Goal: Task Accomplishment & Management: Complete application form

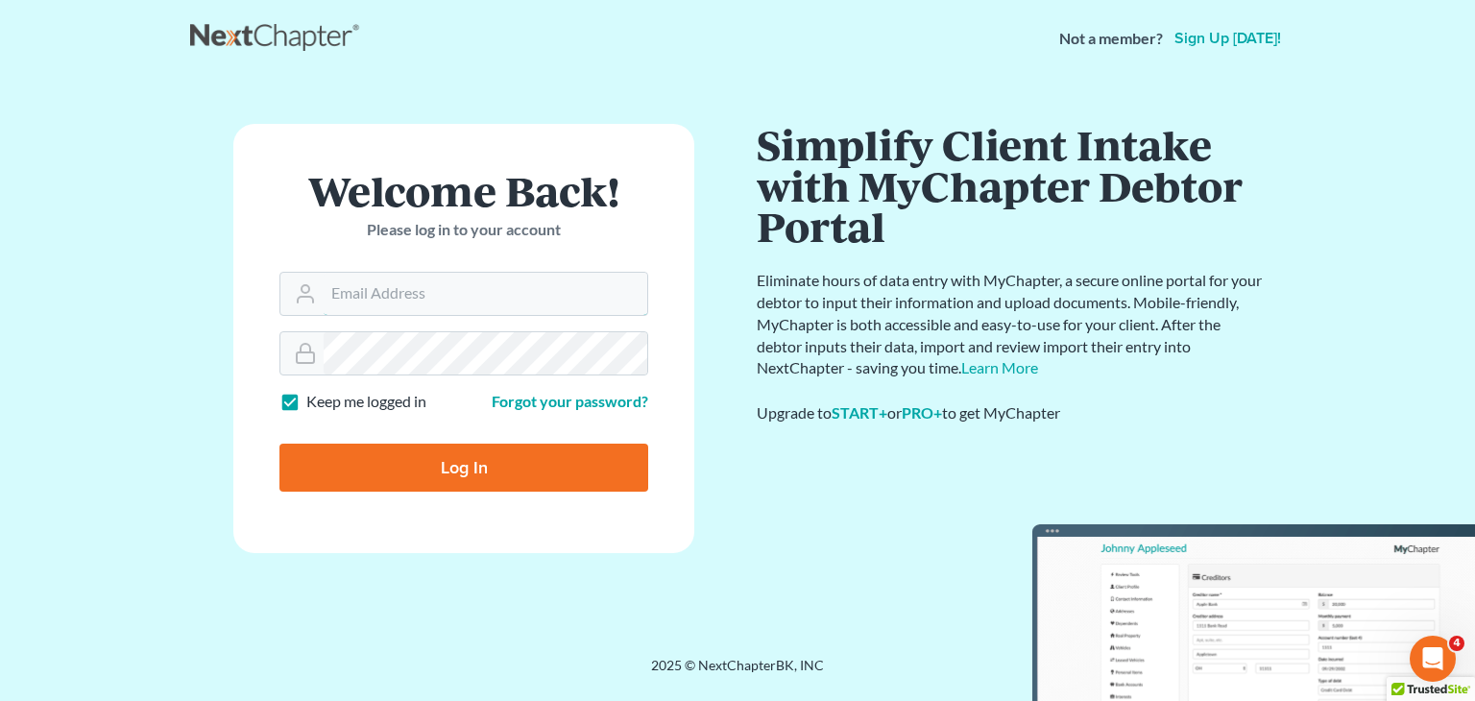
type input "[EMAIL_ADDRESS][DOMAIN_NAME]"
click at [380, 463] on input "Log In" at bounding box center [463, 468] width 369 height 48
type input "Thinking..."
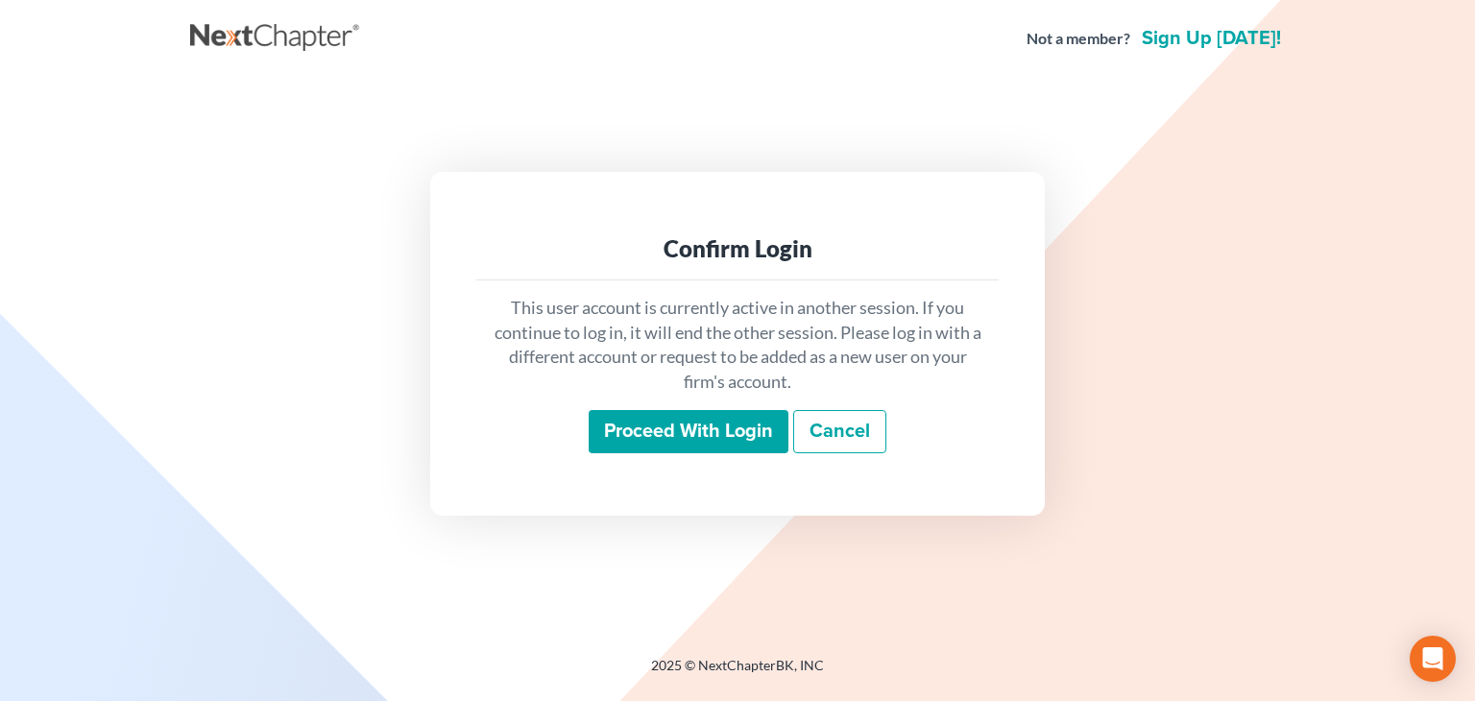
click at [674, 438] on input "Proceed with login" at bounding box center [688, 432] width 200 height 44
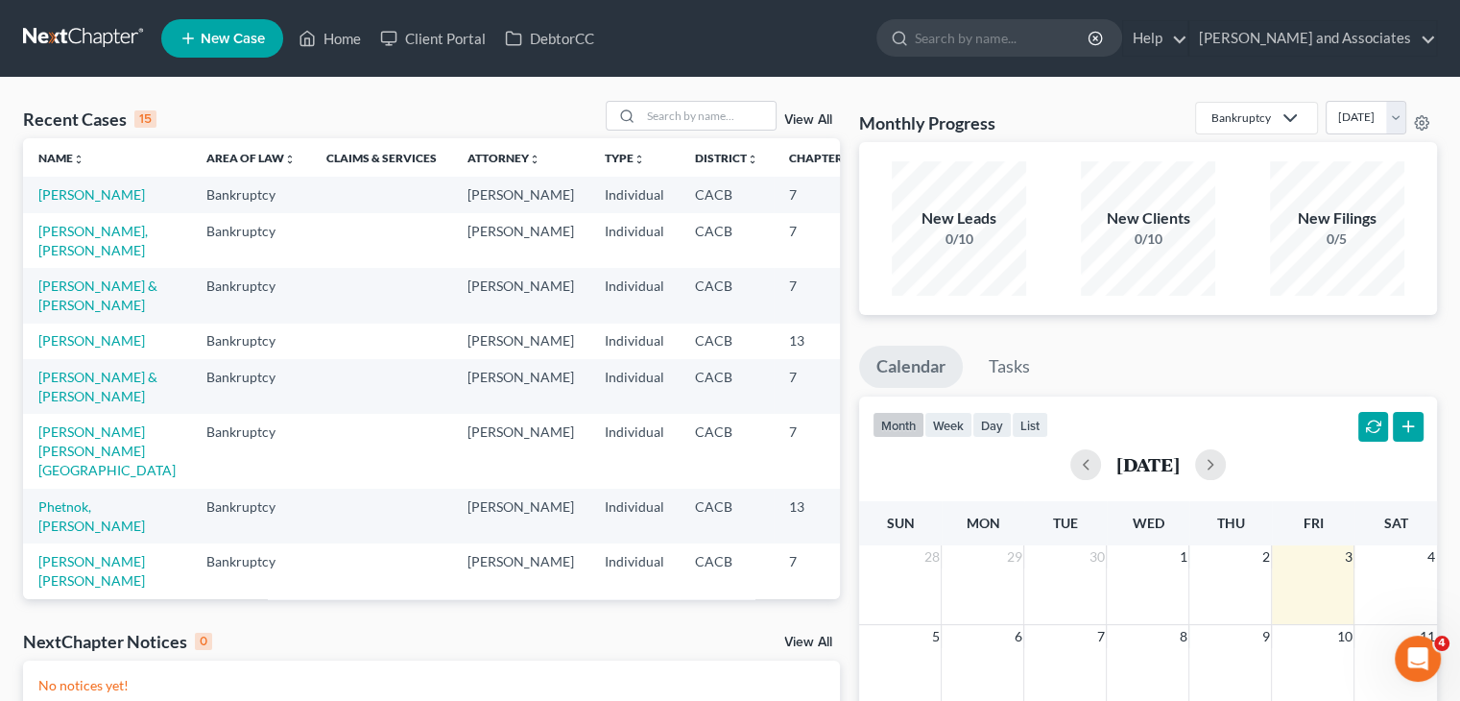
click at [60, 268] on td "[PERSON_NAME], [PERSON_NAME]" at bounding box center [107, 240] width 168 height 55
click at [61, 258] on link "[PERSON_NAME], [PERSON_NAME]" at bounding box center [92, 241] width 109 height 36
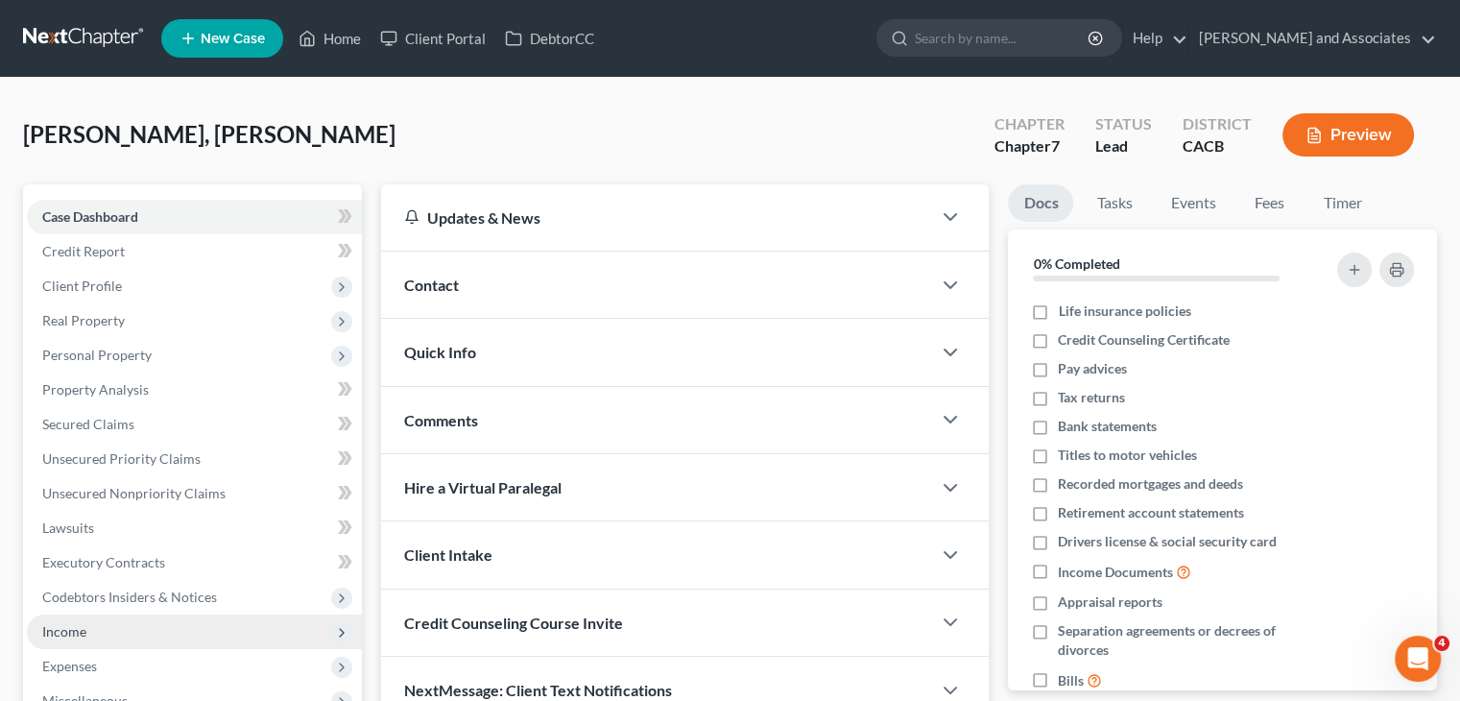
click at [156, 623] on span "Income" at bounding box center [194, 631] width 335 height 35
drag, startPoint x: 150, startPoint y: 657, endPoint x: 161, endPoint y: 619, distance: 39.2
click at [150, 658] on span "Employment Income" at bounding box center [142, 666] width 123 height 16
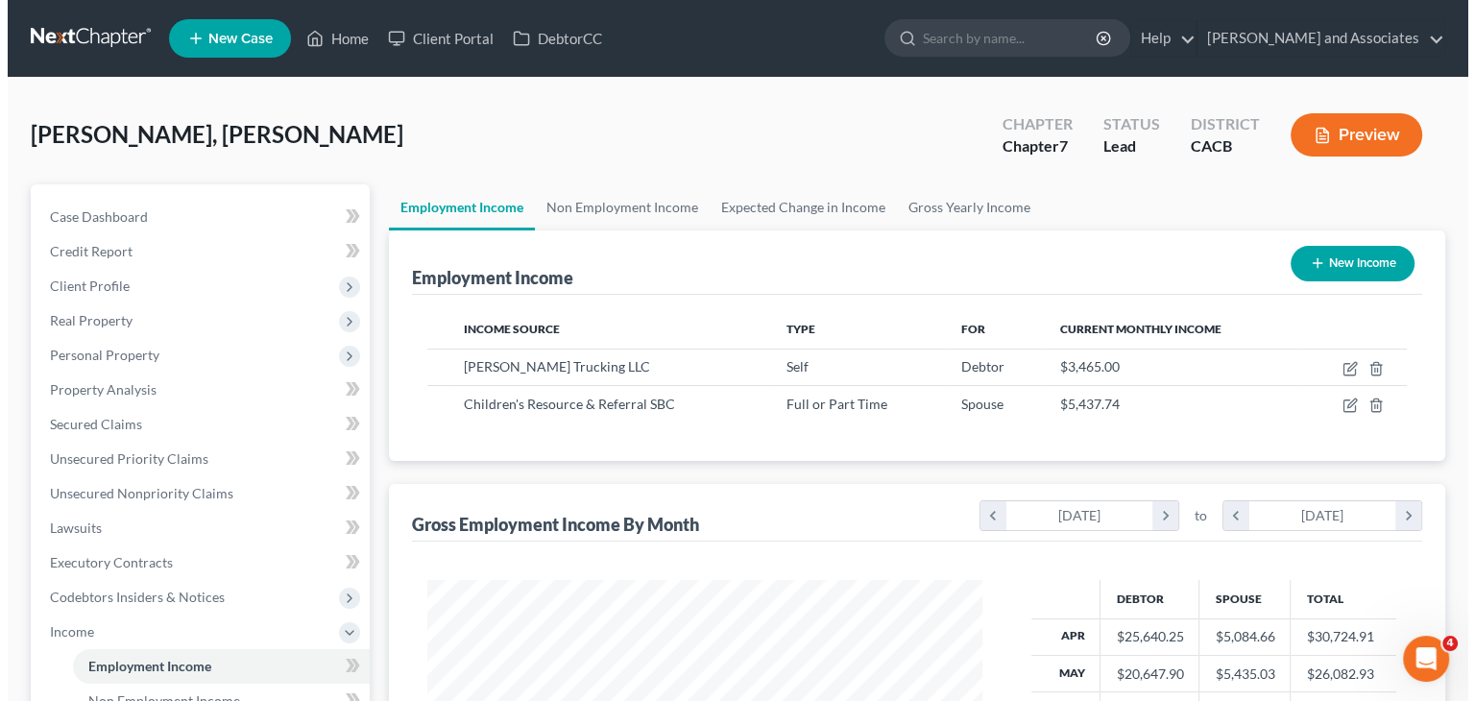
scroll to position [342, 592]
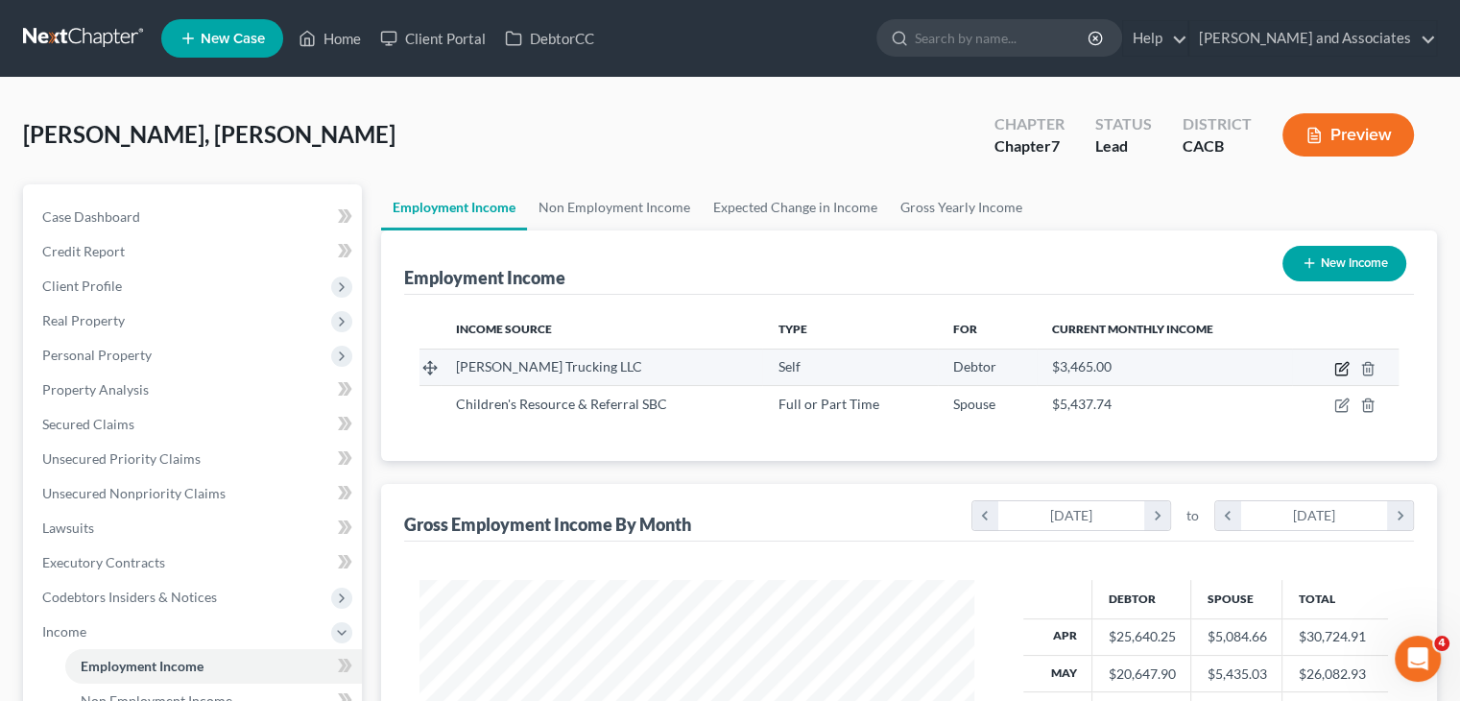
click at [1340, 372] on icon "button" at bounding box center [1341, 368] width 15 height 15
select select "1"
select select "0"
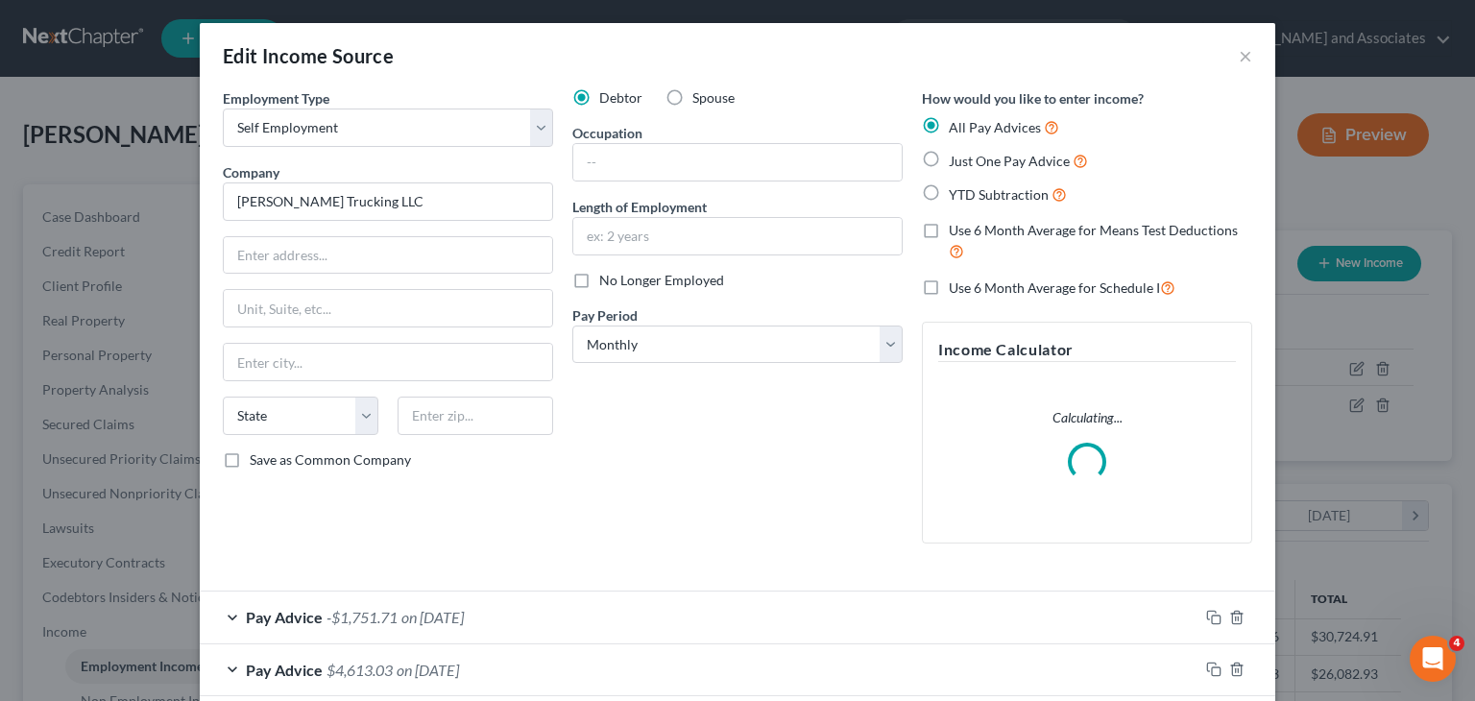
scroll to position [342, 599]
click at [599, 275] on label "No Longer Employed" at bounding box center [661, 280] width 125 height 19
click at [607, 275] on input "No Longer Employed" at bounding box center [613, 277] width 12 height 12
checkbox input "true"
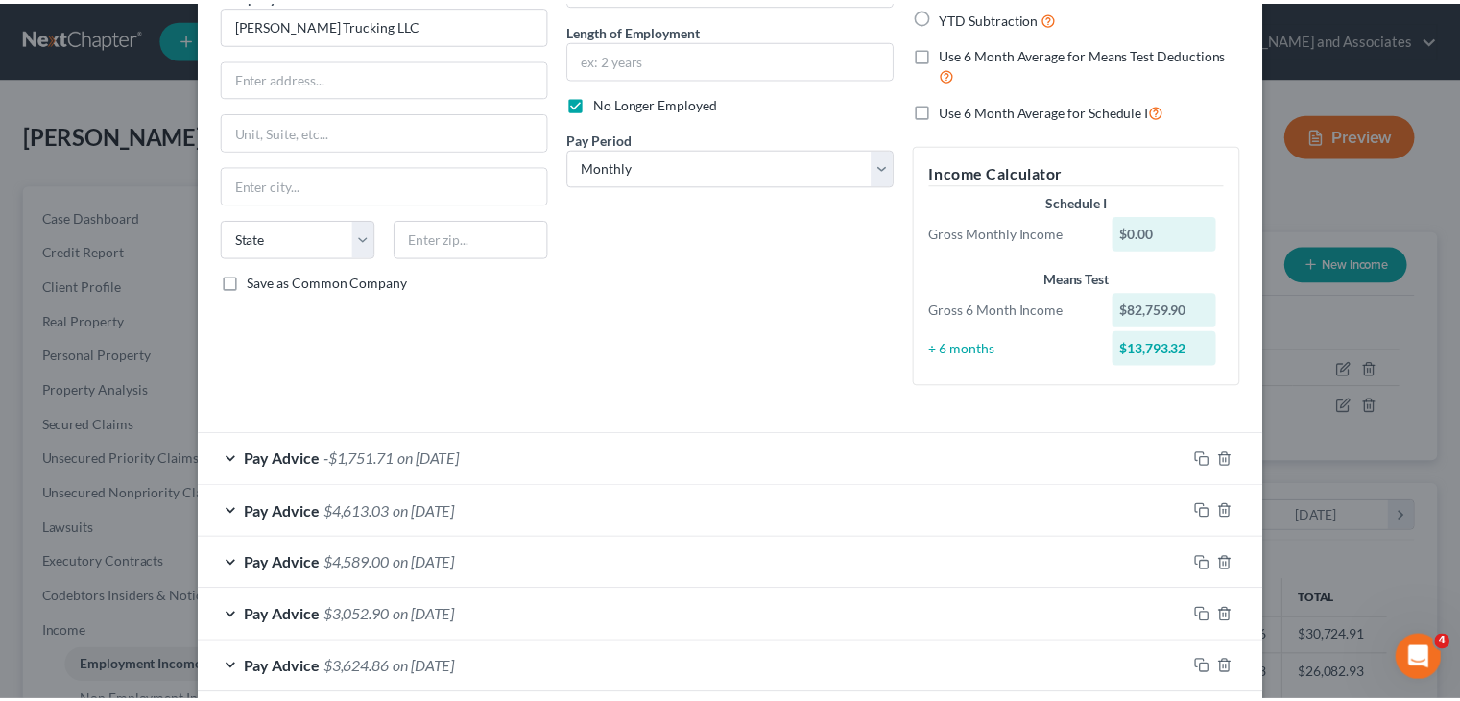
scroll to position [275, 0]
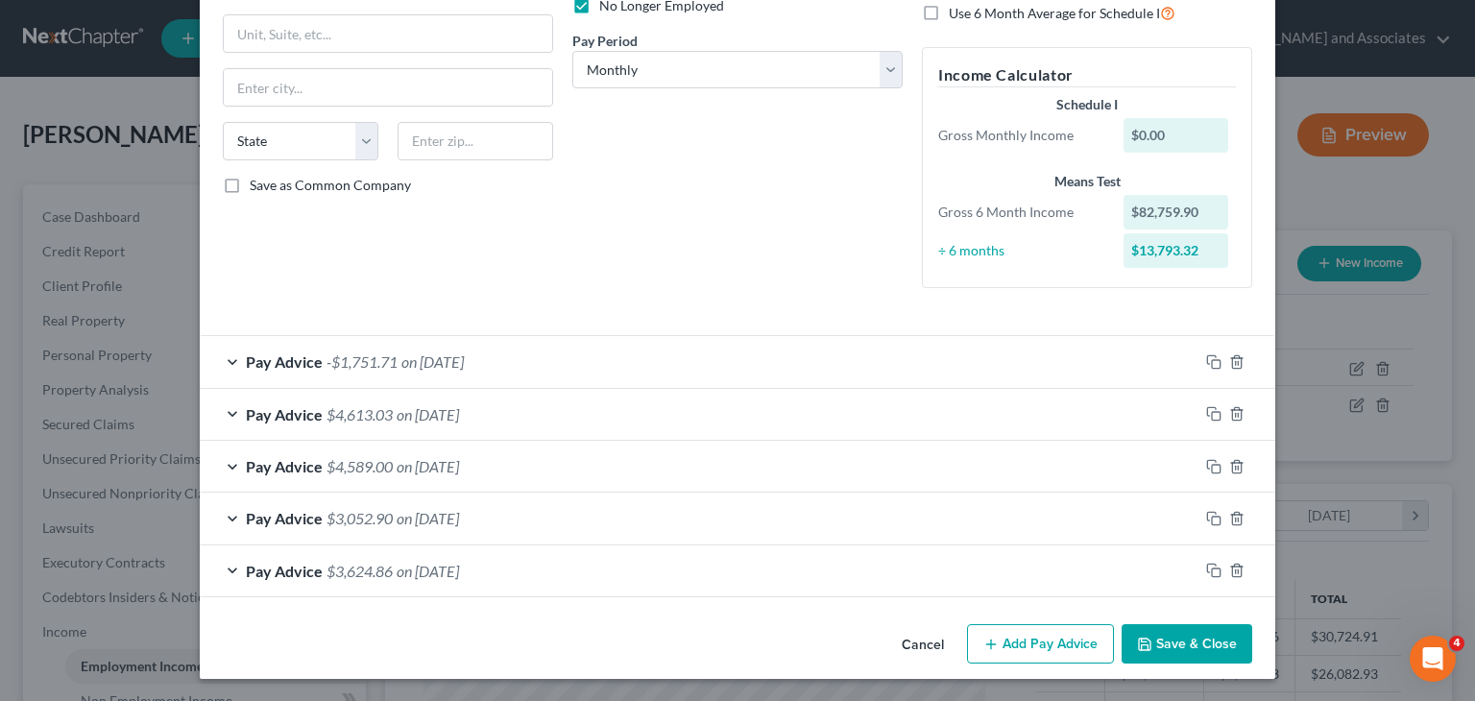
click at [1179, 636] on button "Save & Close" at bounding box center [1186, 644] width 131 height 40
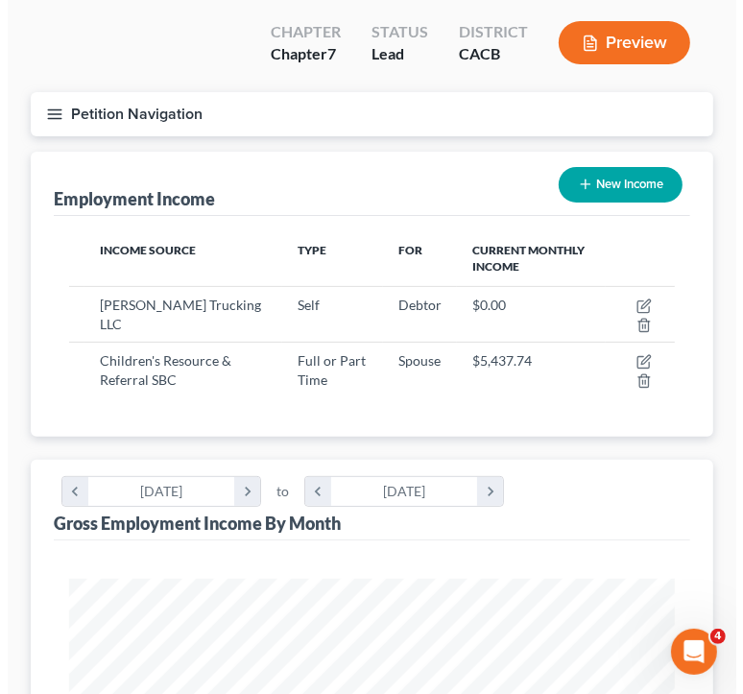
scroll to position [192, 0]
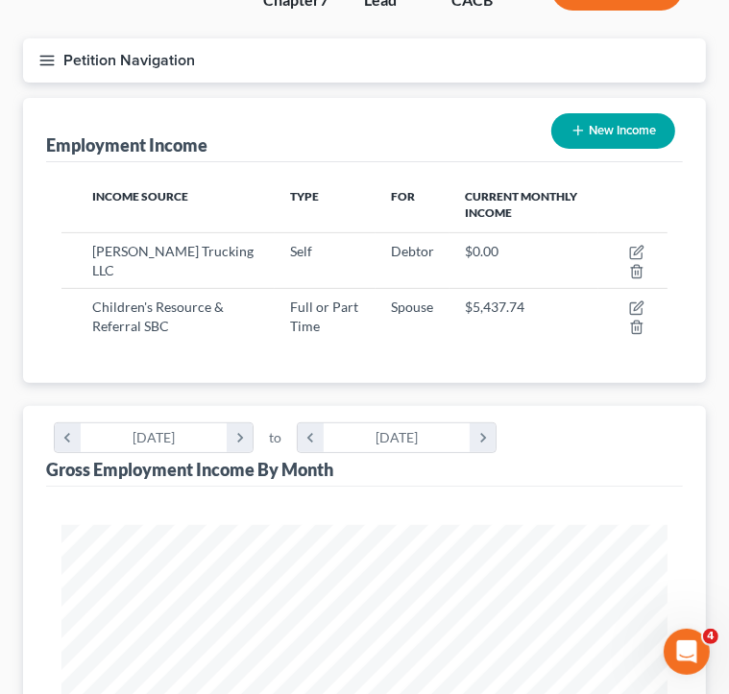
click at [611, 124] on button "New Income" at bounding box center [613, 131] width 124 height 36
select select "0"
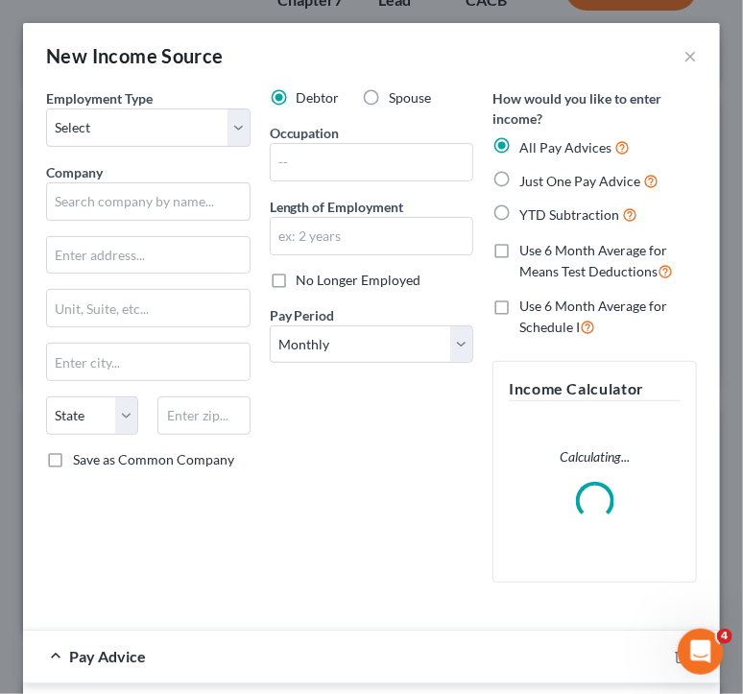
scroll to position [310, 659]
click at [188, 139] on select "Select Full or Part Time Employment Self Employment" at bounding box center [148, 127] width 204 height 38
select select "0"
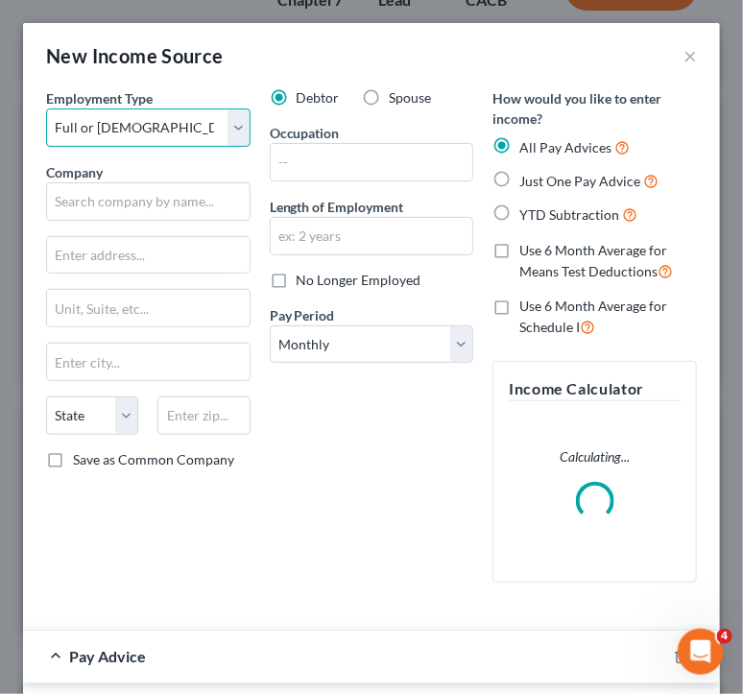
click at [46, 108] on select "Select Full or Part Time Employment Self Employment" at bounding box center [148, 127] width 204 height 38
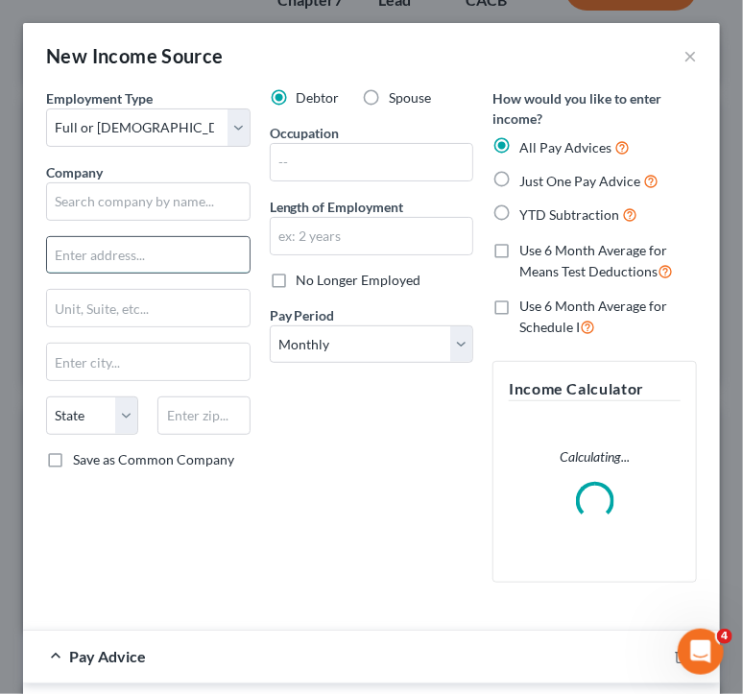
click at [116, 258] on input "text" at bounding box center [148, 255] width 203 height 36
click at [141, 214] on input "text" at bounding box center [148, 201] width 204 height 38
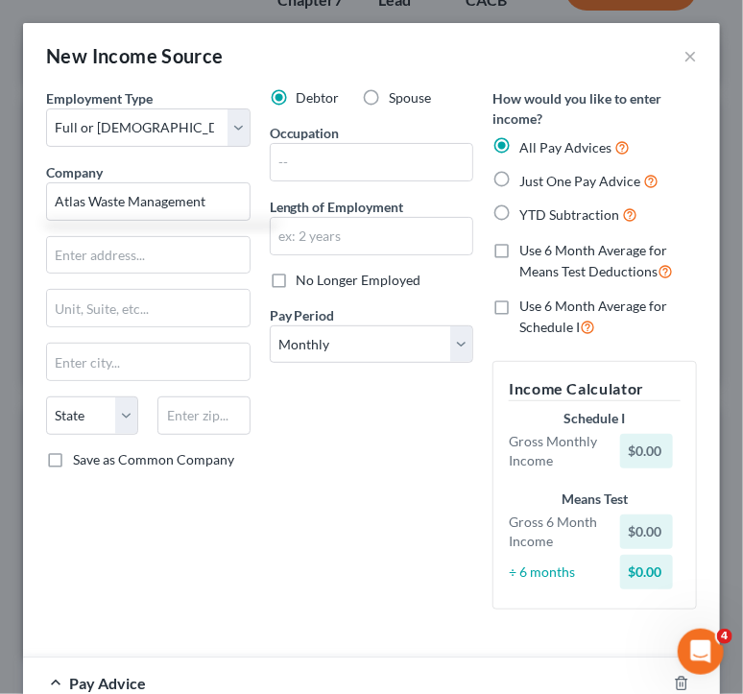
click at [138, 233] on div "Employment Type * Select Full or Part Time Employment Self Employment Company *…" at bounding box center [148, 356] width 224 height 537
type input "Atlas Waste Management"
click at [133, 257] on input "text" at bounding box center [148, 255] width 203 height 36
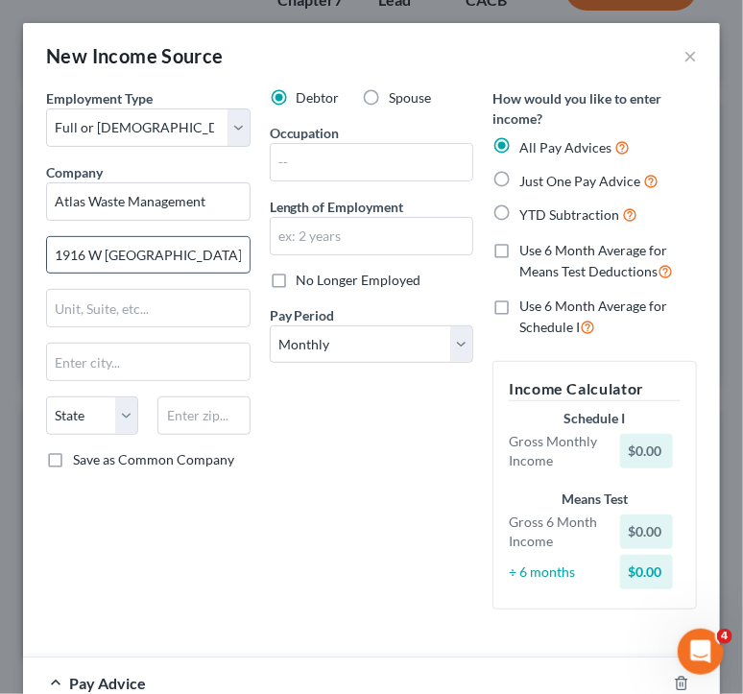
click at [138, 248] on input "1916 W Stowelol RD" at bounding box center [148, 255] width 203 height 36
click at [193, 263] on input "1916 W Stowell RD" at bounding box center [148, 255] width 203 height 36
type input "1916 W Stowell Rd"
click at [192, 416] on input "text" at bounding box center [203, 415] width 92 height 38
type input "93458"
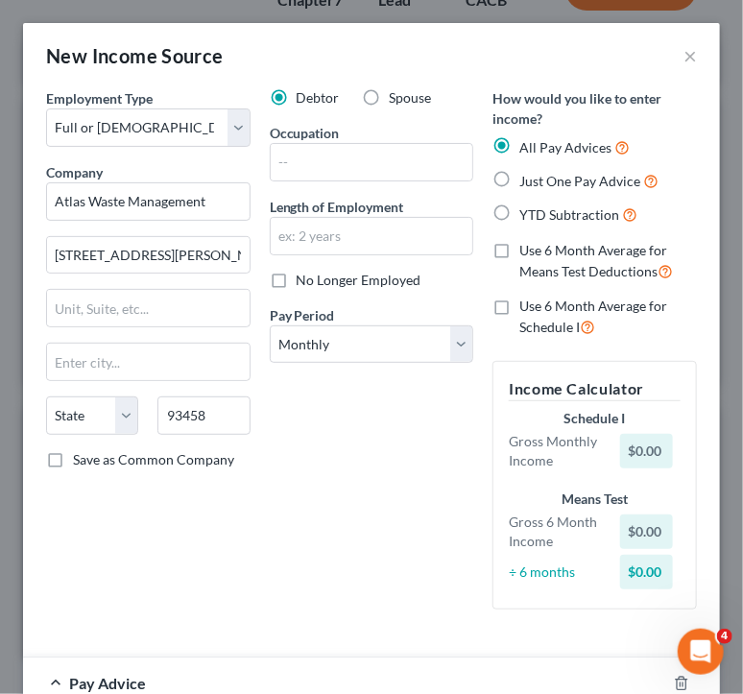
click at [296, 454] on div "Debtor Spouse Occupation Length of Employment No Longer Employed Pay Period * S…" at bounding box center [372, 356] width 224 height 537
type input "Santa Maria"
select select "4"
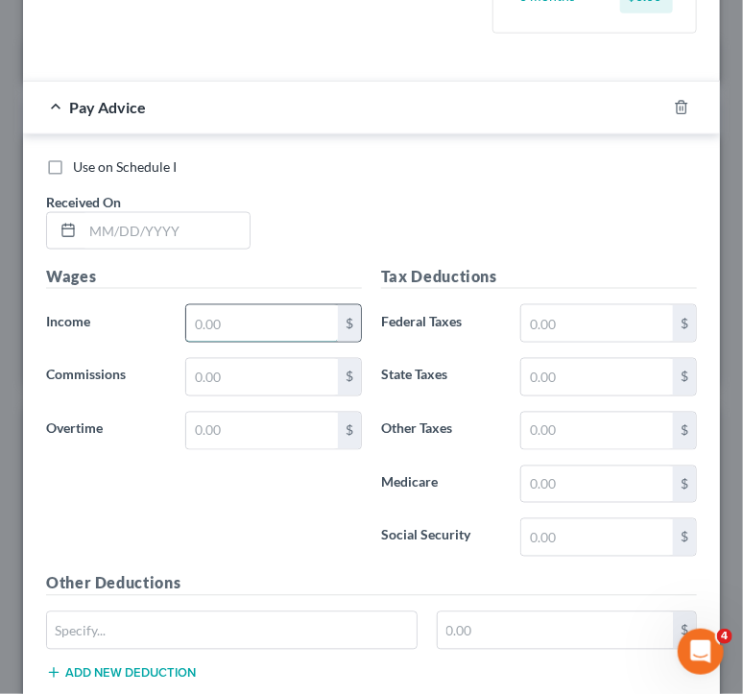
click at [245, 320] on input "text" at bounding box center [262, 323] width 152 height 36
click at [166, 247] on input "text" at bounding box center [166, 231] width 167 height 36
type input "09/30/25"
click at [254, 314] on input "text" at bounding box center [262, 323] width 152 height 36
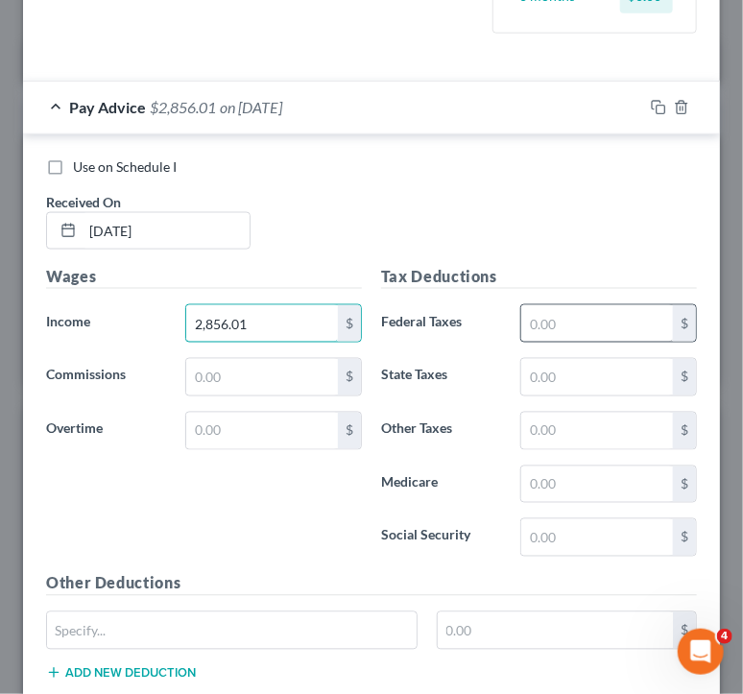
type input "2,856.01"
click at [537, 329] on input "text" at bounding box center [597, 323] width 152 height 36
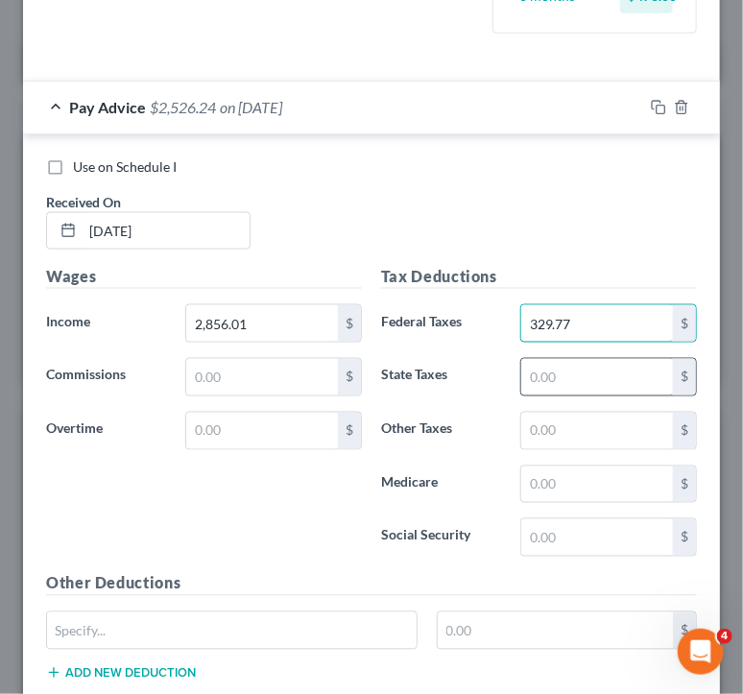
type input "329.77"
click at [580, 367] on input "text" at bounding box center [597, 377] width 152 height 36
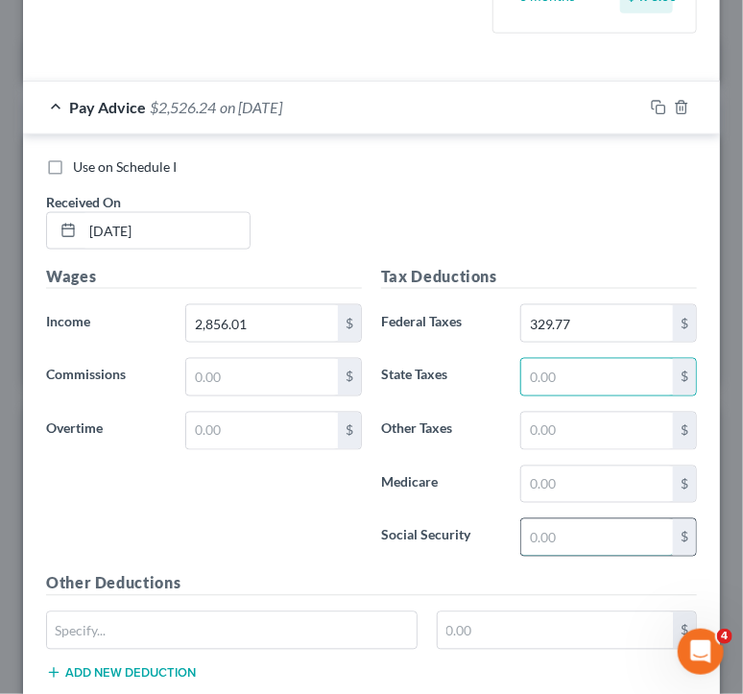
click at [533, 535] on input "text" at bounding box center [597, 537] width 152 height 36
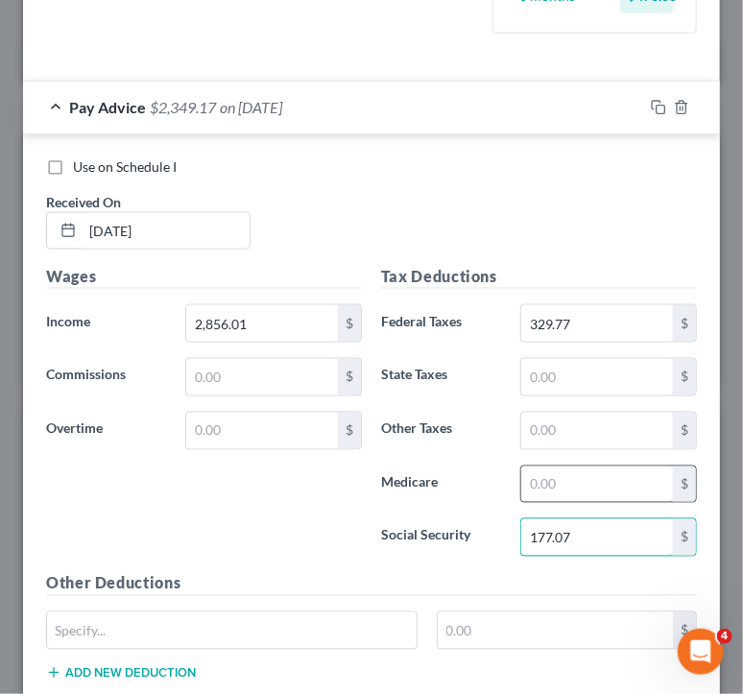
type input "177.07"
click at [587, 485] on input "text" at bounding box center [597, 485] width 152 height 36
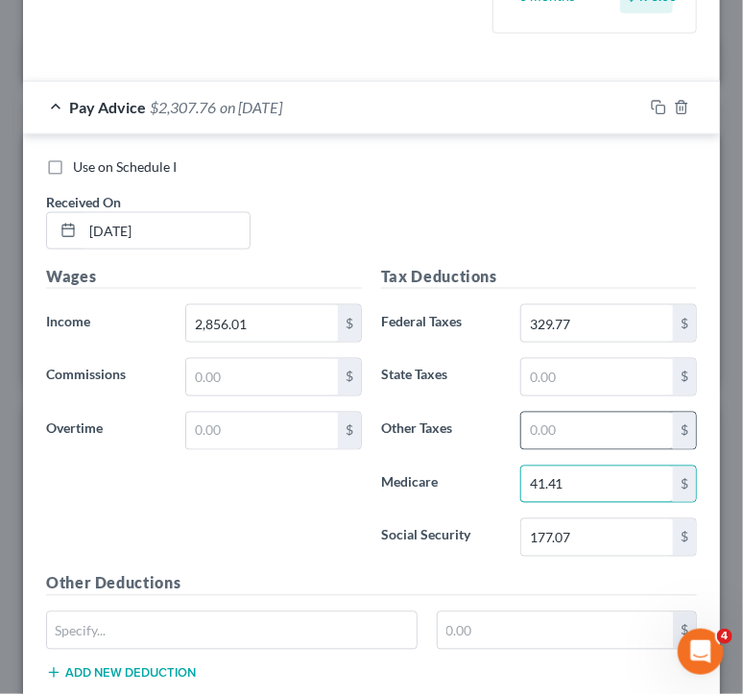
type input "41.41"
click at [580, 413] on input "text" at bounding box center [597, 431] width 152 height 36
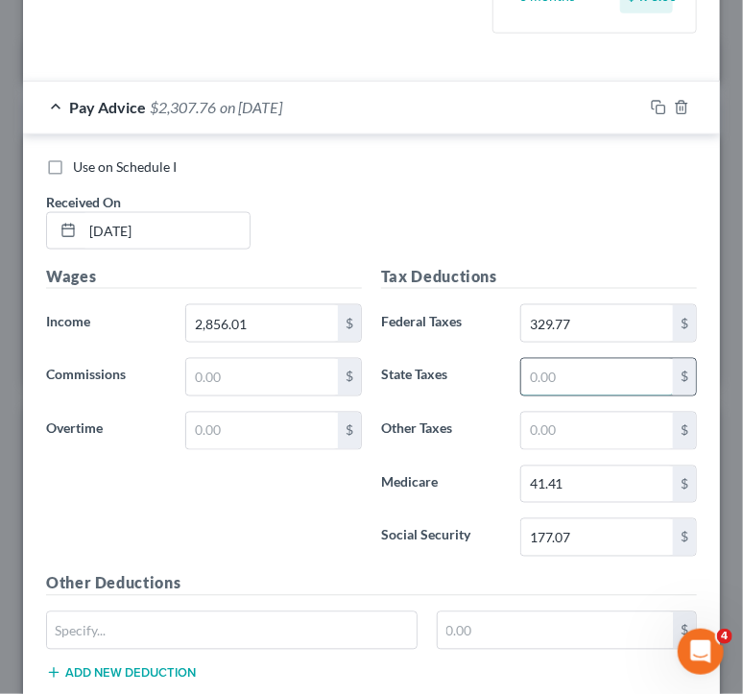
click at [608, 380] on input "text" at bounding box center [597, 377] width 152 height 36
type input "31.44"
click at [599, 430] on input "text" at bounding box center [597, 431] width 152 height 36
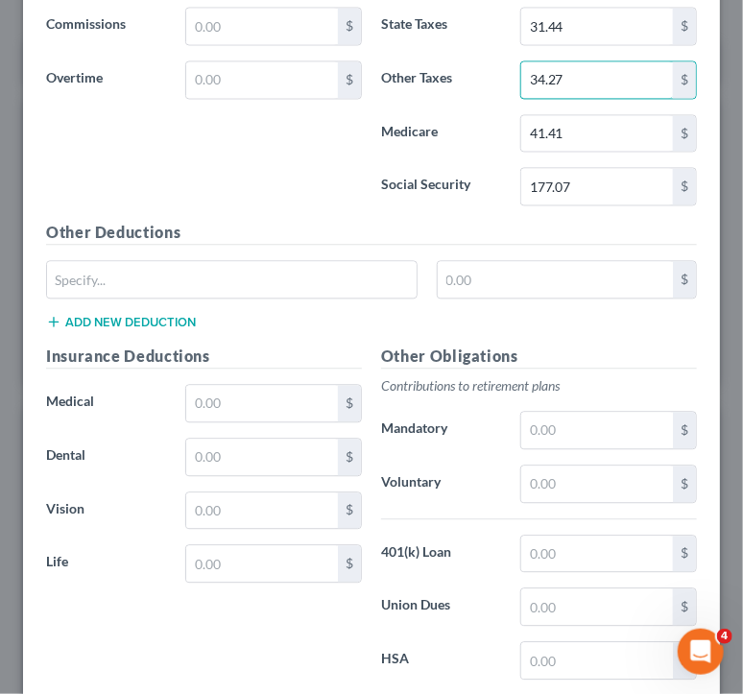
scroll to position [960, 0]
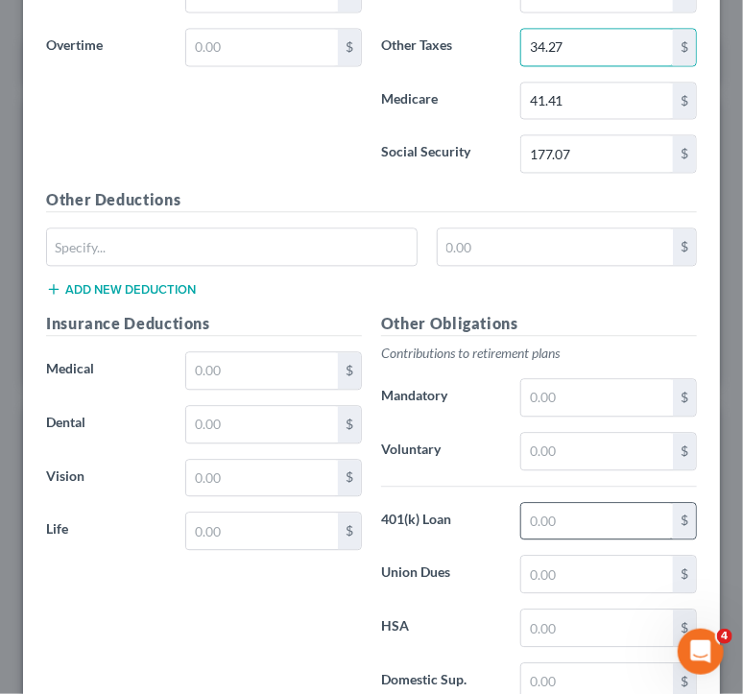
type input "34.27"
click at [553, 514] on input "text" at bounding box center [597, 521] width 152 height 36
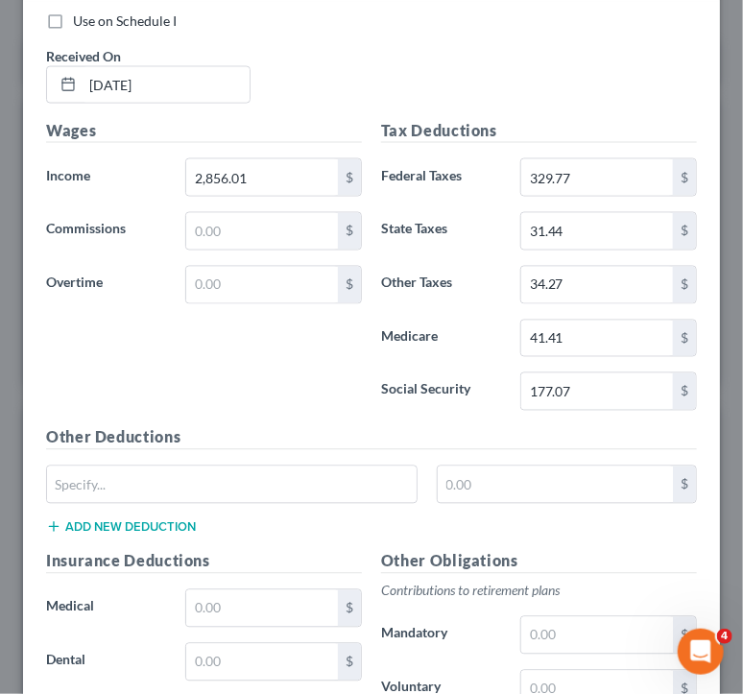
scroll to position [576, 0]
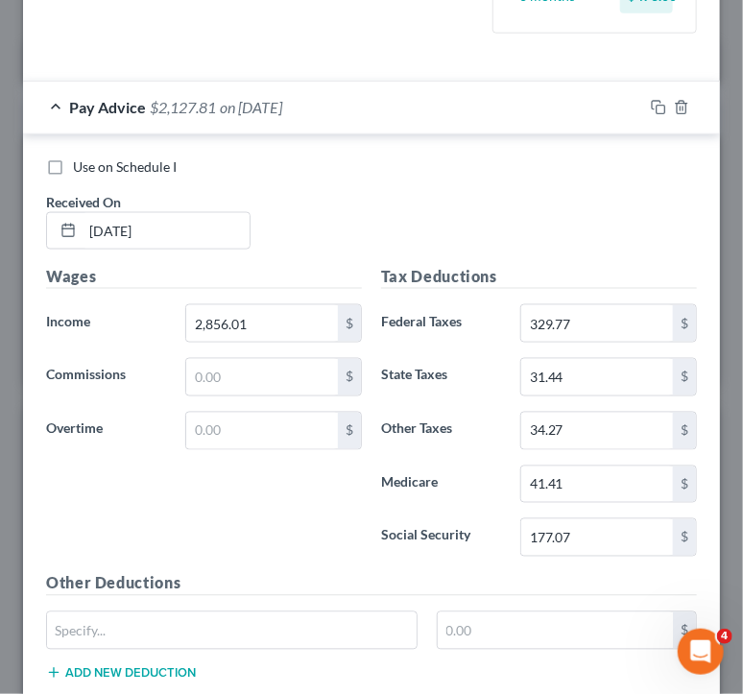
type input "114.24"
click at [103, 106] on span "Pay Advice" at bounding box center [107, 107] width 77 height 18
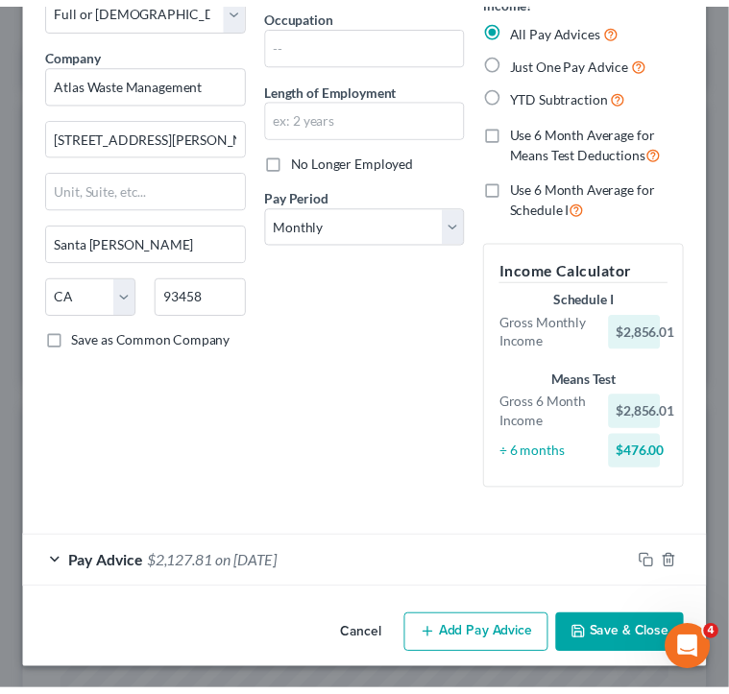
scroll to position [119, 0]
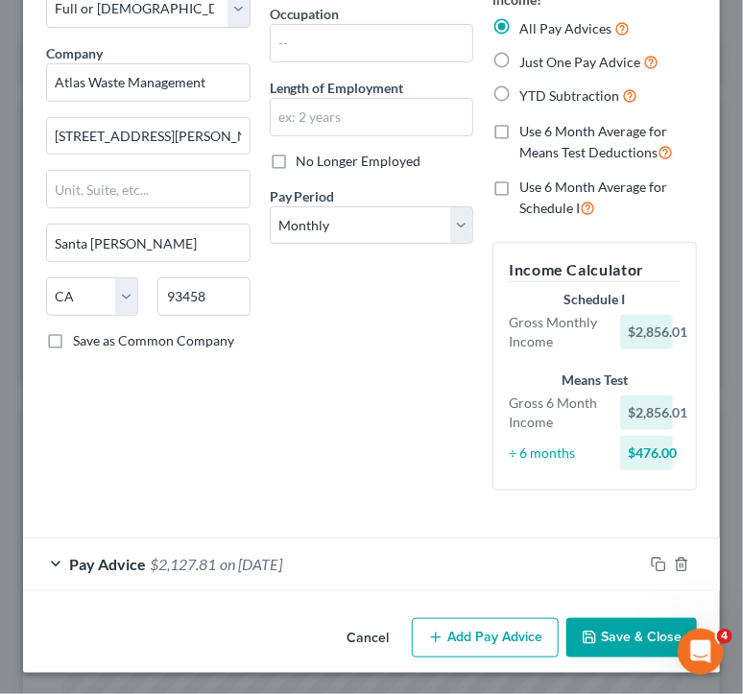
click at [625, 631] on button "Save & Close" at bounding box center [631, 638] width 131 height 40
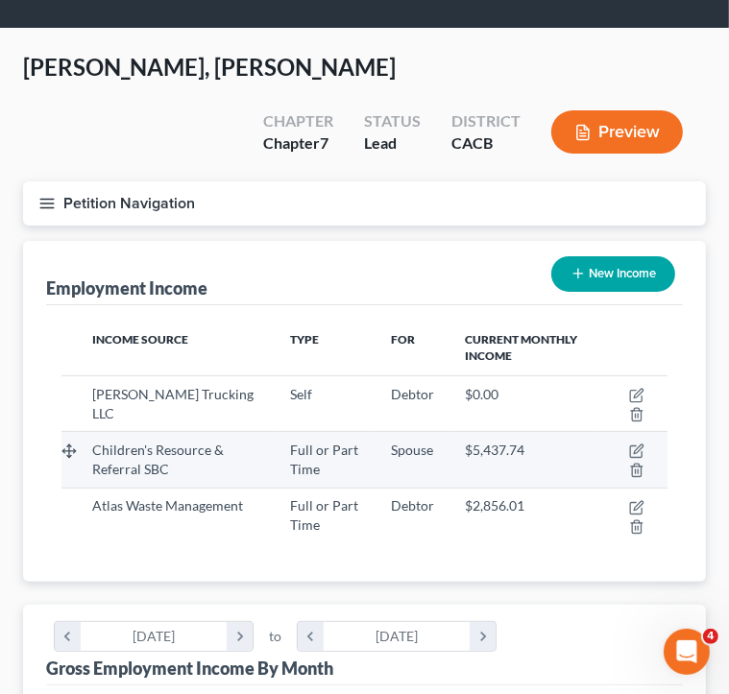
scroll to position [0, 0]
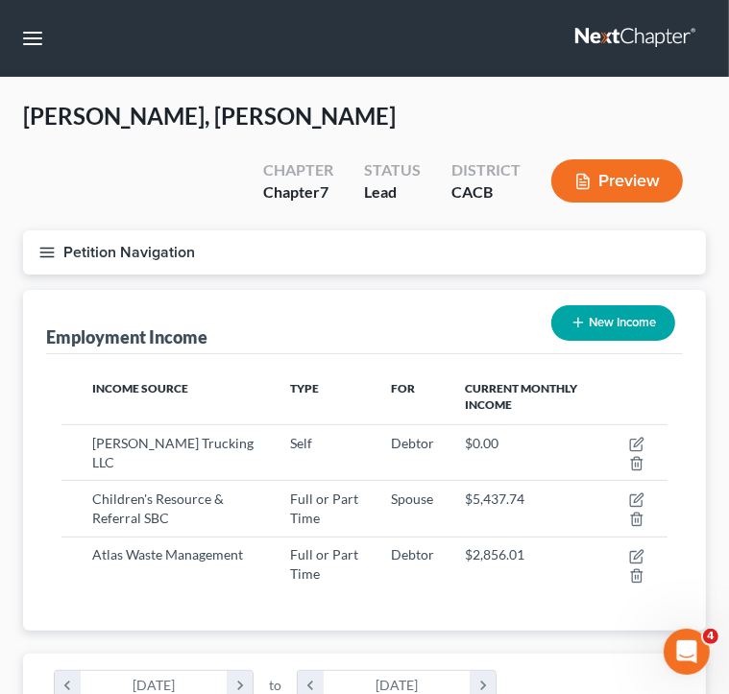
click at [45, 256] on icon "button" at bounding box center [46, 252] width 17 height 17
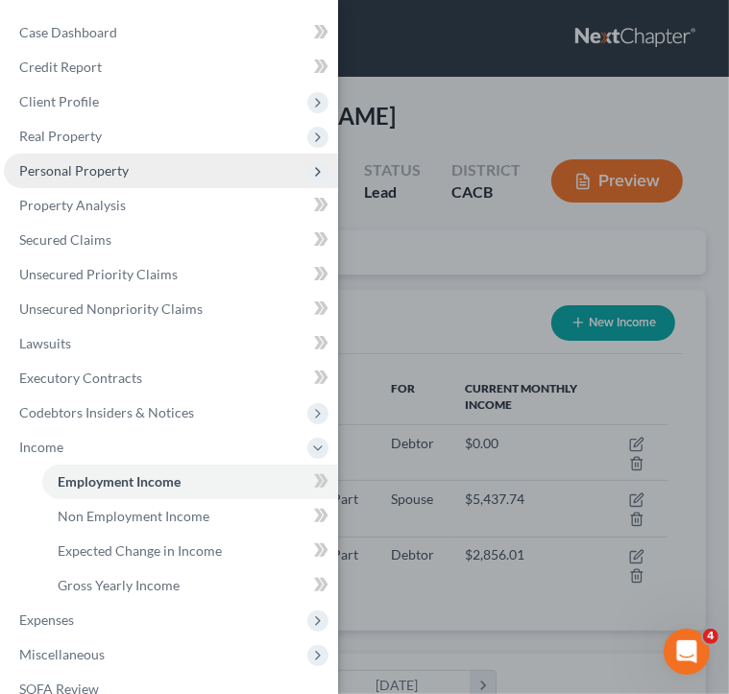
click at [170, 174] on span "Personal Property" at bounding box center [171, 171] width 334 height 35
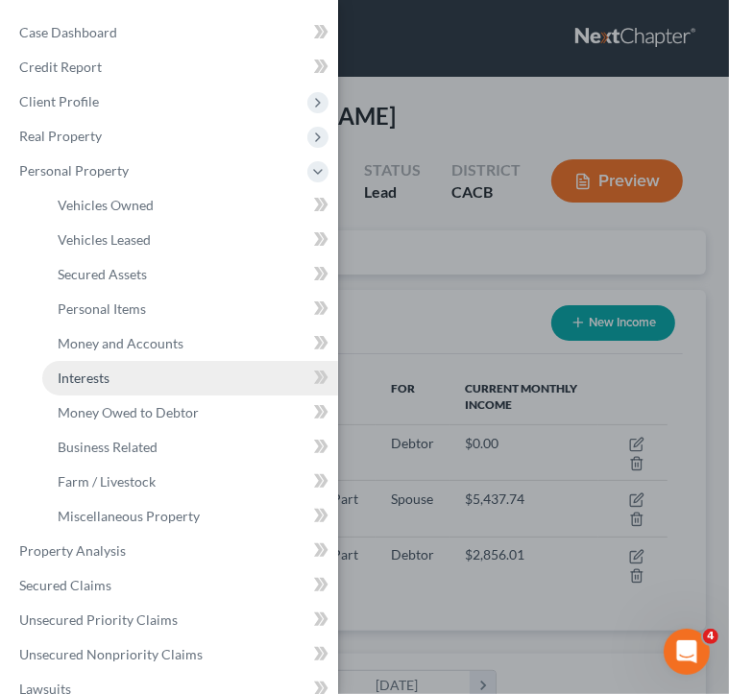
click at [164, 363] on link "Interests" at bounding box center [190, 378] width 296 height 35
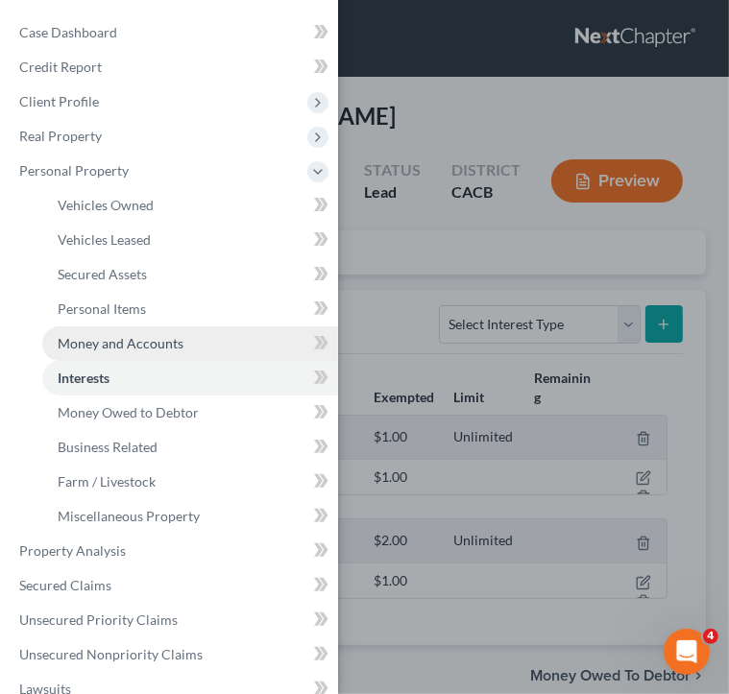
click at [169, 346] on span "Money and Accounts" at bounding box center [121, 343] width 126 height 16
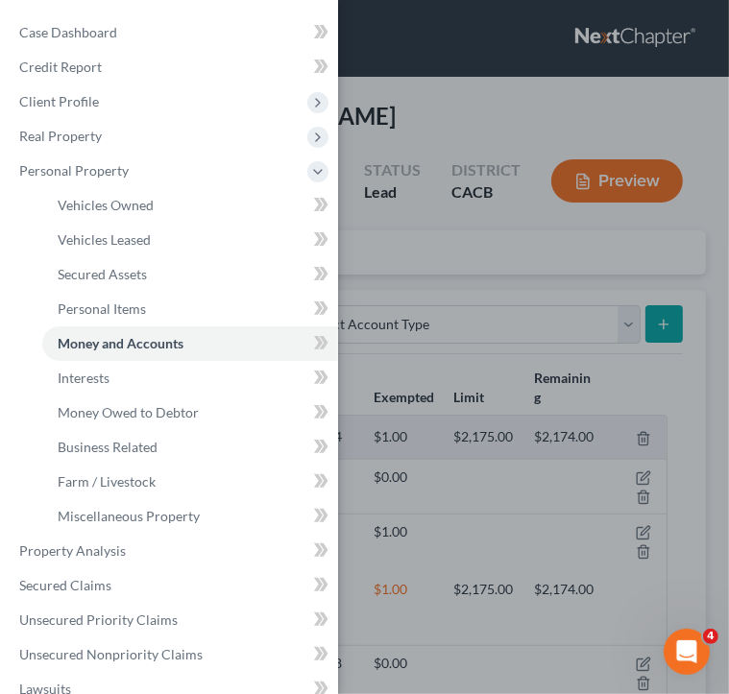
click at [485, 368] on div "Case Dashboard Payments Invoices Payments Payments Credit Report Client Profile" at bounding box center [364, 347] width 729 height 694
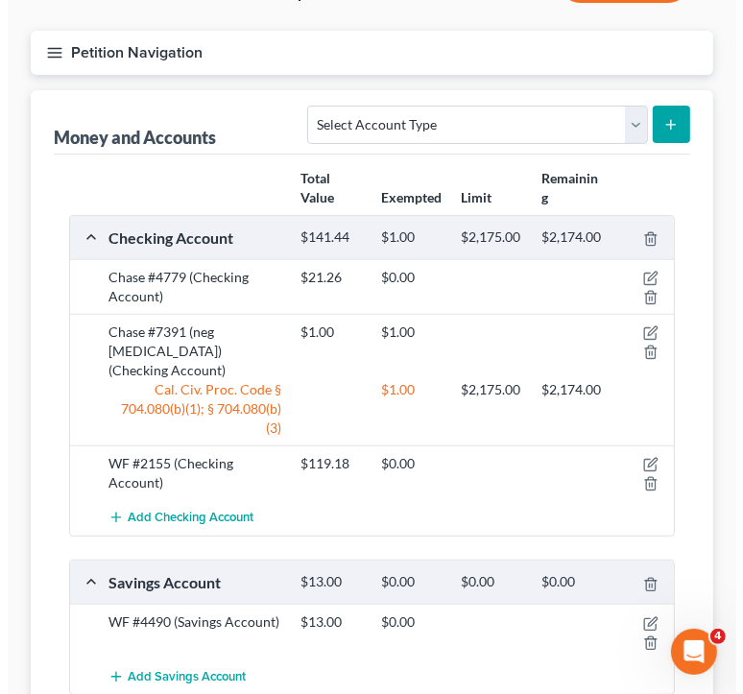
scroll to position [167, 0]
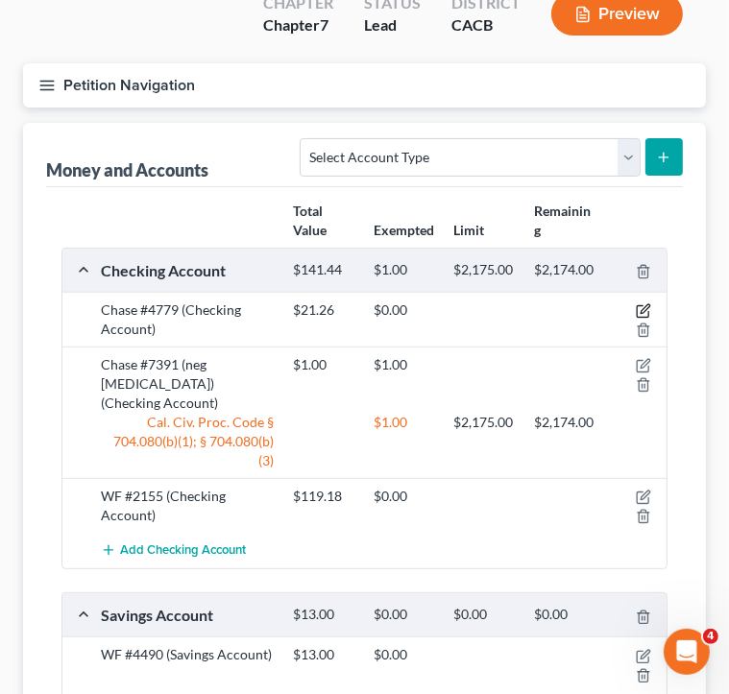
click at [646, 307] on icon "button" at bounding box center [642, 310] width 15 height 15
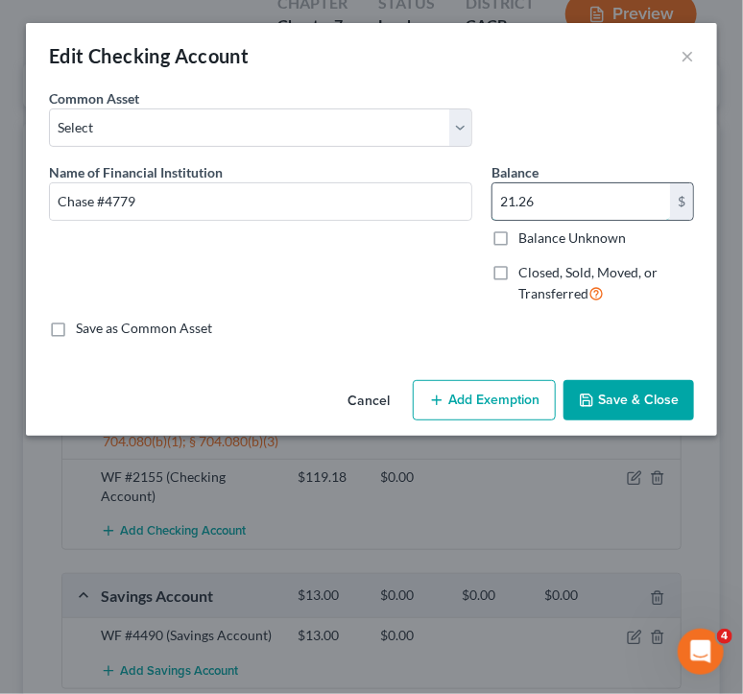
click at [587, 183] on input "21.26" at bounding box center [581, 201] width 178 height 36
type input "3,135.81"
click at [471, 401] on button "Add Exemption" at bounding box center [484, 400] width 143 height 40
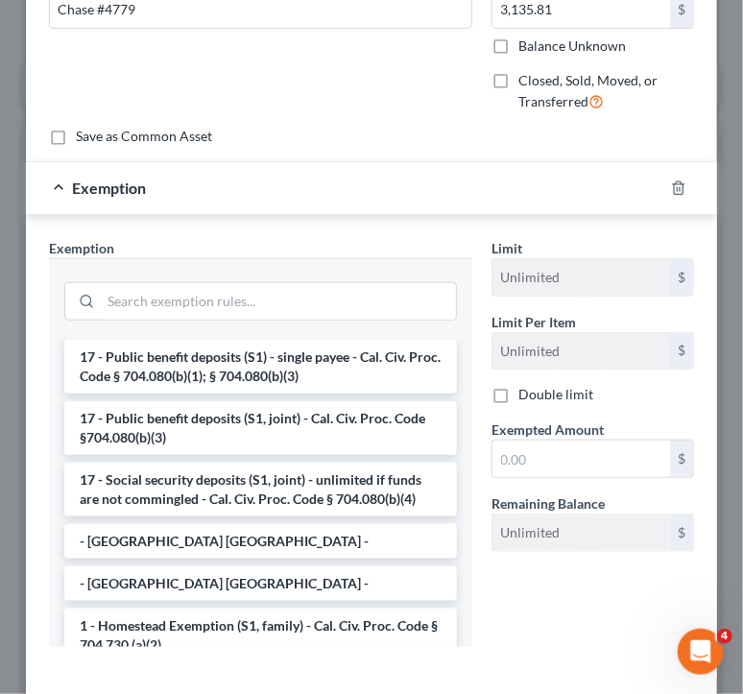
scroll to position [12, 0]
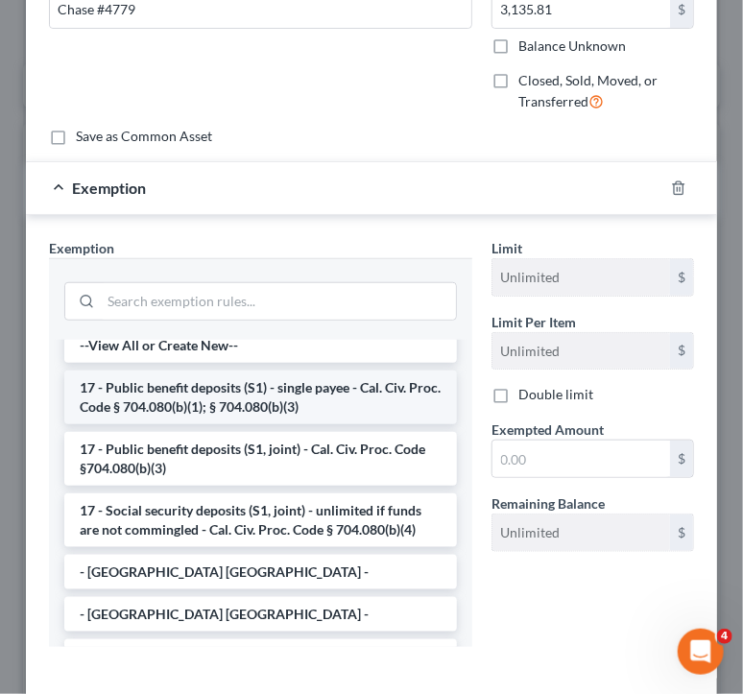
click at [367, 389] on li "17 - Public benefit deposits (S1) - single payee - Cal. Civ. Proc. Code § 704.0…" at bounding box center [260, 398] width 393 height 54
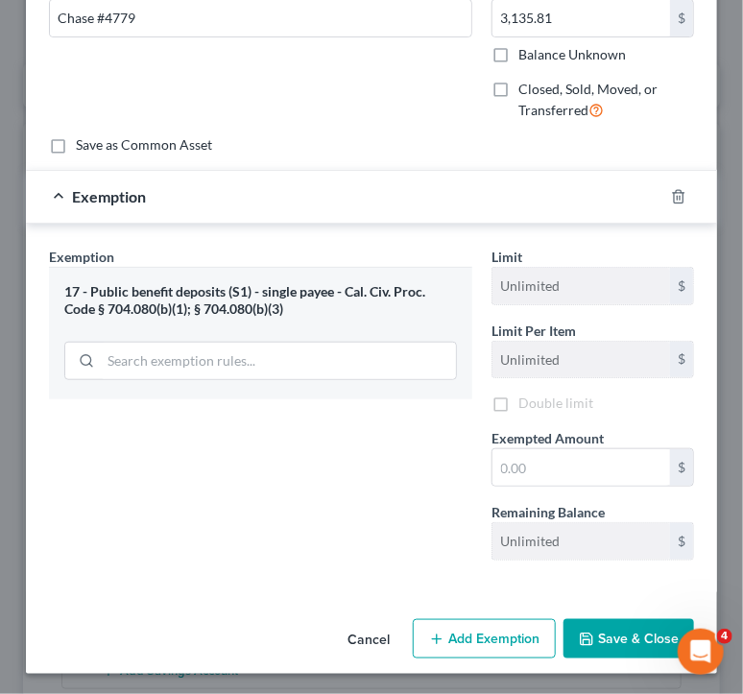
scroll to position [186, 0]
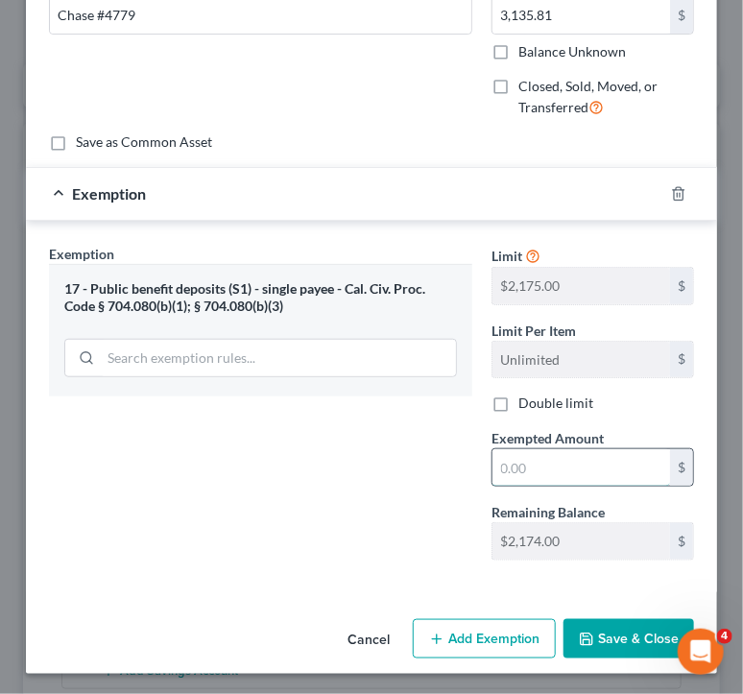
click at [555, 472] on input "text" at bounding box center [581, 467] width 178 height 36
type input "3"
type input "2"
type input "2,174"
click at [109, 192] on span "Exemption" at bounding box center [109, 193] width 74 height 18
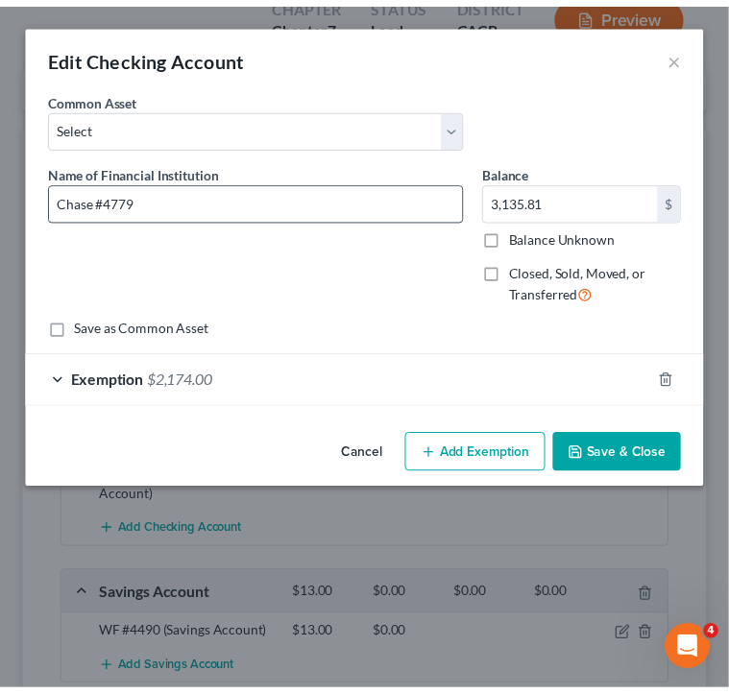
scroll to position [0, 0]
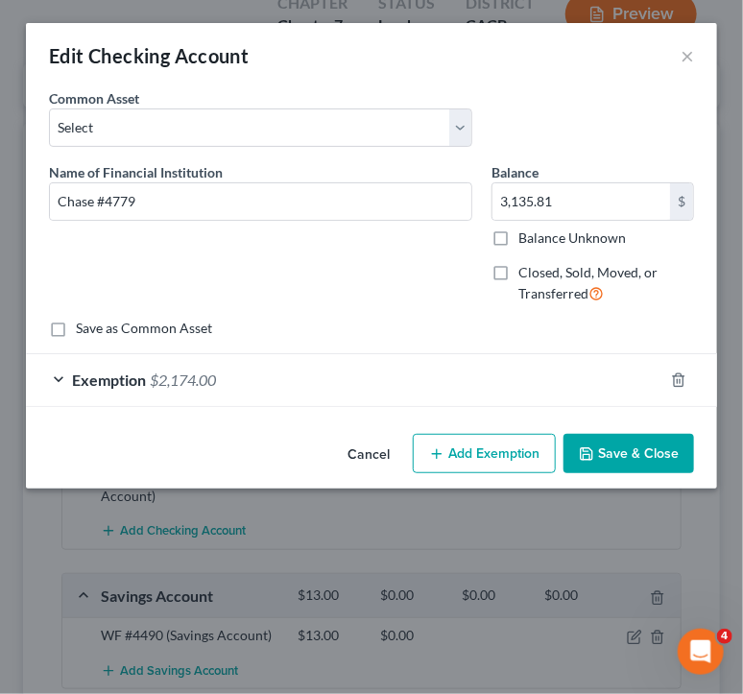
click at [627, 437] on button "Save & Close" at bounding box center [629, 454] width 131 height 40
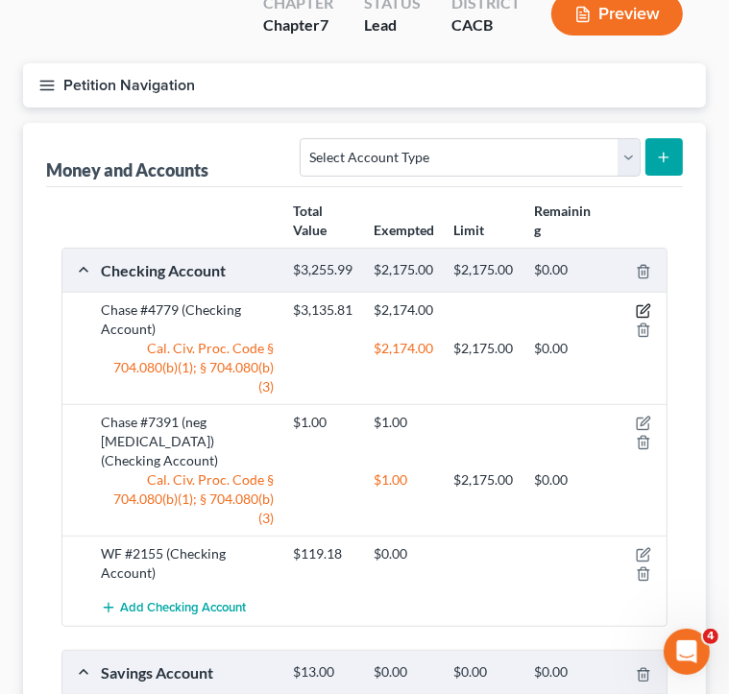
click at [649, 304] on icon "button" at bounding box center [642, 310] width 15 height 15
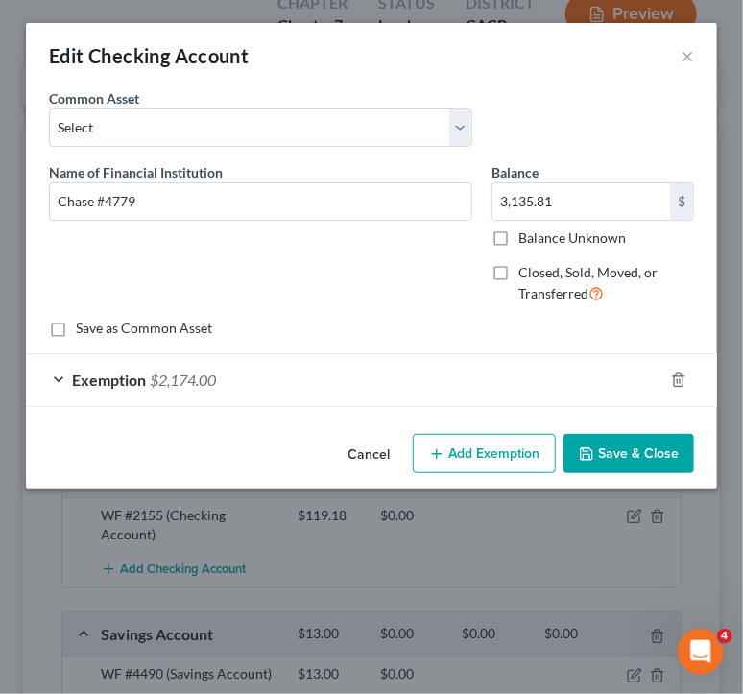
click at [653, 463] on button "Save & Close" at bounding box center [629, 454] width 131 height 40
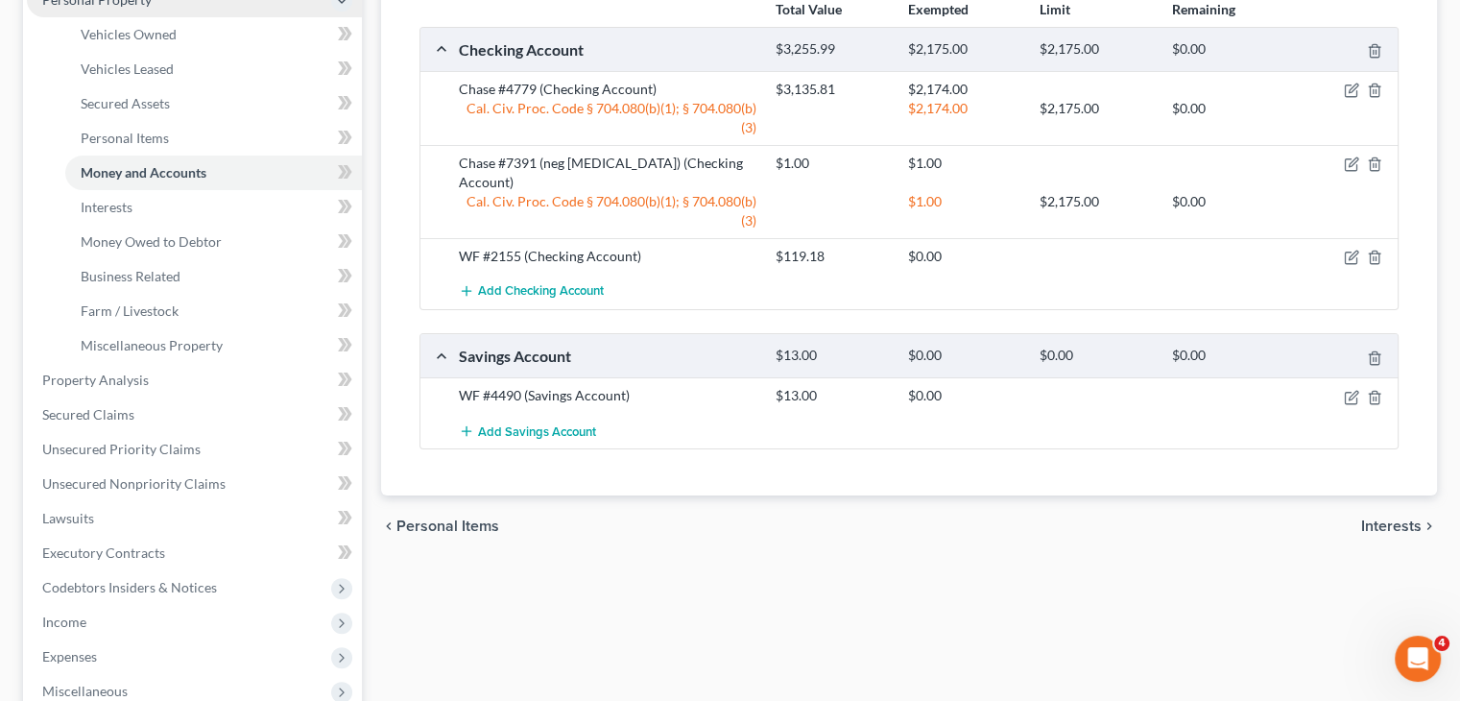
scroll to position [576, 0]
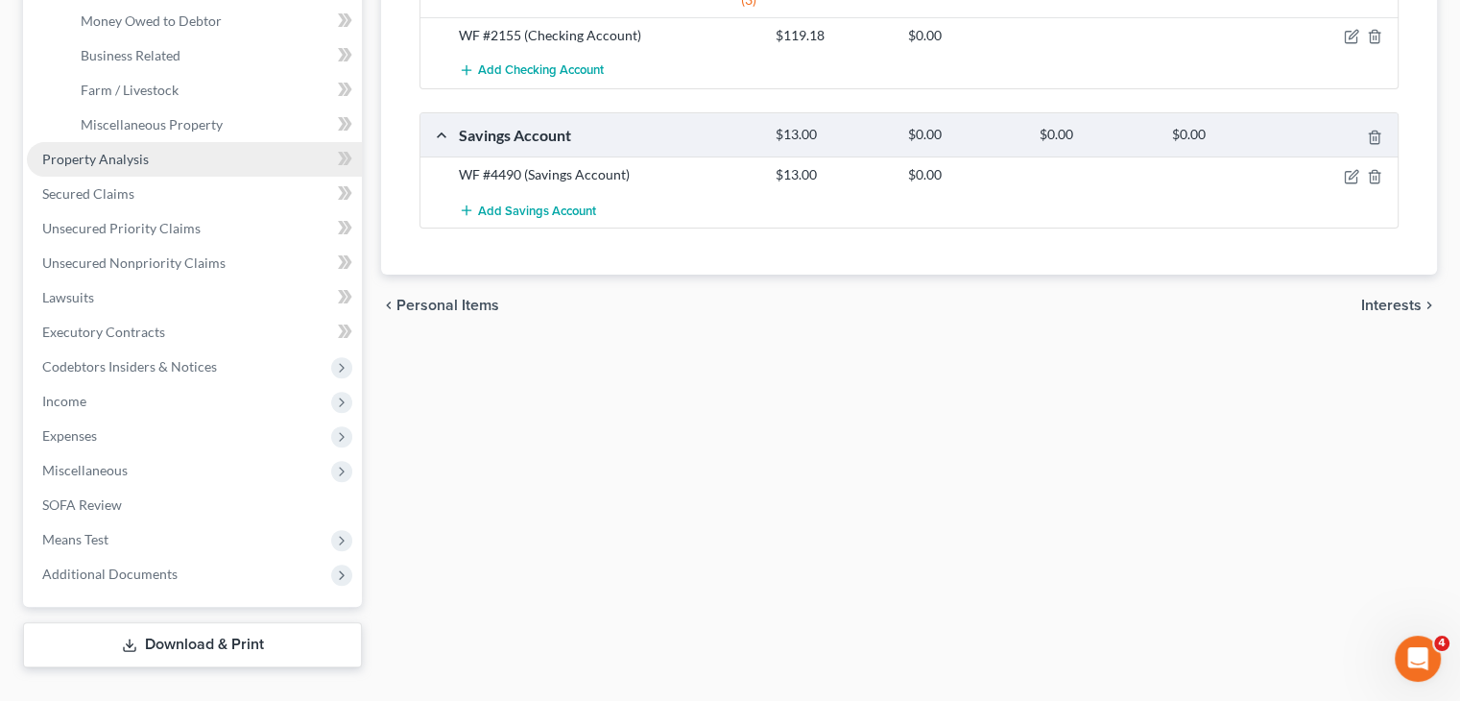
click at [145, 149] on link "Property Analysis" at bounding box center [194, 159] width 335 height 35
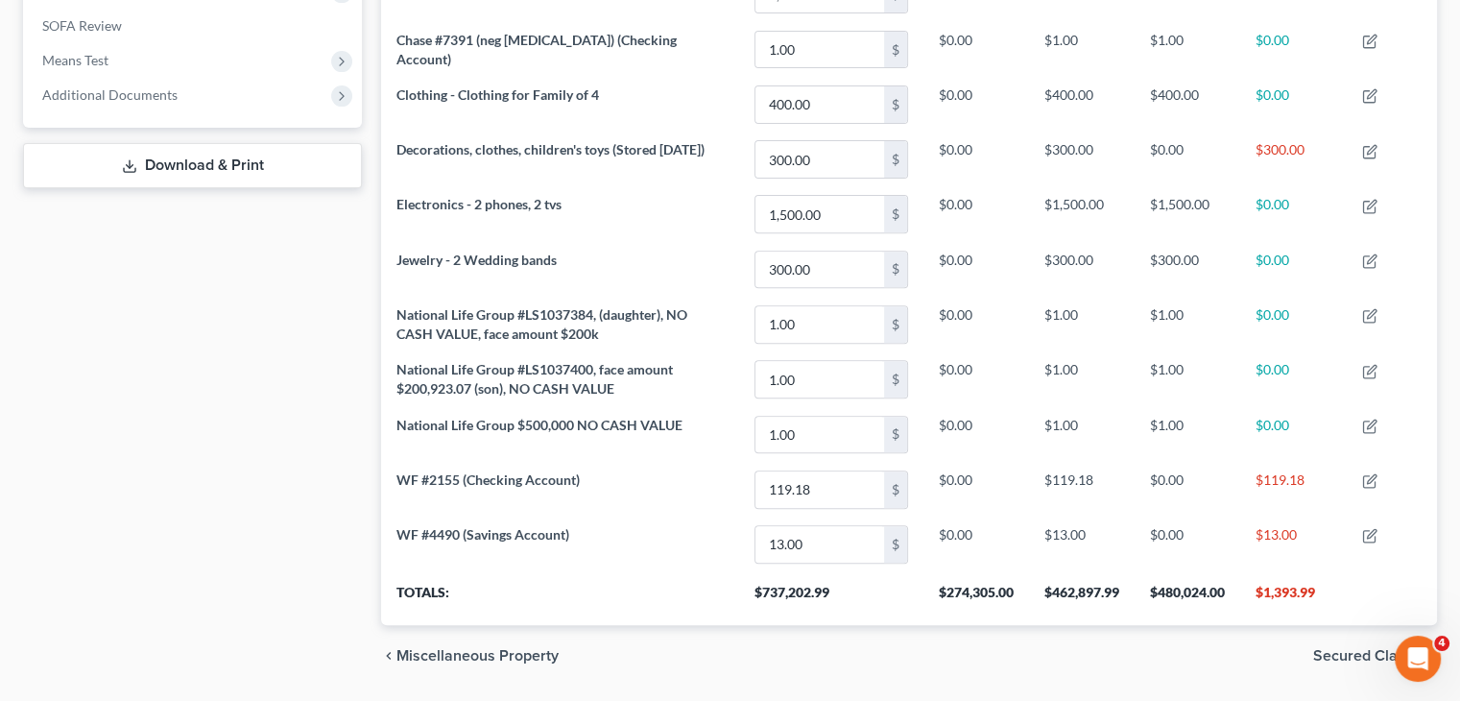
scroll to position [764, 0]
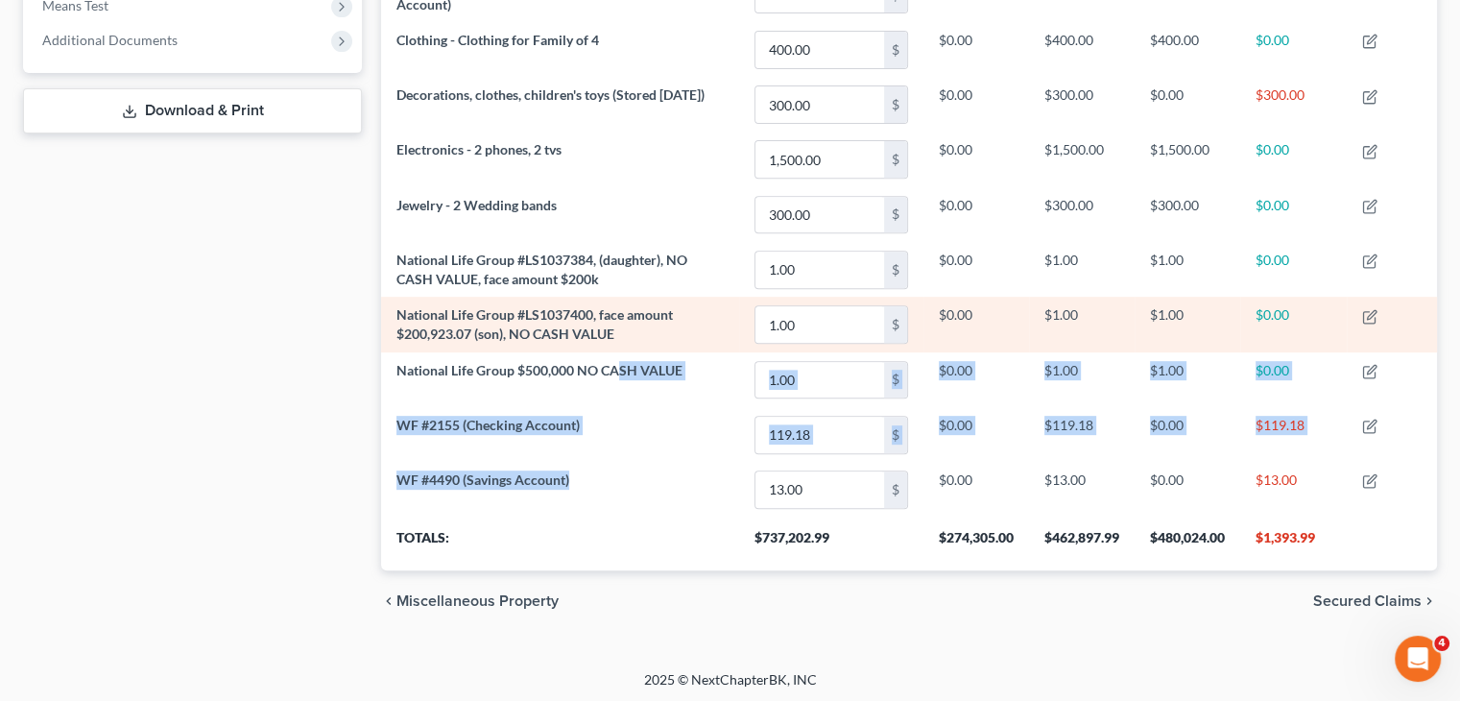
drag, startPoint x: 616, startPoint y: 451, endPoint x: 621, endPoint y: 347, distance: 104.7
click at [620, 348] on tbody "2013 Toyota Camry 5,531.00 $ $24,051.00 -$18,520.00 $0.00 $0.00 715 W Elaine Av…" at bounding box center [909, 159] width 1056 height 714
click at [621, 347] on td "National Life Group #LS1037400, face amount $200,923.07 (son), NO CASH VALUE" at bounding box center [560, 324] width 358 height 55
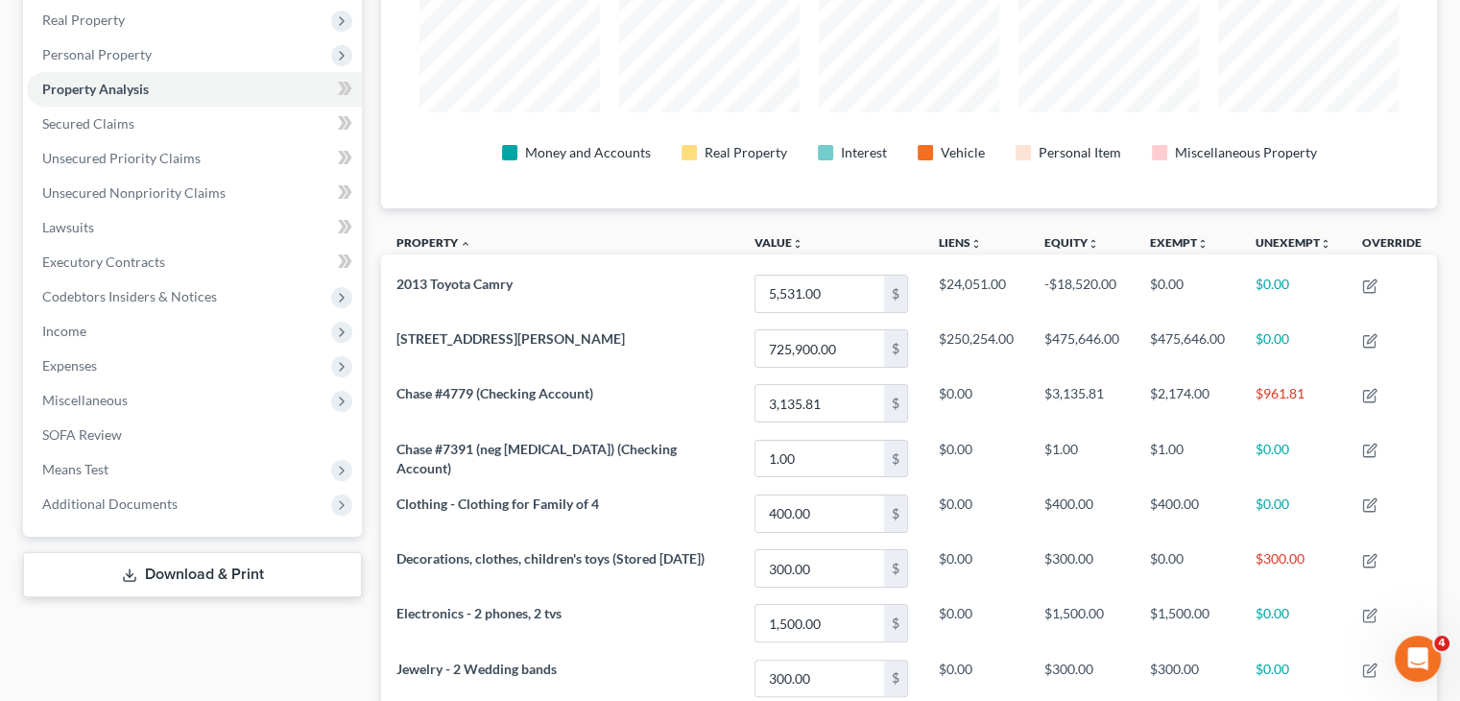
scroll to position [0, 0]
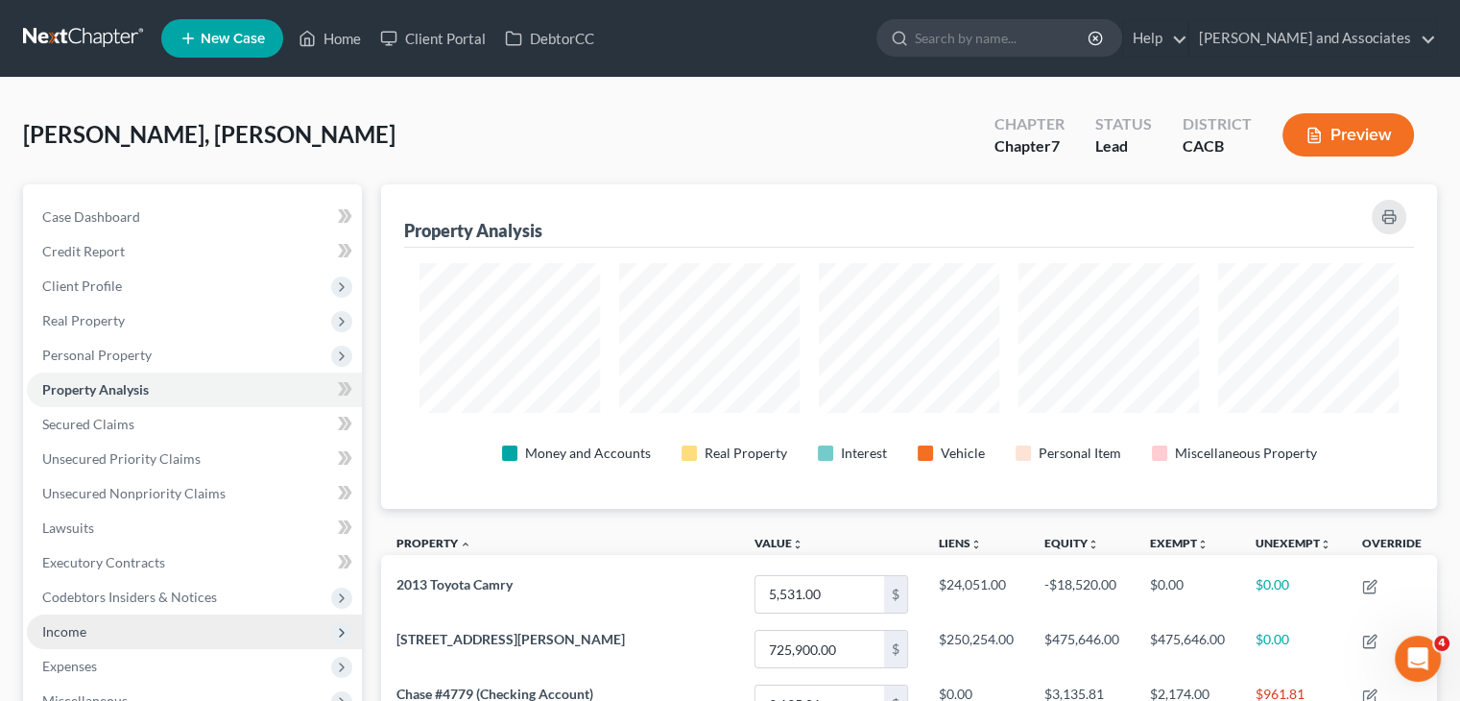
click at [96, 629] on span "Income" at bounding box center [194, 631] width 335 height 35
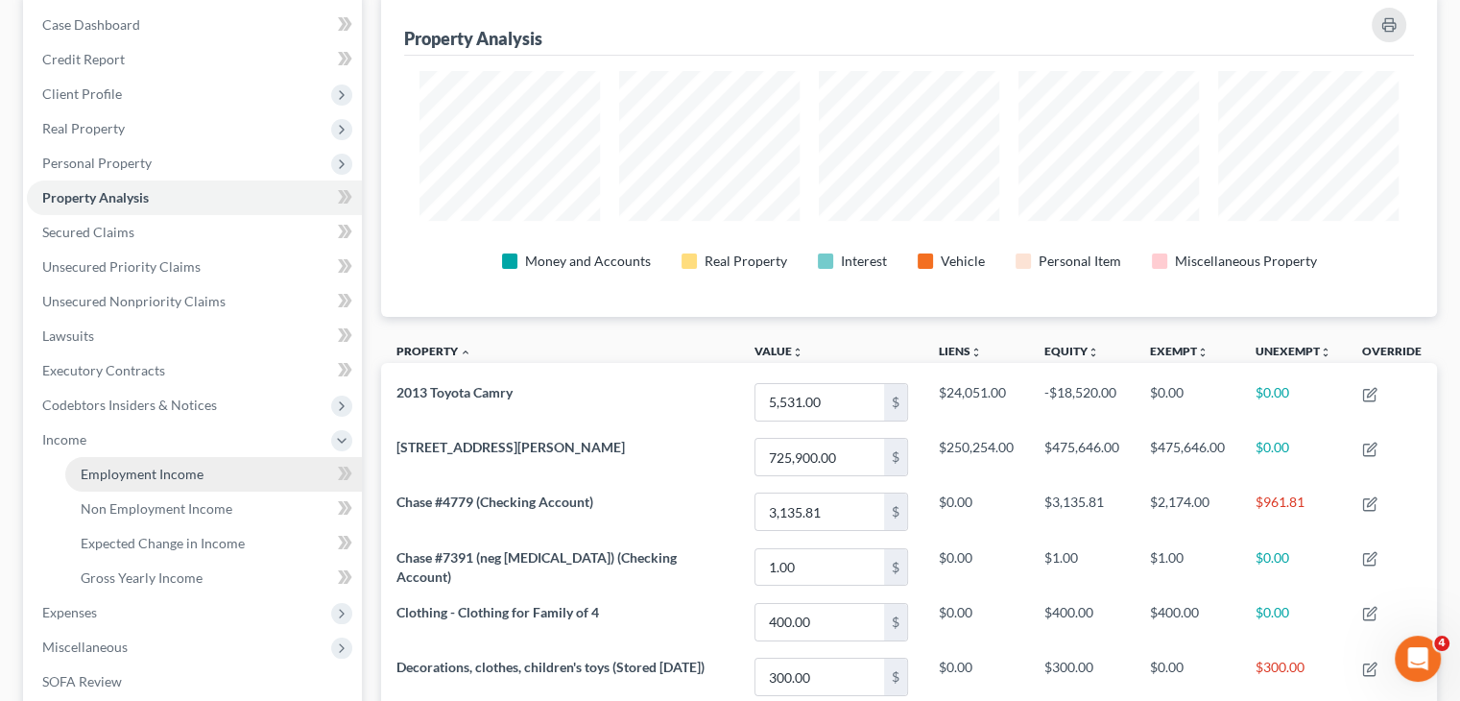
click at [208, 484] on link "Employment Income" at bounding box center [213, 474] width 297 height 35
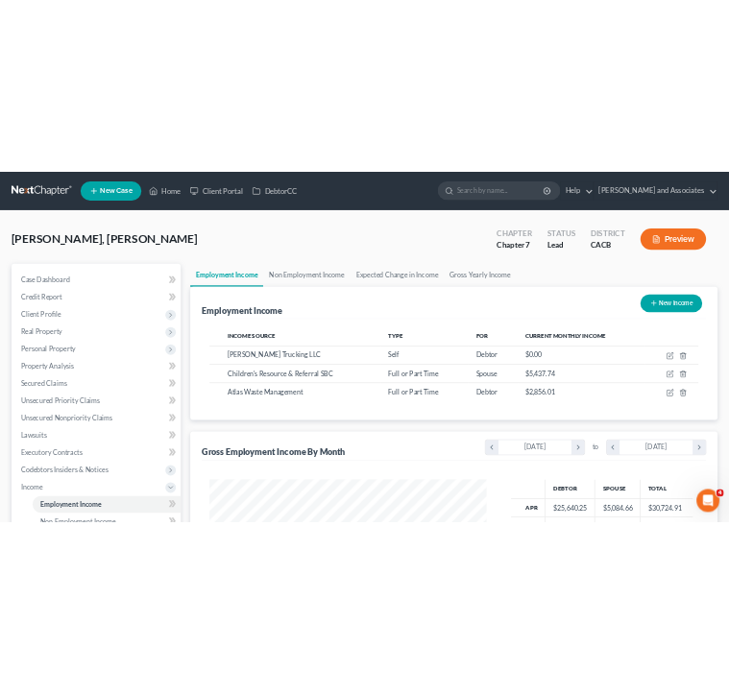
scroll to position [302, 644]
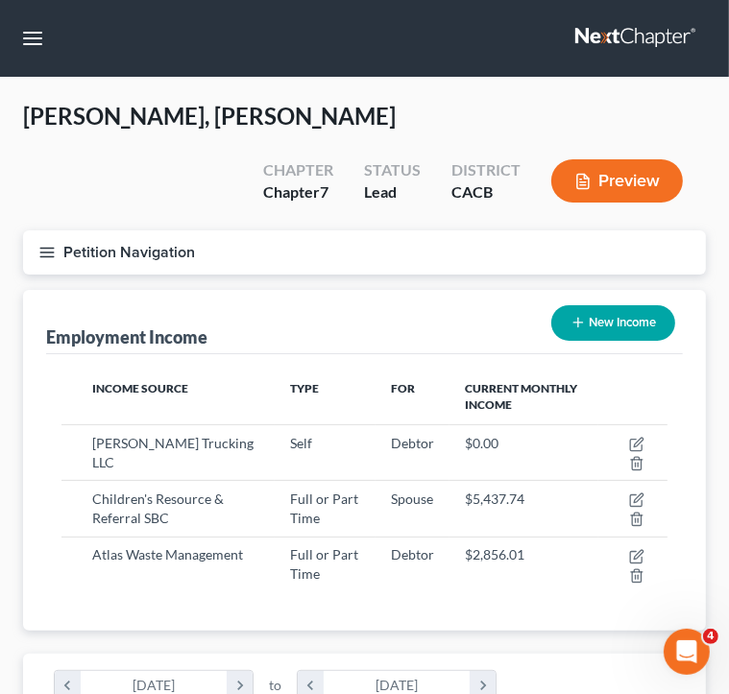
click at [50, 254] on icon "button" at bounding box center [46, 252] width 17 height 17
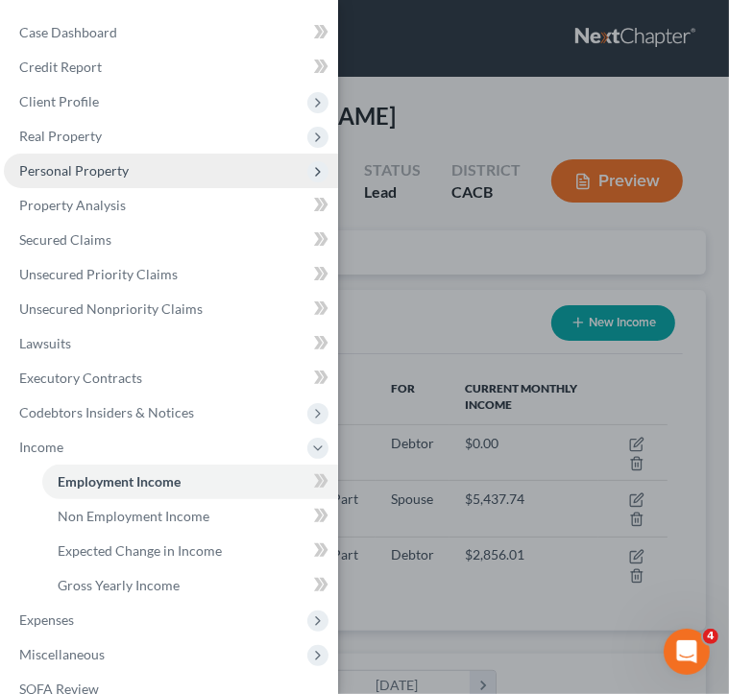
click at [173, 178] on span "Personal Property" at bounding box center [171, 171] width 334 height 35
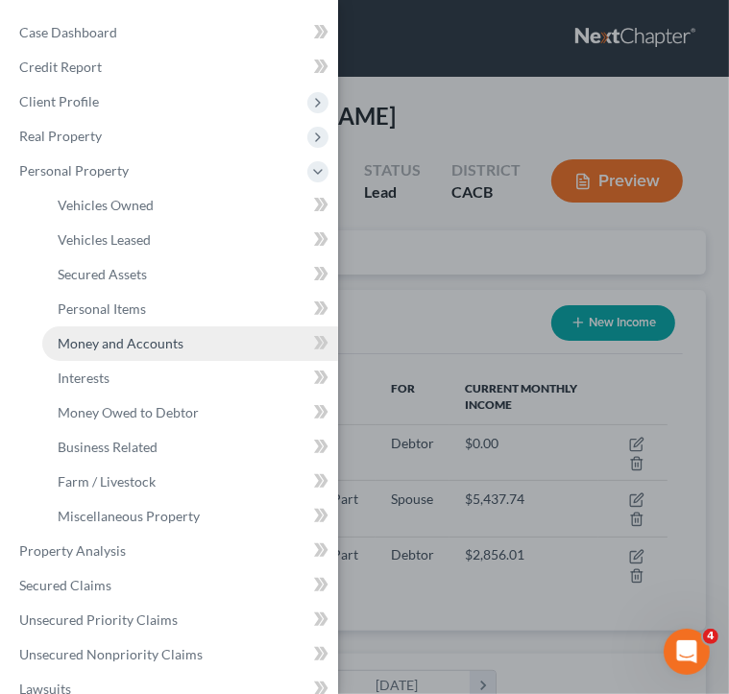
click at [156, 352] on link "Money and Accounts" at bounding box center [190, 343] width 296 height 35
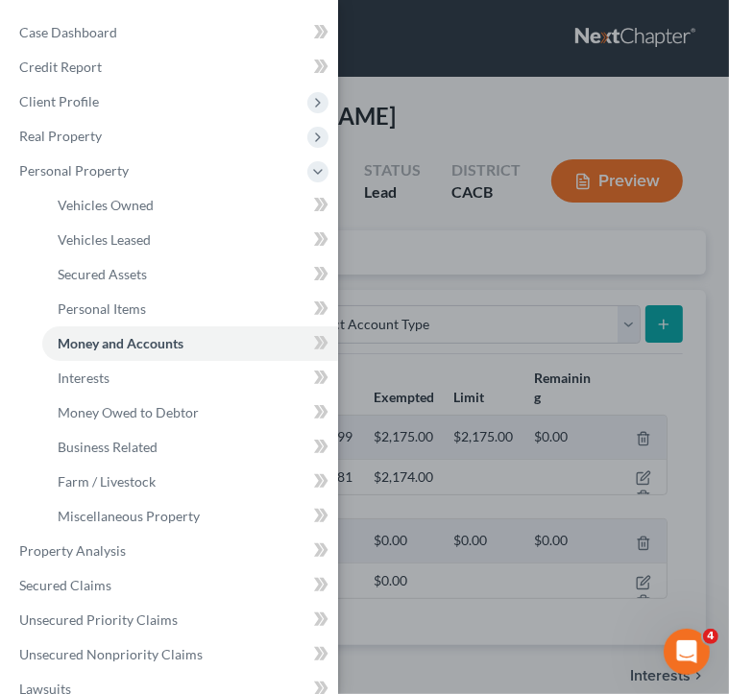
click at [468, 276] on div "Case Dashboard Payments Invoices Payments Payments Credit Report Client Profile" at bounding box center [364, 347] width 729 height 694
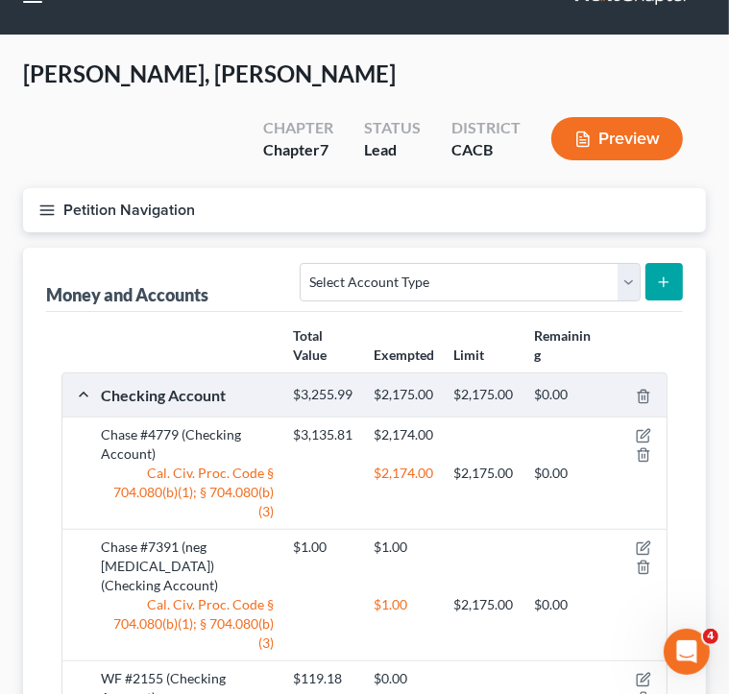
scroll to position [192, 0]
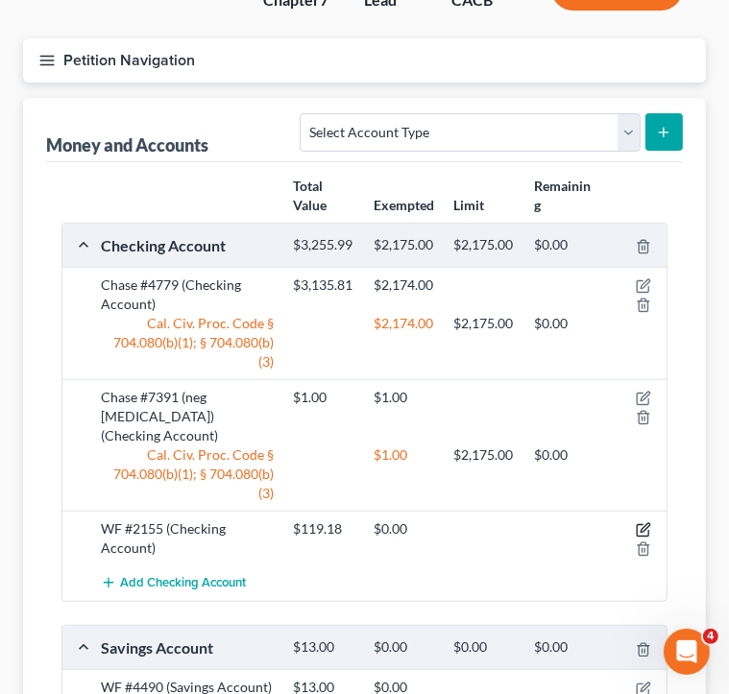
click at [643, 524] on icon "button" at bounding box center [644, 528] width 9 height 9
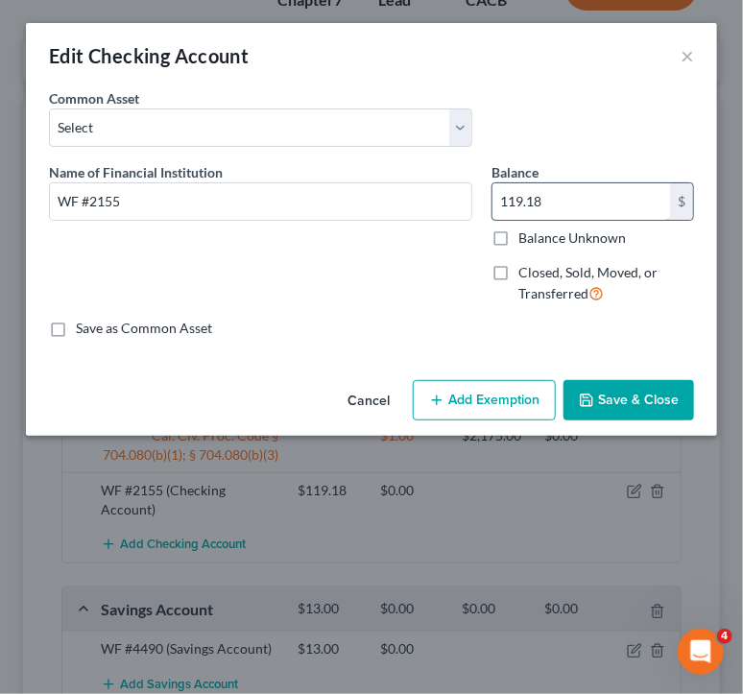
click at [572, 203] on input "119.18" at bounding box center [581, 201] width 178 height 36
type input "84.61"
click at [630, 395] on button "Save & Close" at bounding box center [629, 400] width 131 height 40
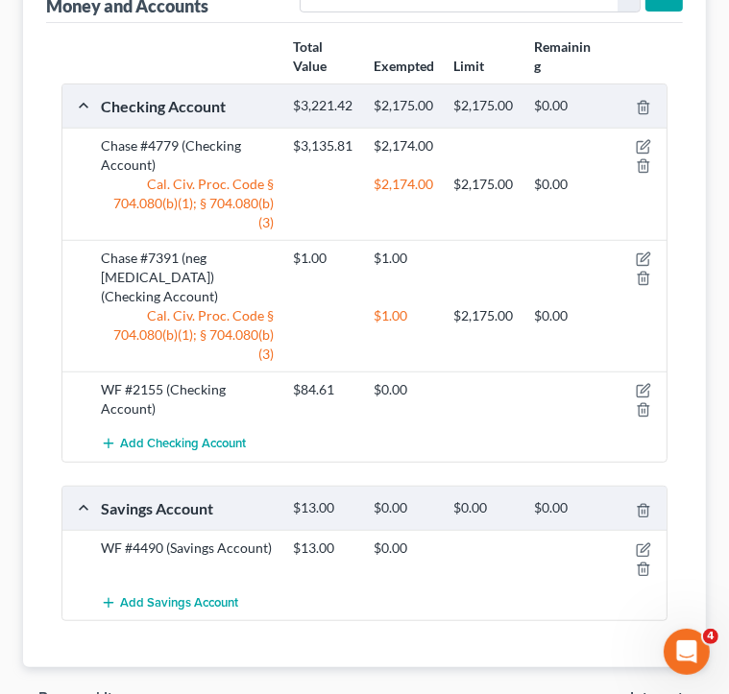
scroll to position [384, 0]
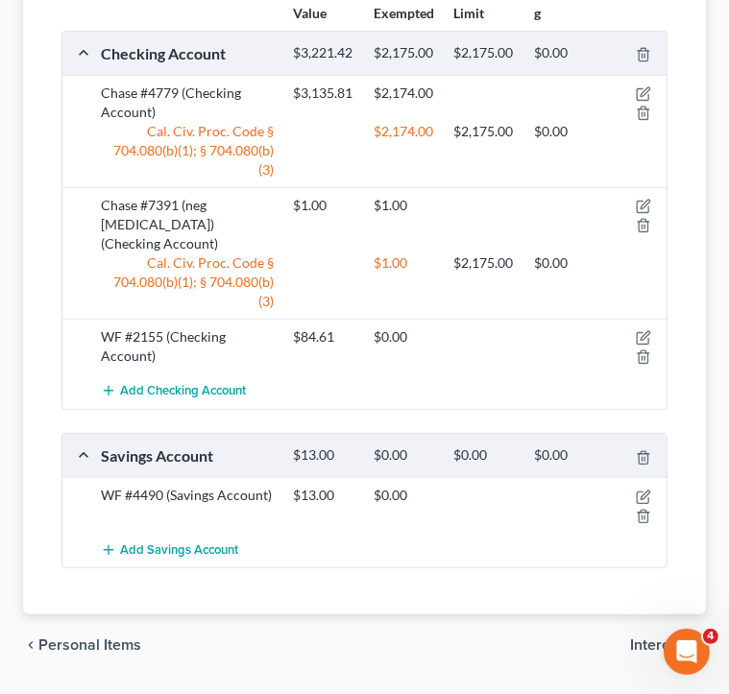
click at [645, 486] on div at bounding box center [636, 505] width 64 height 38
click at [642, 491] on icon "button" at bounding box center [644, 495] width 9 height 9
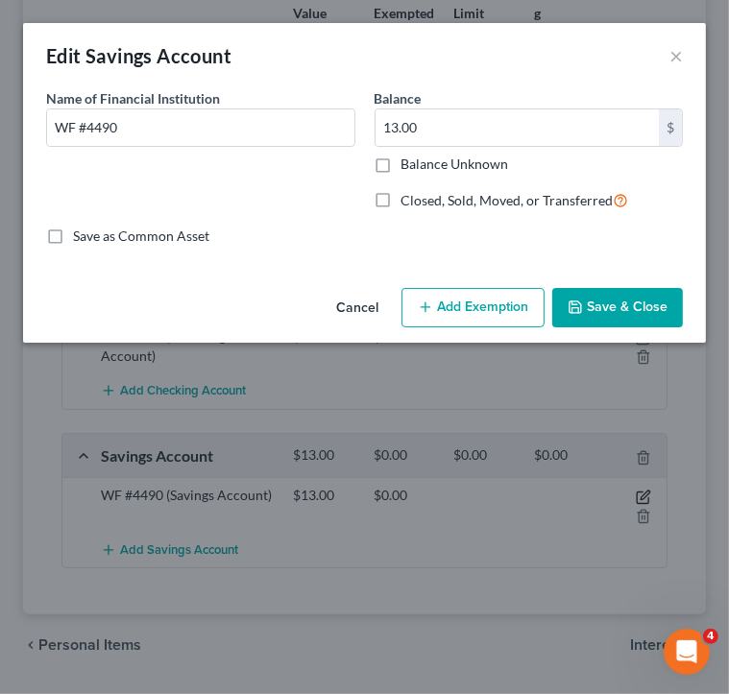
scroll to position [359, 0]
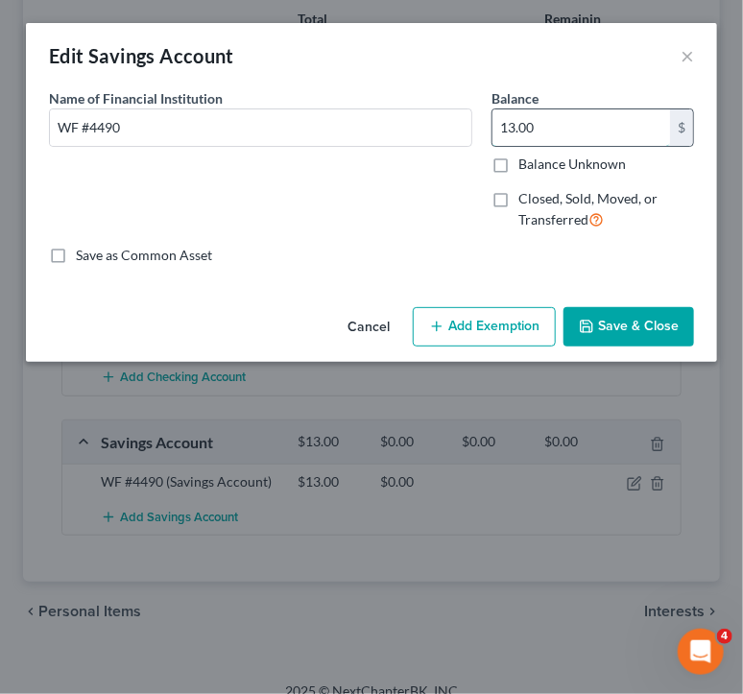
click at [589, 134] on input "13.00" at bounding box center [581, 127] width 178 height 36
type input "319.22"
click at [657, 315] on button "Save & Close" at bounding box center [629, 327] width 131 height 40
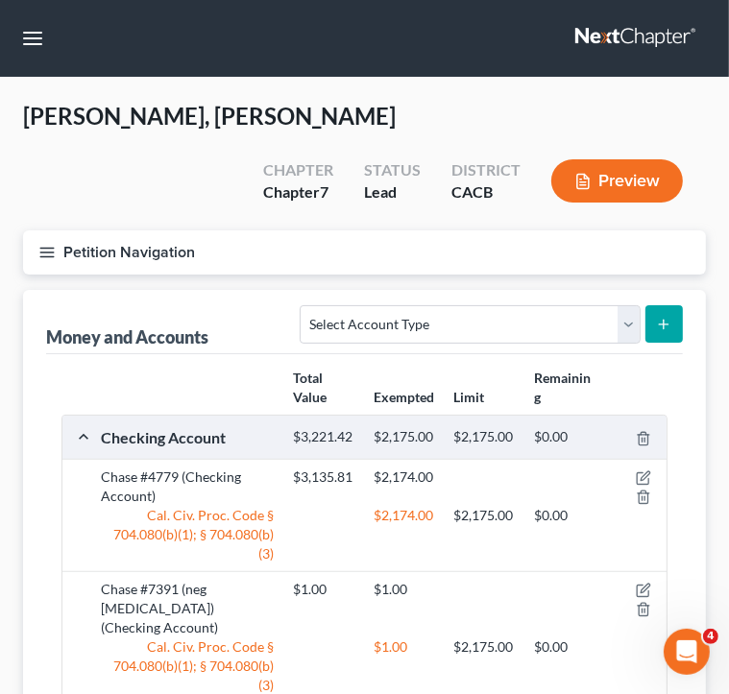
scroll to position [0, 0]
click at [61, 259] on button "Petition Navigation" at bounding box center [364, 252] width 683 height 44
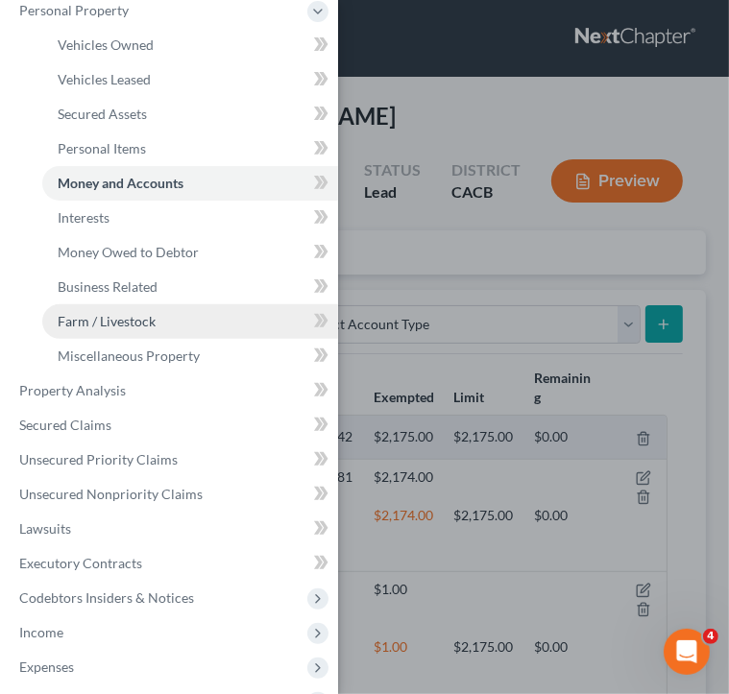
scroll to position [192, 0]
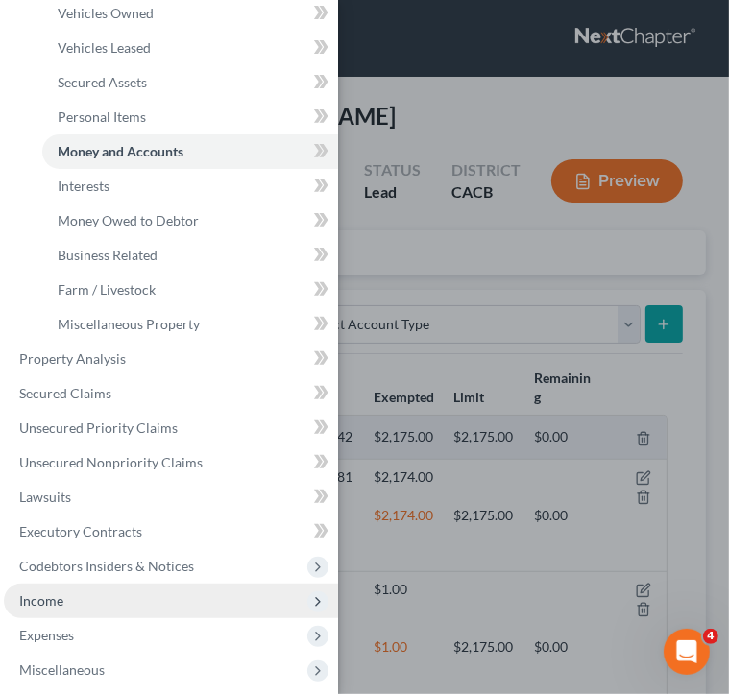
click at [116, 587] on span "Income" at bounding box center [171, 601] width 334 height 35
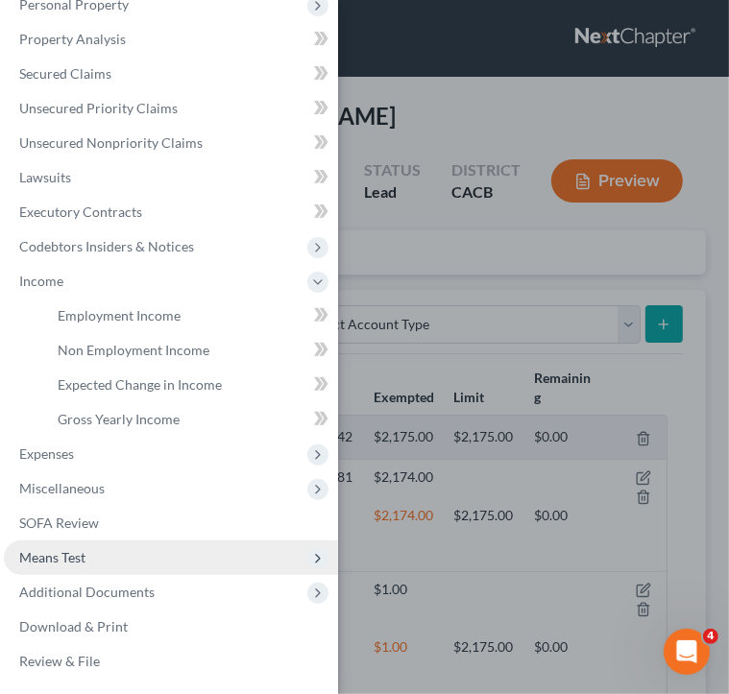
scroll to position [165, 0]
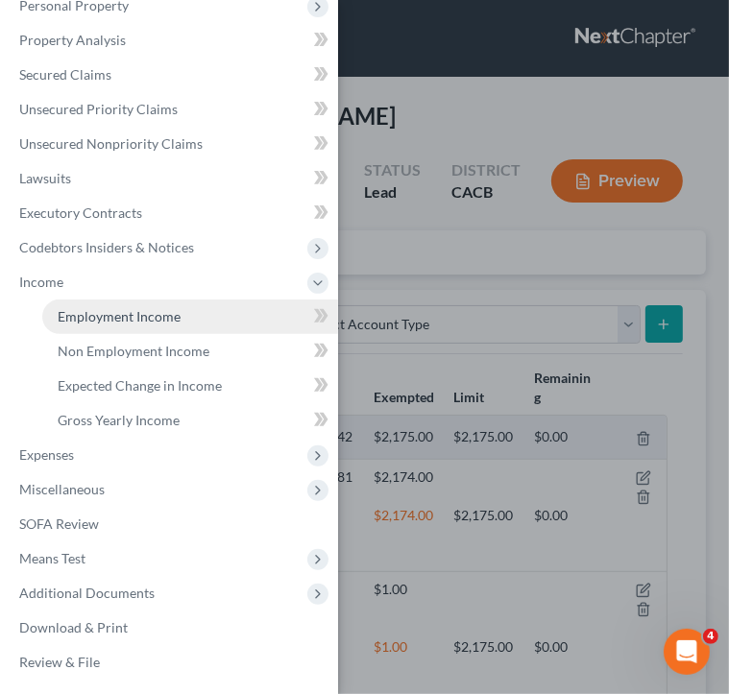
click at [188, 315] on link "Employment Income" at bounding box center [190, 317] width 296 height 35
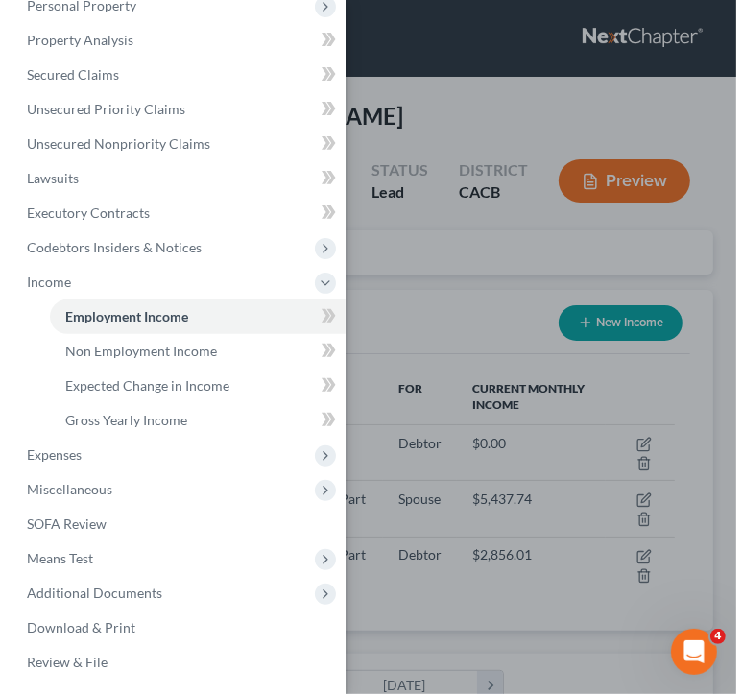
scroll to position [302, 644]
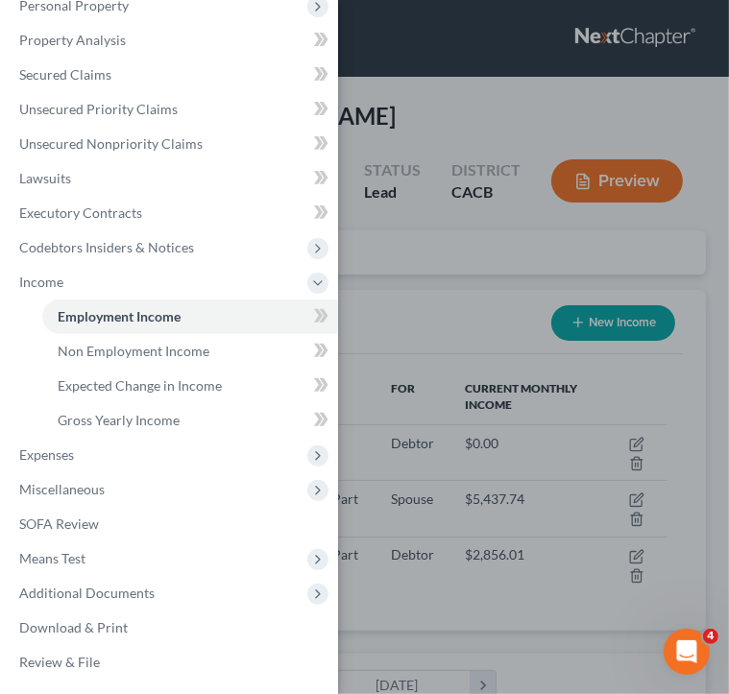
click at [438, 262] on div "Case Dashboard Payments Invoices Payments Payments Credit Report Client Profile" at bounding box center [364, 347] width 729 height 694
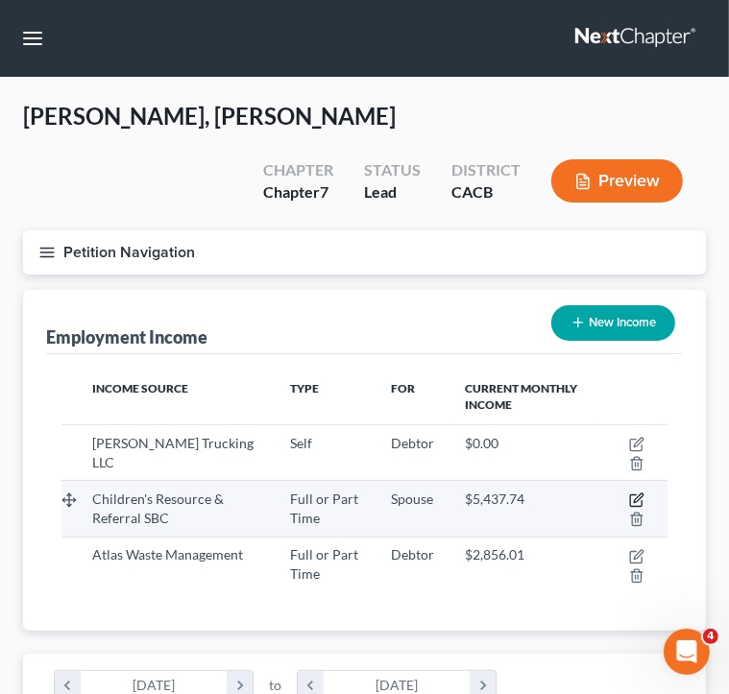
click at [634, 492] on icon "button" at bounding box center [636, 499] width 15 height 15
select select "0"
select select "4"
select select "1"
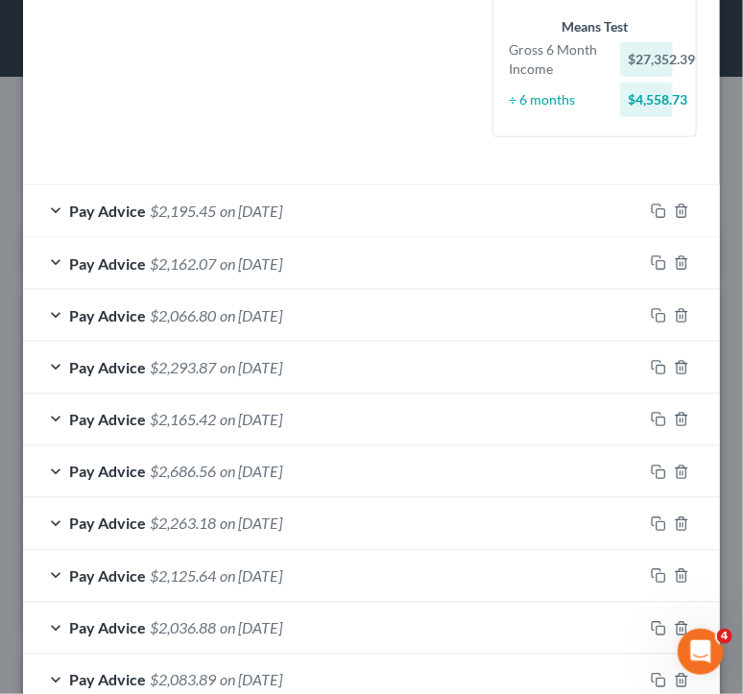
scroll to position [649, 0]
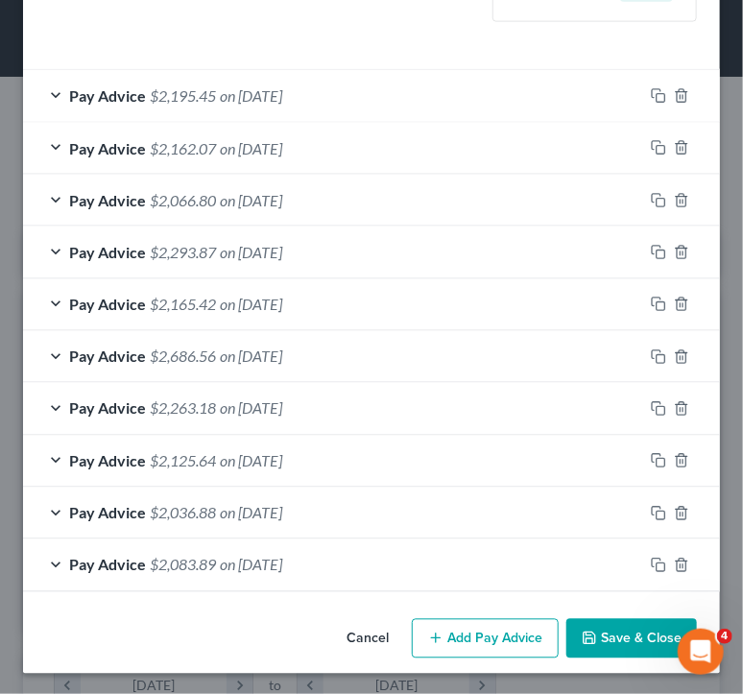
click at [497, 638] on button "Add Pay Advice" at bounding box center [485, 639] width 147 height 40
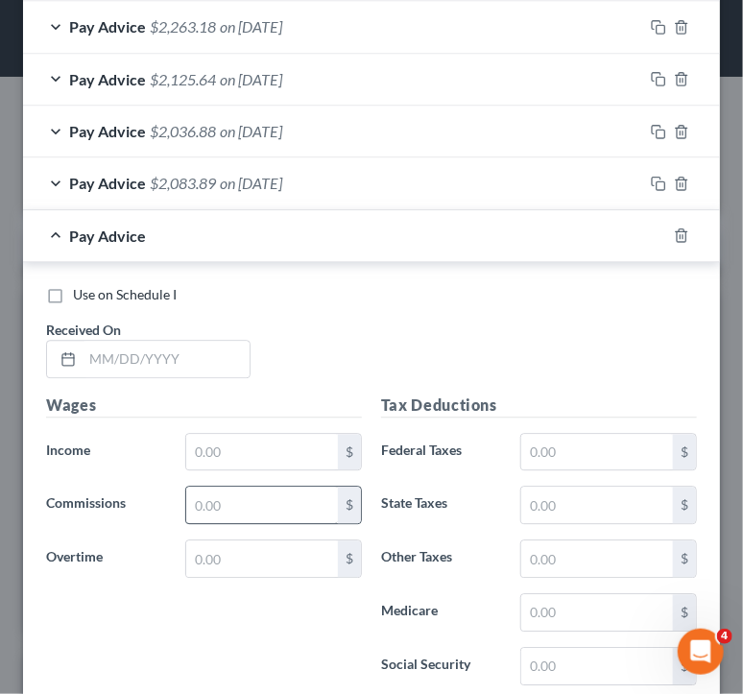
scroll to position [1033, 0]
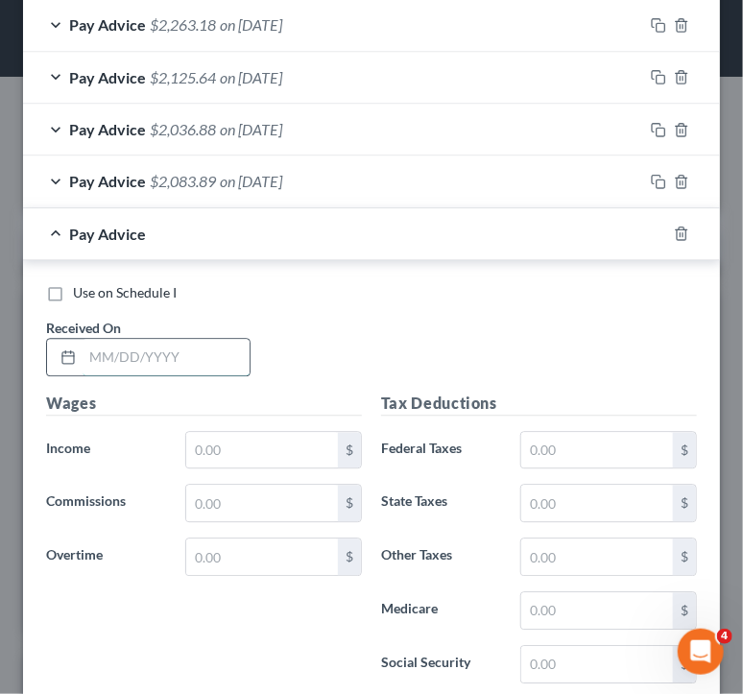
click at [142, 351] on input "text" at bounding box center [166, 357] width 167 height 36
type input "09/05/25"
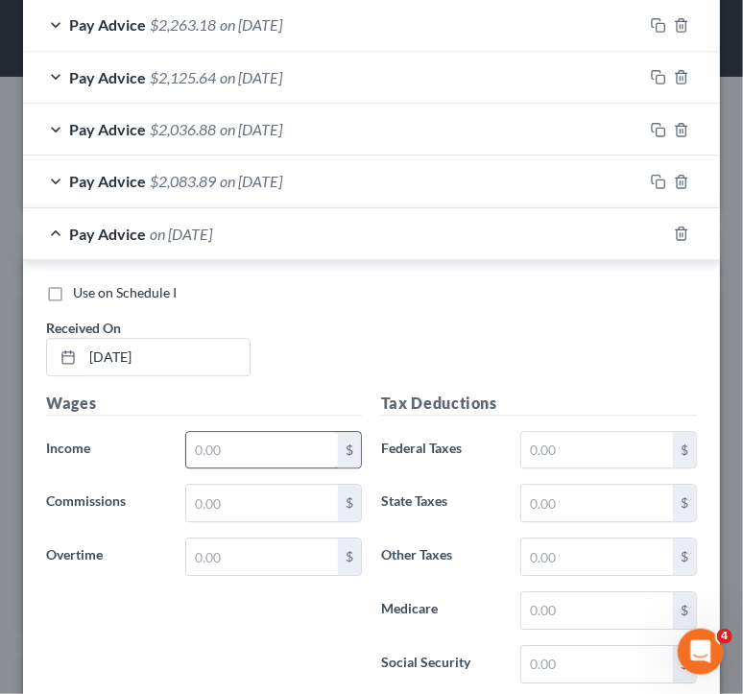
click at [284, 453] on input "text" at bounding box center [262, 450] width 152 height 36
type input "2,491.56"
drag, startPoint x: 573, startPoint y: 335, endPoint x: 510, endPoint y: 297, distance: 74.1
click at [512, 300] on div "Use on Schedule I Received On * 09/05/25" at bounding box center [371, 337] width 670 height 108
click at [574, 435] on input "text" at bounding box center [597, 450] width 152 height 36
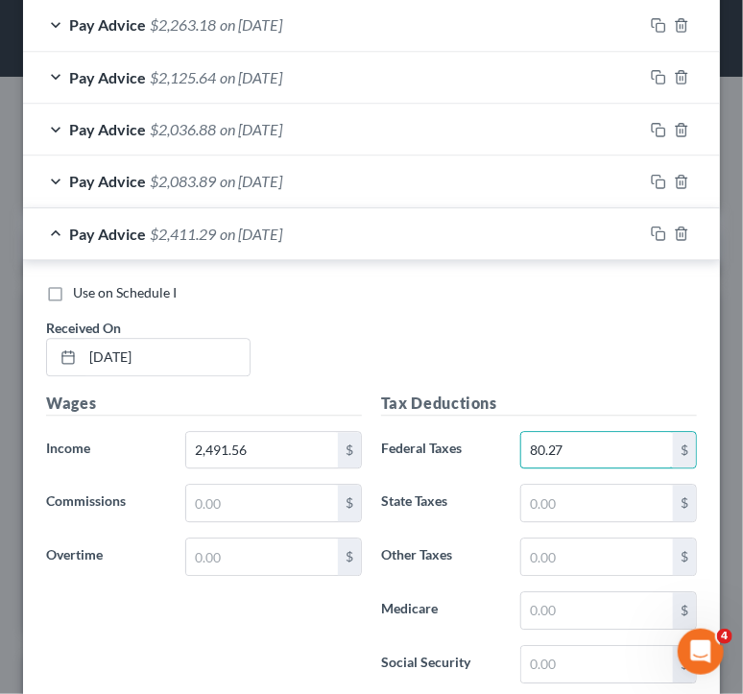
type input "80.27"
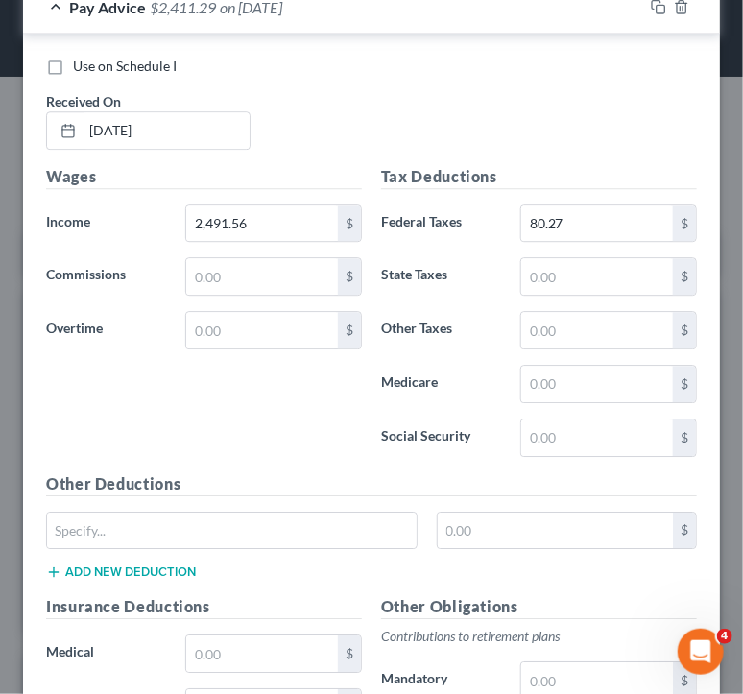
scroll to position [1609, 0]
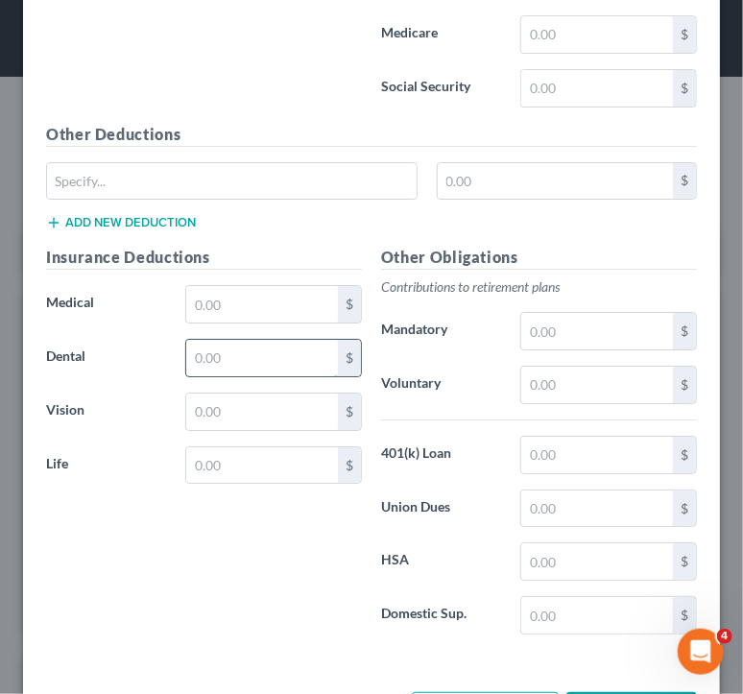
click at [273, 366] on input "text" at bounding box center [262, 358] width 152 height 36
type input "99.19"
click at [590, 444] on input "text" at bounding box center [597, 455] width 152 height 36
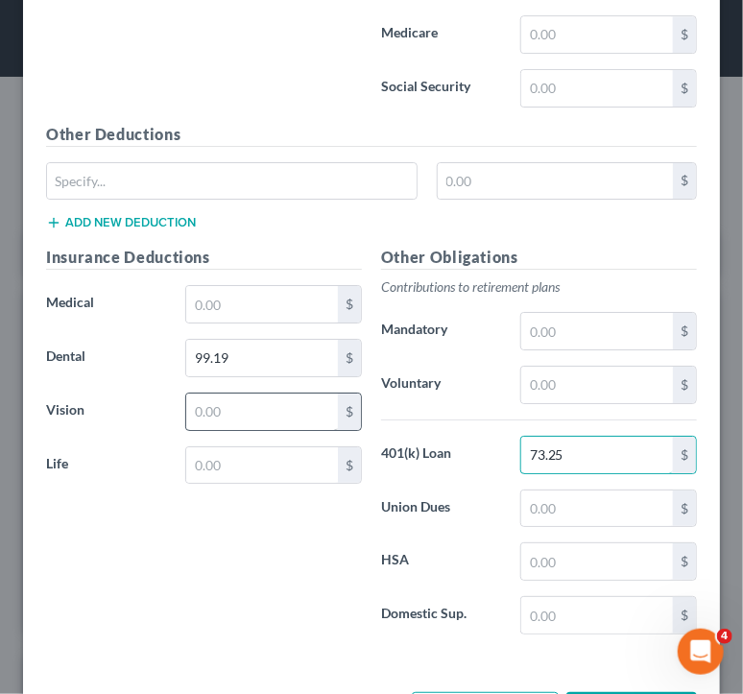
type input "73.25"
click at [244, 407] on input "text" at bounding box center [262, 412] width 152 height 36
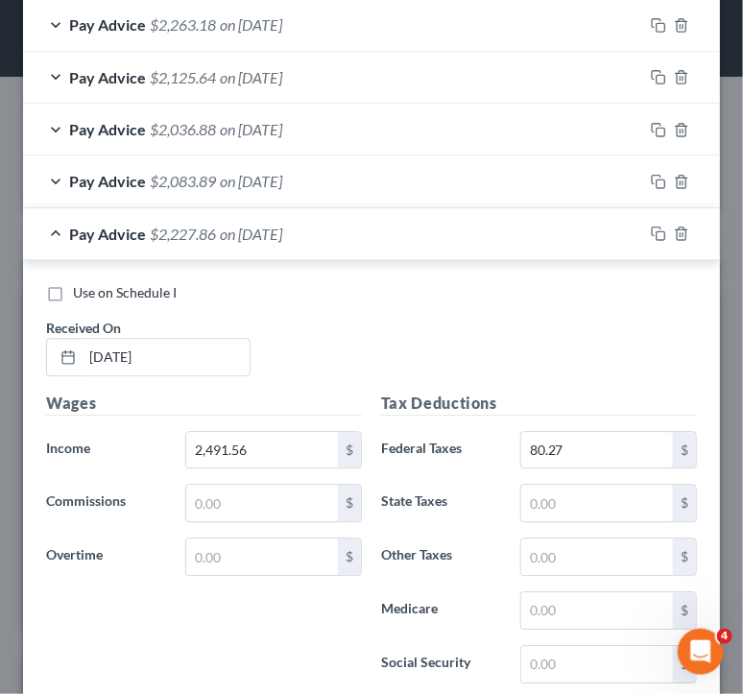
scroll to position [1225, 0]
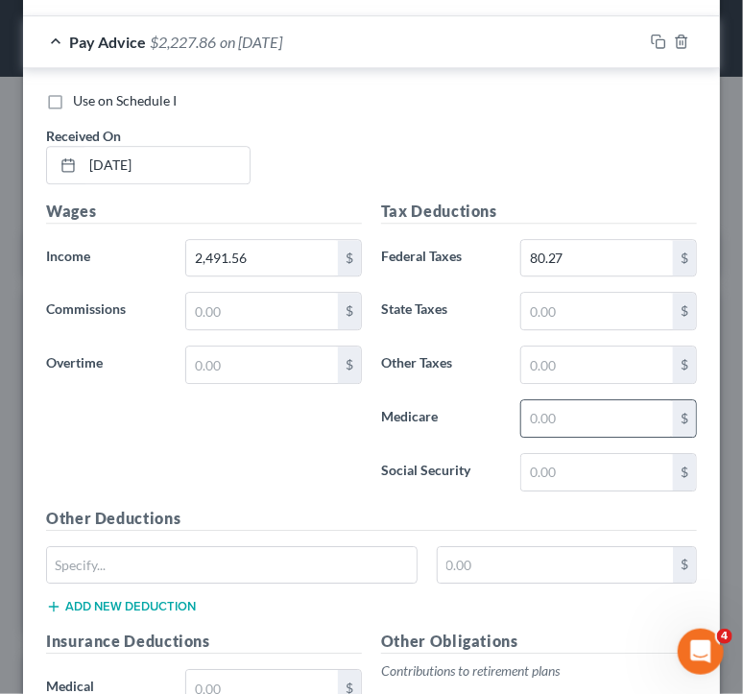
type input "10.99"
click at [548, 426] on input "text" at bounding box center [597, 418] width 152 height 36
type input "33.81"
click at [566, 465] on input "text" at bounding box center [597, 472] width 152 height 36
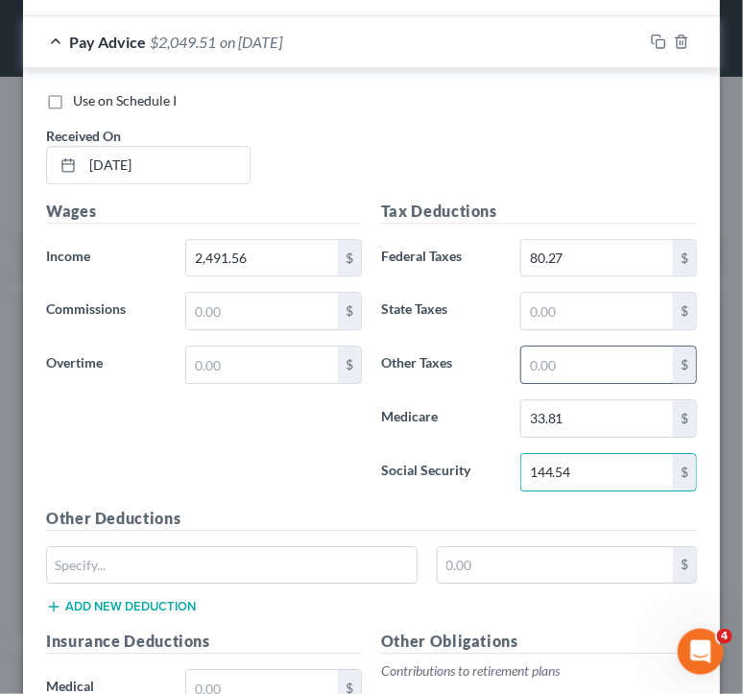
type input "144.54"
click at [568, 370] on input "text" at bounding box center [597, 365] width 152 height 36
type input "27.98"
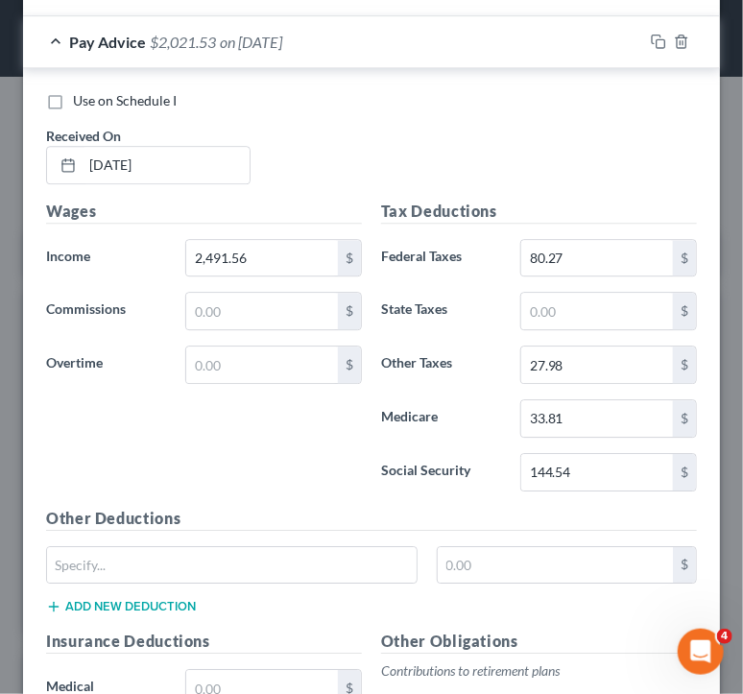
click at [131, 39] on span "Pay Advice" at bounding box center [107, 42] width 77 height 18
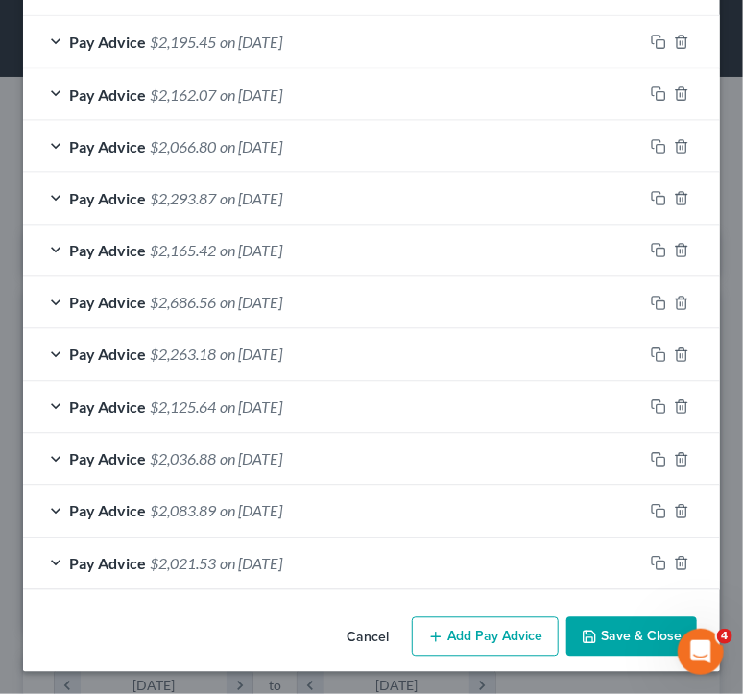
scroll to position [701, 0]
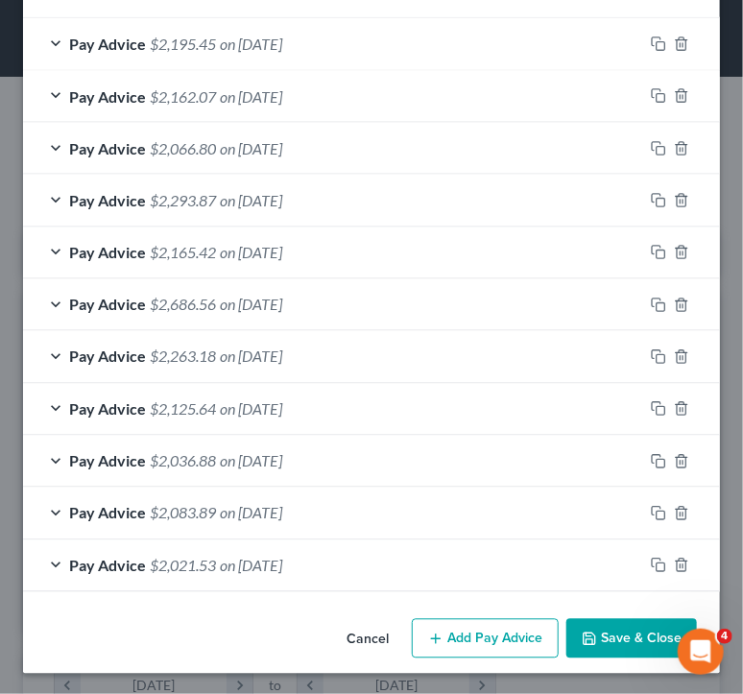
click at [438, 643] on button "Add Pay Advice" at bounding box center [485, 639] width 147 height 40
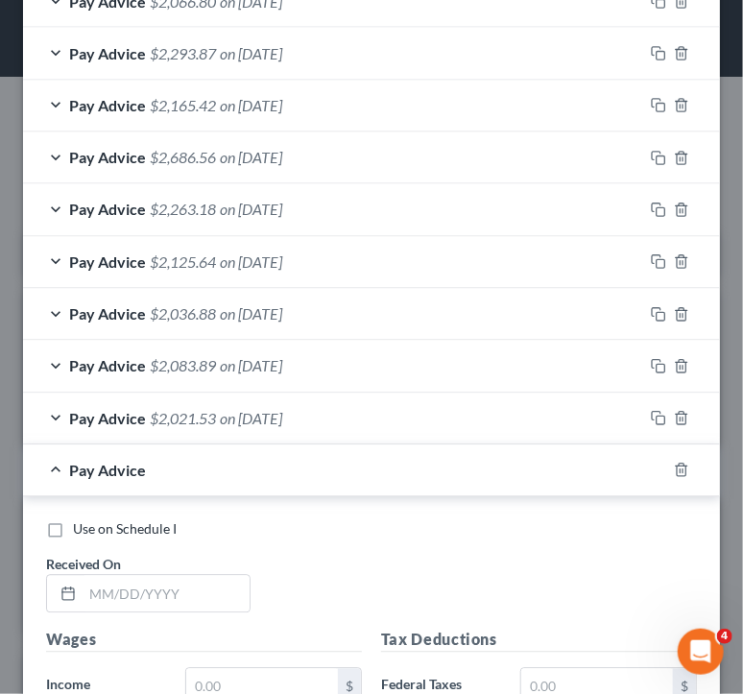
scroll to position [1085, 0]
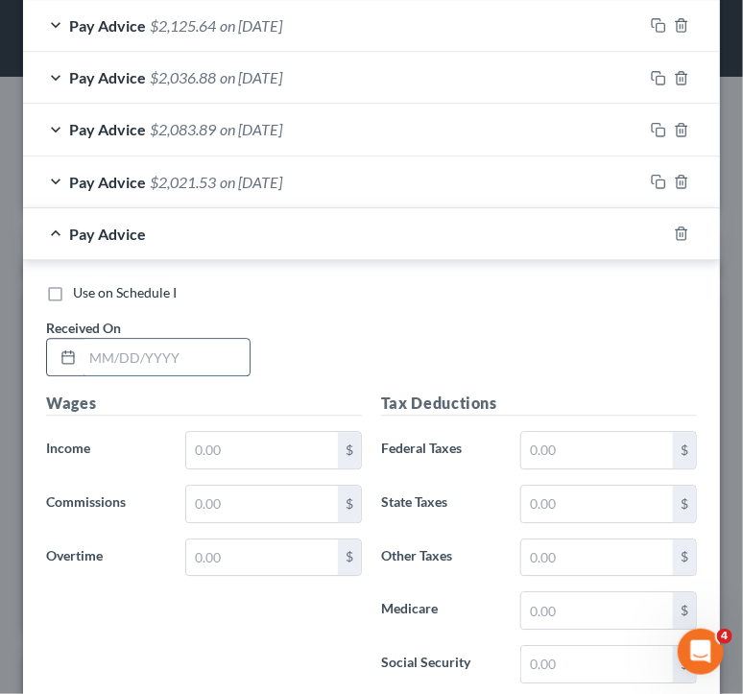
click at [187, 349] on input "text" at bounding box center [166, 357] width 167 height 36
type input "09/19/25"
click at [228, 436] on input "text" at bounding box center [262, 450] width 152 height 36
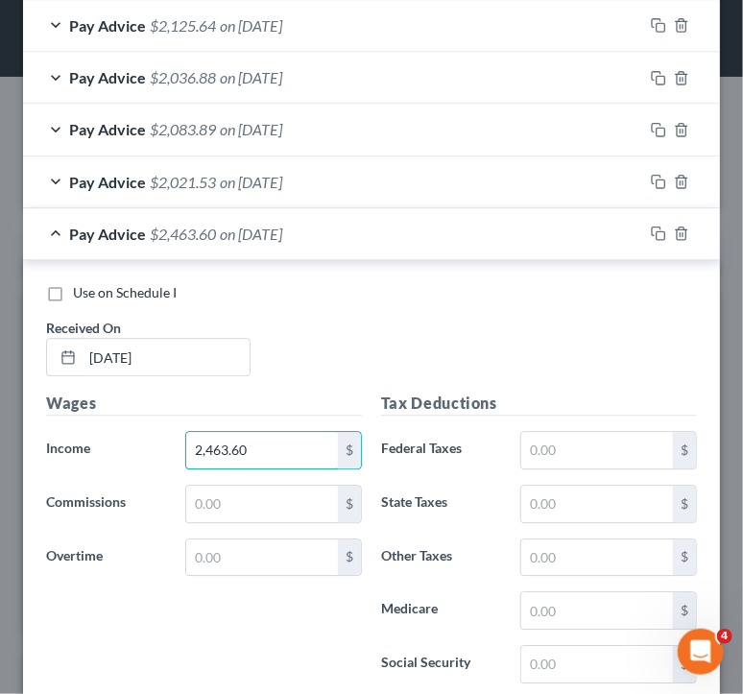
type input "2,463.60"
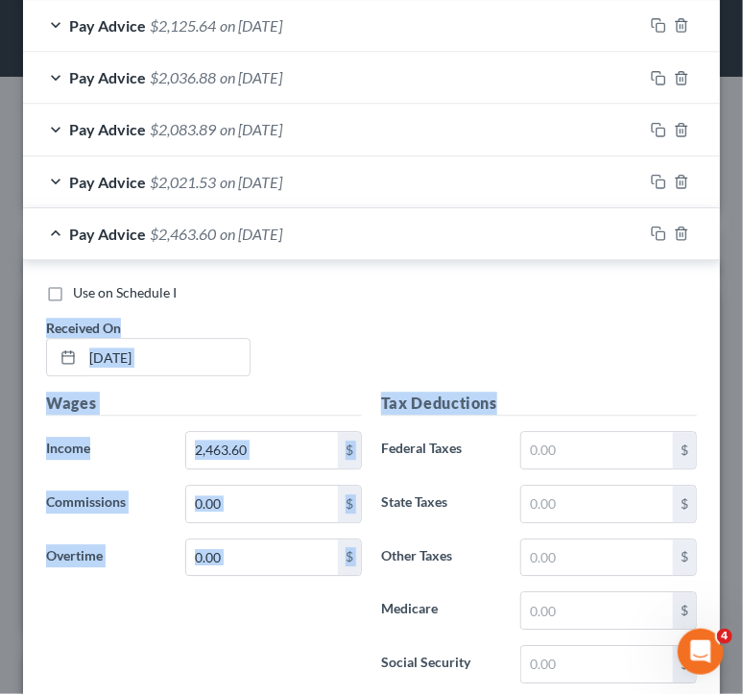
drag, startPoint x: 588, startPoint y: 399, endPoint x: 541, endPoint y: 381, distance: 49.6
click at [548, 362] on div "Use on Schedule I Received On * 09/19/25" at bounding box center [371, 337] width 670 height 108
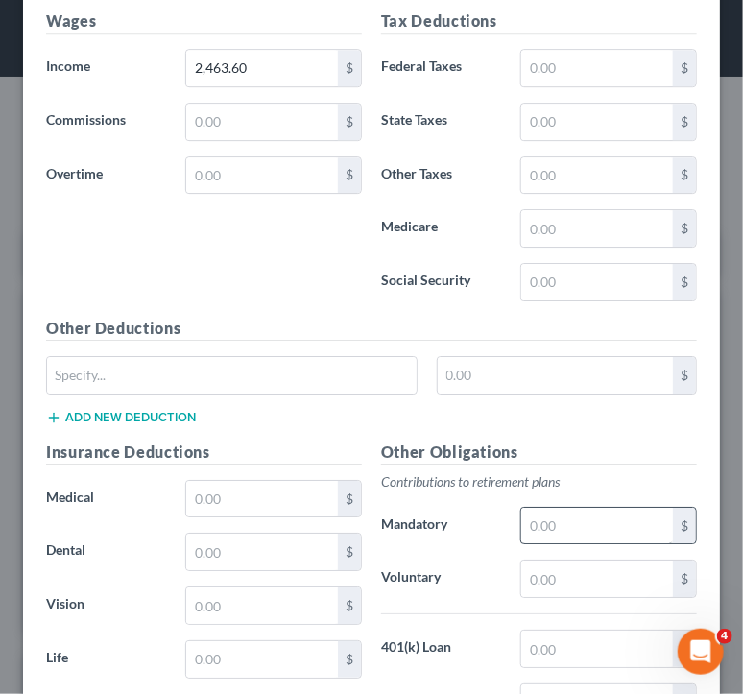
scroll to position [1469, 0]
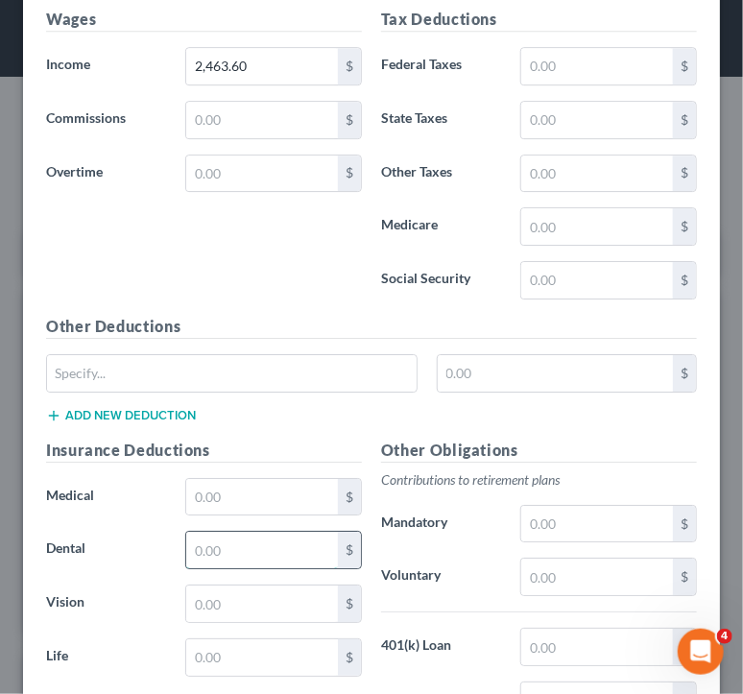
click at [234, 554] on input "text" at bounding box center [262, 550] width 152 height 36
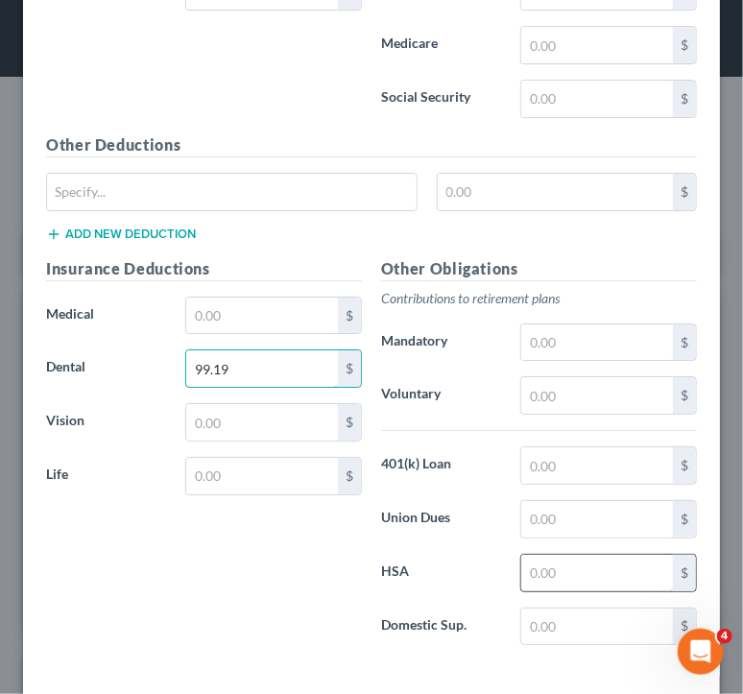
scroll to position [1661, 0]
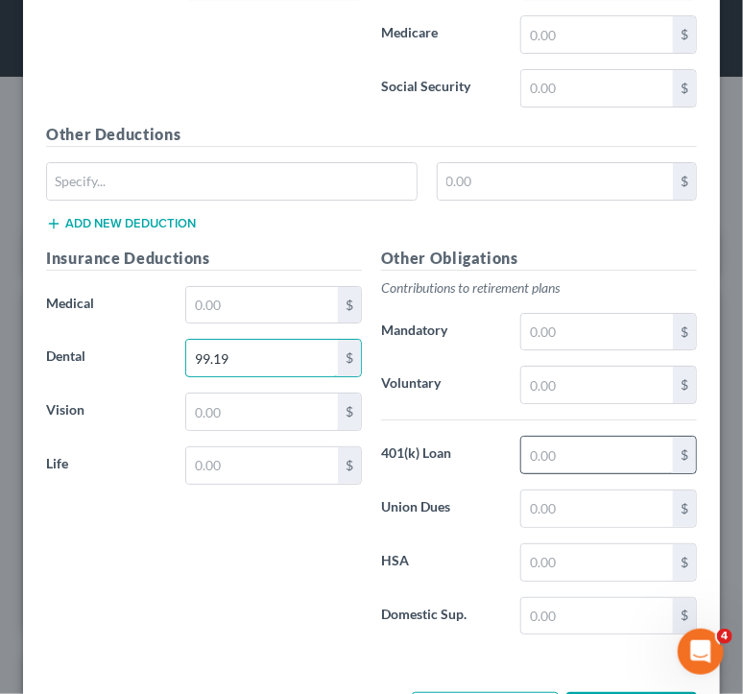
type input "99.19"
click at [611, 456] on input "text" at bounding box center [597, 455] width 152 height 36
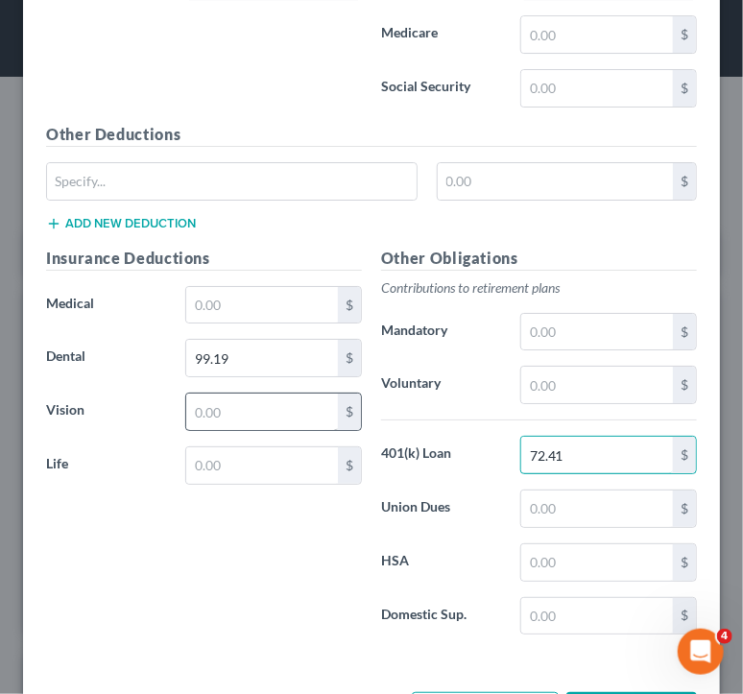
type input "72.41"
click at [277, 412] on input "text" at bounding box center [262, 412] width 152 height 36
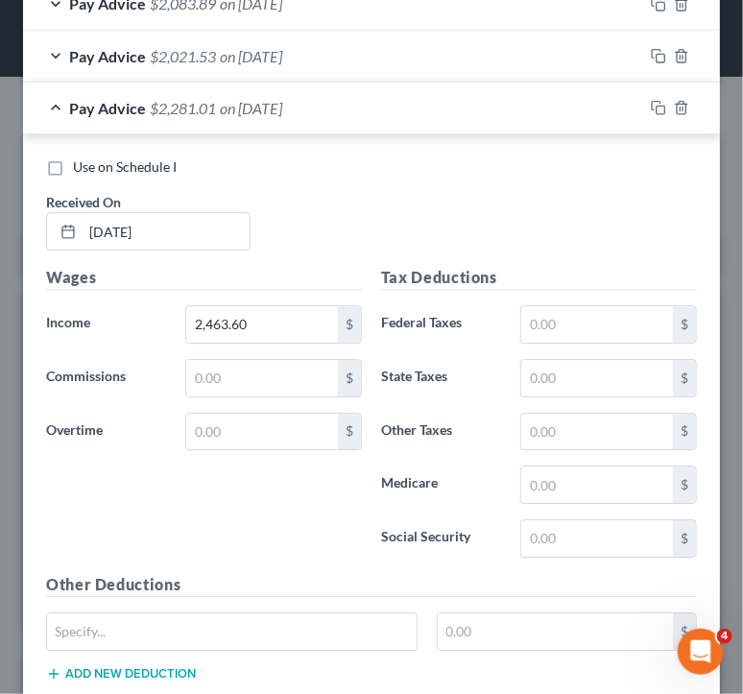
scroll to position [1085, 0]
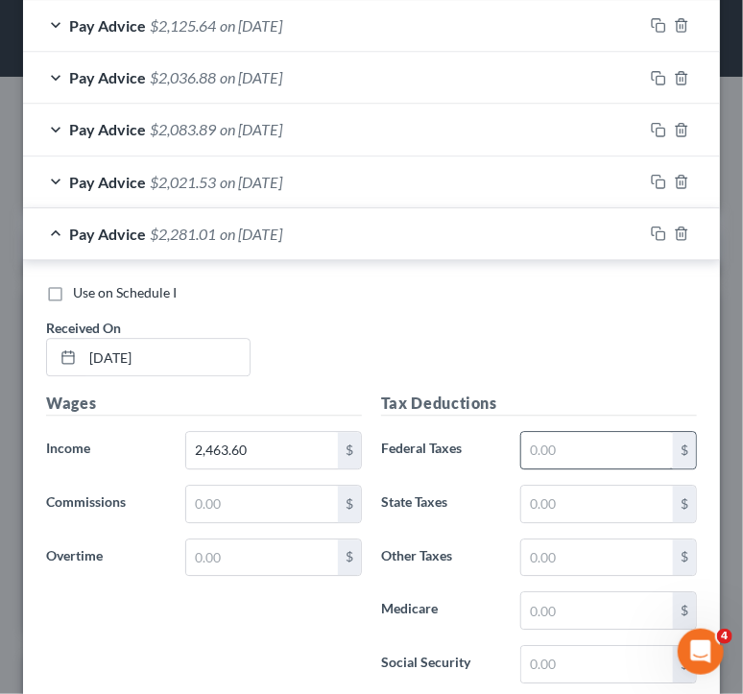
type input "10.99"
click at [588, 462] on input "text" at bounding box center [597, 450] width 152 height 36
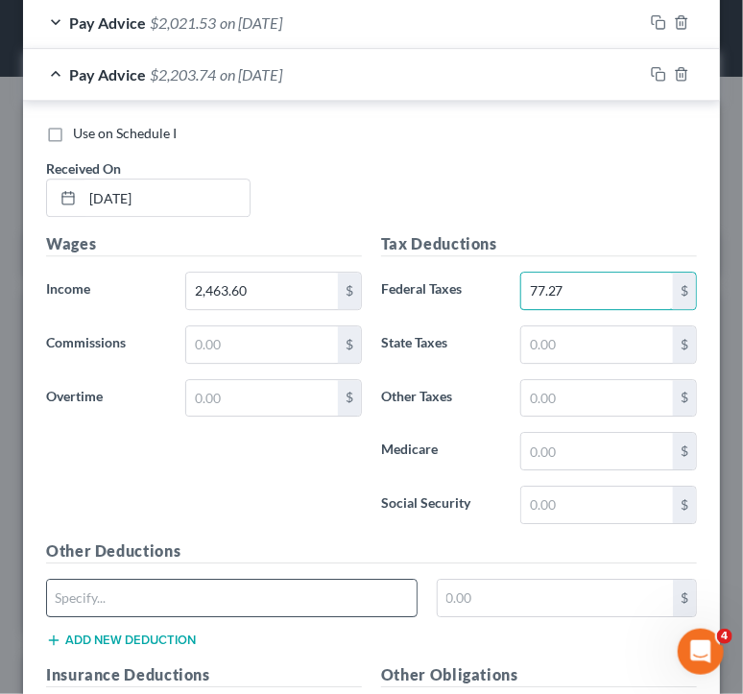
scroll to position [1277, 0]
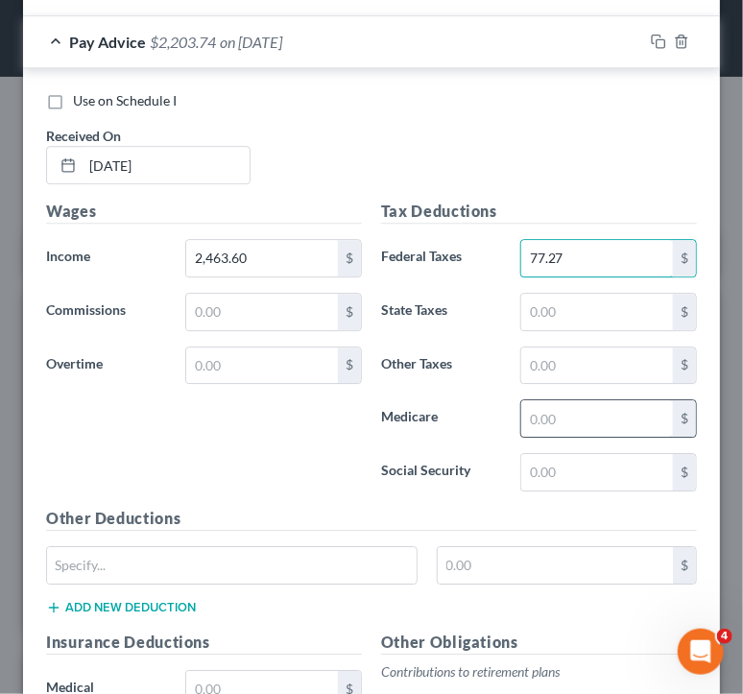
type input "77.27"
click at [619, 420] on input "text" at bounding box center [597, 418] width 152 height 36
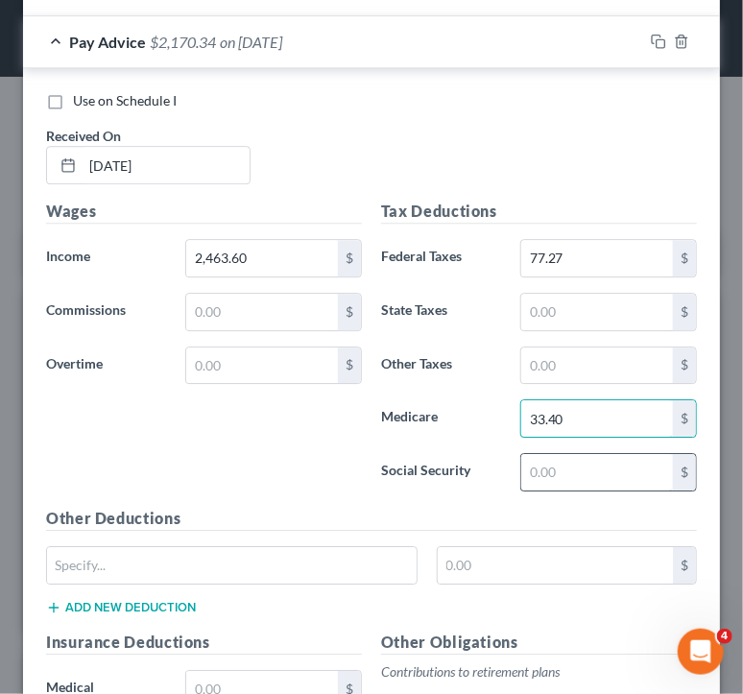
type input "33.40"
click at [617, 478] on input "text" at bounding box center [597, 472] width 152 height 36
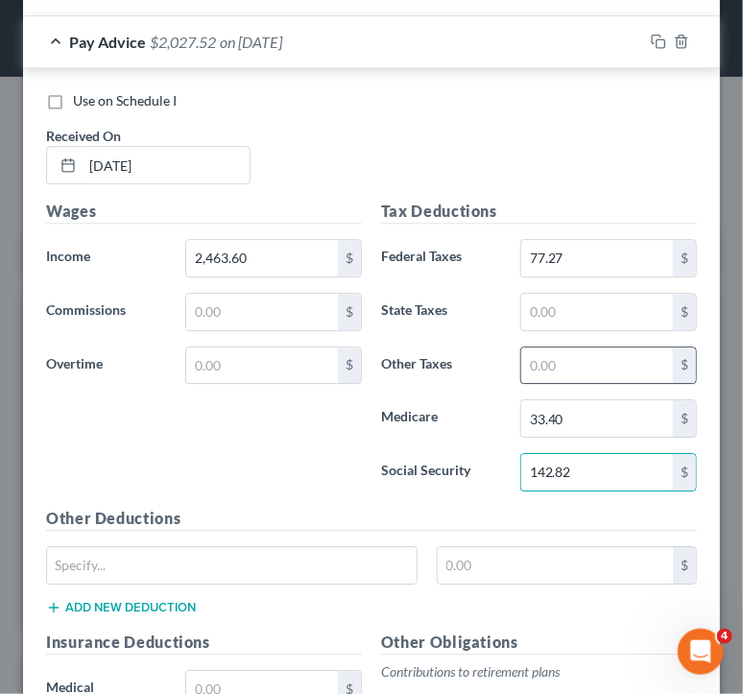
type input "142.82"
click at [582, 358] on input "text" at bounding box center [597, 366] width 152 height 36
type input "27.64"
click at [85, 40] on span "Pay Advice" at bounding box center [107, 42] width 77 height 18
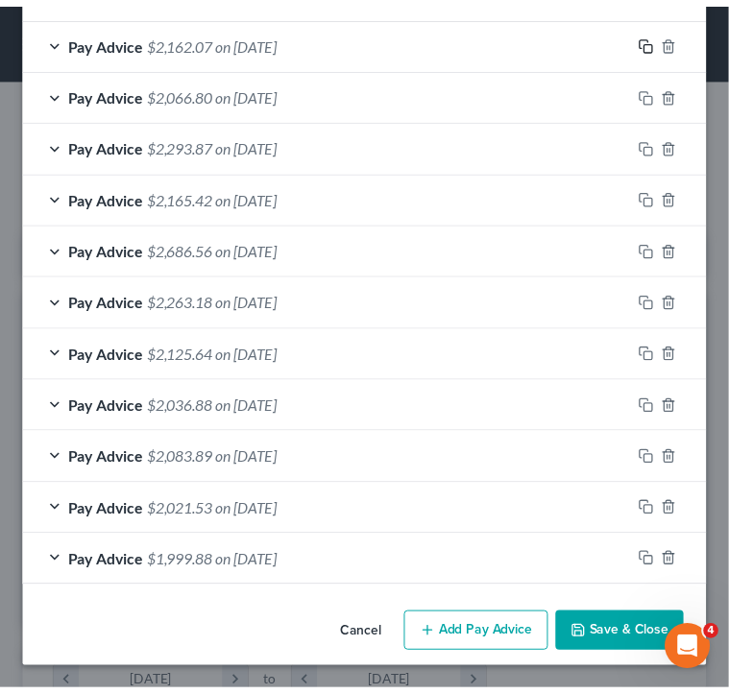
scroll to position [753, 0]
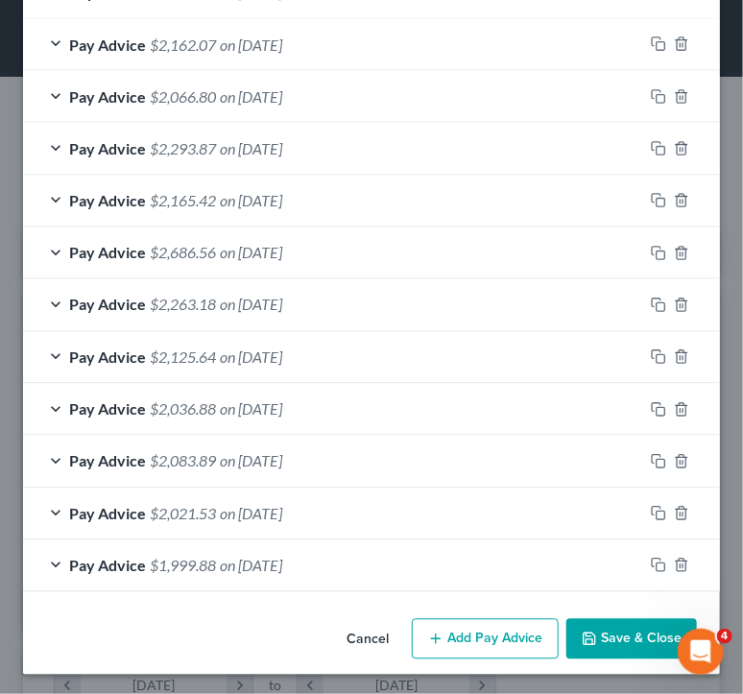
click at [631, 613] on div "Cancel Add Pay Advice Save & Close" at bounding box center [371, 642] width 697 height 63
click at [640, 635] on button "Save & Close" at bounding box center [631, 639] width 131 height 40
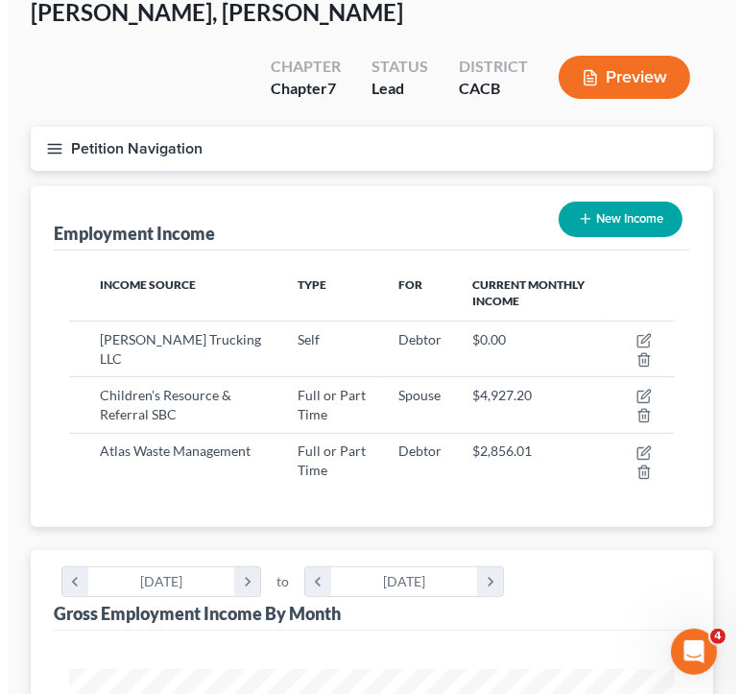
scroll to position [0, 0]
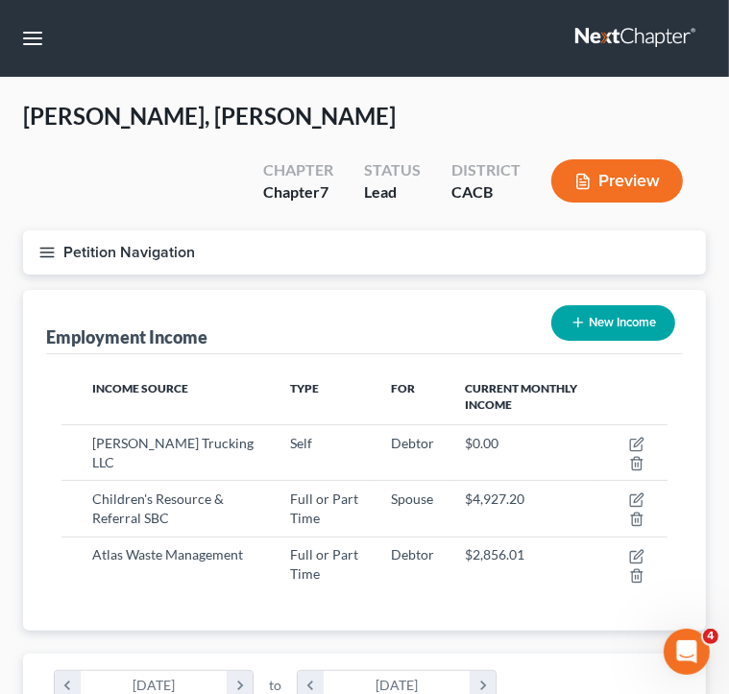
click at [39, 232] on button "Petition Navigation" at bounding box center [364, 252] width 683 height 44
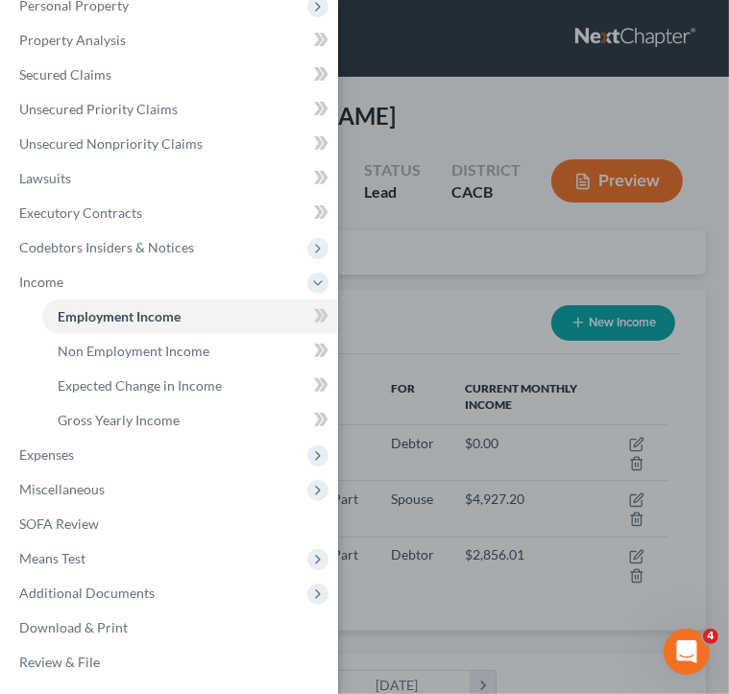
click at [369, 275] on div "Case Dashboard Payments Invoices Payments Payments Credit Report Client Profile" at bounding box center [364, 347] width 729 height 694
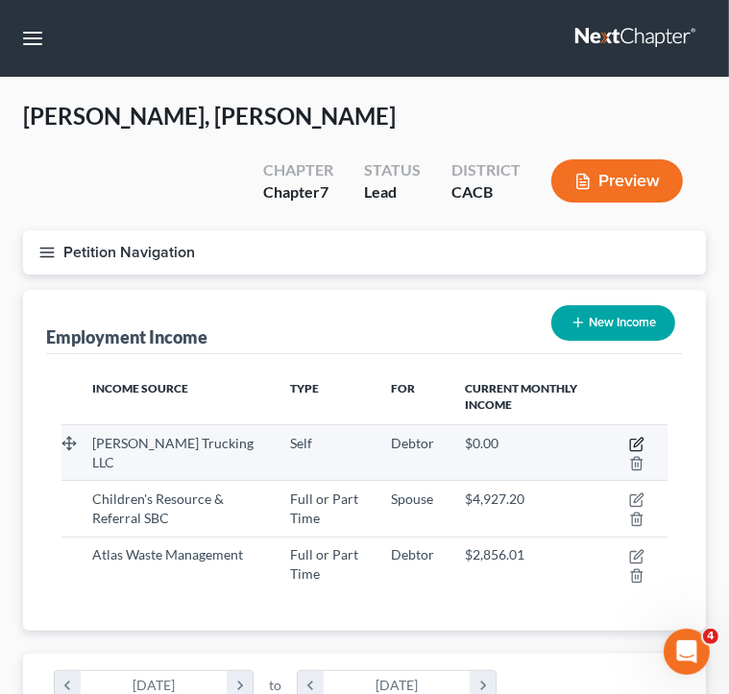
click at [641, 438] on icon "button" at bounding box center [638, 442] width 9 height 9
select select "1"
select select "0"
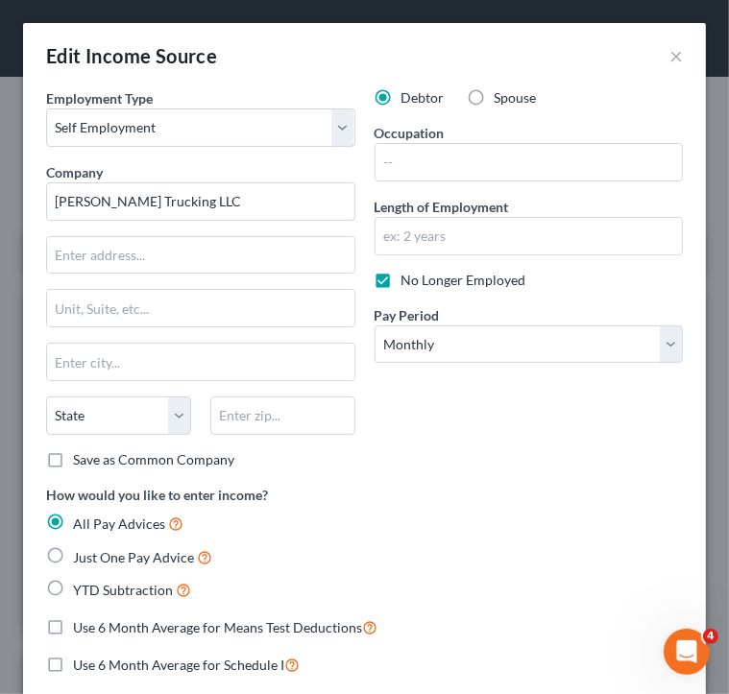
scroll to position [310, 659]
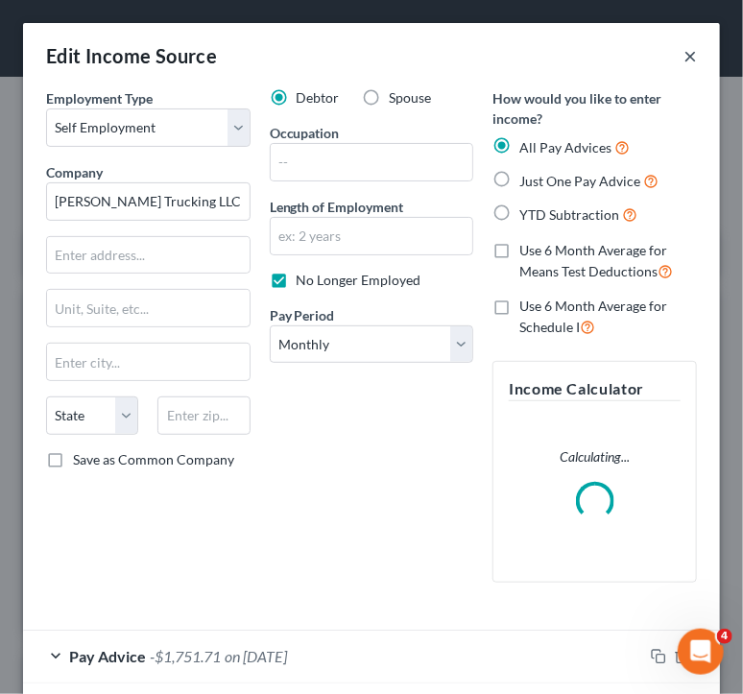
click at [683, 64] on button "×" at bounding box center [689, 55] width 13 height 23
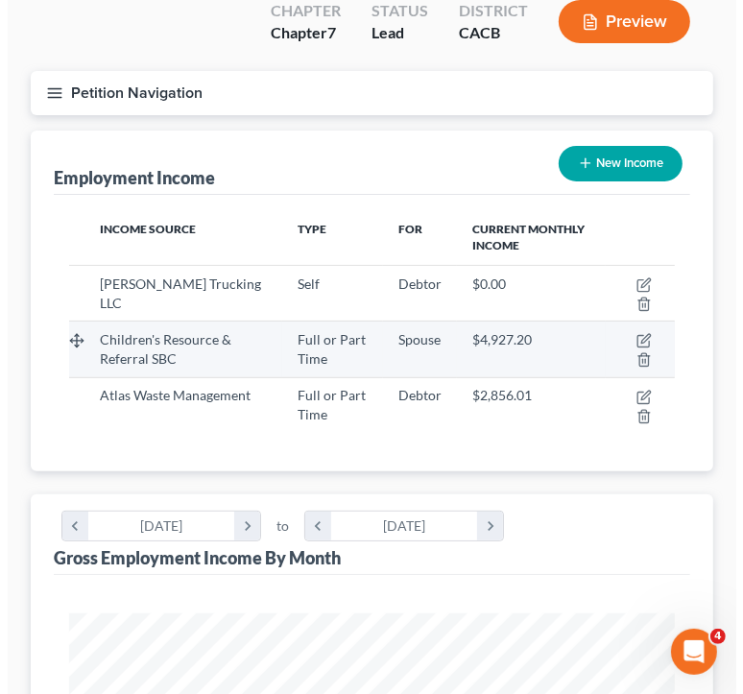
scroll to position [192, 0]
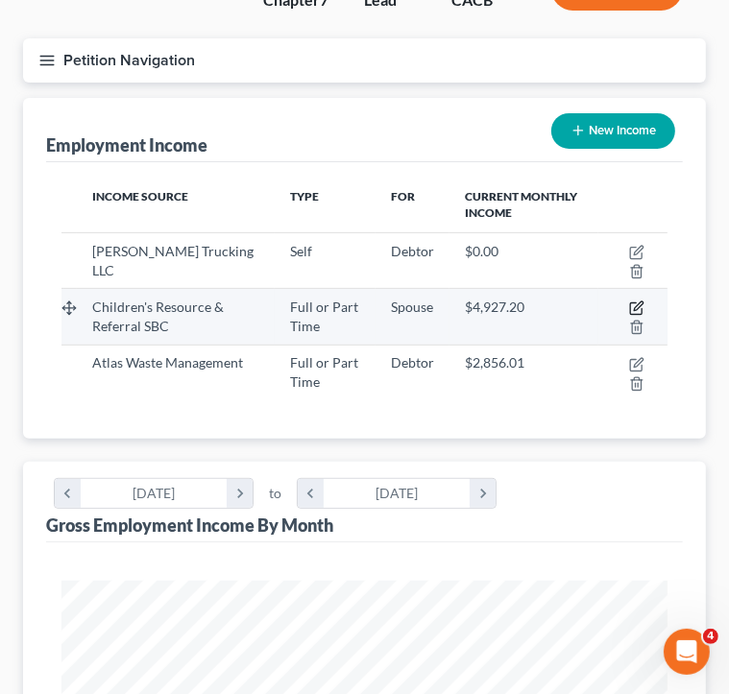
click at [635, 307] on icon "button" at bounding box center [636, 307] width 15 height 15
select select "0"
select select "4"
select select "1"
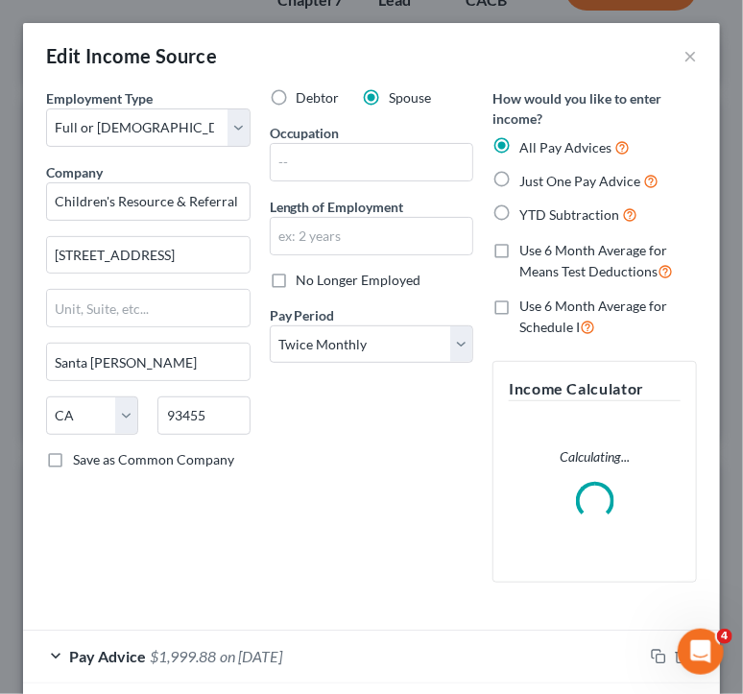
scroll to position [310, 659]
click at [361, 178] on input "text" at bounding box center [372, 162] width 203 height 36
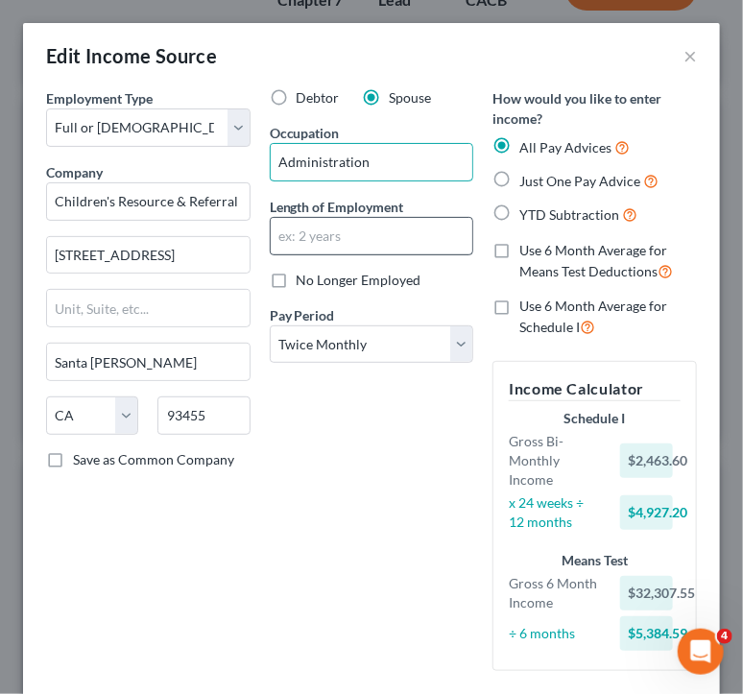
type input "Administration"
click at [391, 242] on input "text" at bounding box center [372, 236] width 203 height 36
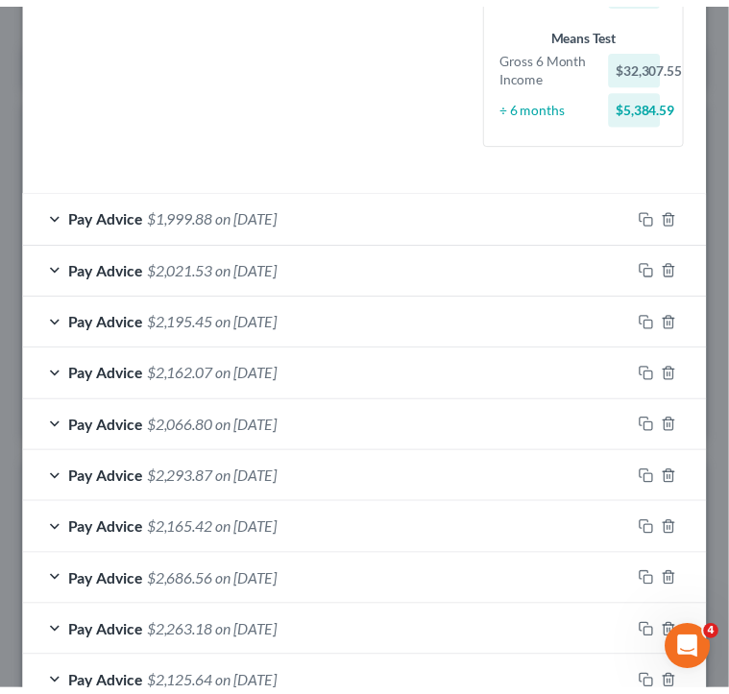
scroll to position [753, 0]
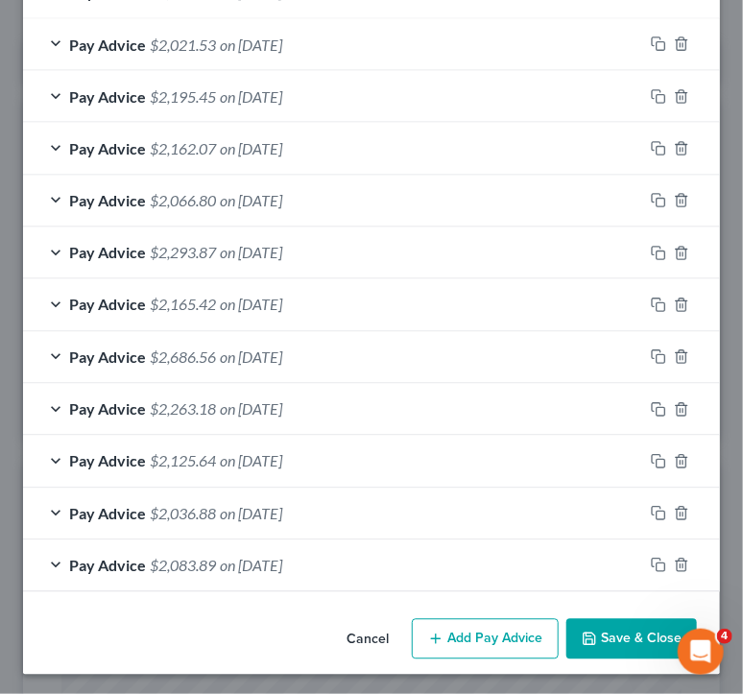
type input "1 year"
click at [599, 631] on button "Save & Close" at bounding box center [631, 639] width 131 height 40
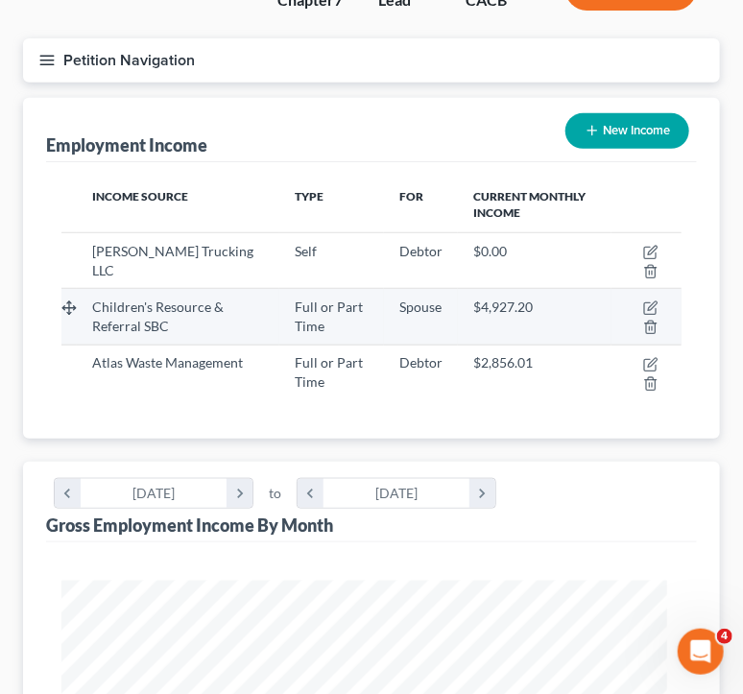
scroll to position [959664, 959323]
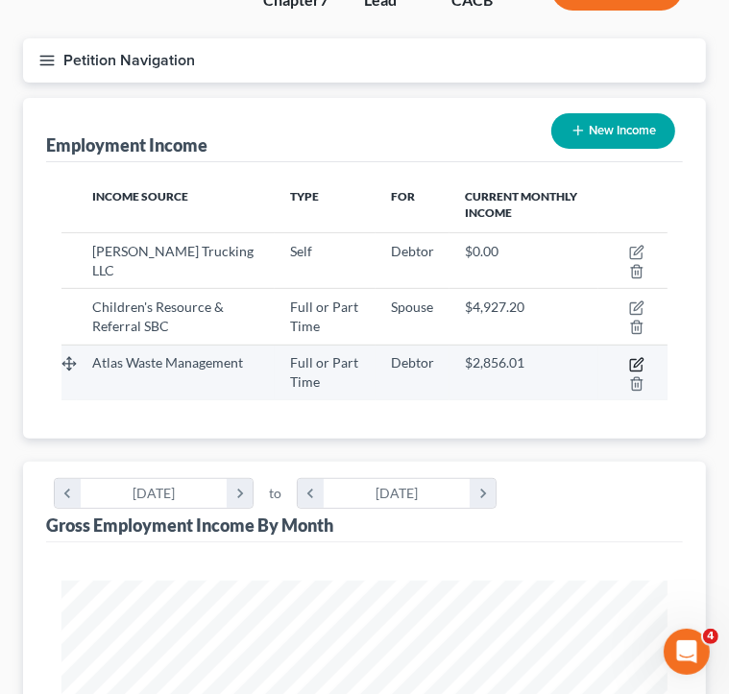
click at [636, 365] on icon "button" at bounding box center [638, 362] width 9 height 9
select select "0"
select select "4"
select select "0"
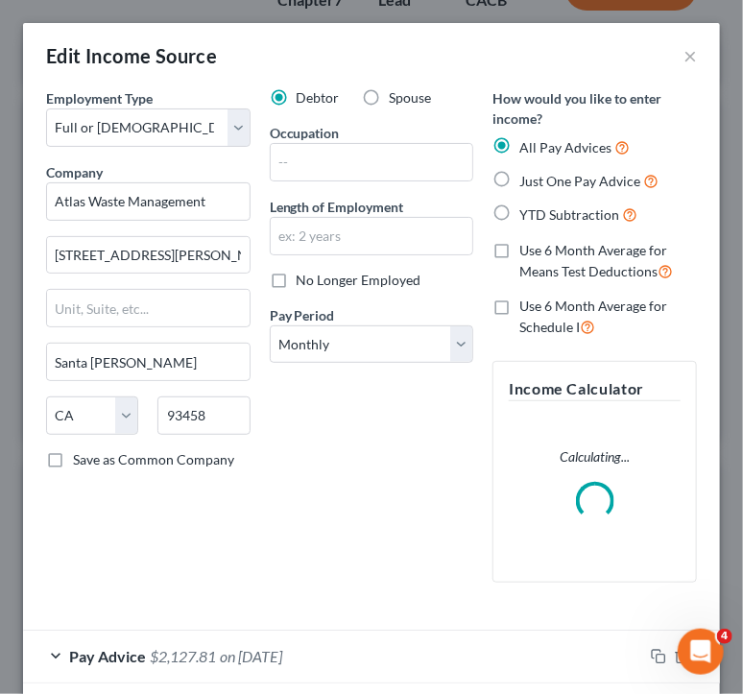
scroll to position [310, 659]
click at [372, 143] on div at bounding box center [372, 162] width 204 height 38
click at [371, 154] on input "text" at bounding box center [372, 162] width 203 height 36
type input "Truck driver"
drag, startPoint x: 420, startPoint y: 516, endPoint x: 342, endPoint y: 423, distance: 121.3
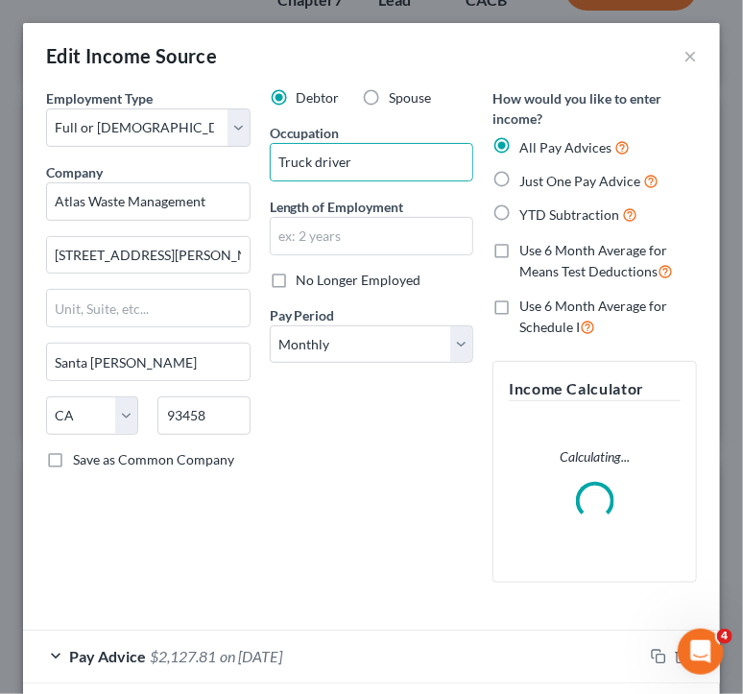
click at [416, 516] on div "Debtor Spouse Occupation Truck driver Length of Employment No Longer Employed P…" at bounding box center [372, 343] width 224 height 510
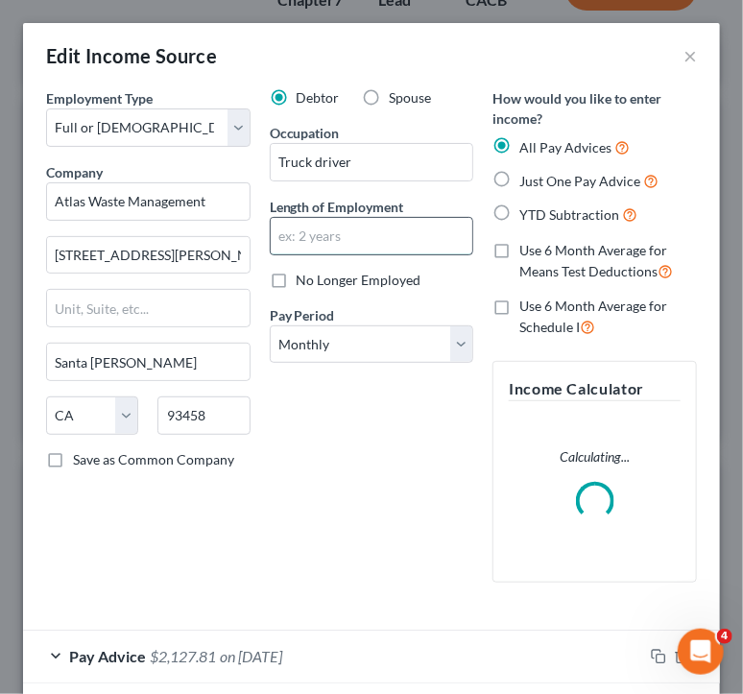
click at [339, 230] on input "text" at bounding box center [372, 236] width 203 height 36
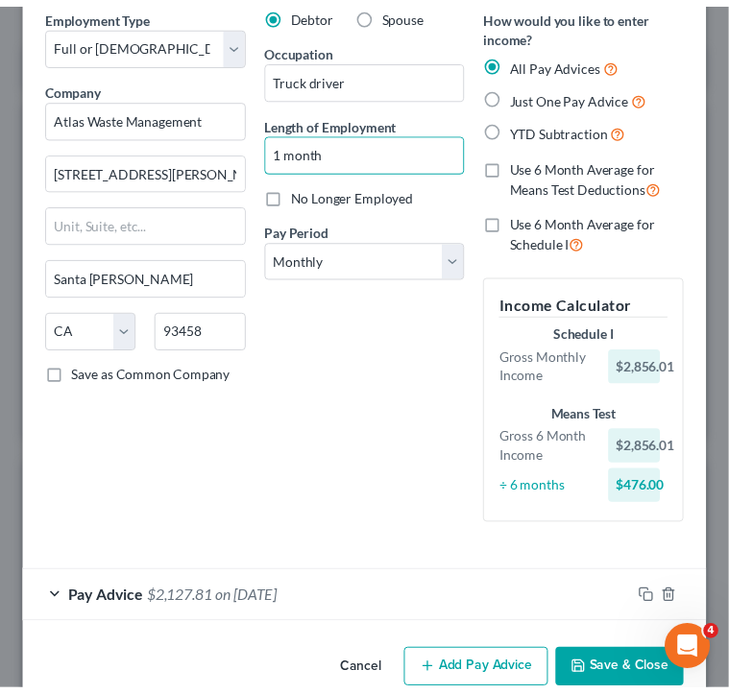
scroll to position [119, 0]
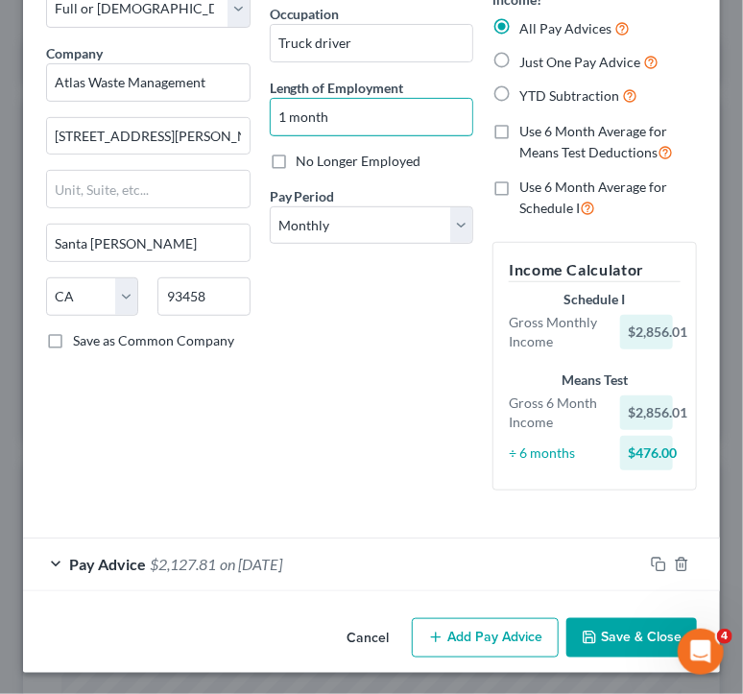
type input "1 month"
click at [615, 635] on button "Save & Close" at bounding box center [631, 638] width 131 height 40
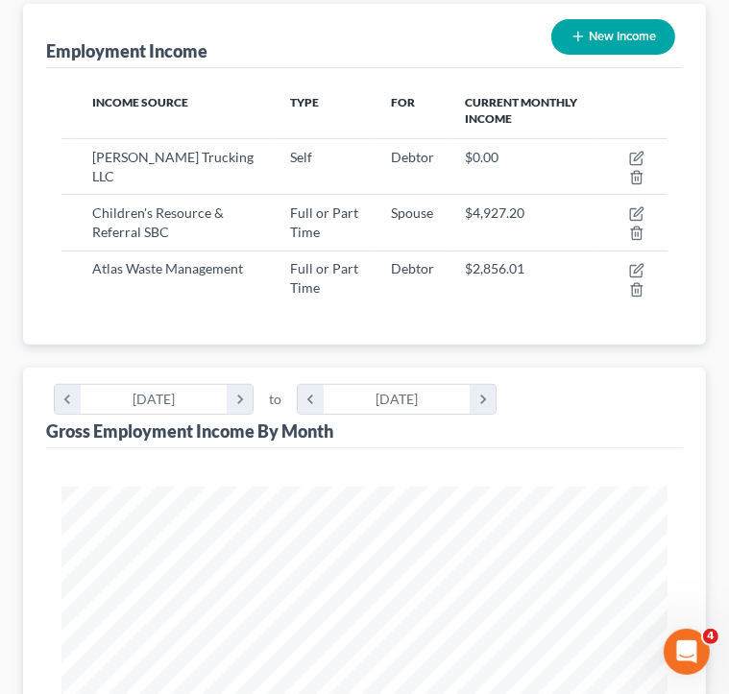
scroll to position [134, 0]
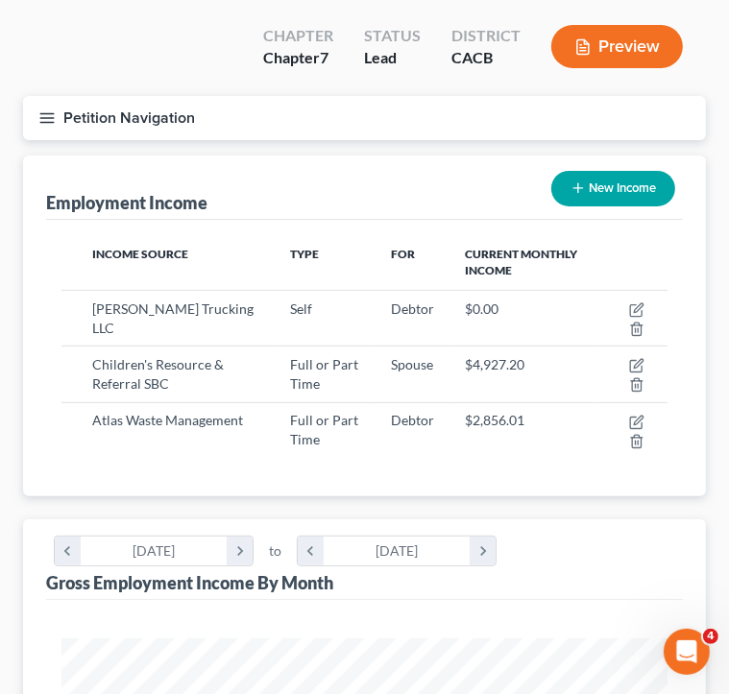
click at [57, 111] on button "Petition Navigation" at bounding box center [364, 118] width 683 height 44
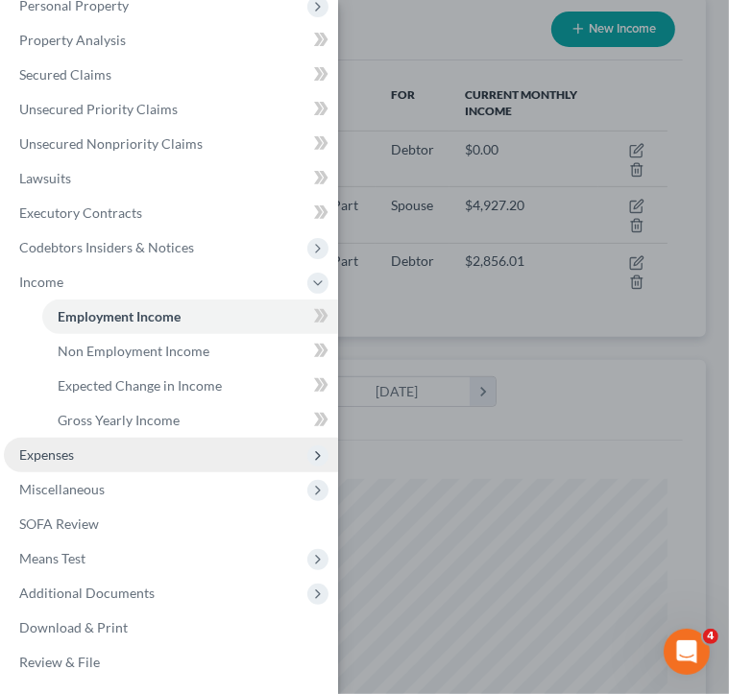
scroll to position [326, 0]
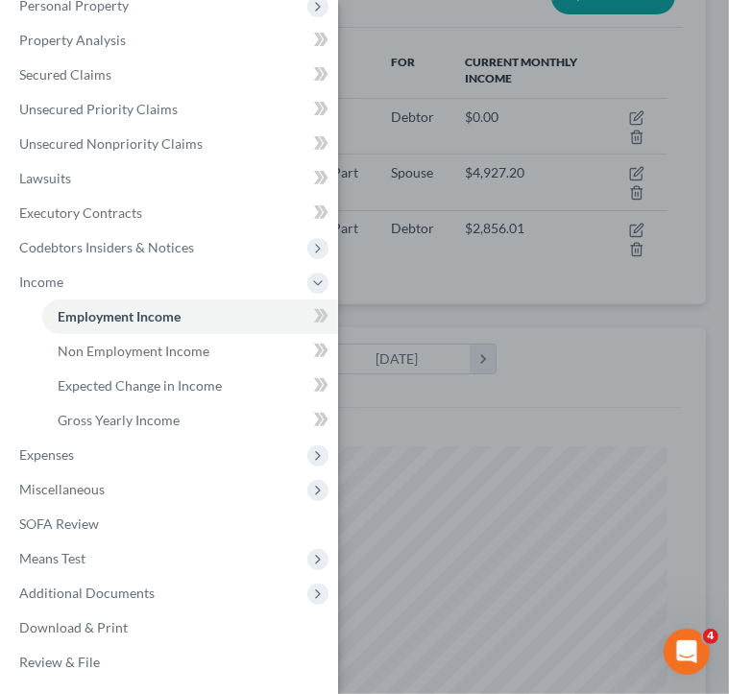
click at [514, 301] on div "Case Dashboard Payments Invoices Payments Payments Credit Report Client Profile" at bounding box center [364, 347] width 729 height 694
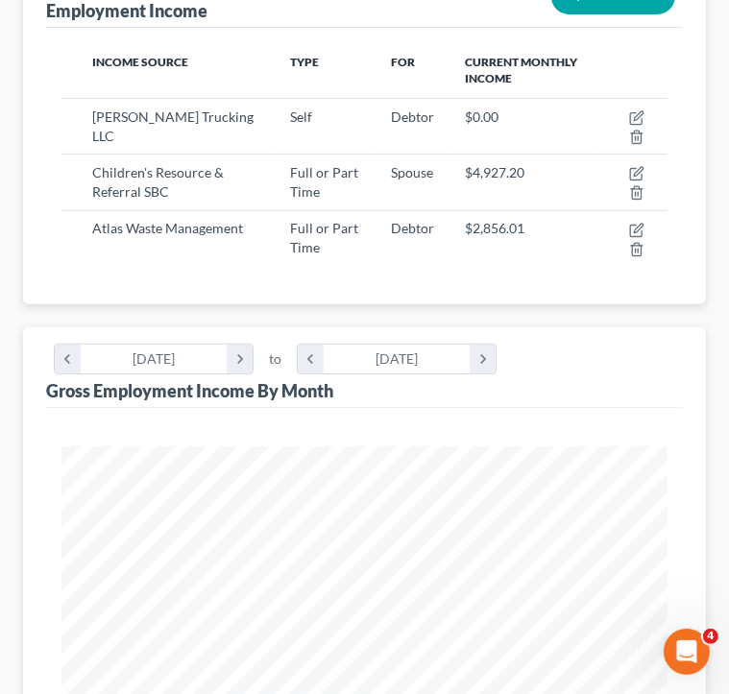
scroll to position [0, 0]
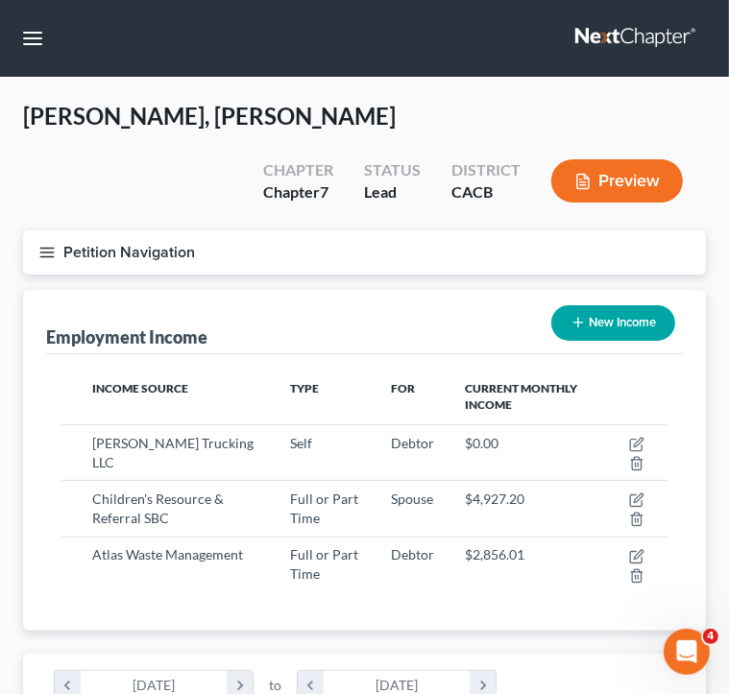
click at [52, 242] on button "Petition Navigation" at bounding box center [364, 252] width 683 height 44
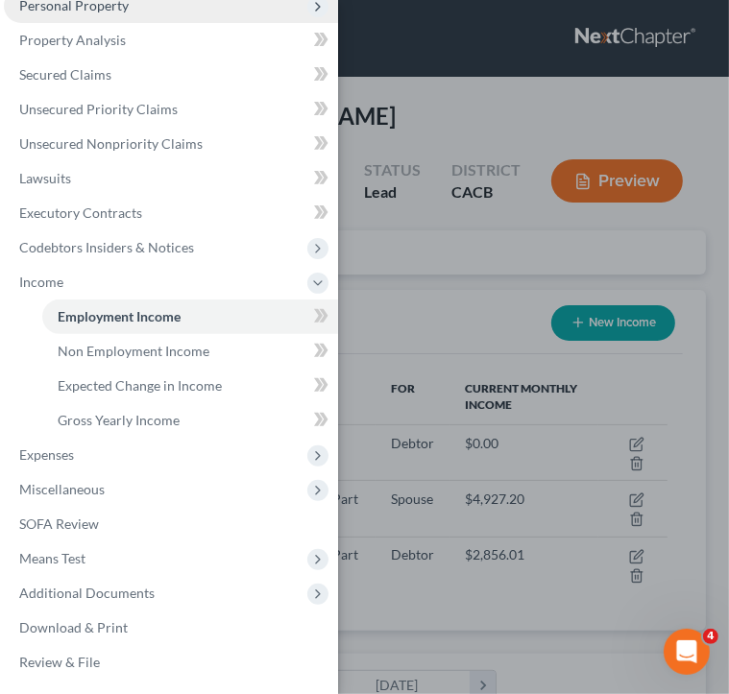
click at [207, 15] on span "Personal Property" at bounding box center [171, 5] width 334 height 35
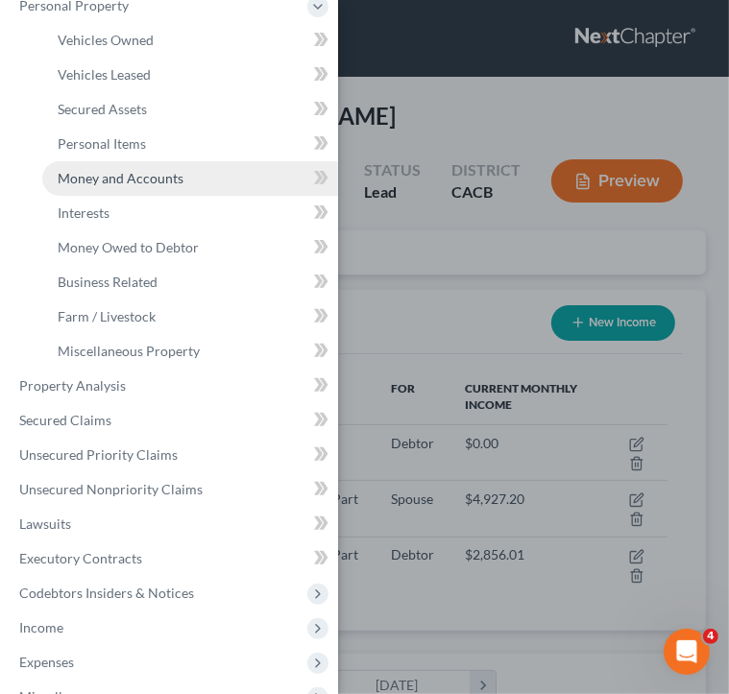
click at [143, 170] on span "Money and Accounts" at bounding box center [121, 178] width 126 height 16
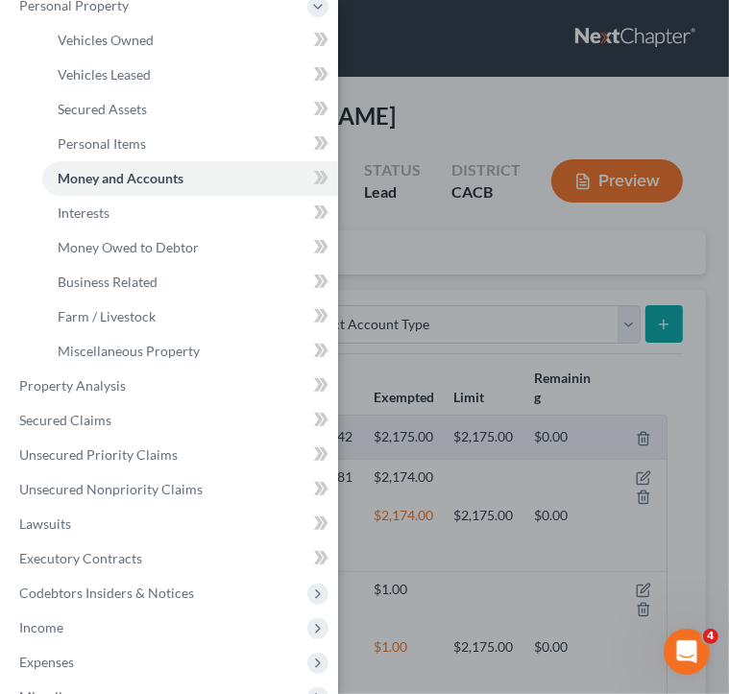
click at [431, 207] on div "Case Dashboard Payments Invoices Payments Payments Credit Report Client Profile" at bounding box center [364, 347] width 729 height 694
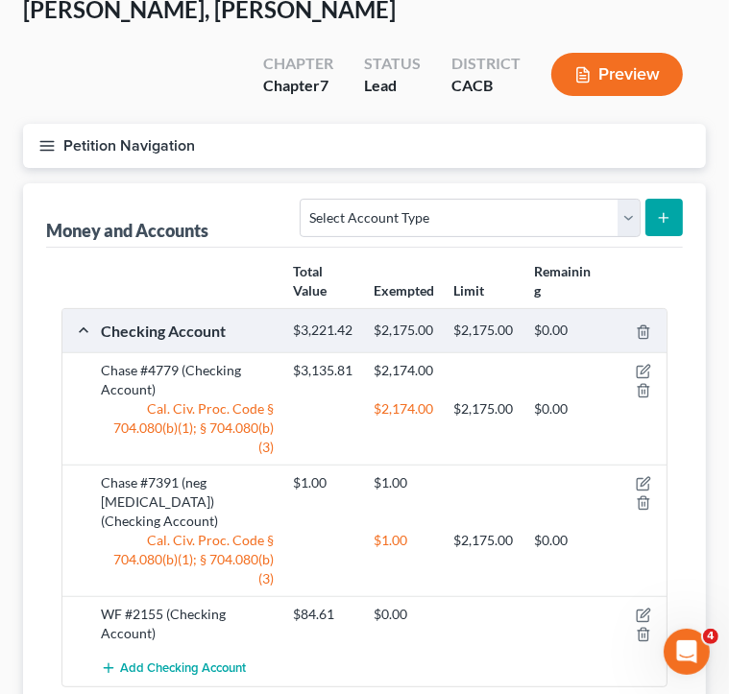
scroll to position [192, 0]
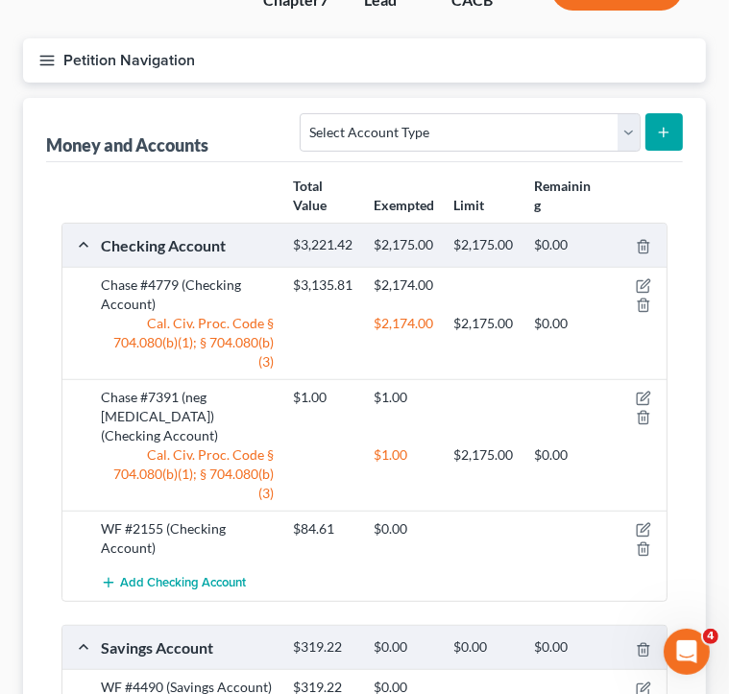
click at [56, 57] on button "Petition Navigation" at bounding box center [364, 60] width 683 height 44
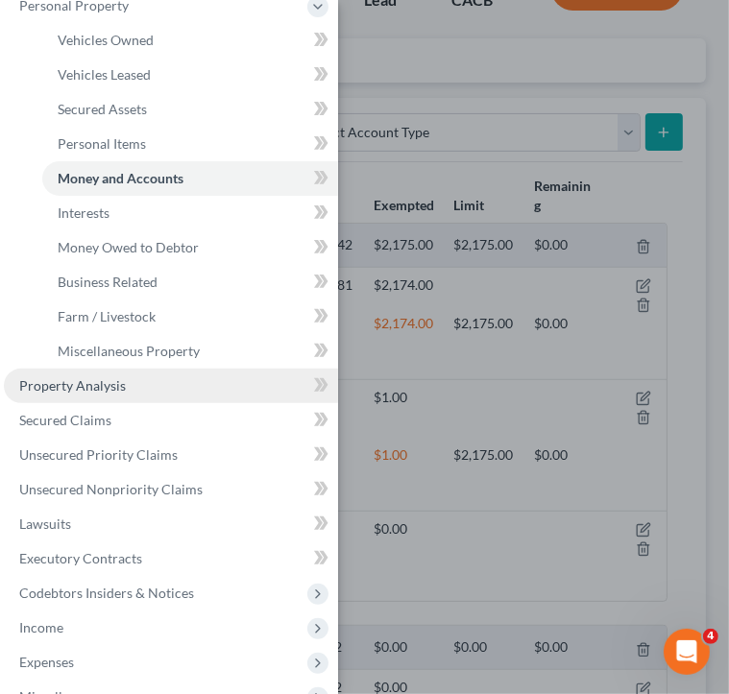
click at [156, 390] on link "Property Analysis" at bounding box center [171, 386] width 334 height 35
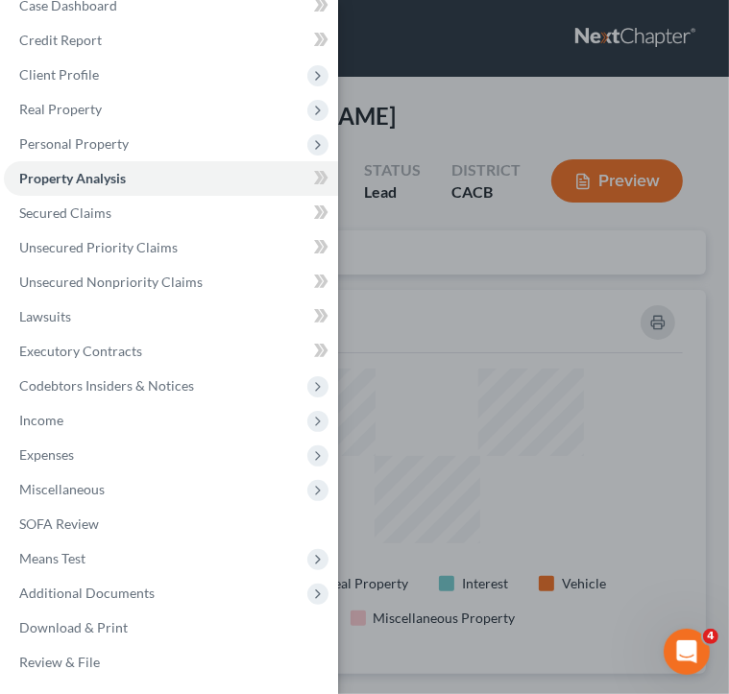
scroll to position [296, 683]
click at [436, 164] on div "Case Dashboard Payments Invoices Payments Payments Credit Report Client Profile" at bounding box center [364, 347] width 729 height 694
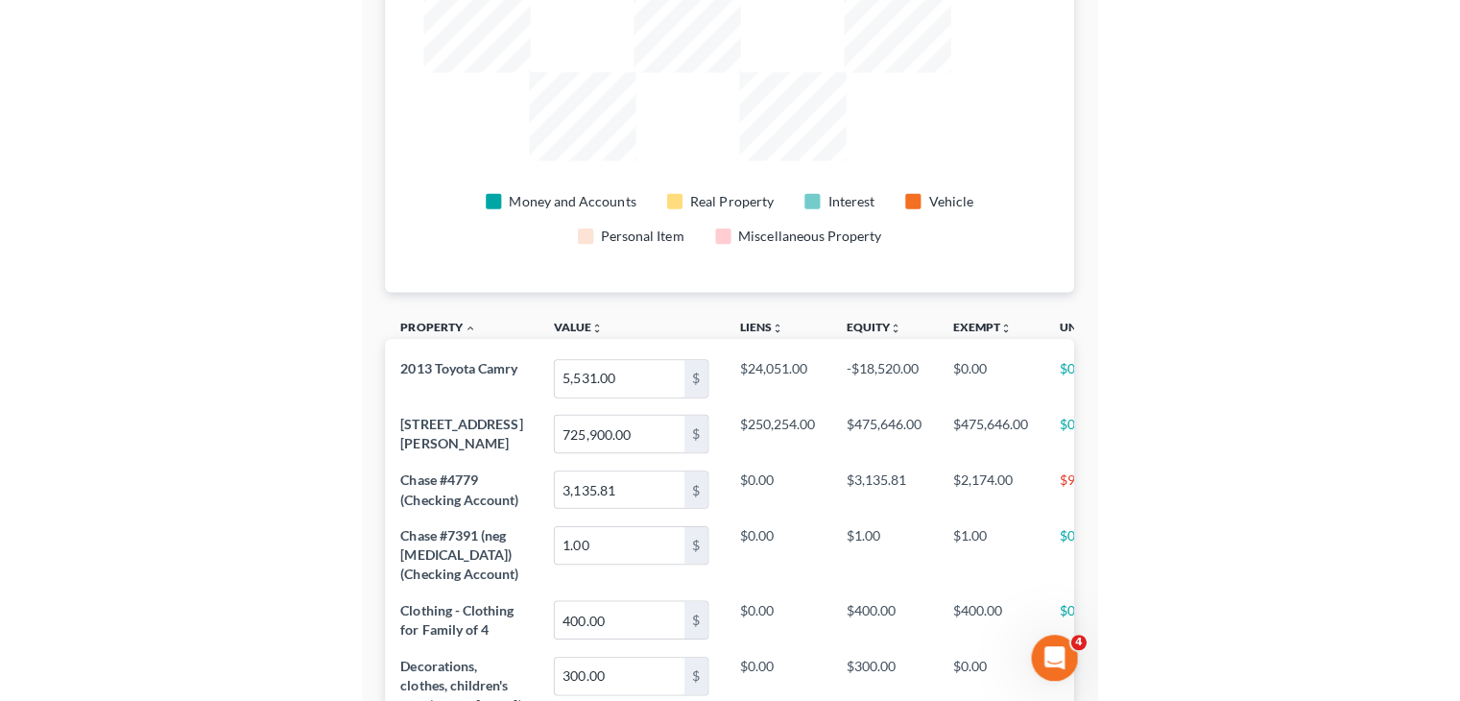
scroll to position [0, 0]
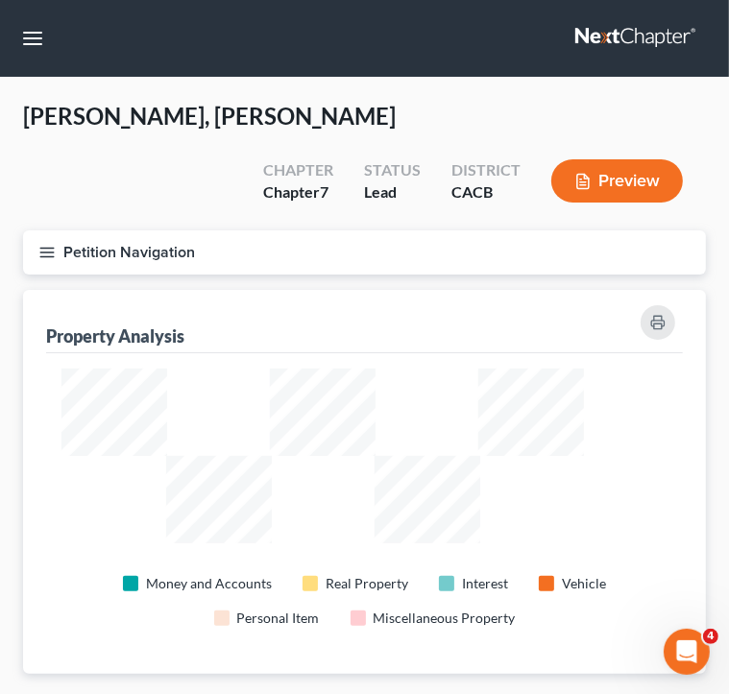
click at [50, 261] on button "Petition Navigation" at bounding box center [364, 252] width 683 height 44
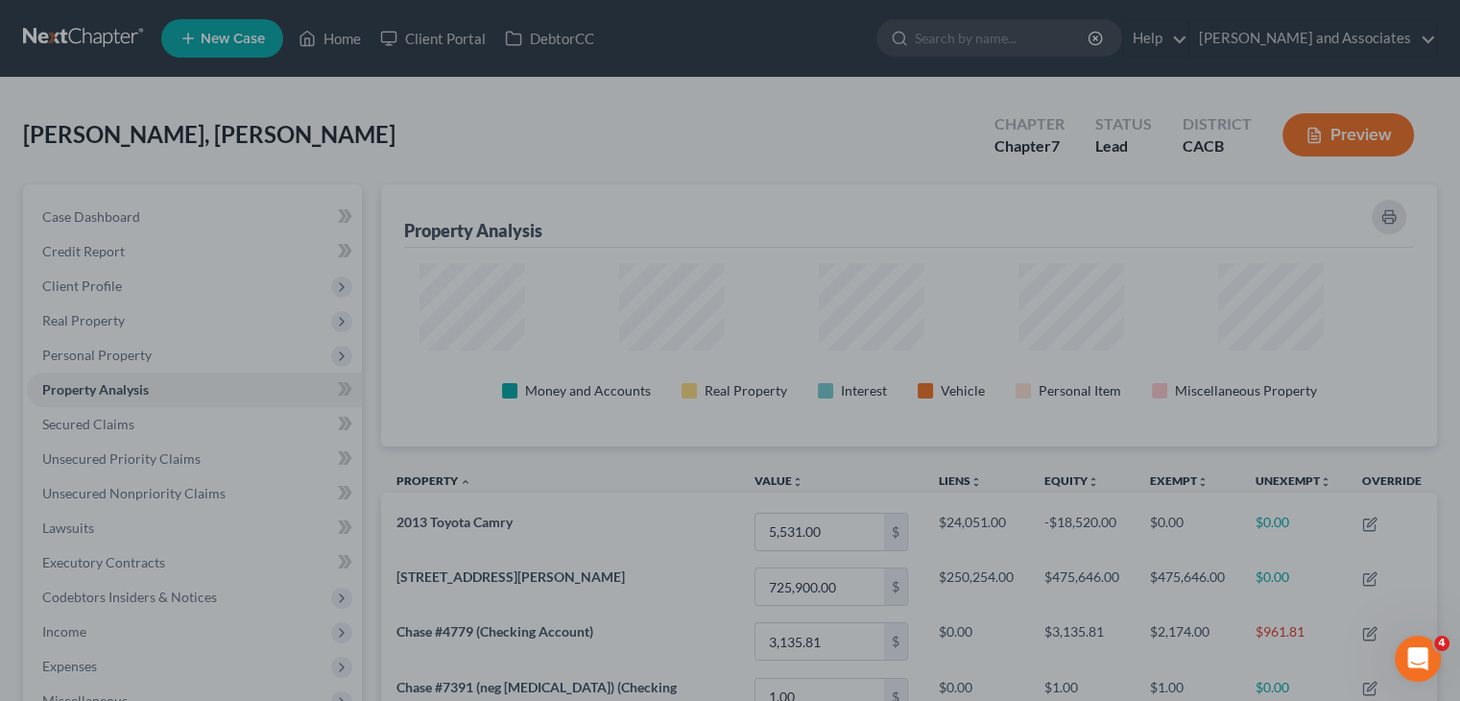
scroll to position [959643, 958912]
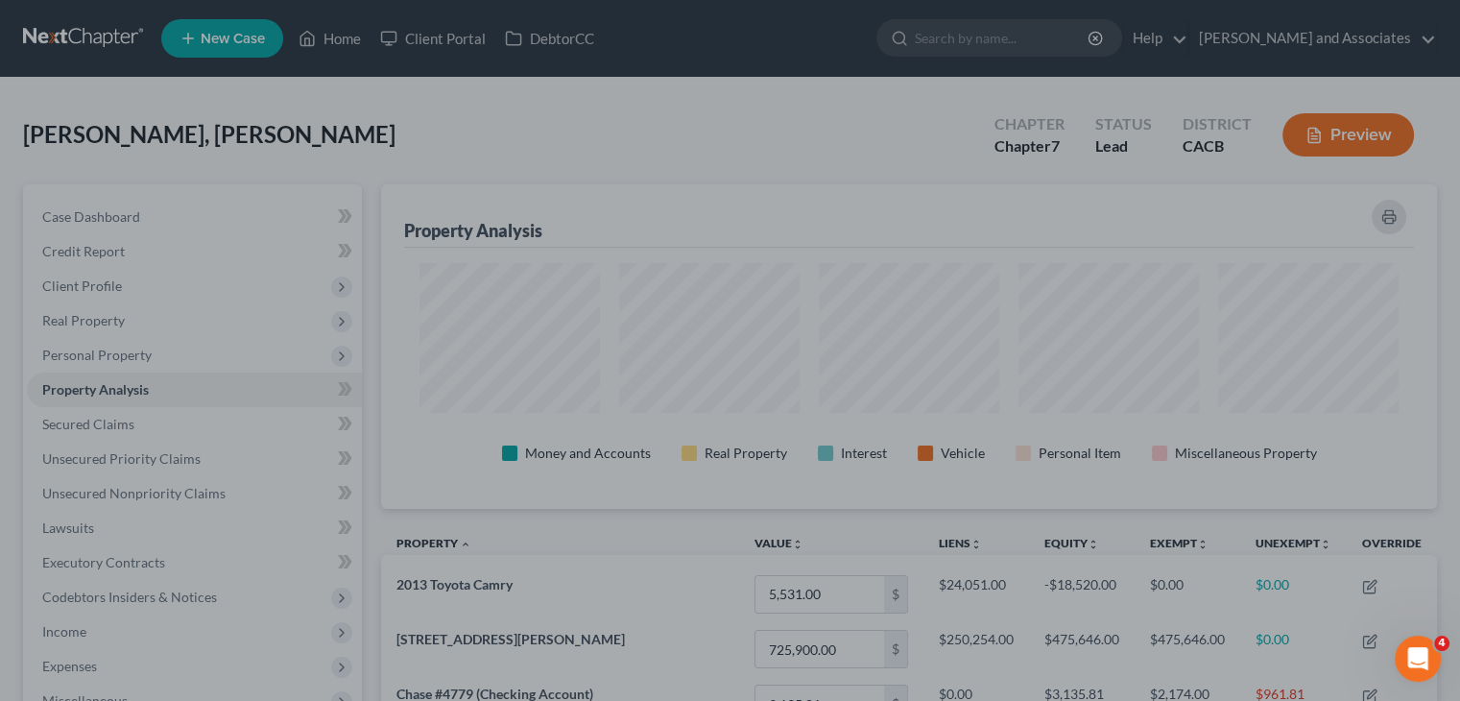
click at [580, 159] on div at bounding box center [730, 350] width 1460 height 701
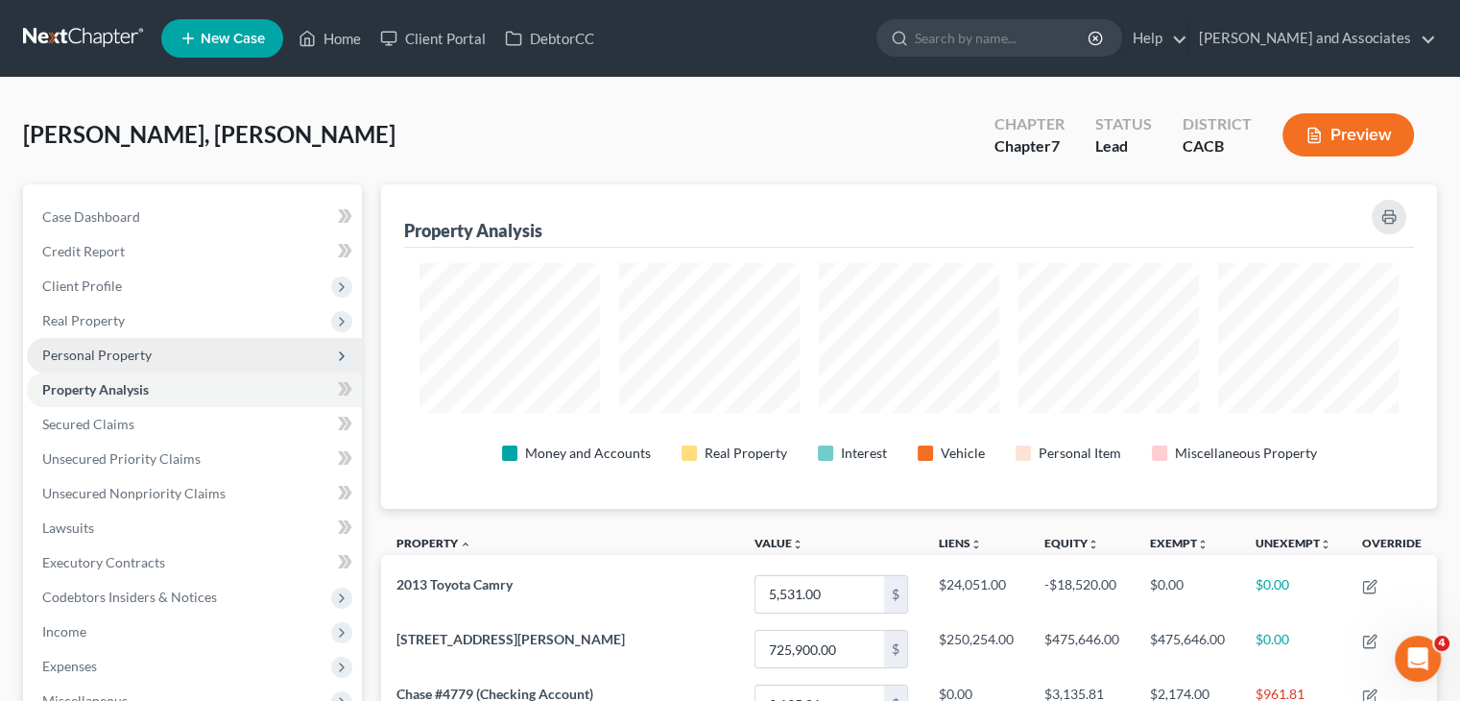
click at [227, 357] on span "Personal Property" at bounding box center [194, 355] width 335 height 35
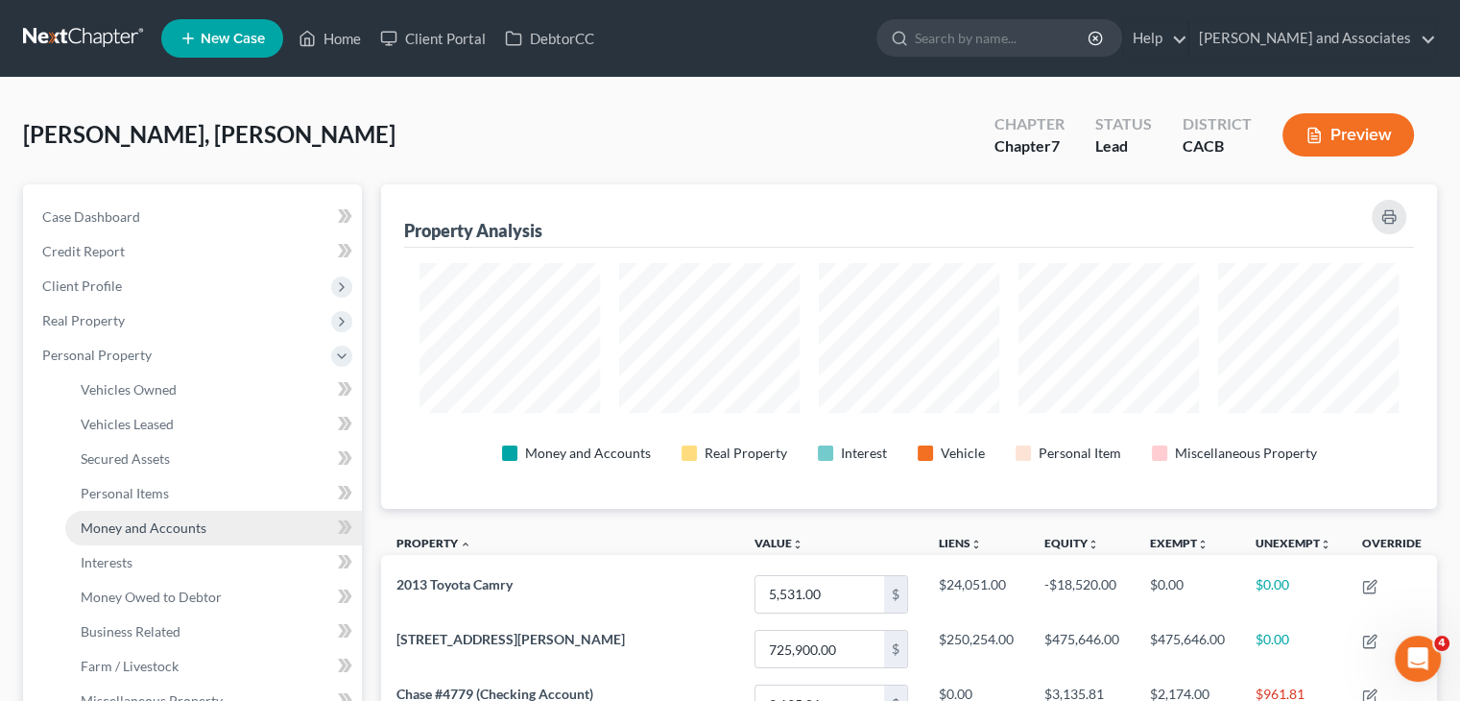
click at [177, 531] on span "Money and Accounts" at bounding box center [144, 527] width 126 height 16
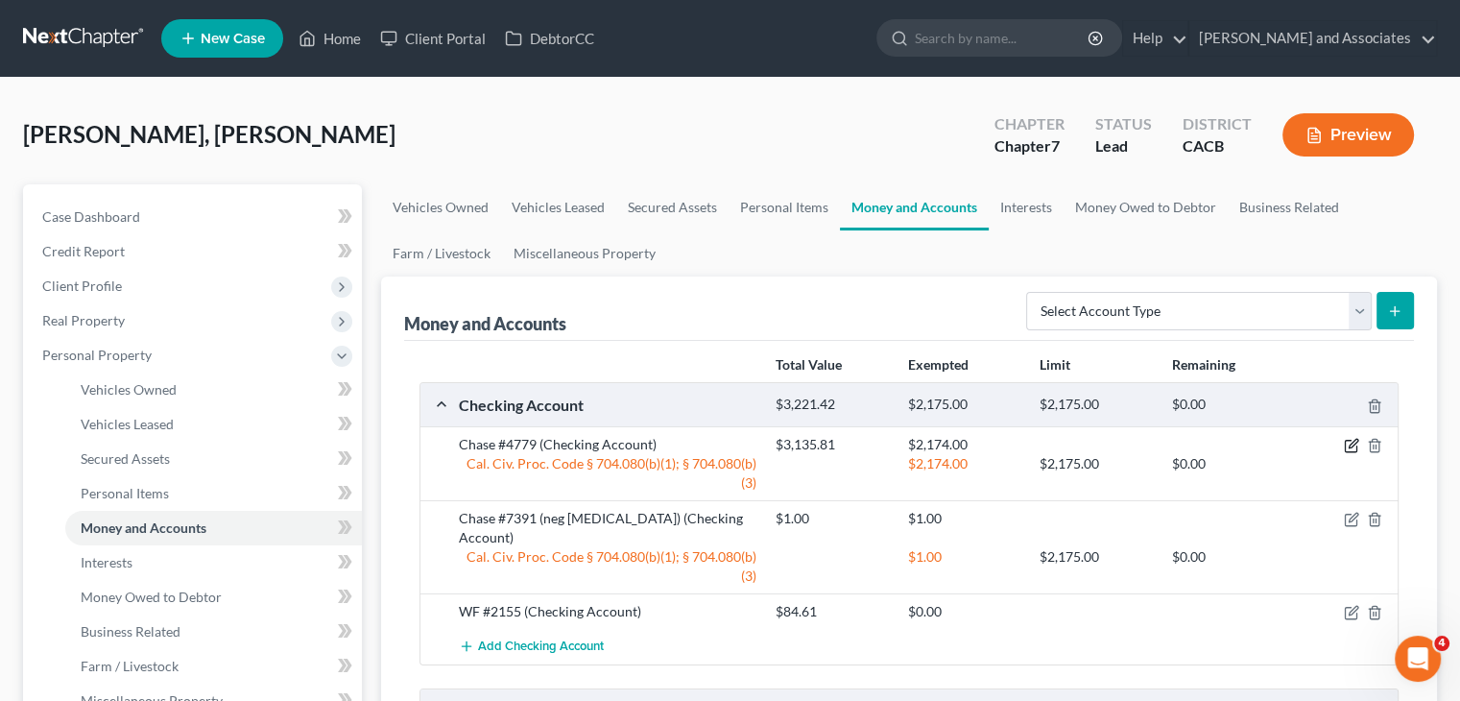
click at [1350, 441] on icon "button" at bounding box center [1351, 445] width 15 height 15
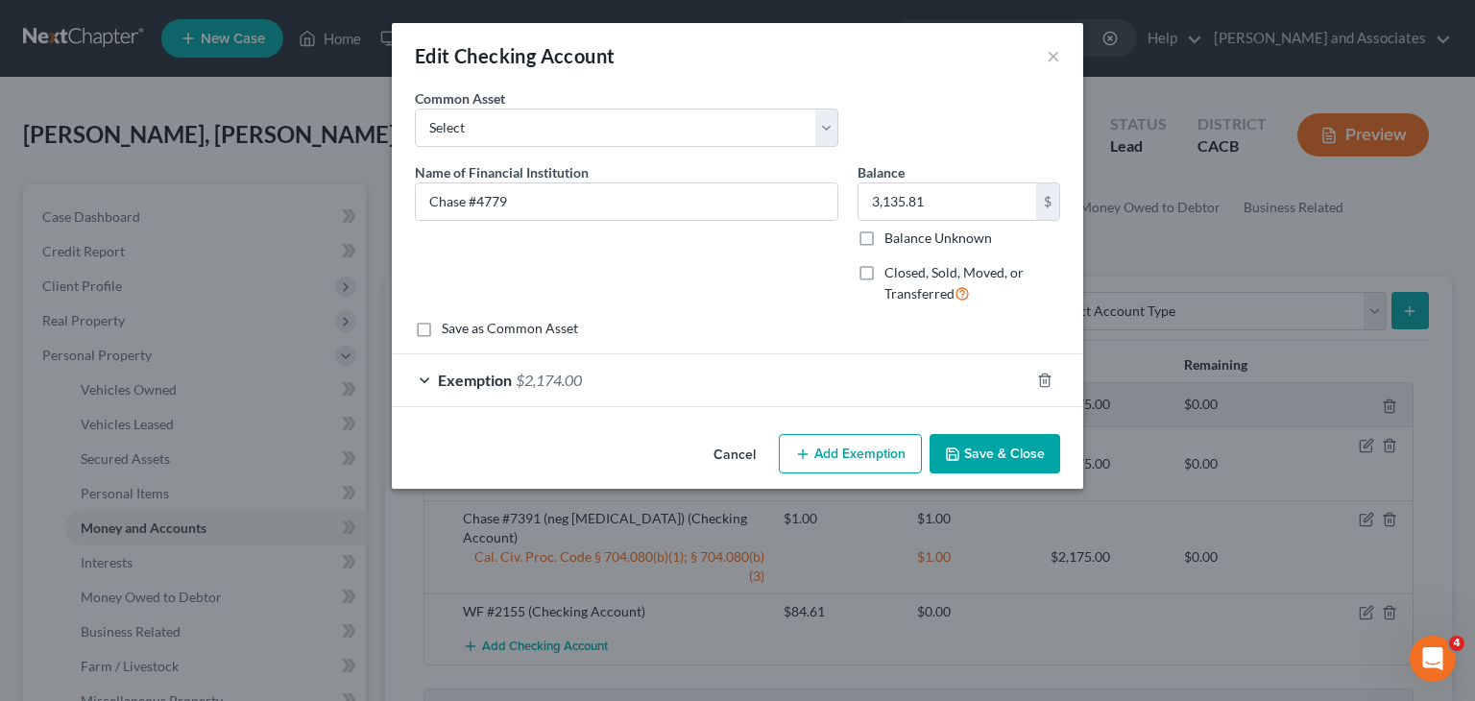
click at [789, 378] on div "Exemption $2,174.00" at bounding box center [710, 379] width 637 height 51
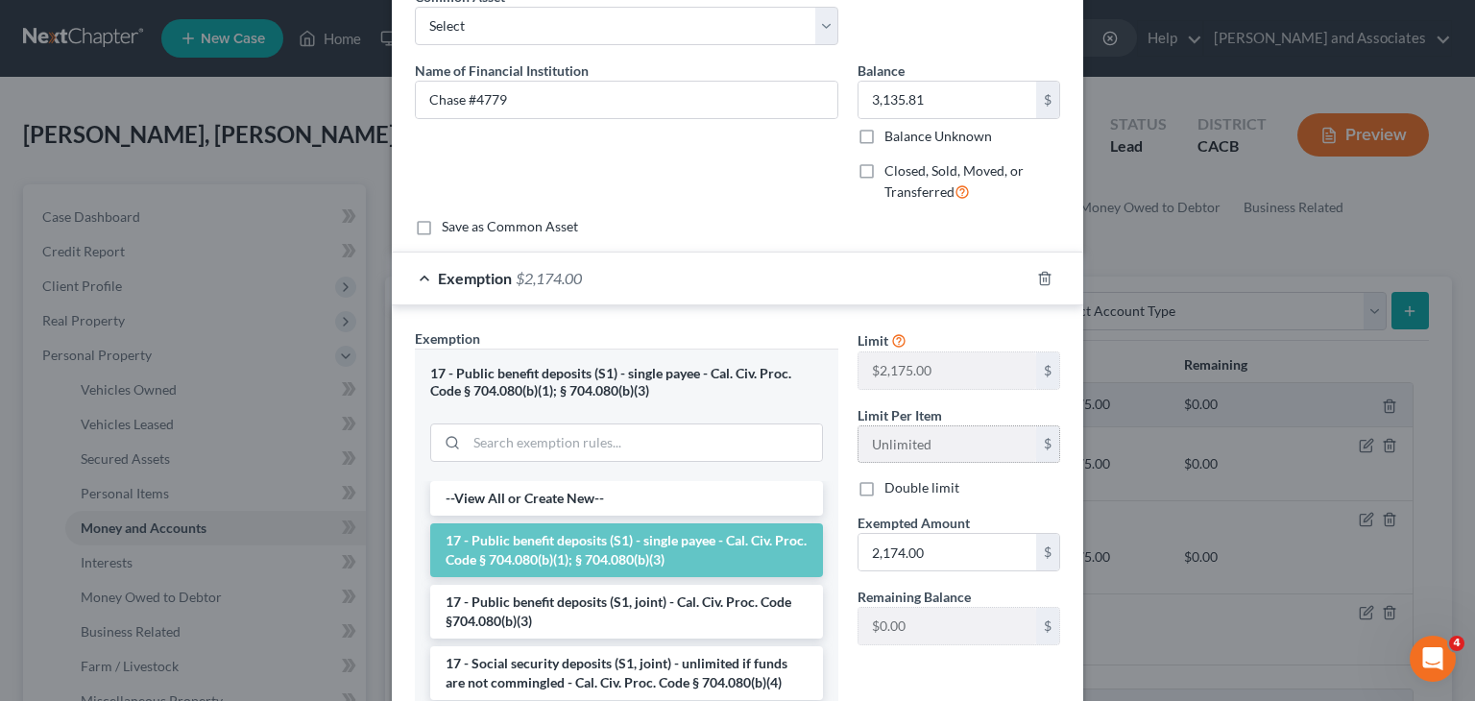
scroll to position [192, 0]
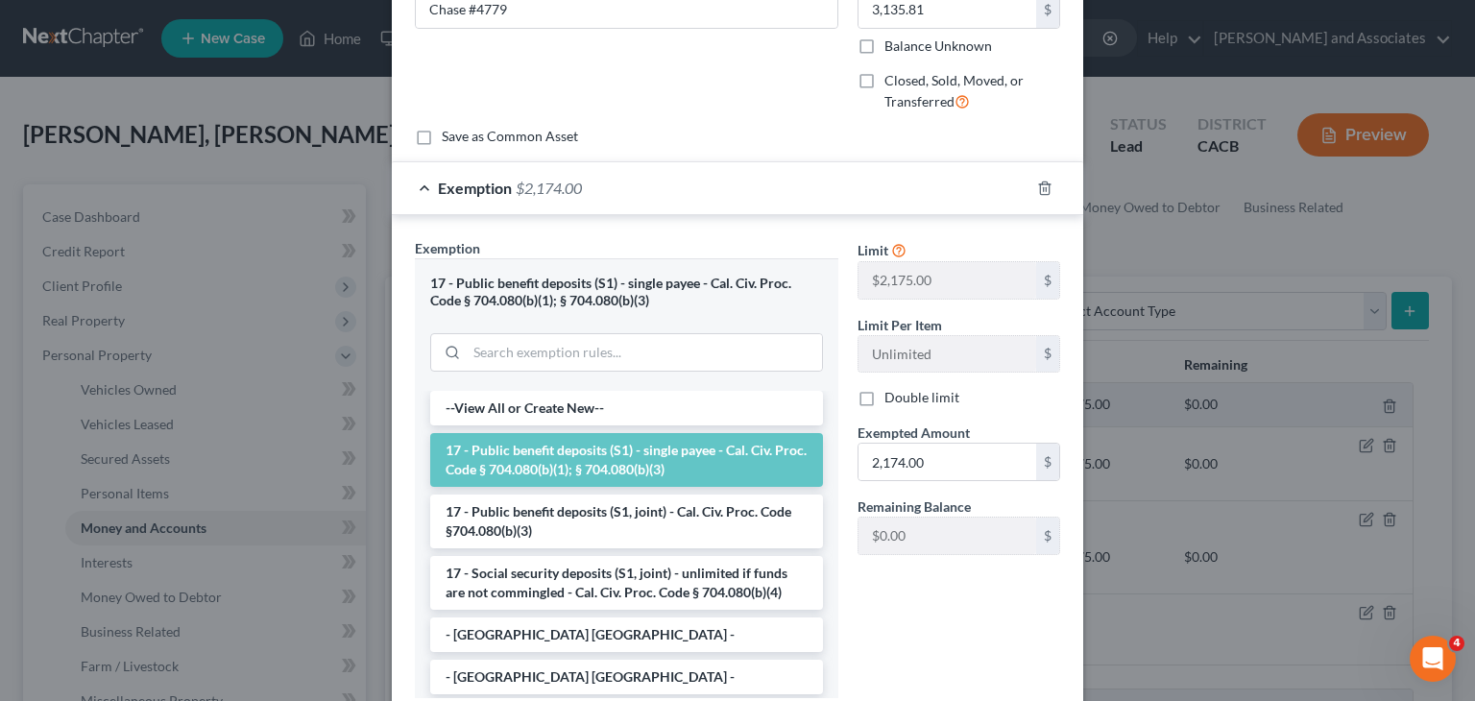
click at [644, 501] on li "17 - Public benefit deposits (S1, joint) - Cal. Civ. Proc. Code §704.080(b)(3)" at bounding box center [626, 521] width 393 height 54
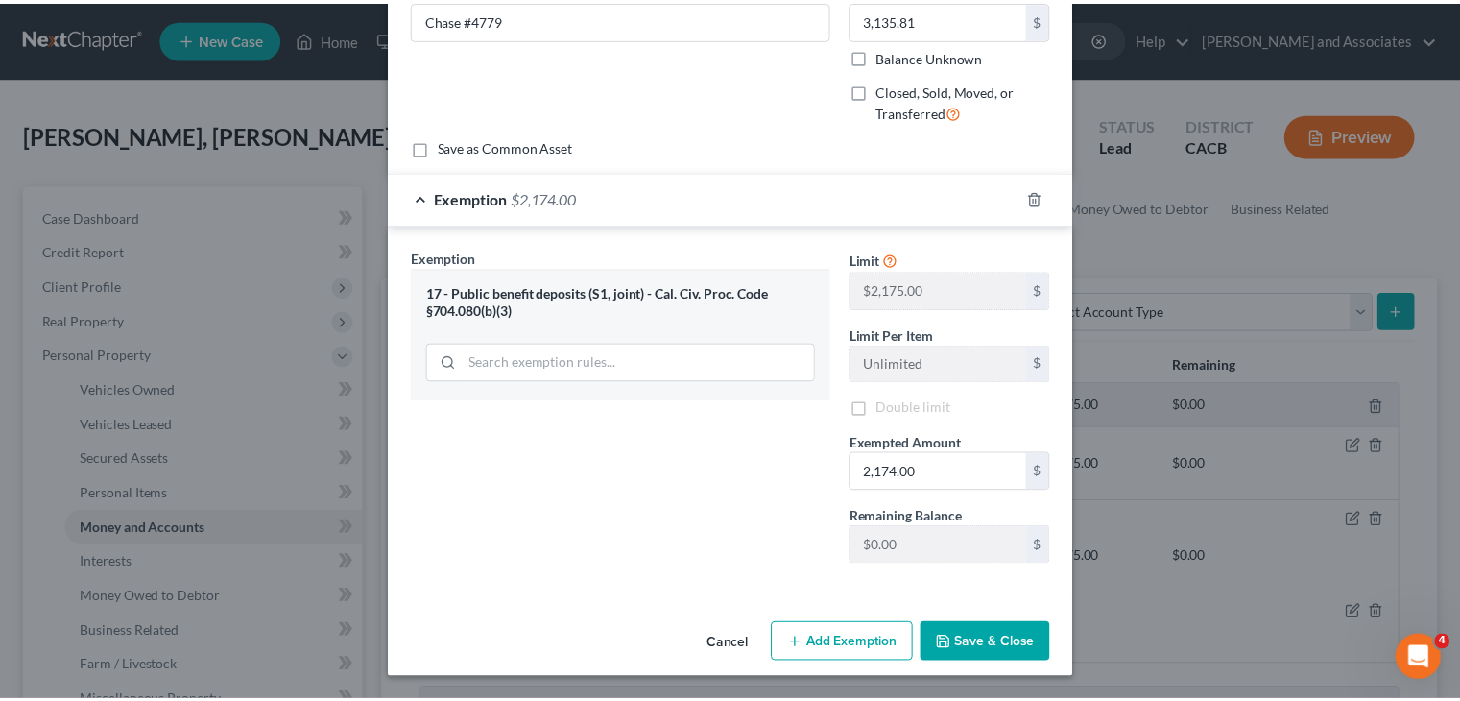
scroll to position [180, 0]
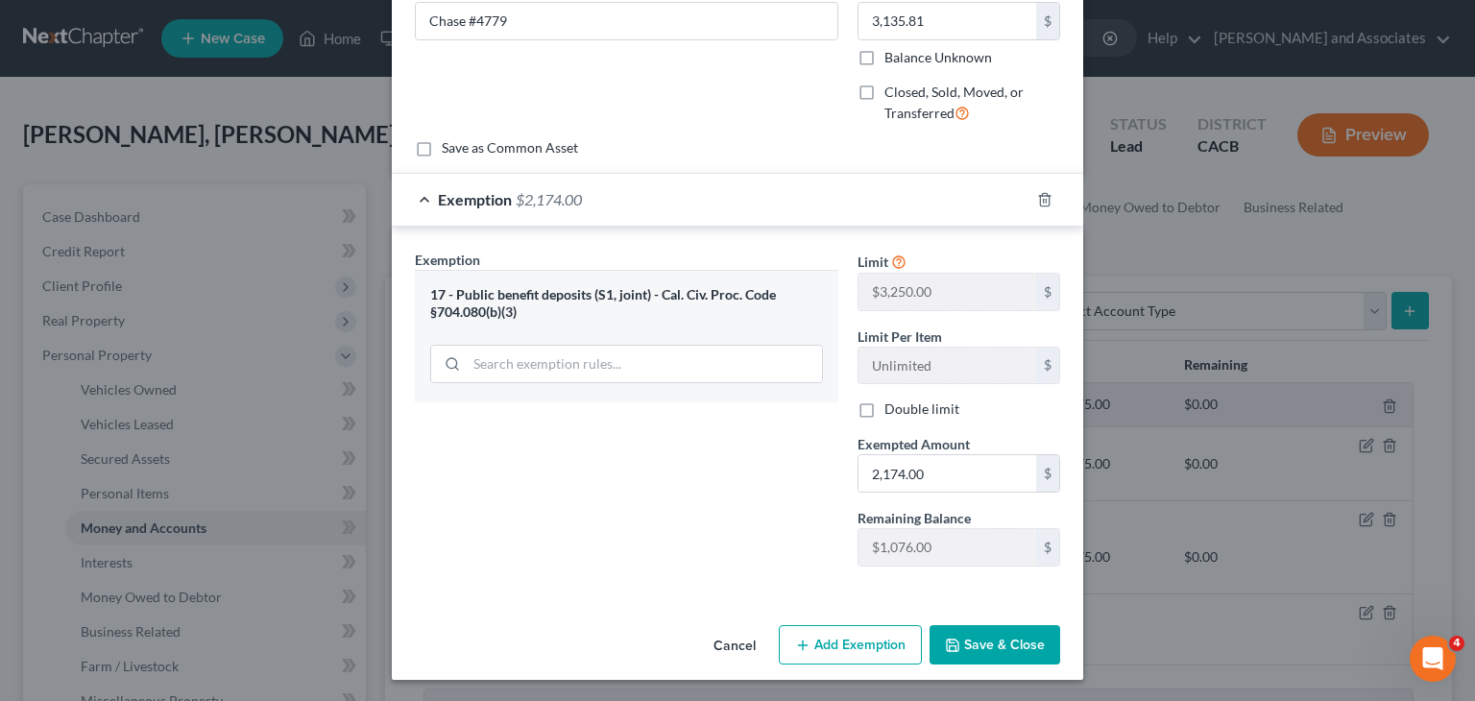
click at [1044, 202] on div at bounding box center [1056, 199] width 54 height 31
click at [724, 642] on button "Cancel" at bounding box center [734, 646] width 73 height 38
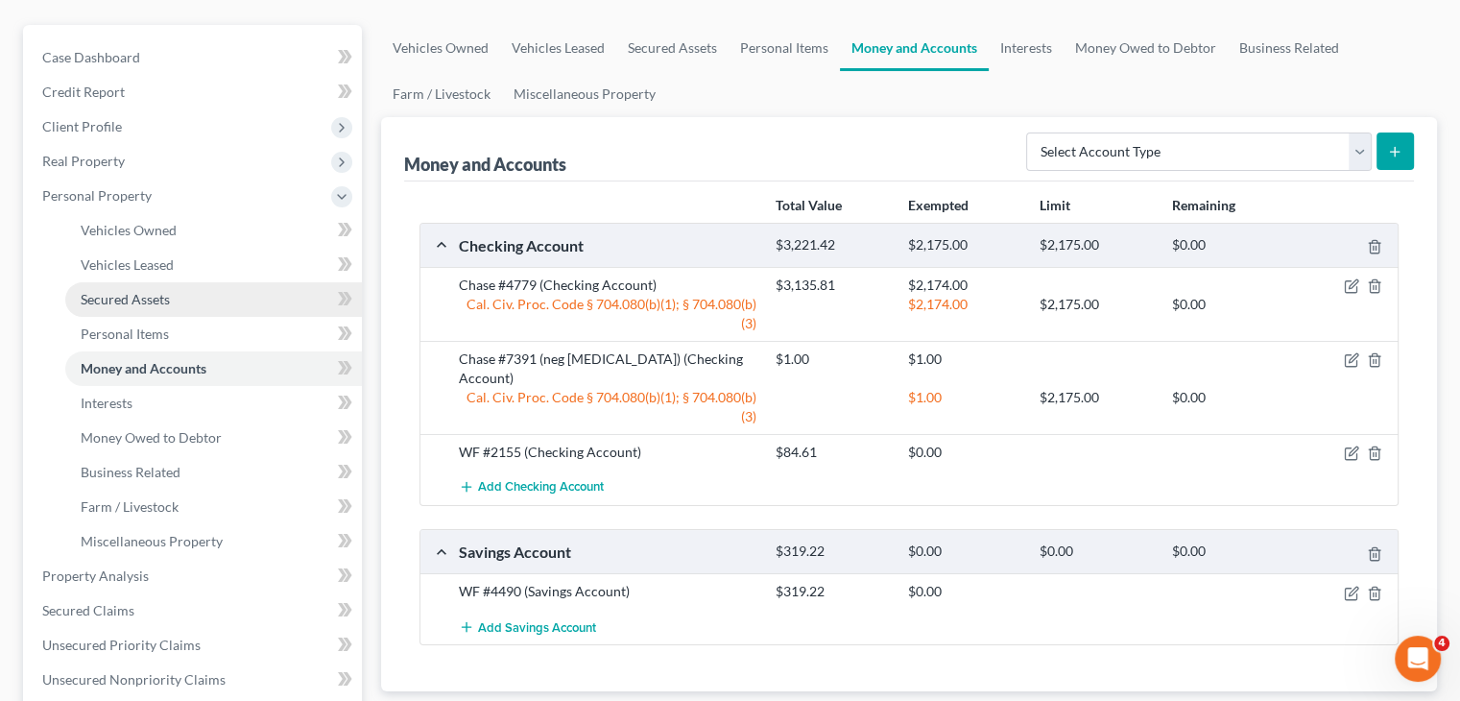
scroll to position [192, 0]
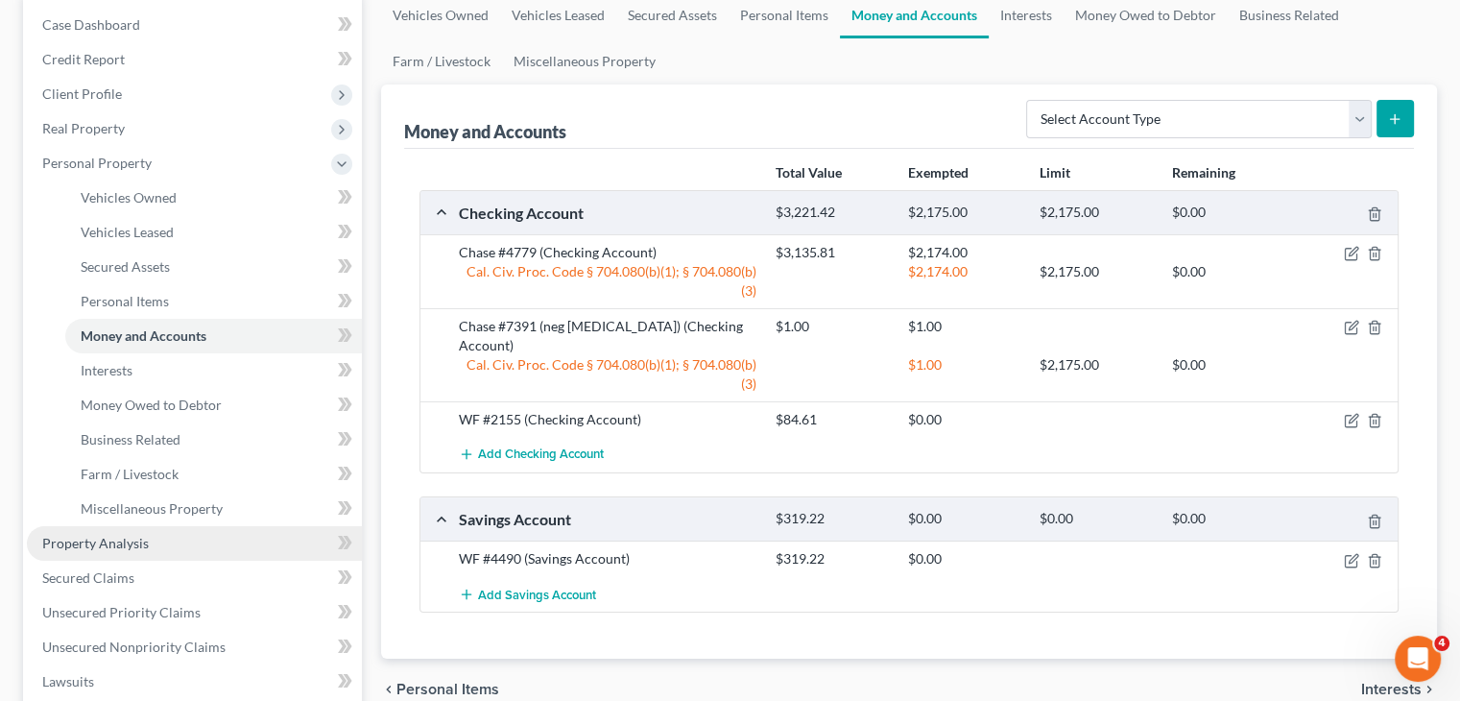
click at [154, 540] on link "Property Analysis" at bounding box center [194, 543] width 335 height 35
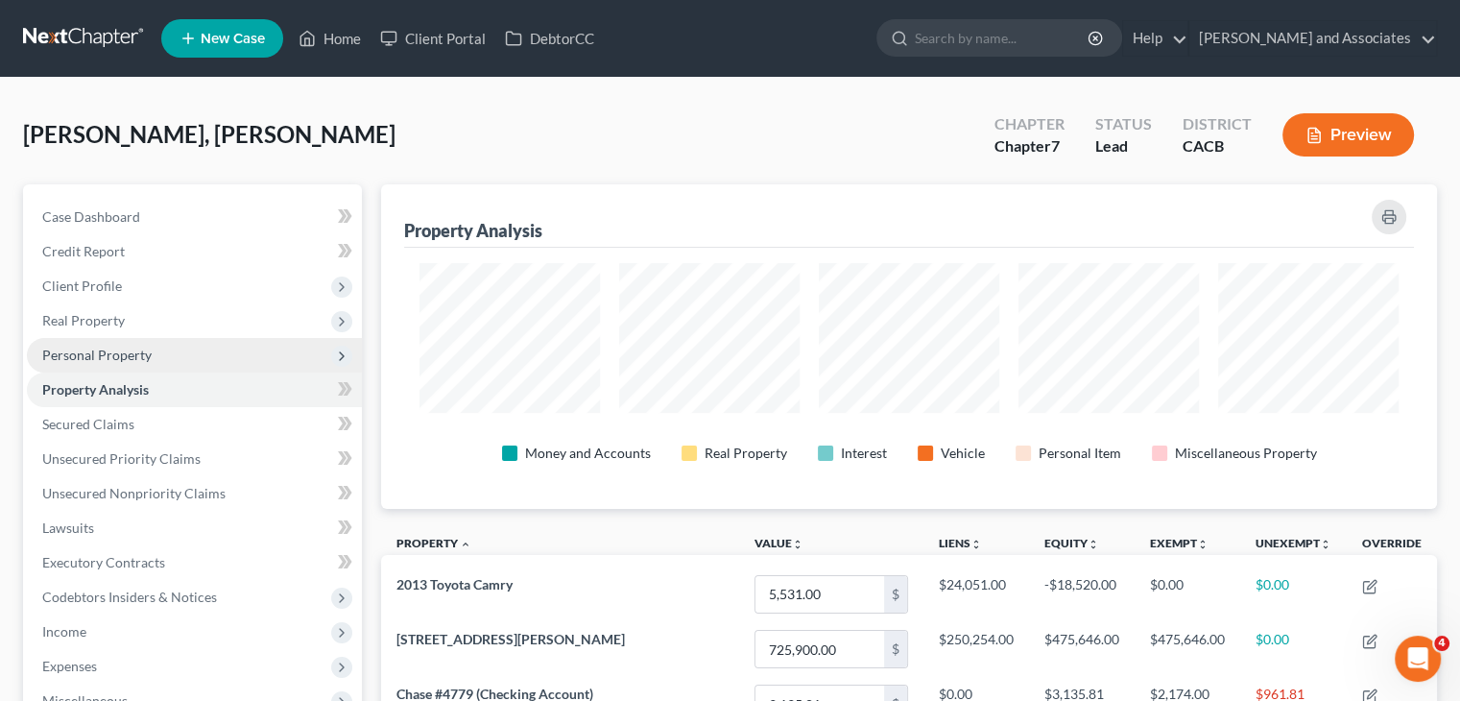
click at [218, 356] on span "Personal Property" at bounding box center [194, 355] width 335 height 35
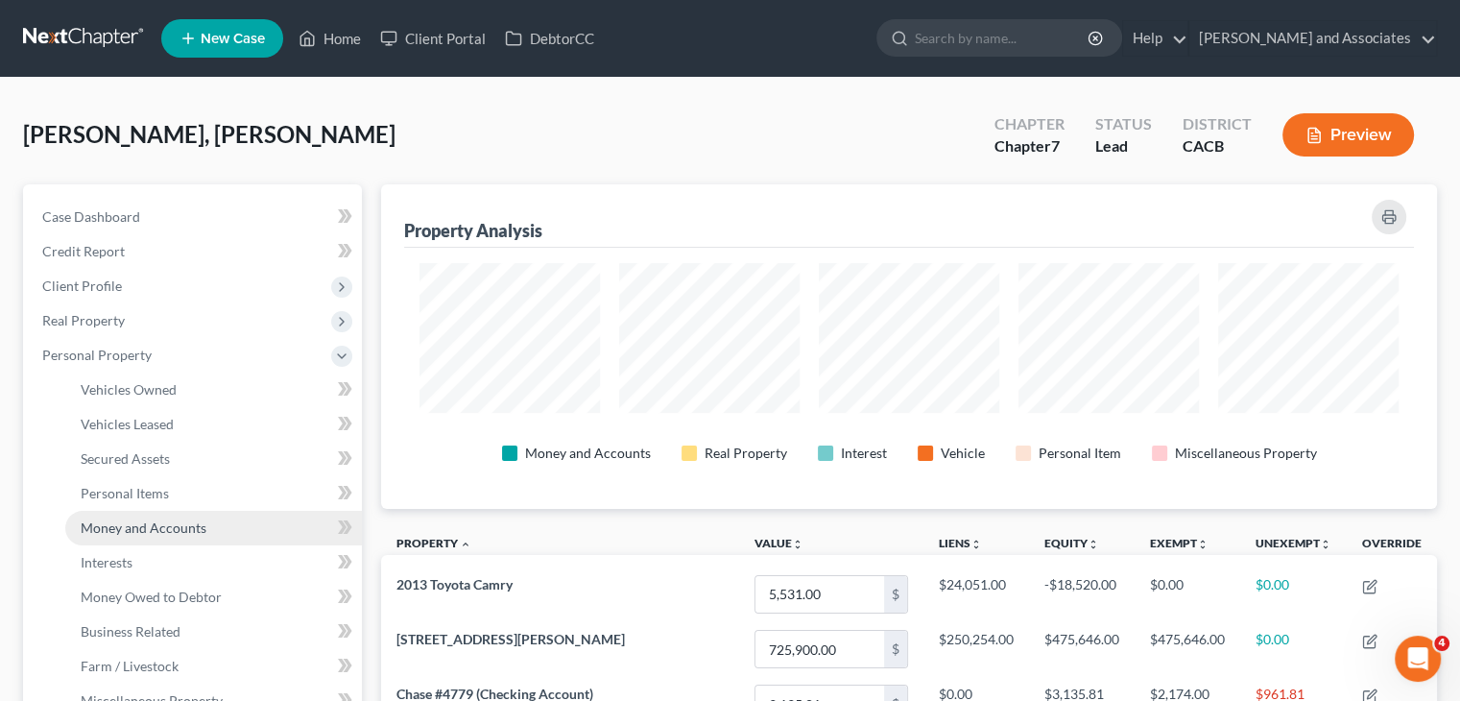
click at [185, 535] on link "Money and Accounts" at bounding box center [213, 528] width 297 height 35
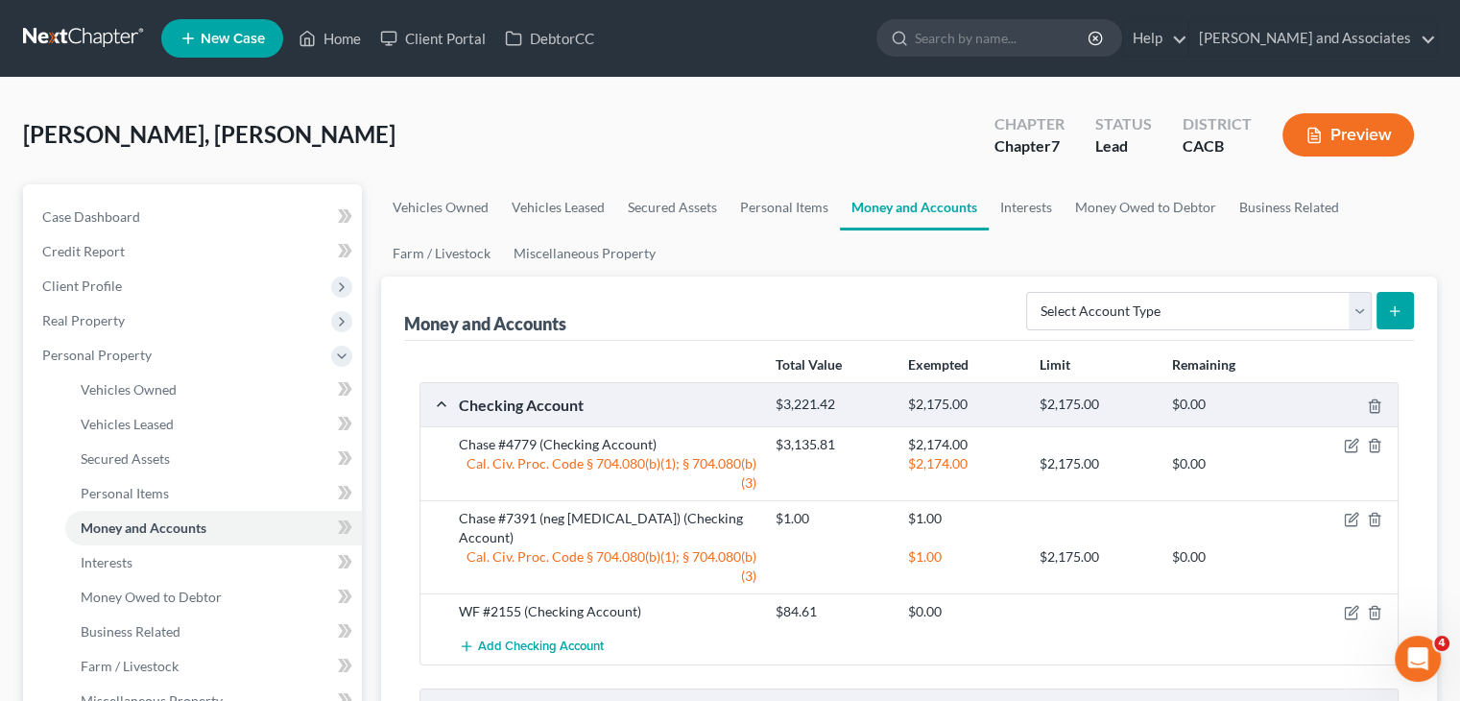
click at [87, 33] on link at bounding box center [84, 38] width 123 height 35
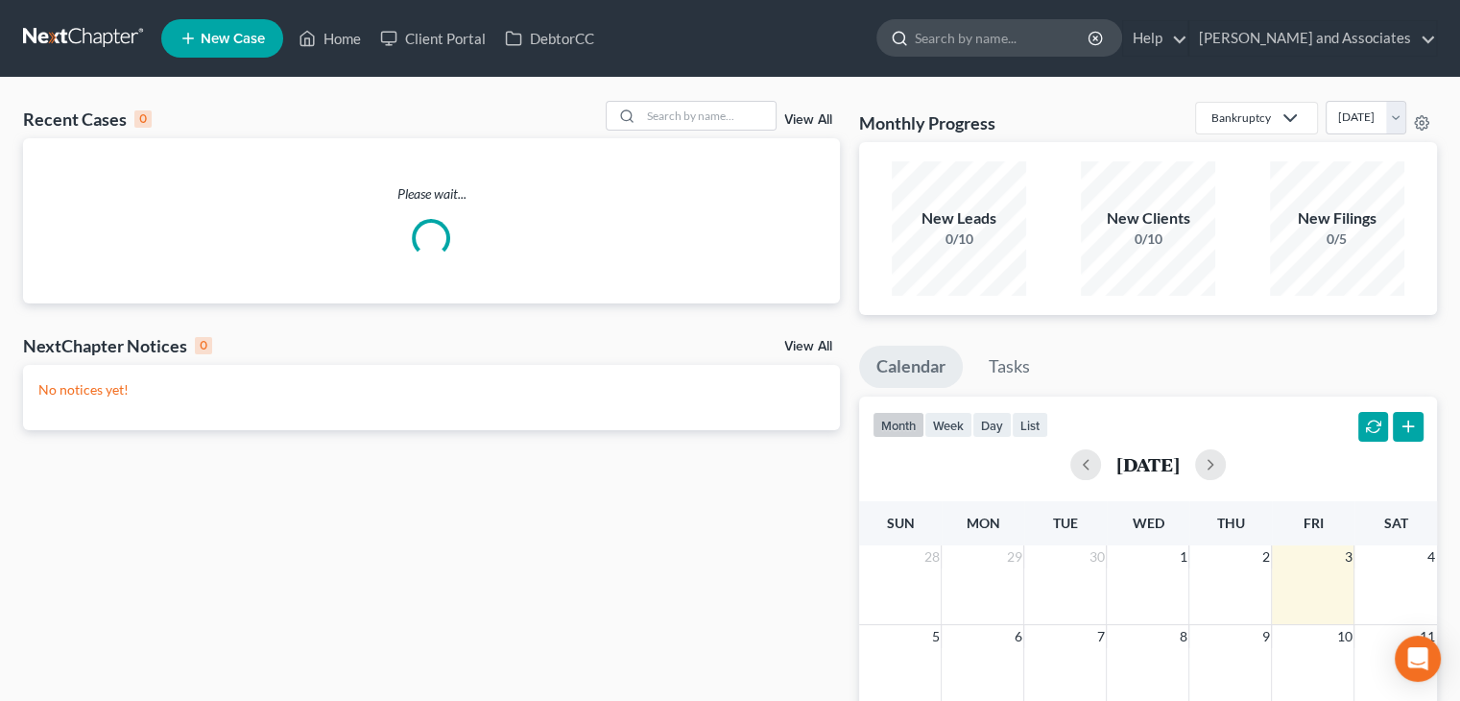
click at [979, 38] on input "search" at bounding box center [1003, 38] width 176 height 36
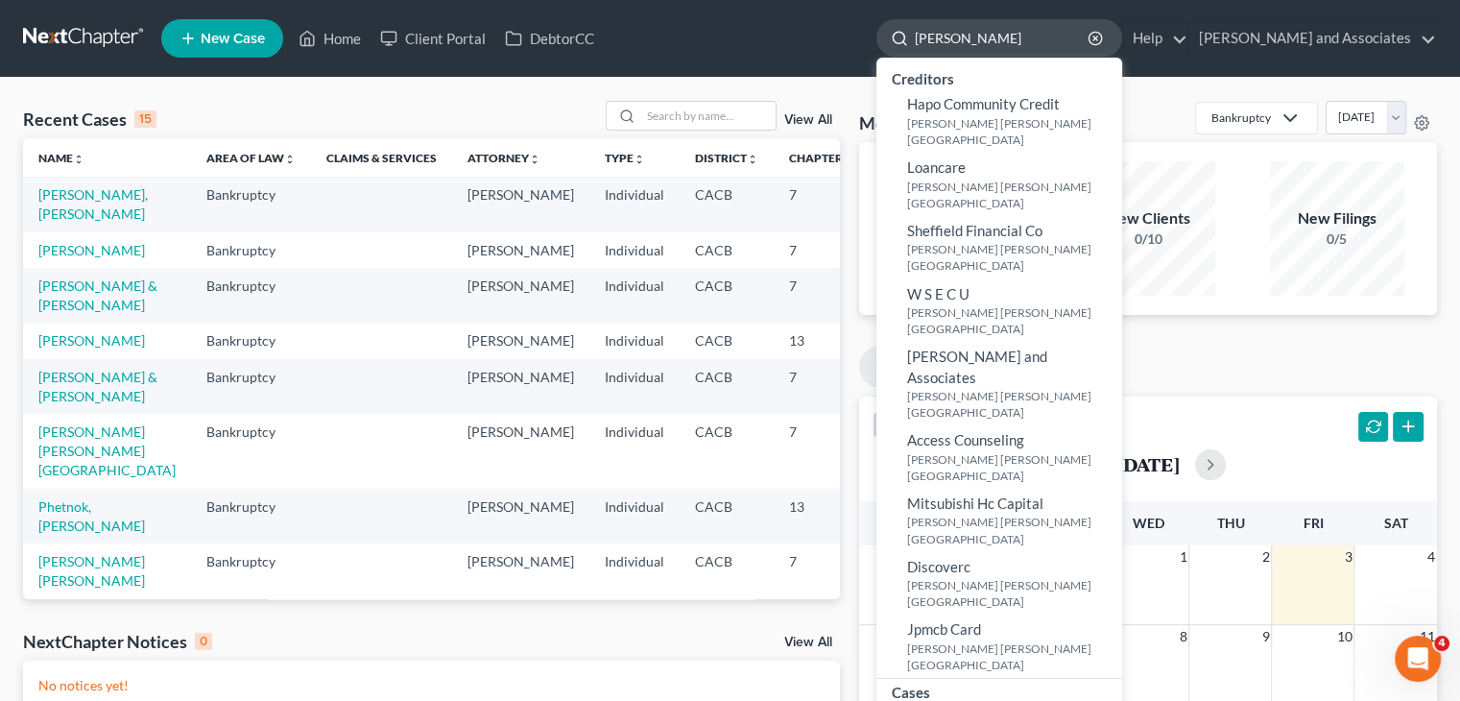
type input "pompa"
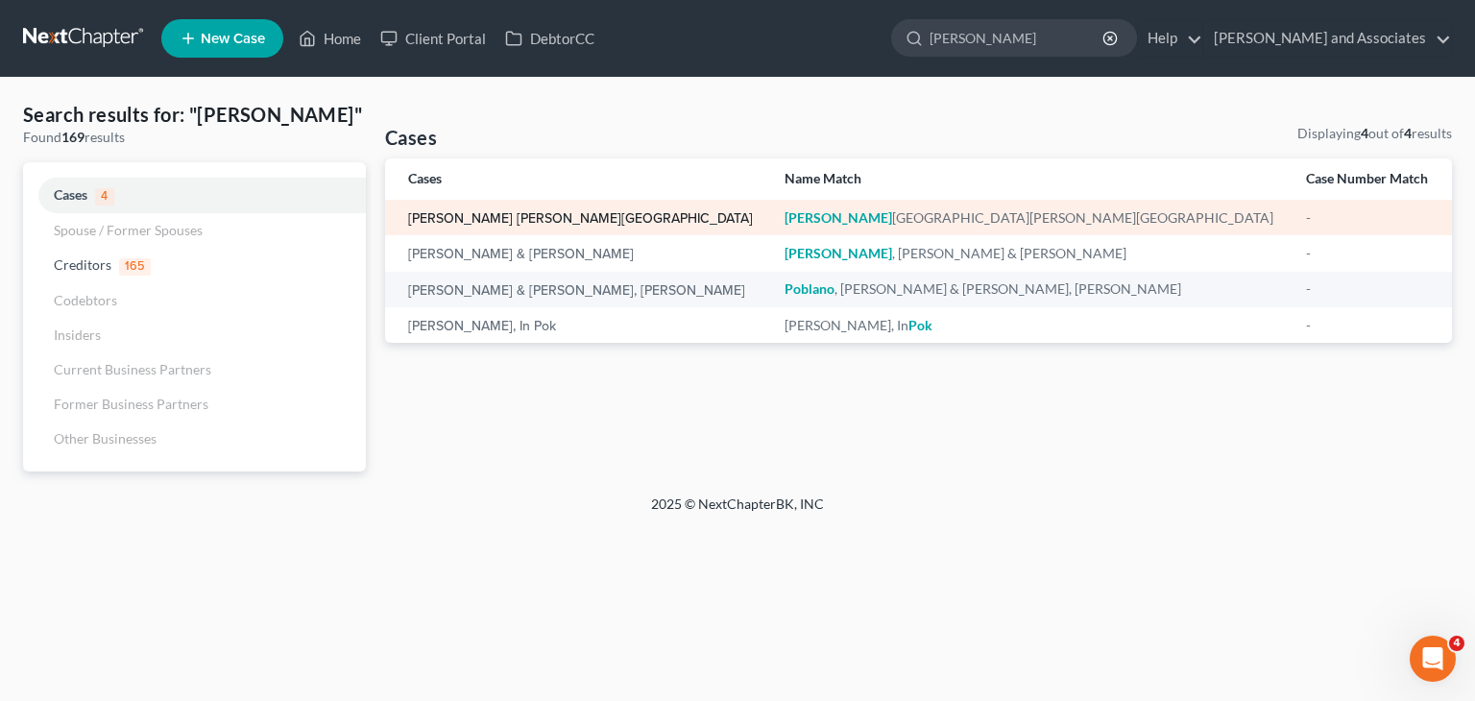
click at [548, 215] on link "Pompa Zaragoza, Francisco" at bounding box center [580, 218] width 345 height 13
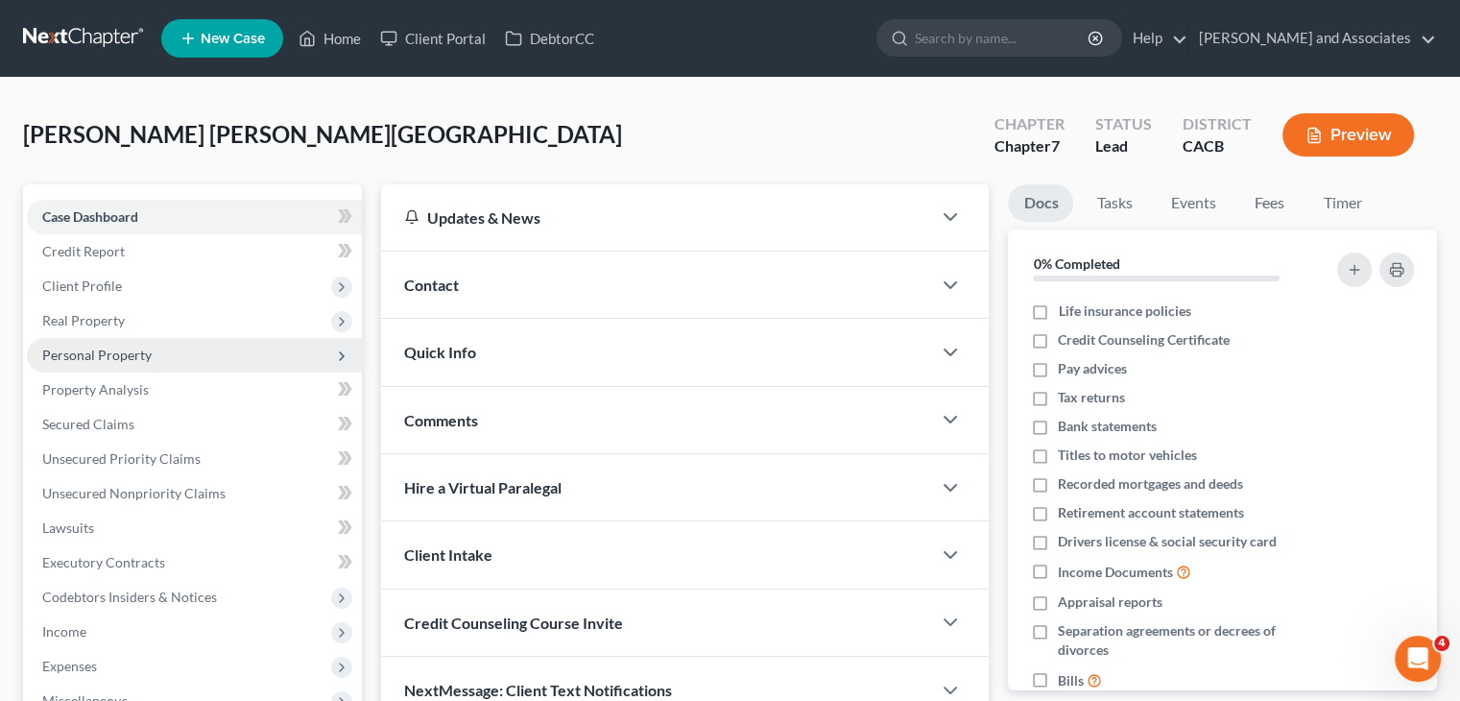
click at [157, 356] on span "Personal Property" at bounding box center [194, 355] width 335 height 35
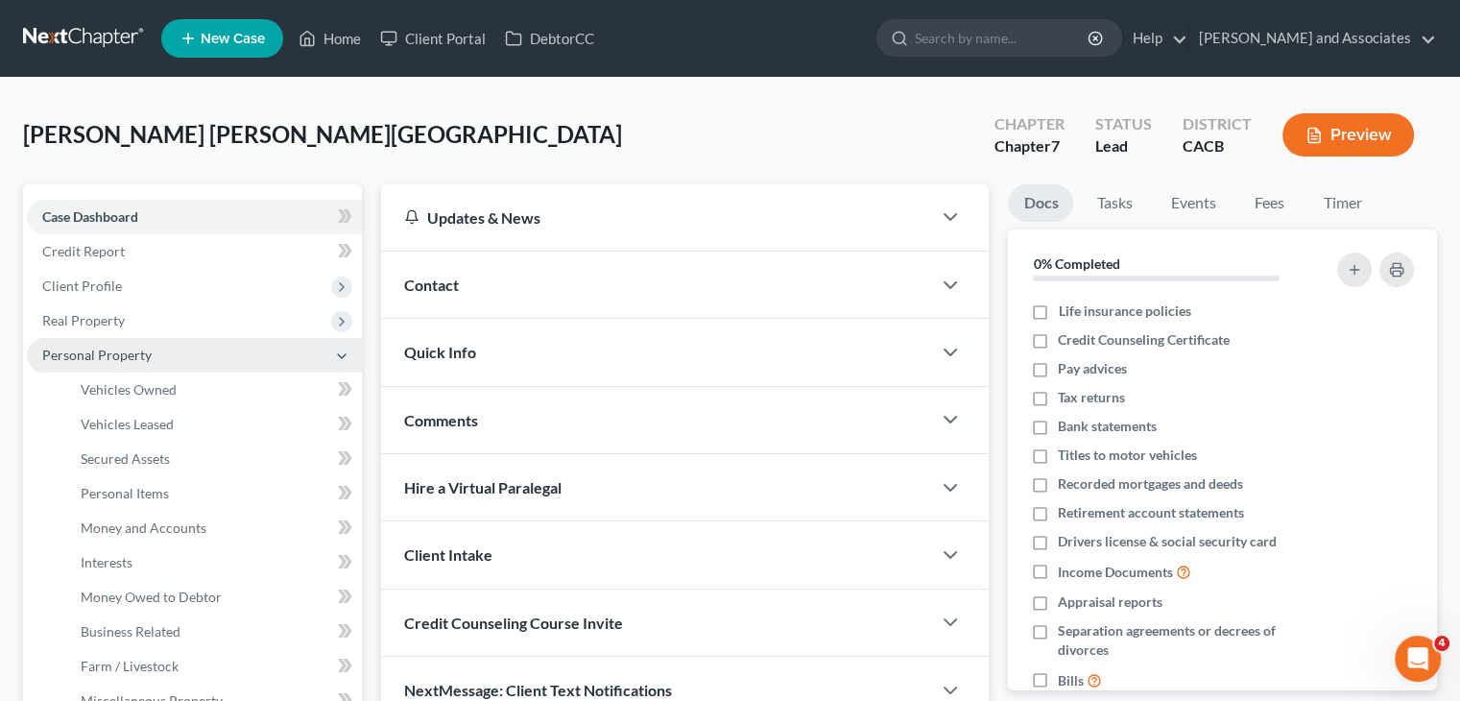
click at [250, 338] on span "Personal Property" at bounding box center [194, 355] width 335 height 35
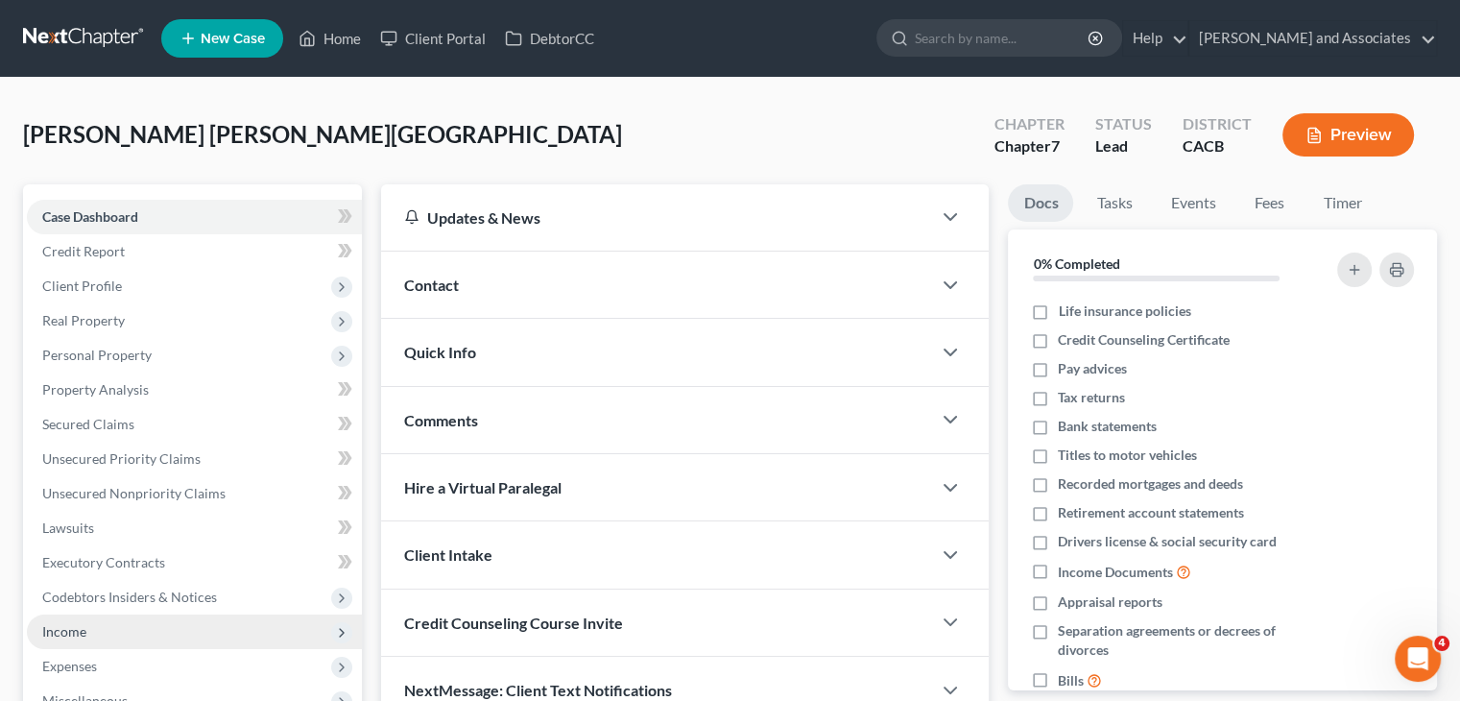
click at [128, 638] on span "Income" at bounding box center [194, 631] width 335 height 35
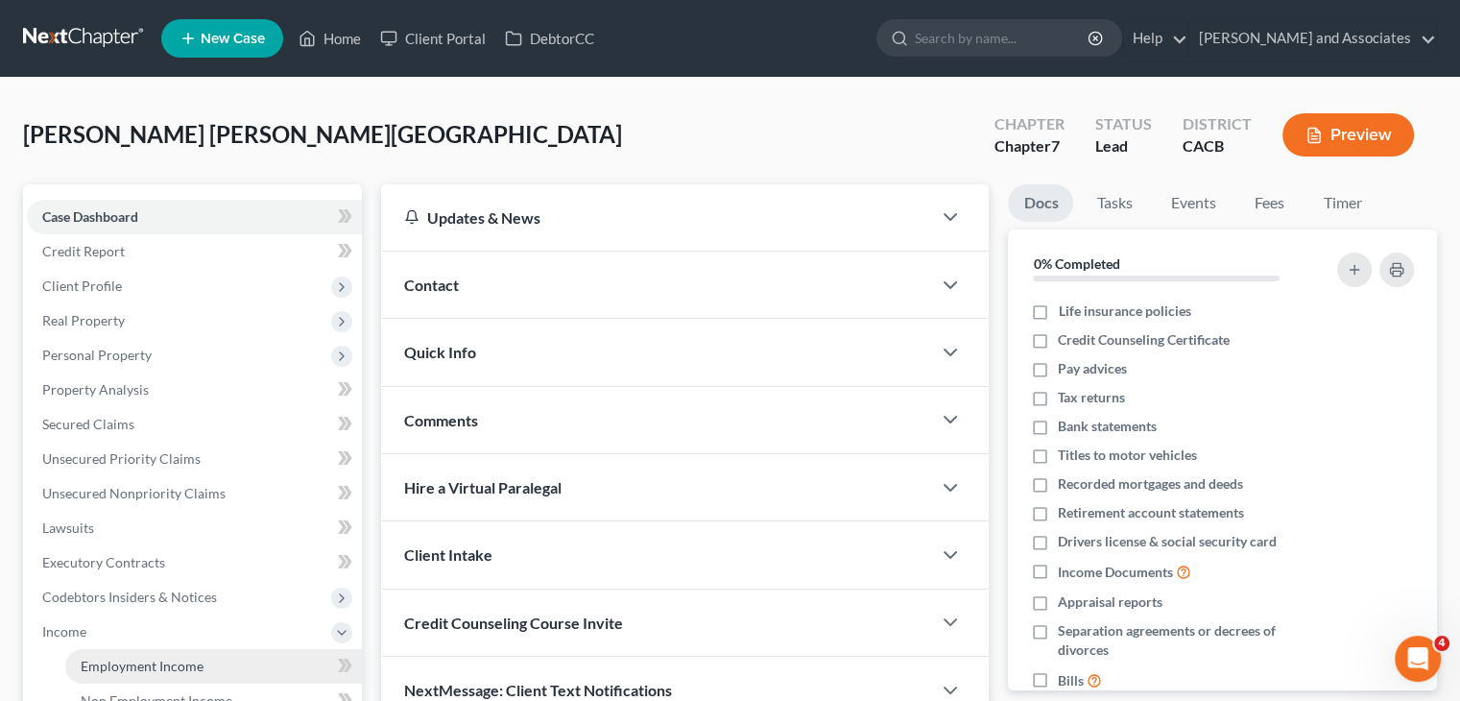
click at [154, 660] on span "Employment Income" at bounding box center [142, 666] width 123 height 16
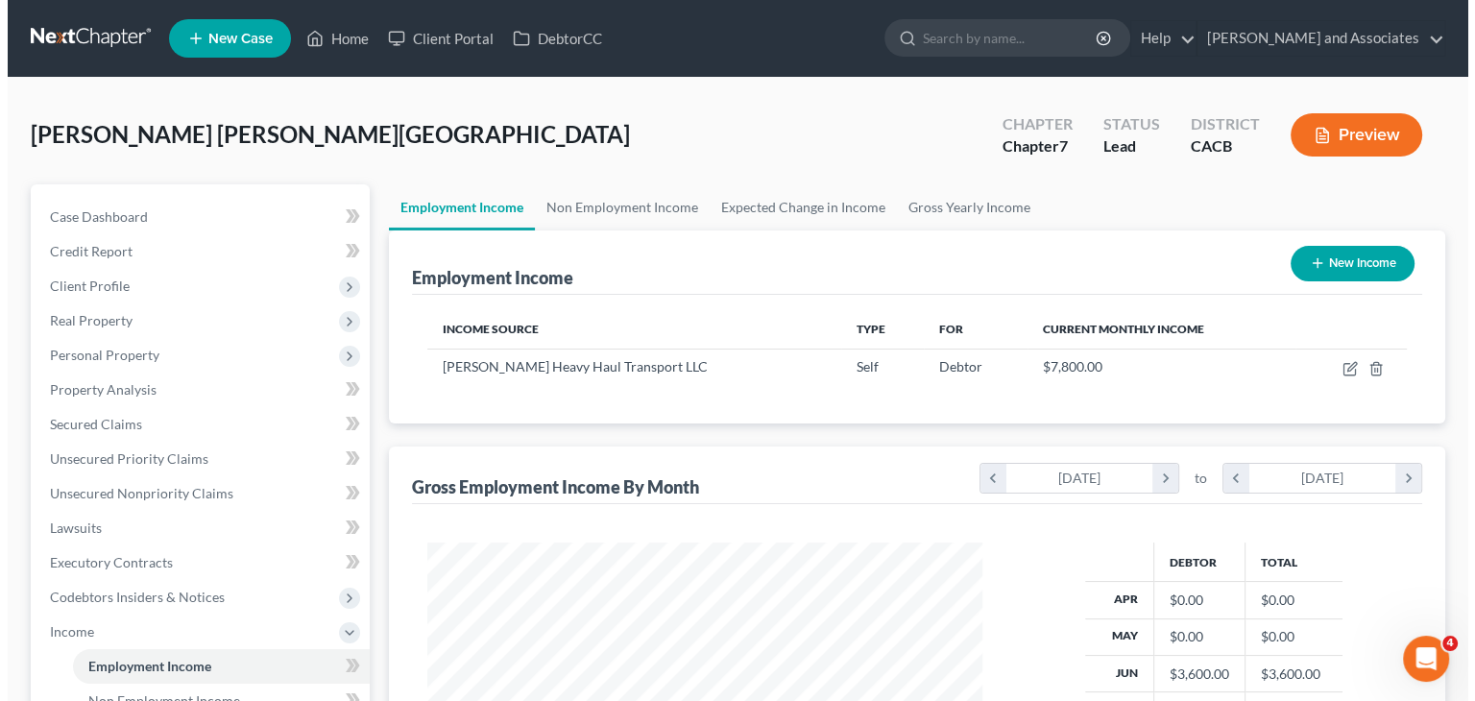
scroll to position [342, 592]
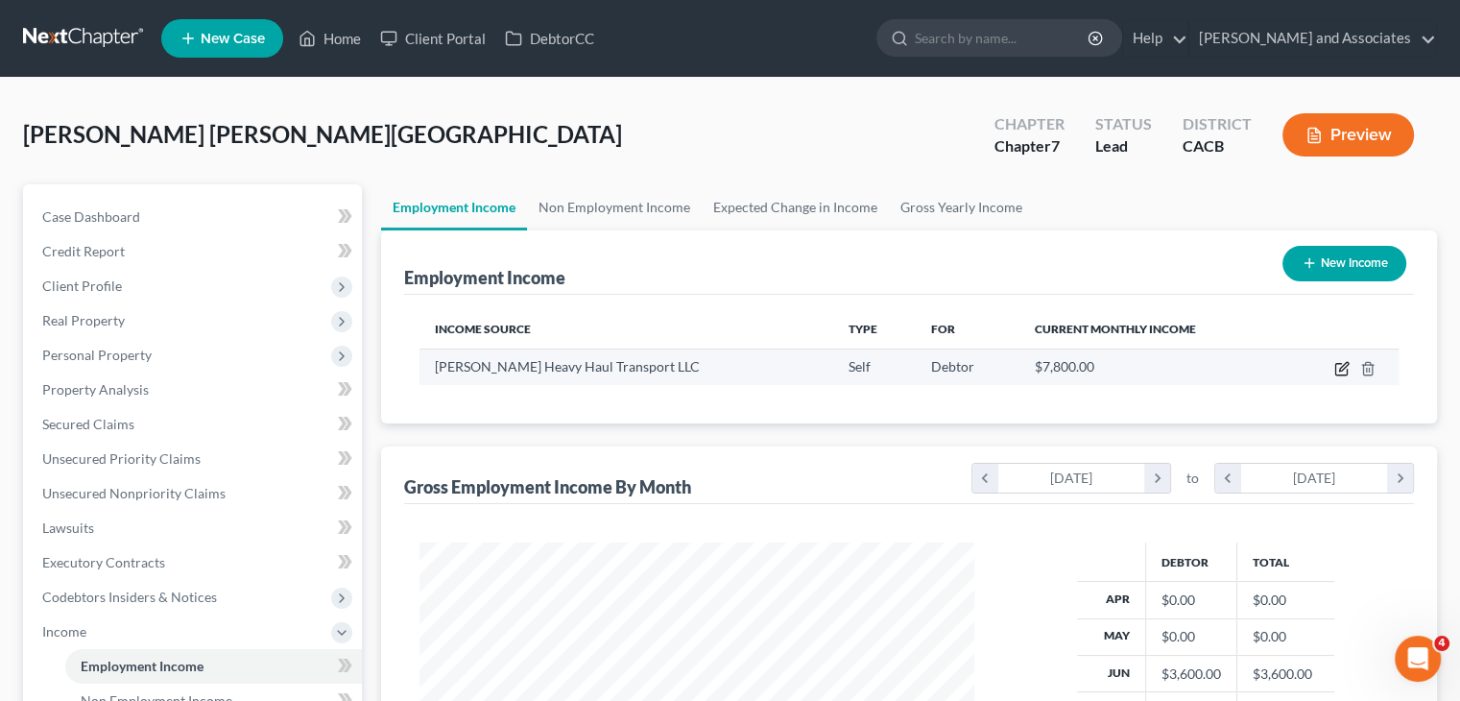
click at [1344, 372] on icon "button" at bounding box center [1341, 368] width 15 height 15
select select "1"
select select "0"
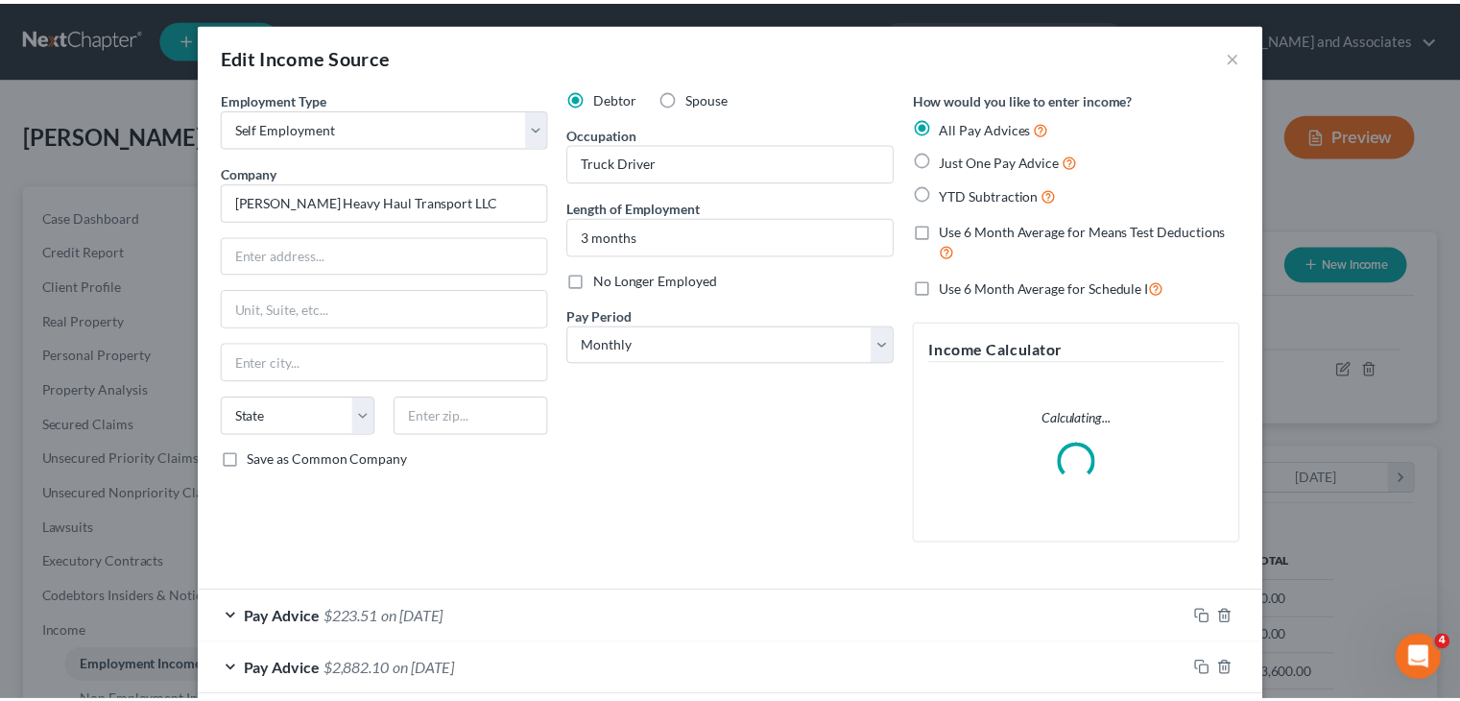
scroll to position [151, 0]
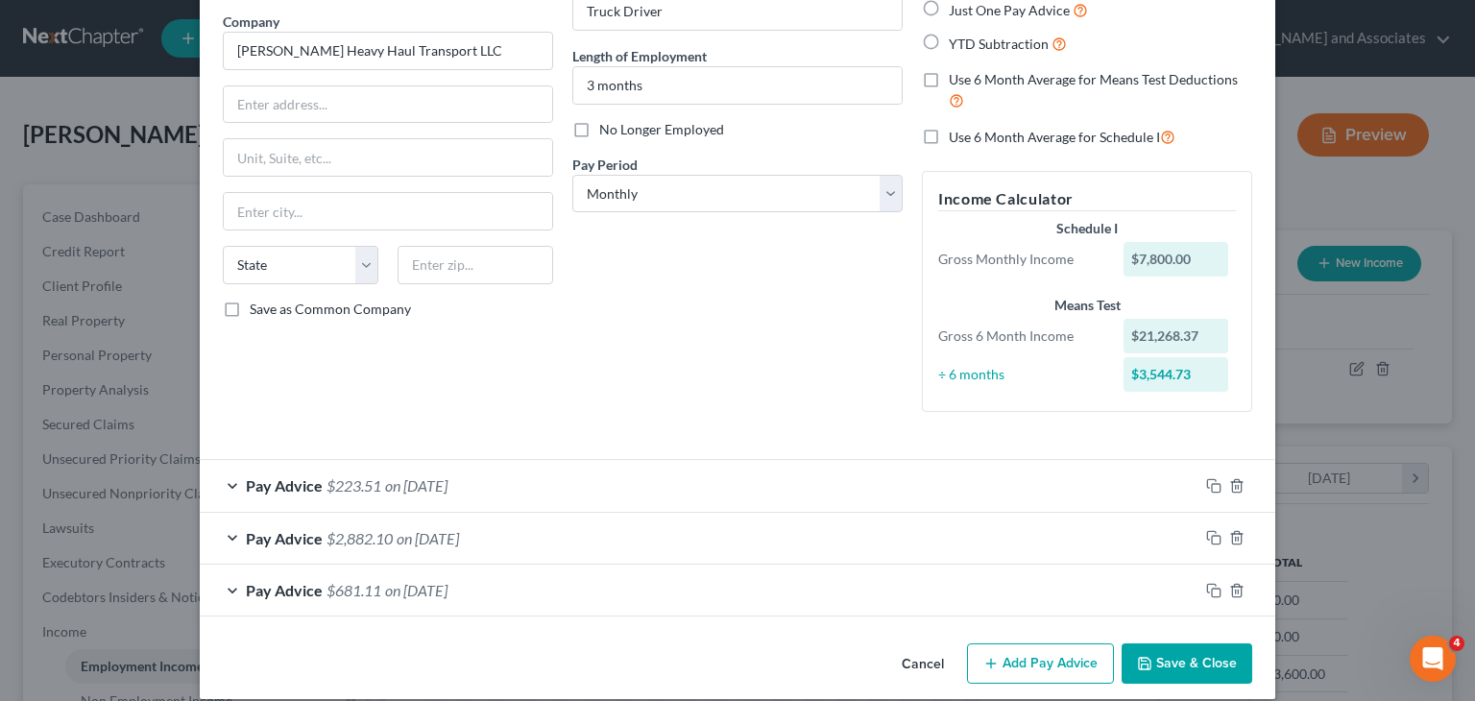
click at [914, 650] on button "Cancel" at bounding box center [922, 664] width 73 height 38
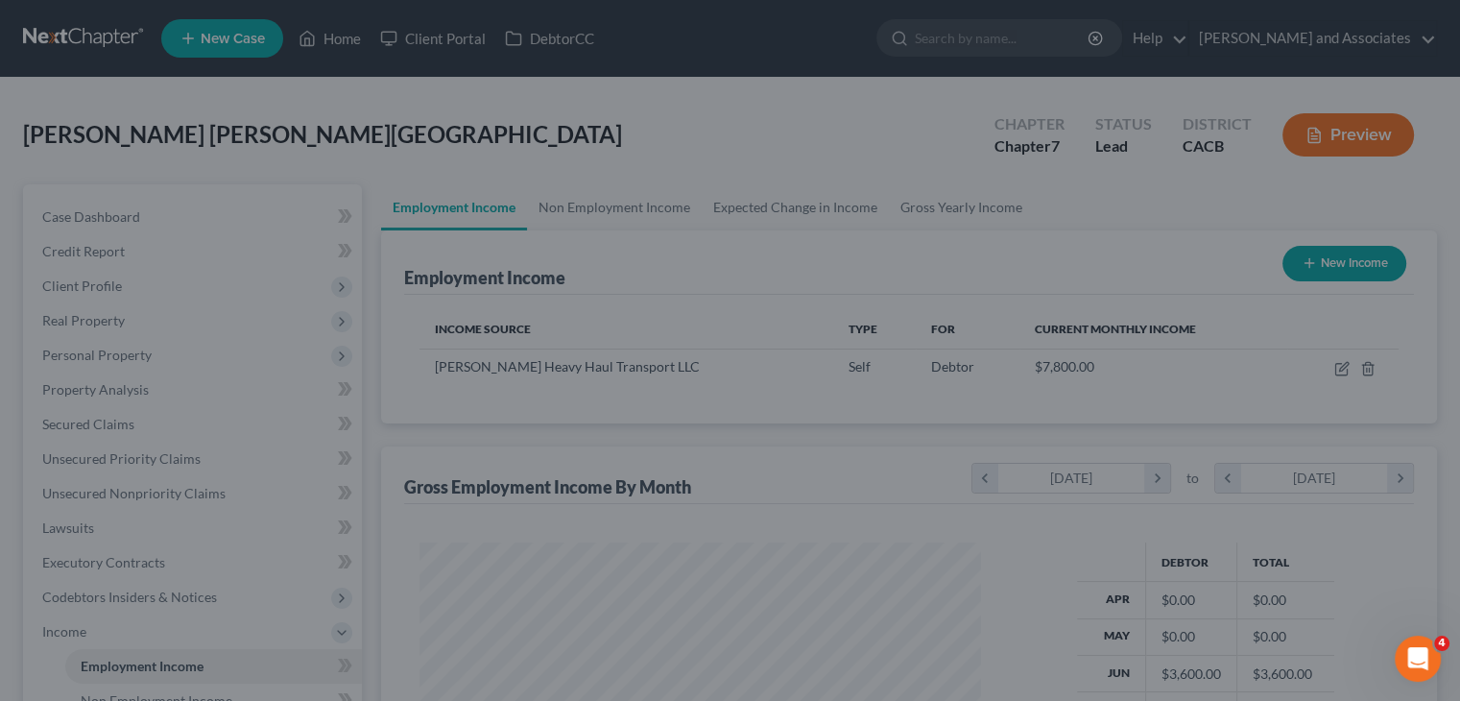
scroll to position [959625, 959373]
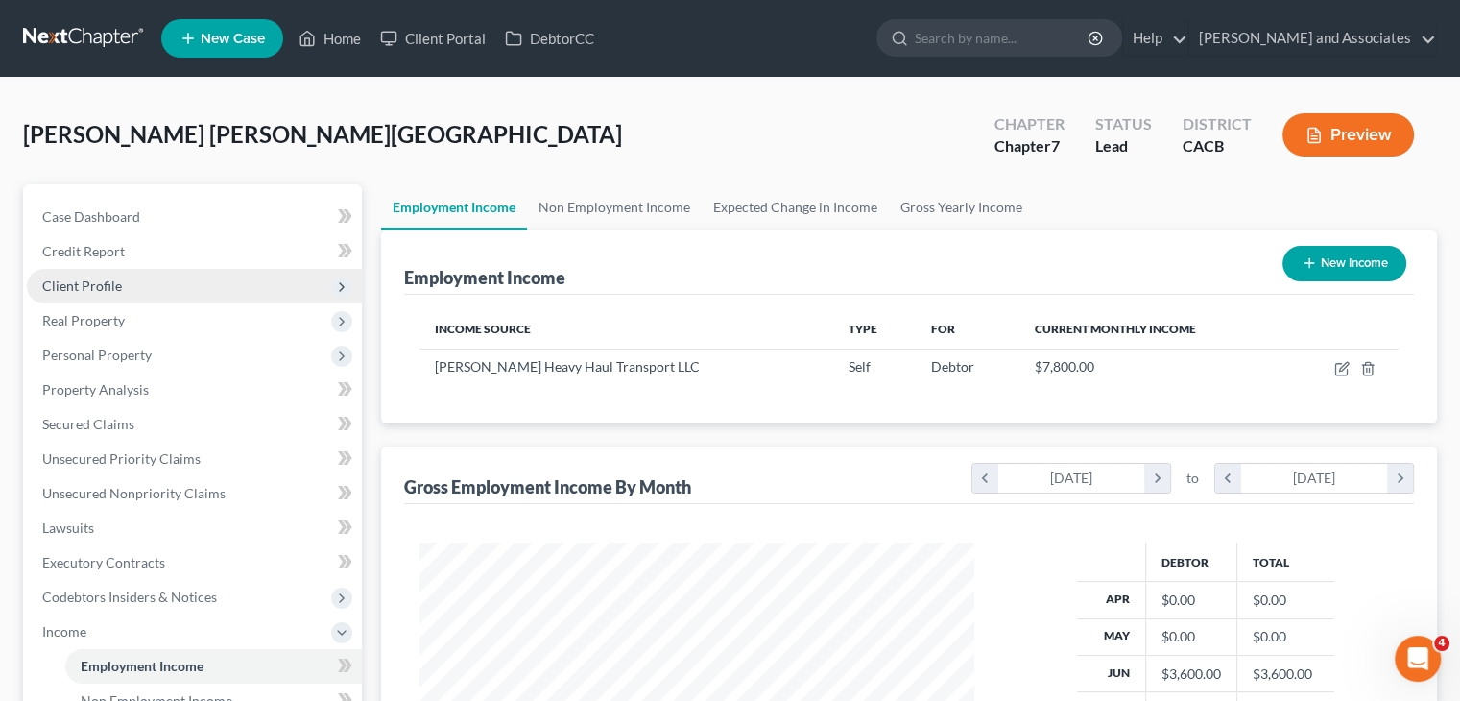
click at [146, 277] on span "Client Profile" at bounding box center [194, 286] width 335 height 35
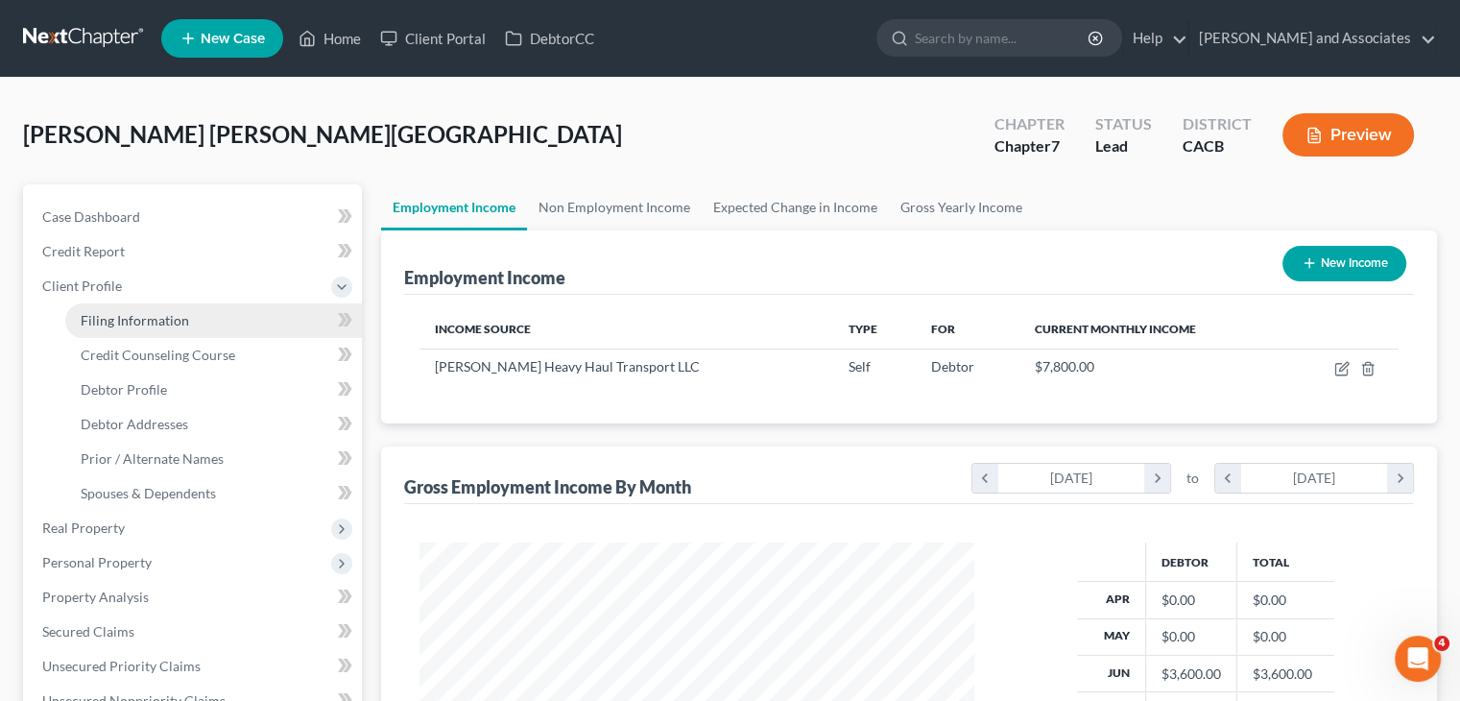
click at [173, 321] on span "Filing Information" at bounding box center [135, 320] width 108 height 16
select select "1"
select select "0"
select select "4"
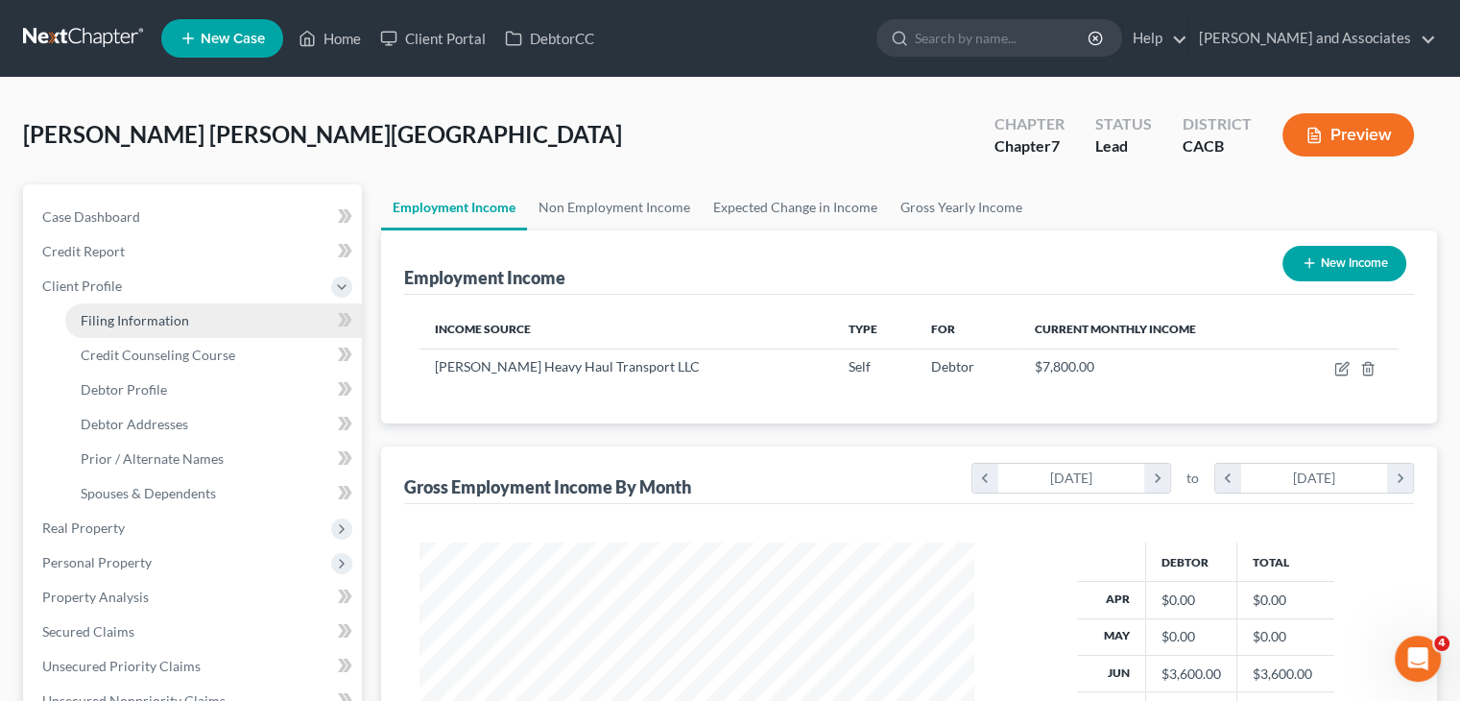
select select "0"
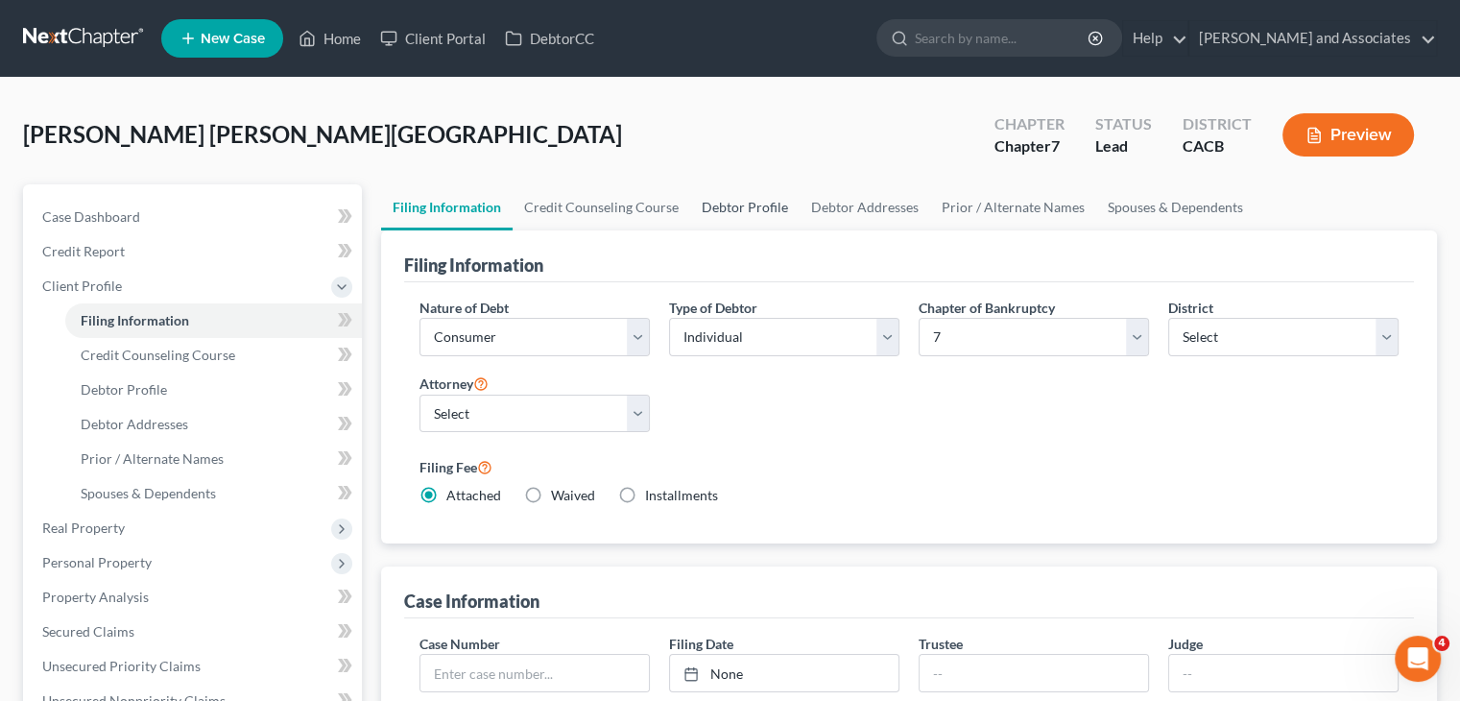
click at [711, 215] on link "Debtor Profile" at bounding box center [744, 207] width 109 height 46
select select "3"
select select "1"
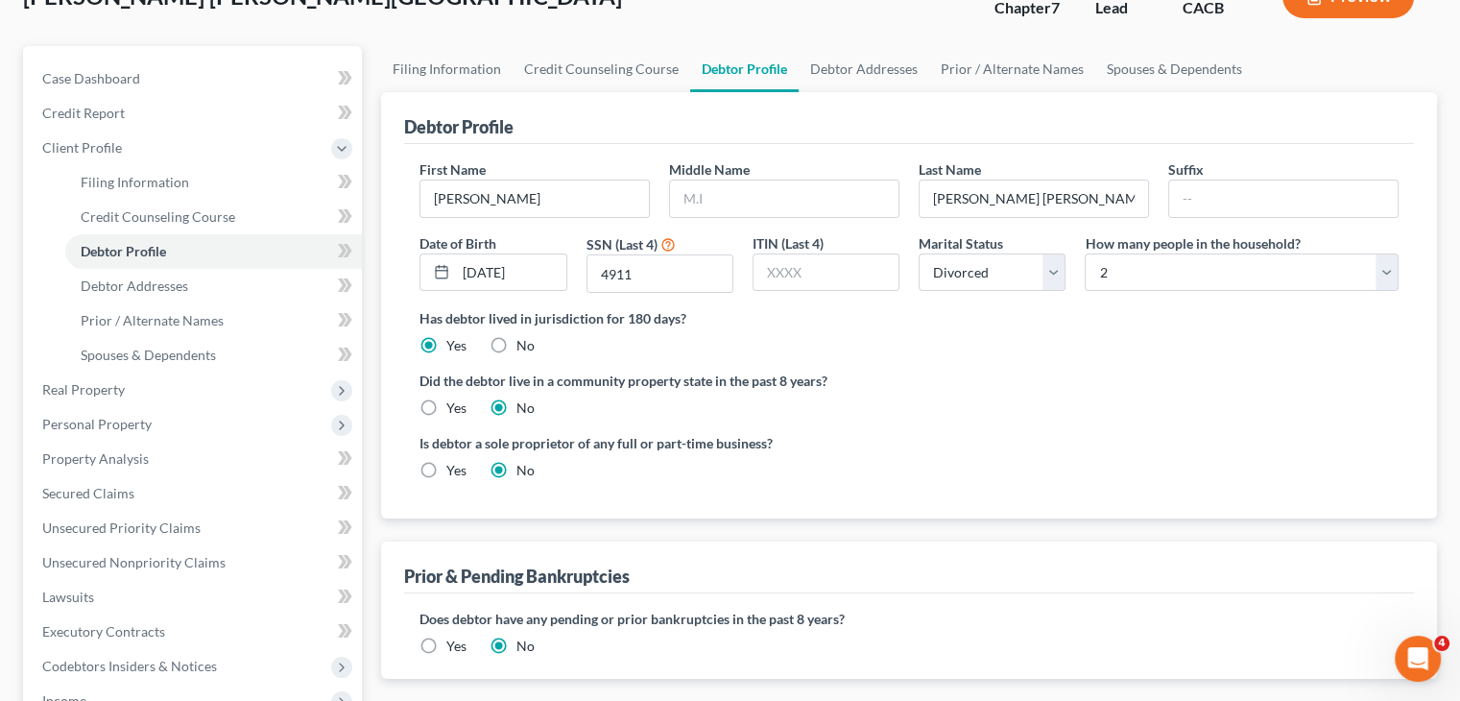
scroll to position [192, 0]
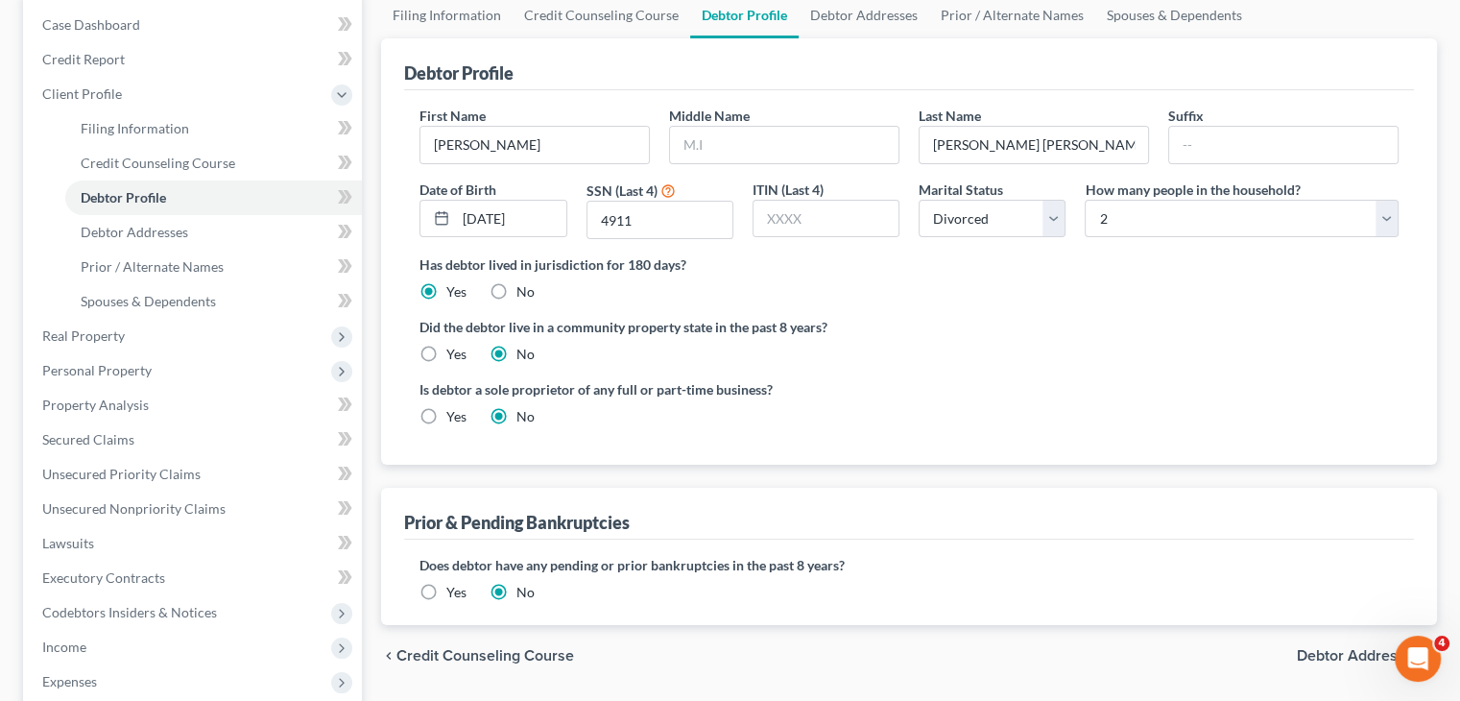
click at [446, 423] on label "Yes" at bounding box center [456, 416] width 20 height 19
click at [454, 420] on input "Yes" at bounding box center [460, 413] width 12 height 12
radio input "true"
radio input "false"
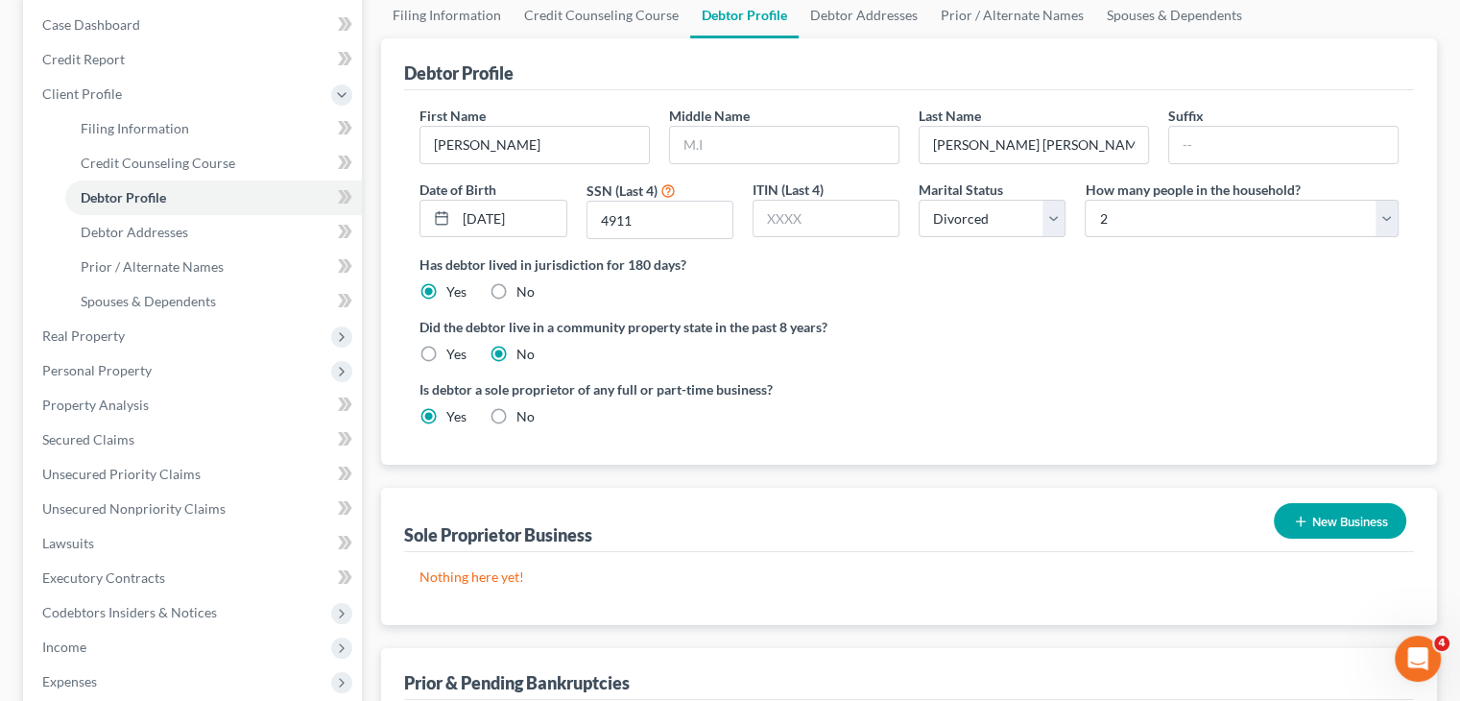
click at [1317, 527] on button "New Business" at bounding box center [1340, 521] width 132 height 36
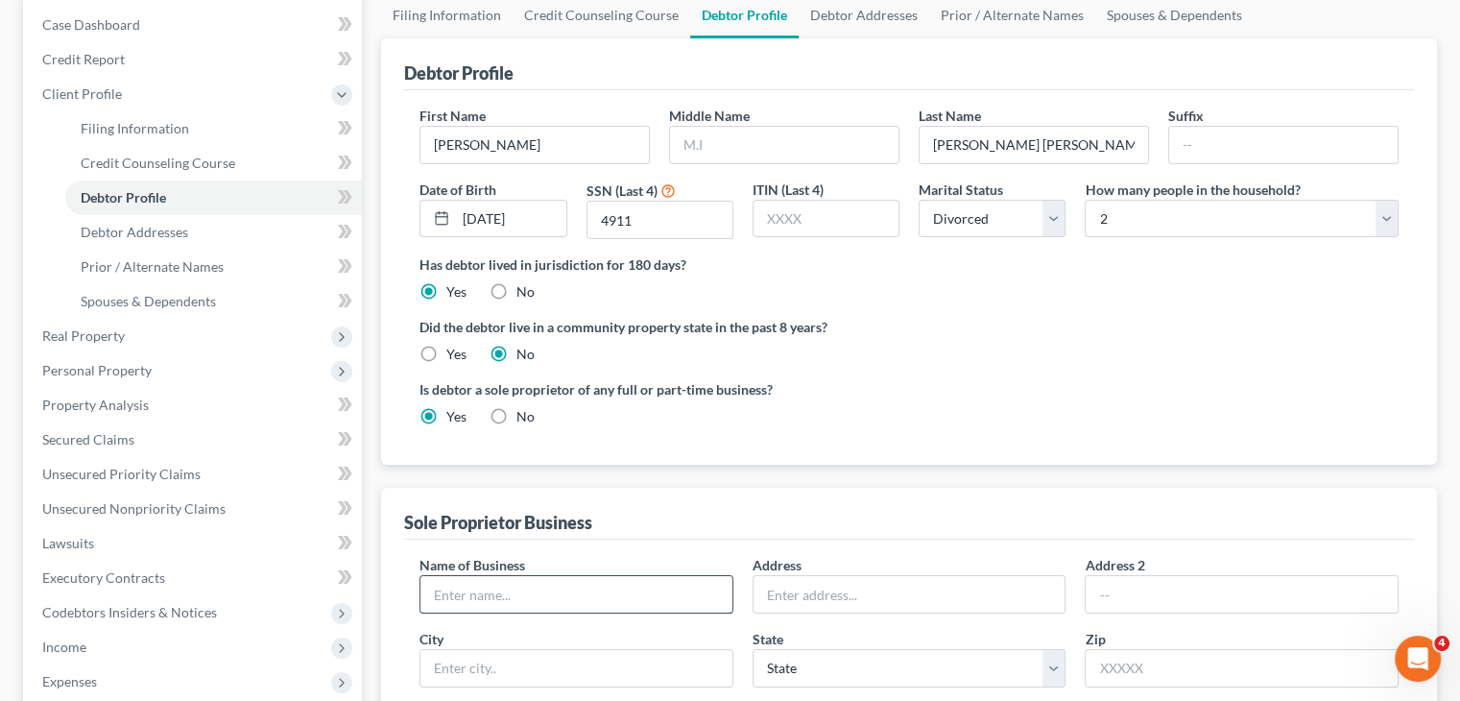
click at [631, 603] on input "text" at bounding box center [576, 594] width 312 height 36
click at [677, 464] on div "Debtor Profile First Name Francisco Middle Name Last Name Pompa Zaragoza Suffix…" at bounding box center [909, 583] width 1056 height 1090
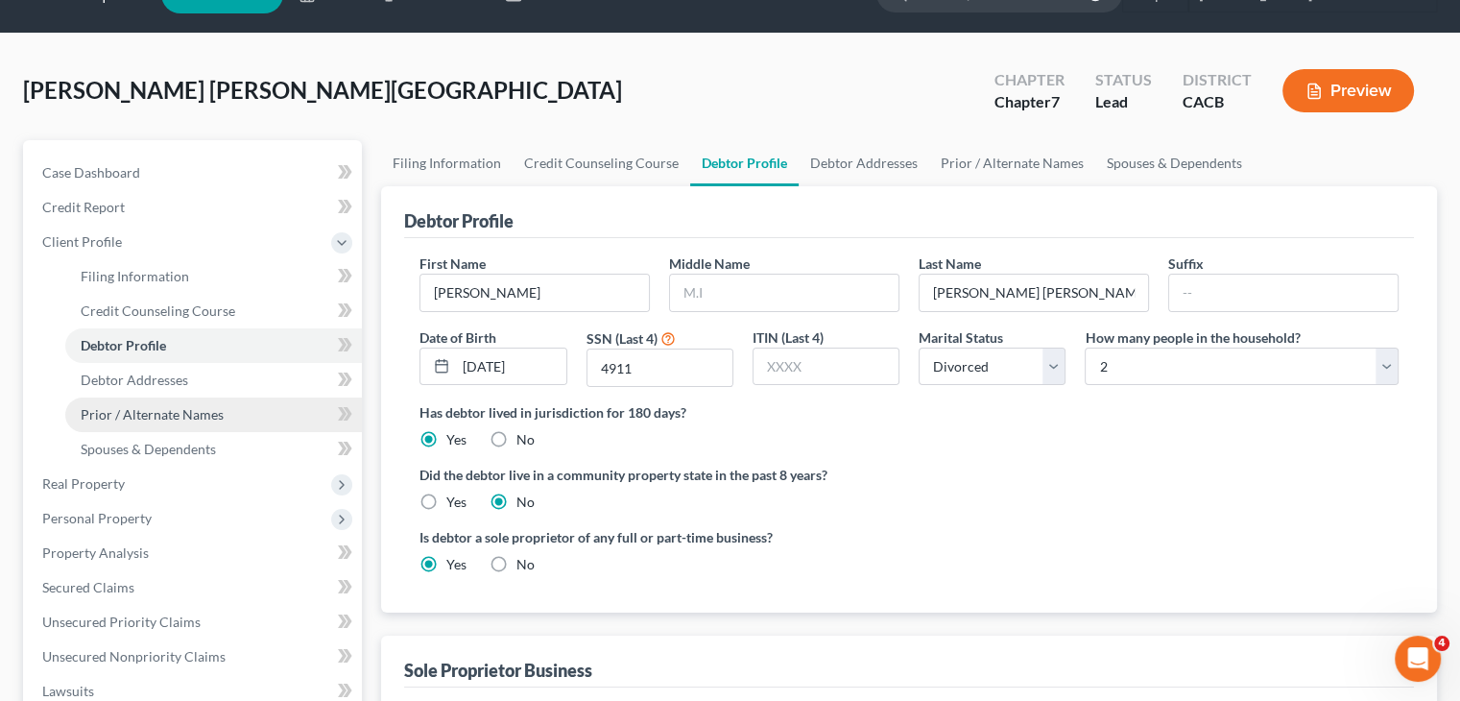
scroll to position [0, 0]
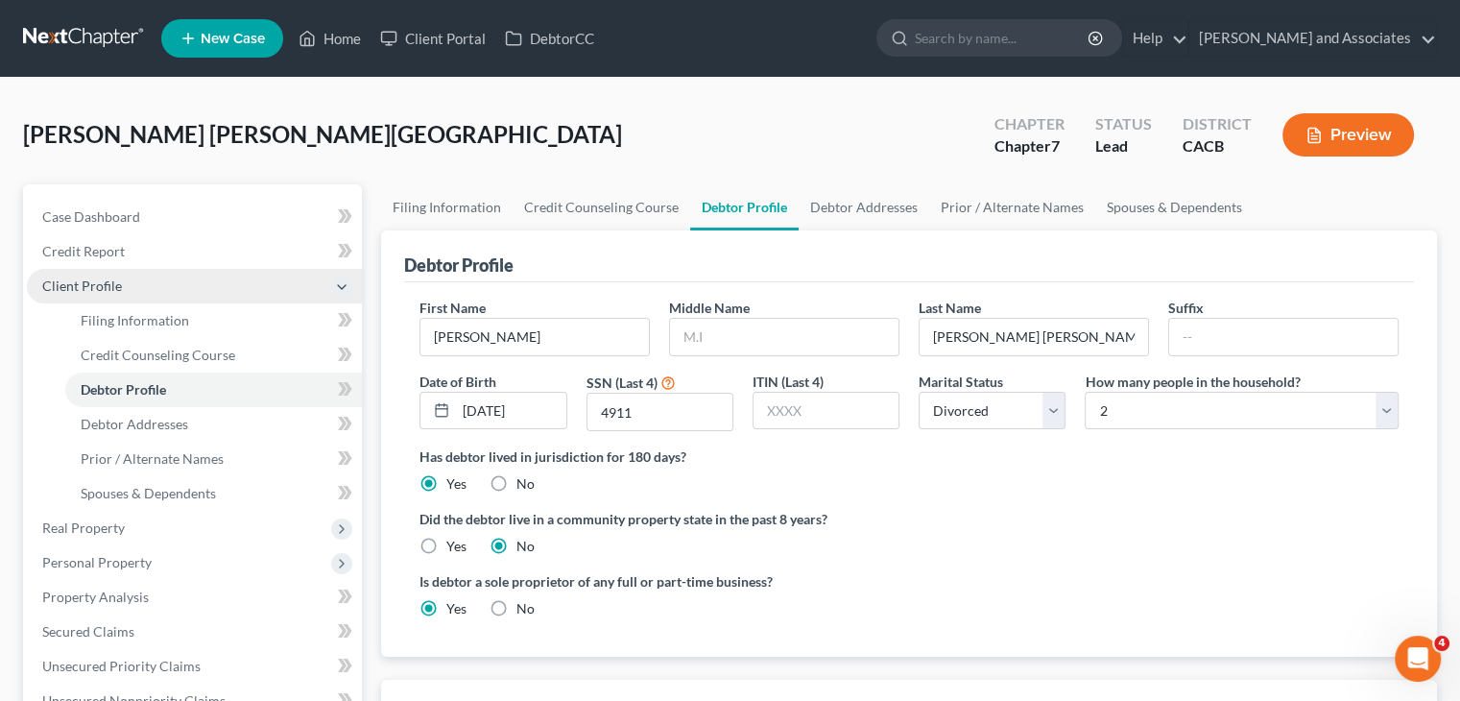
click at [144, 276] on span "Client Profile" at bounding box center [194, 286] width 335 height 35
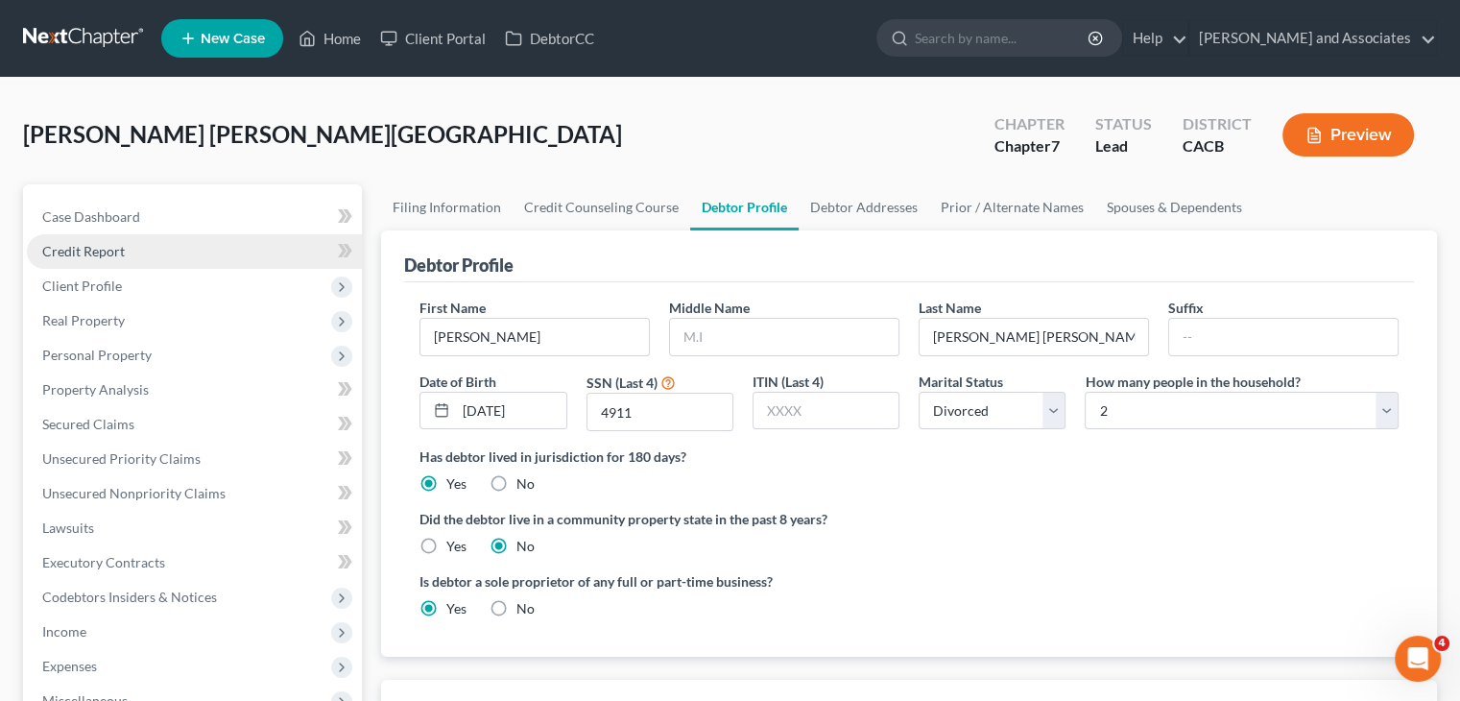
click at [183, 252] on link "Credit Report" at bounding box center [194, 251] width 335 height 35
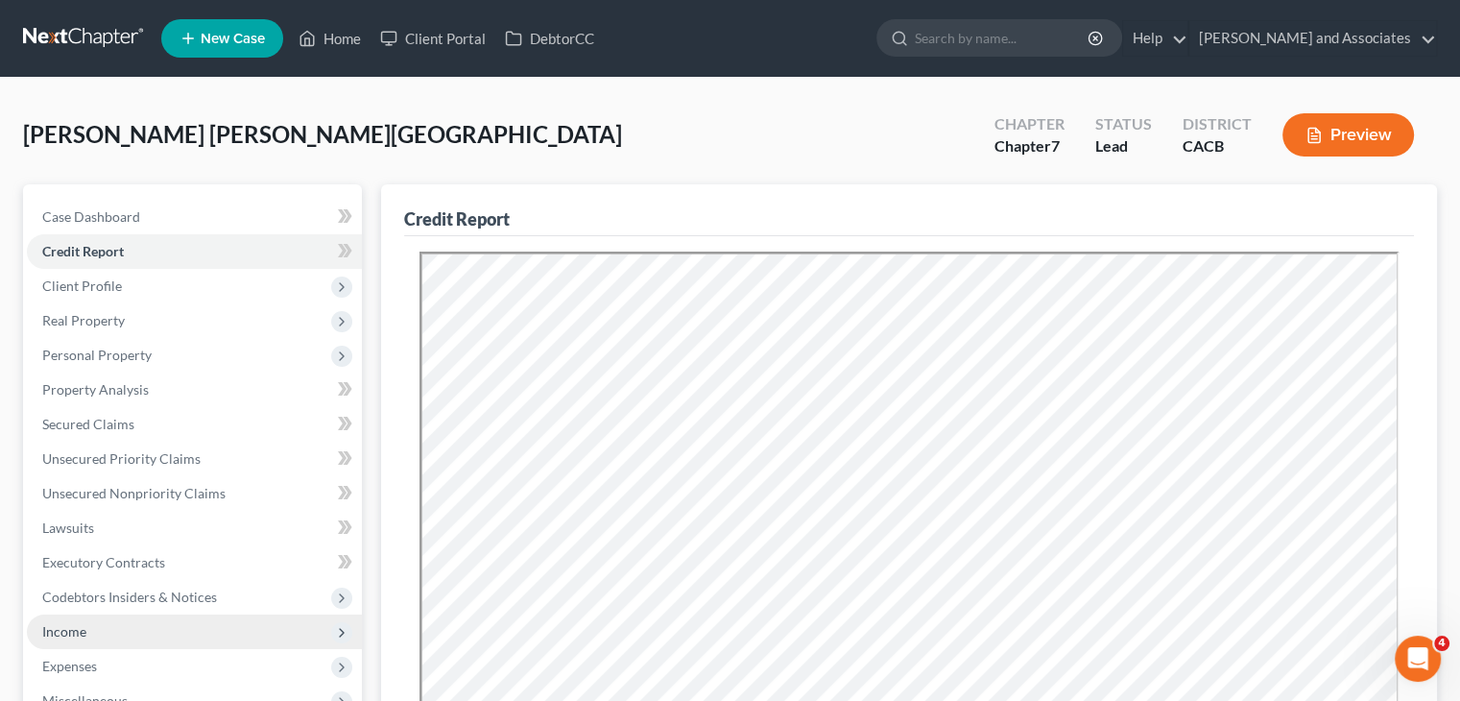
click at [112, 619] on span "Income" at bounding box center [194, 631] width 335 height 35
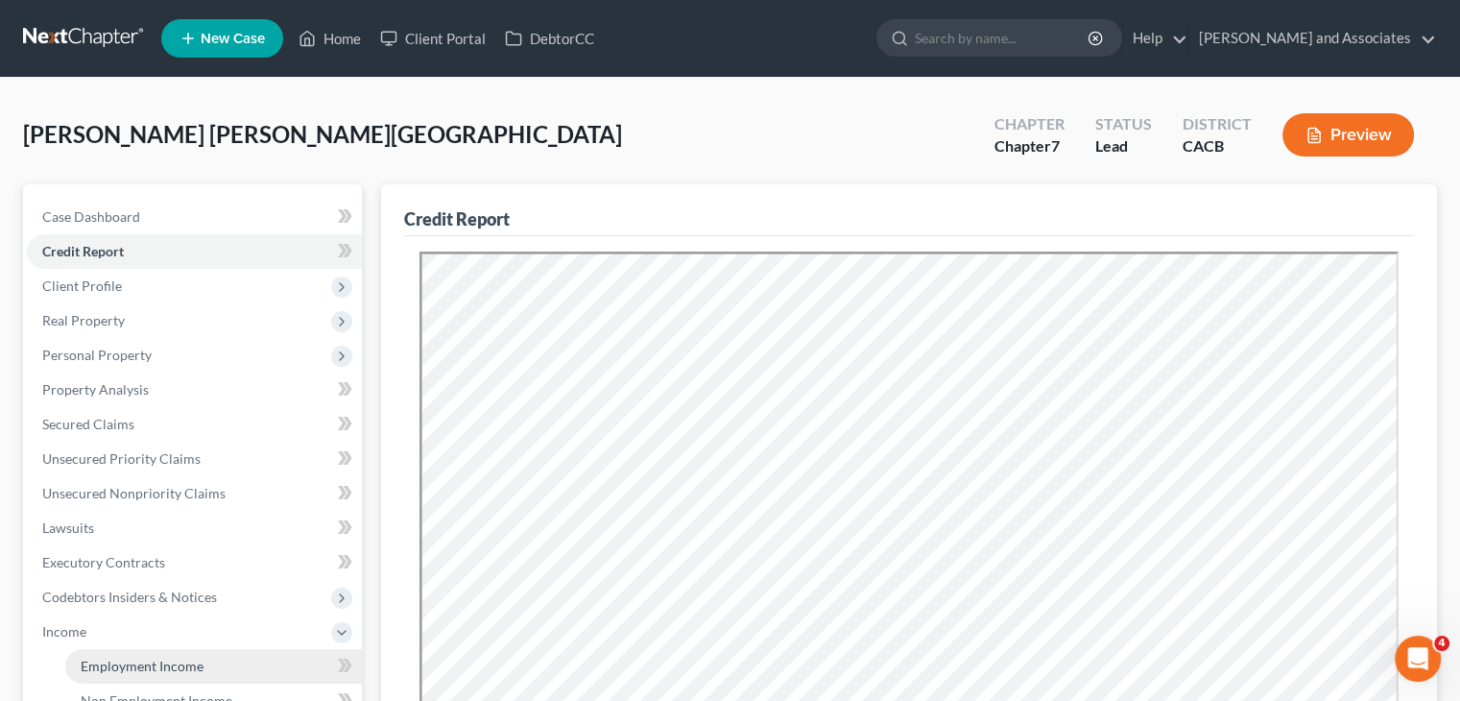
click at [152, 659] on span "Employment Income" at bounding box center [142, 666] width 123 height 16
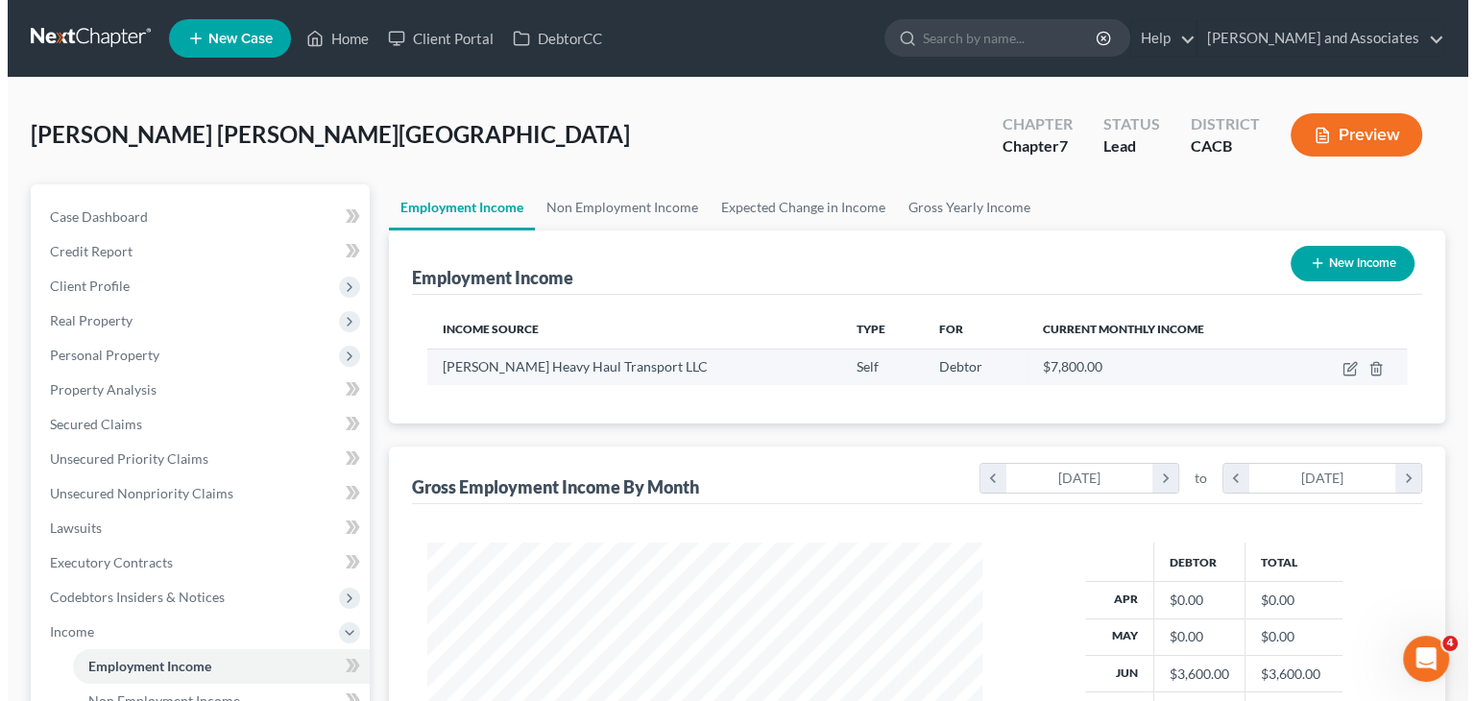
scroll to position [342, 592]
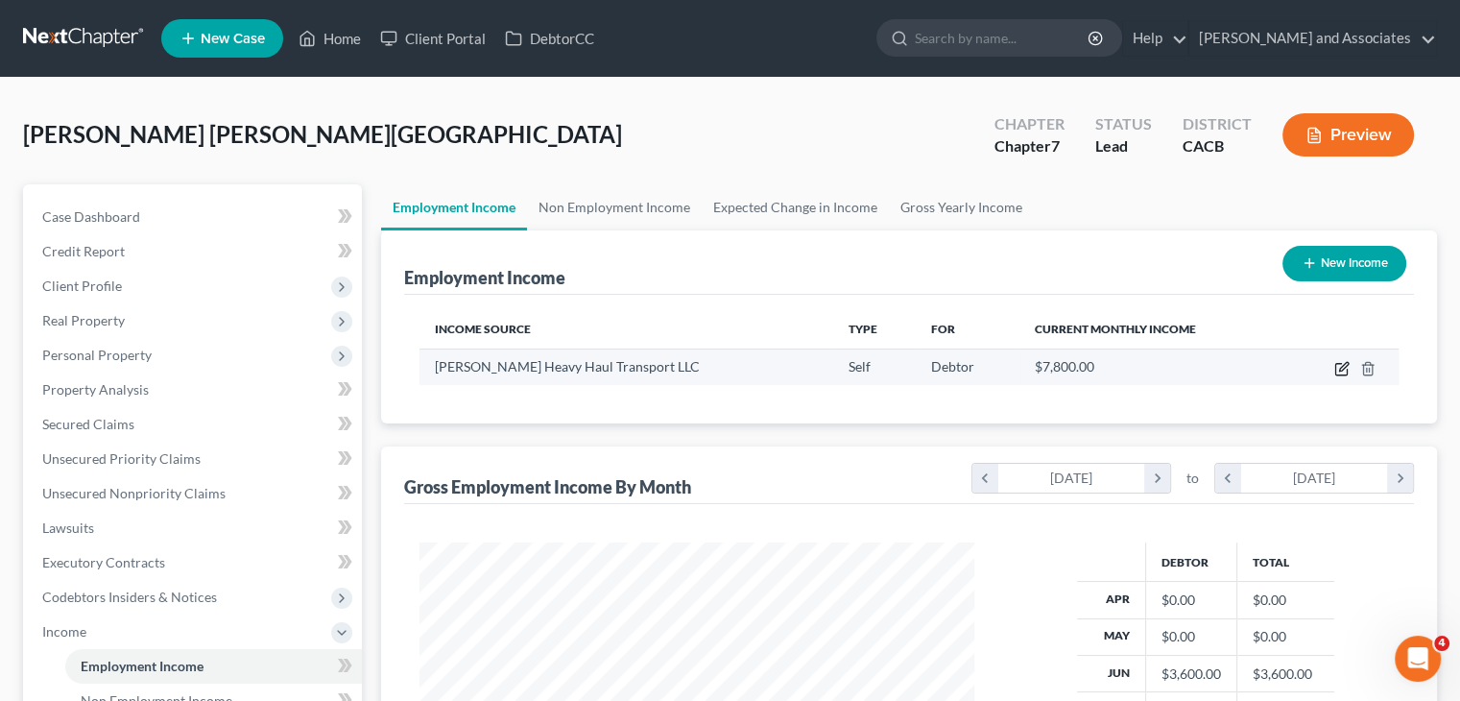
click at [1347, 370] on icon "button" at bounding box center [1341, 370] width 12 height 12
select select "1"
select select "0"
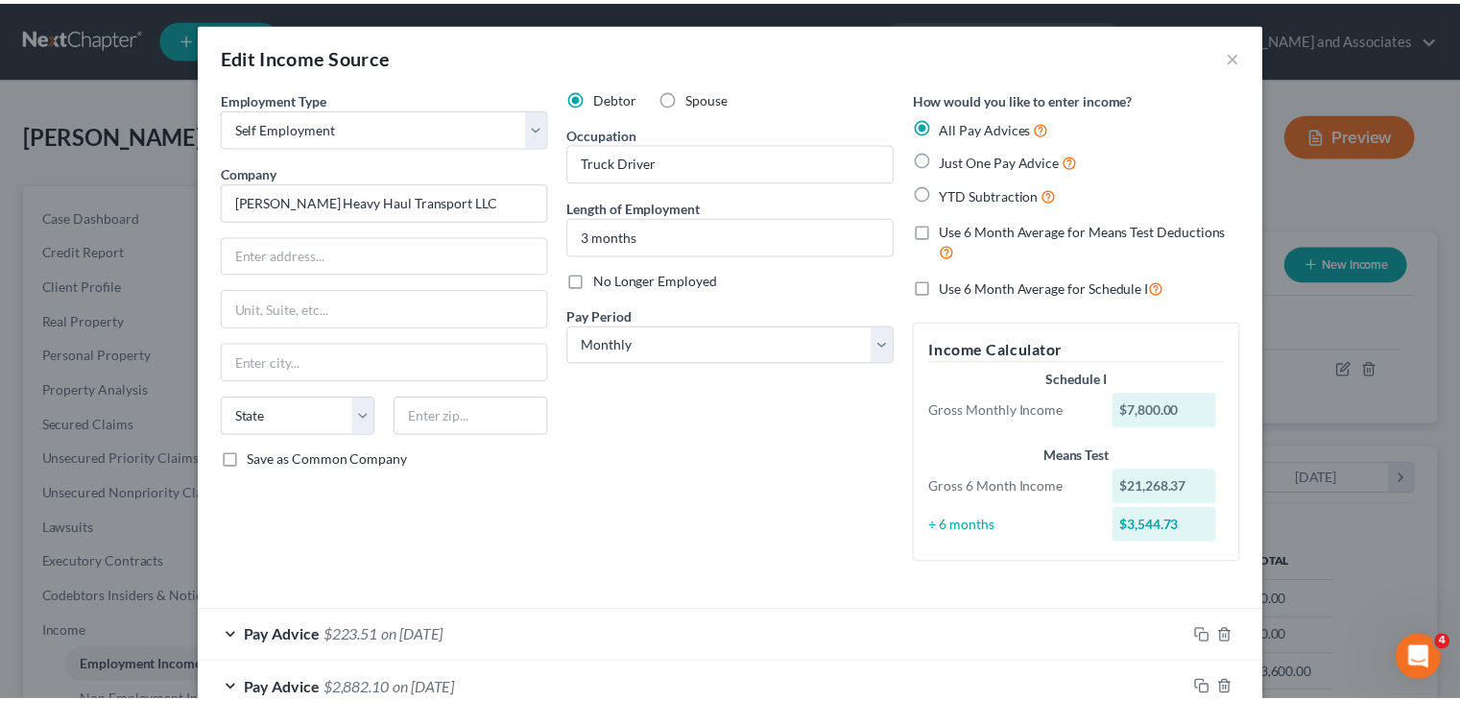
scroll to position [170, 0]
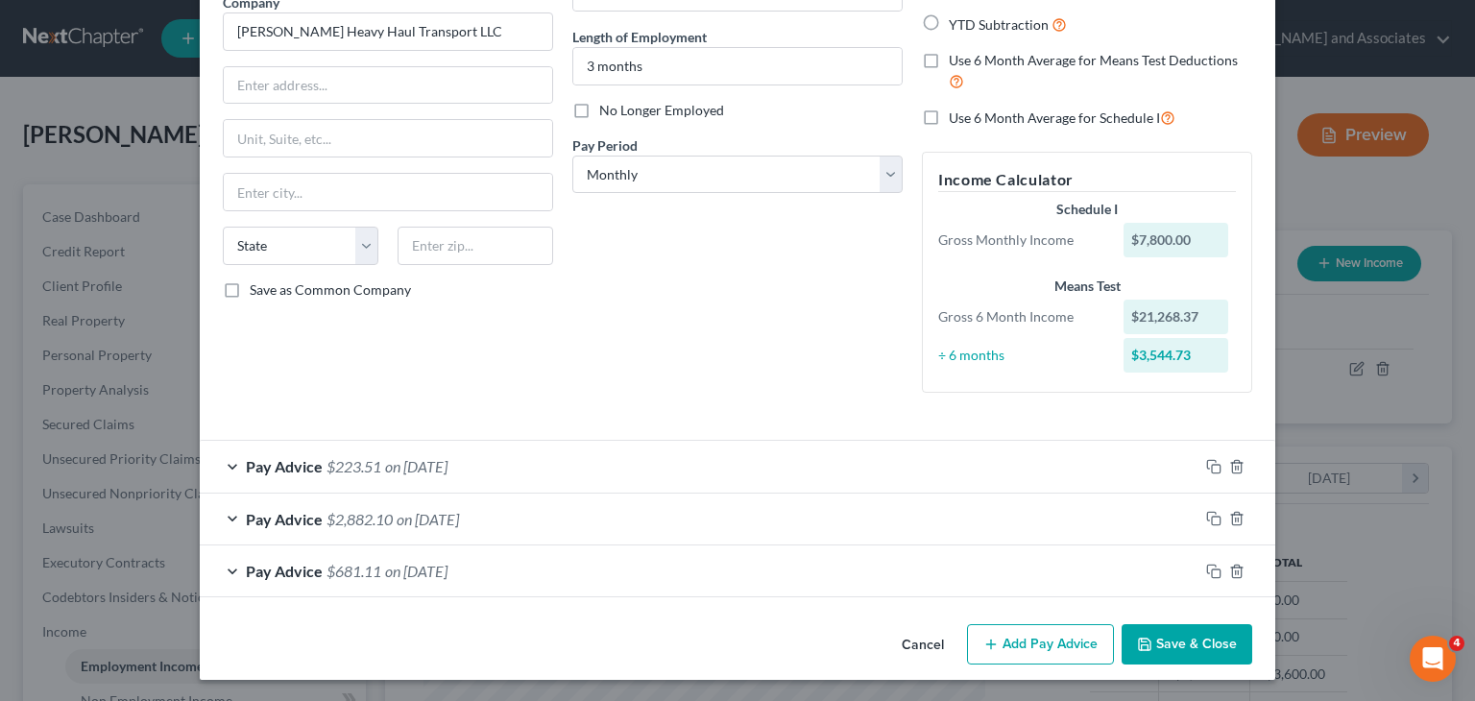
click at [930, 650] on button "Cancel" at bounding box center [922, 645] width 73 height 38
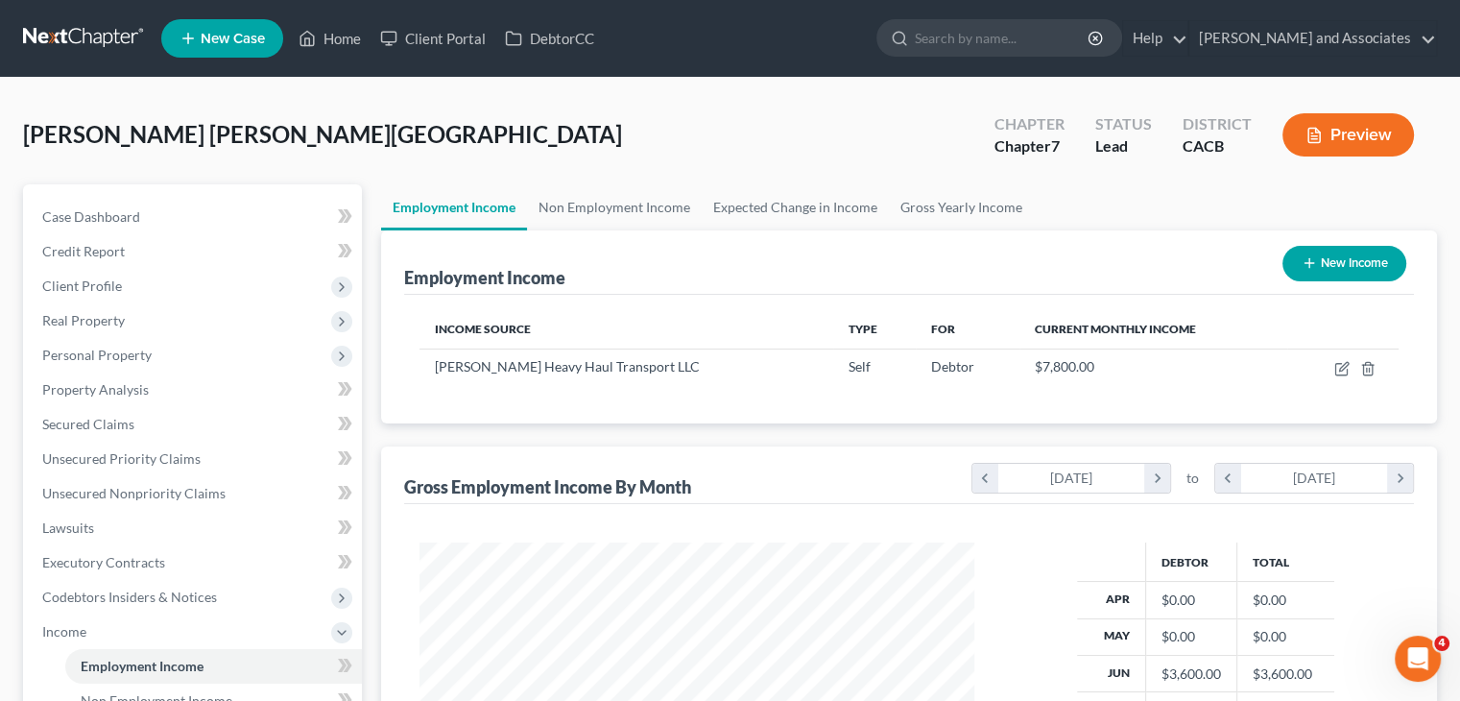
scroll to position [407, 0]
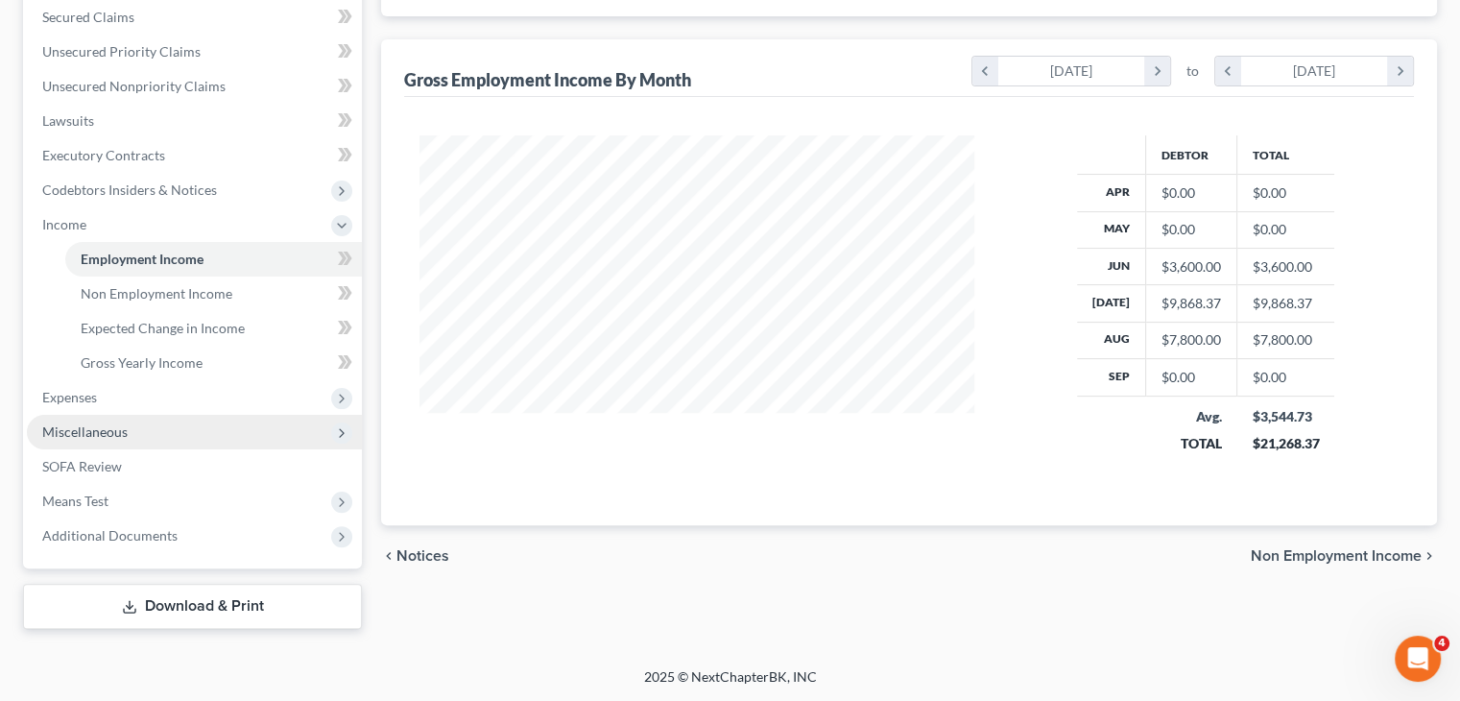
click at [158, 428] on span "Miscellaneous" at bounding box center [194, 432] width 335 height 35
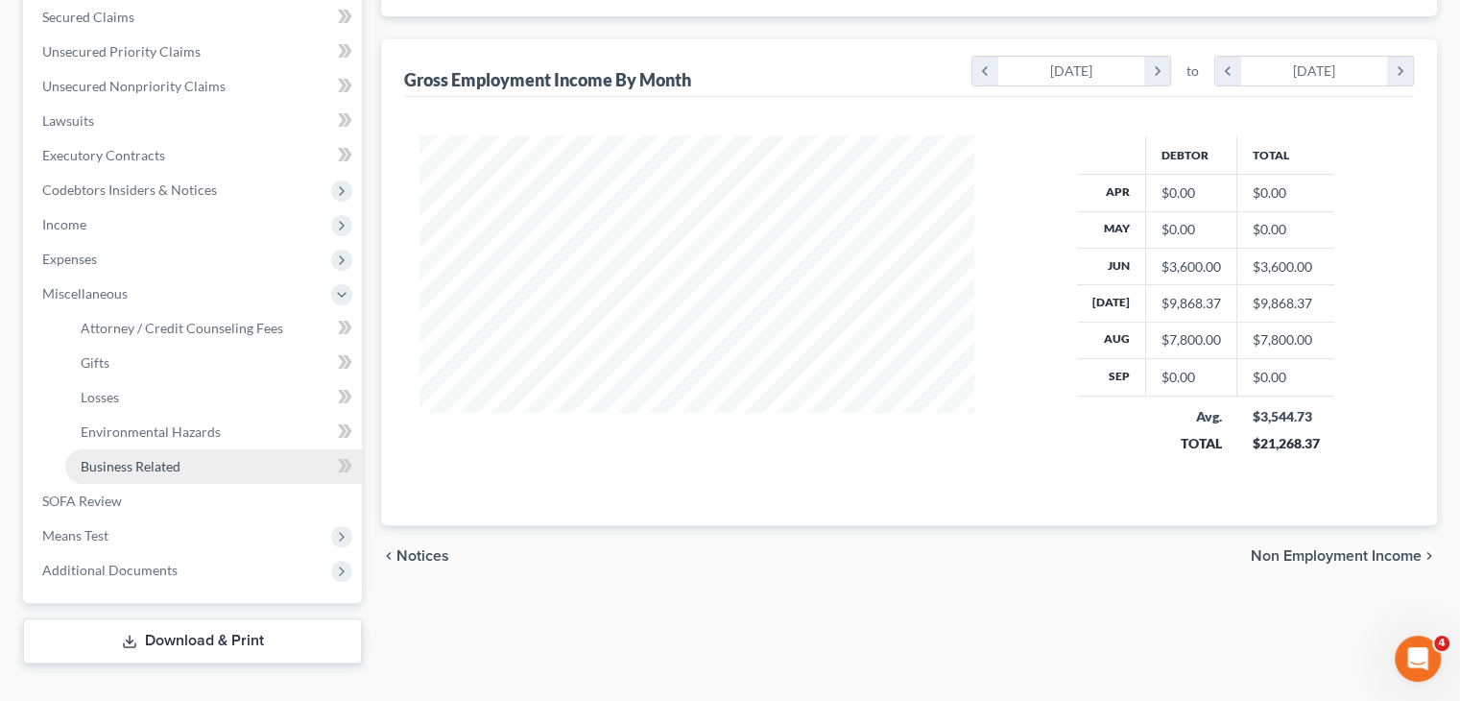
click at [211, 452] on link "Business Related" at bounding box center [213, 466] width 297 height 35
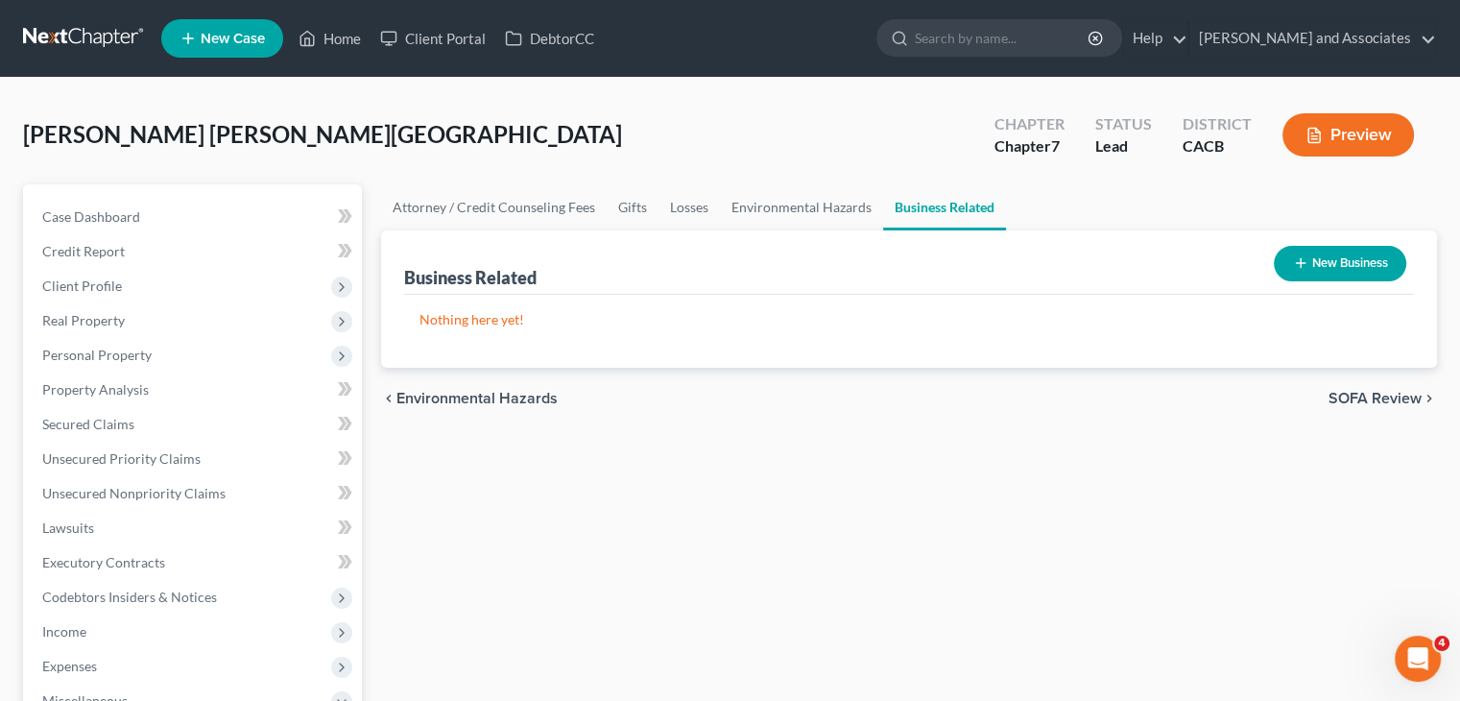
click at [1311, 256] on button "New Business" at bounding box center [1340, 264] width 132 height 36
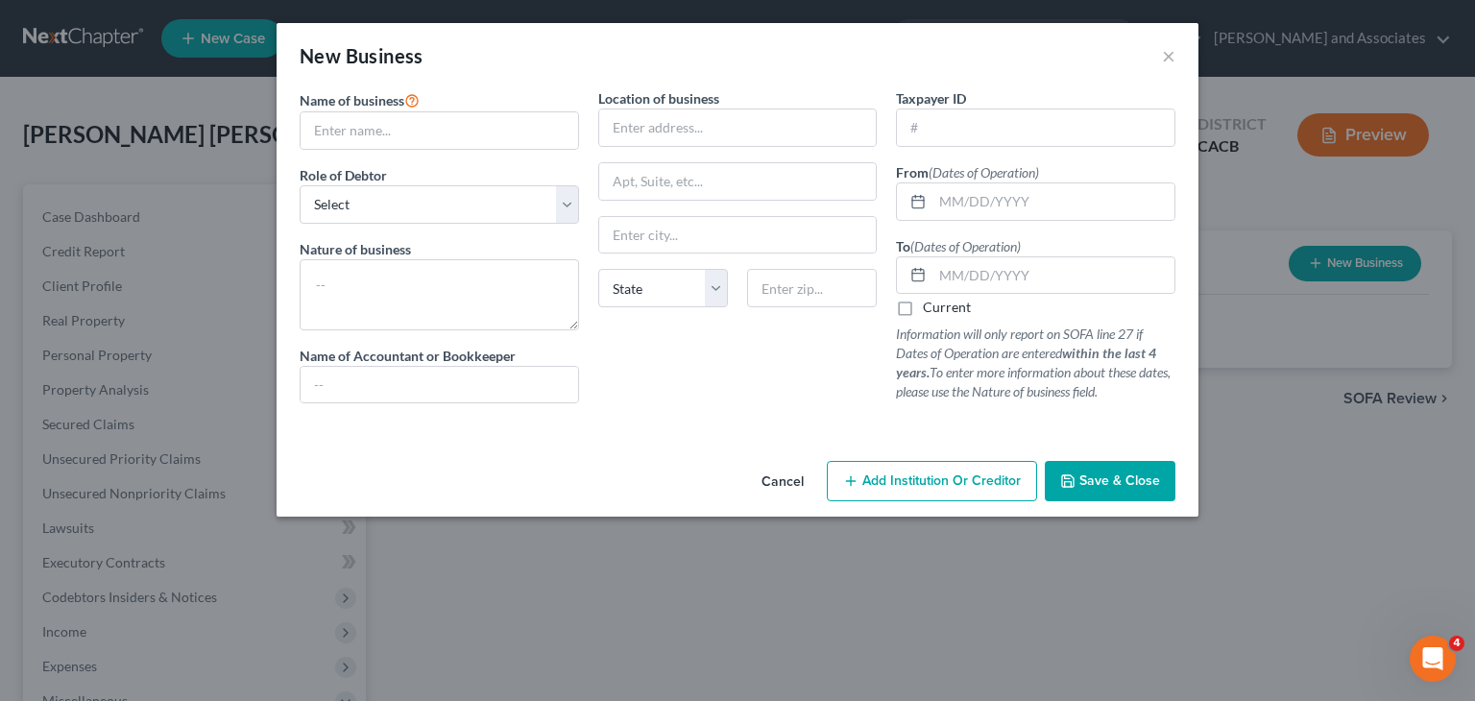
click at [496, 151] on div "Name of business * Role of Debtor * Select A member of a limited liability comp…" at bounding box center [439, 253] width 299 height 330
click at [497, 135] on input "text" at bounding box center [438, 130] width 277 height 36
type input "Ryans Heavy Haul Transport LLC"
click at [442, 204] on select "Select A member of a limited liability company (LLC) or limited liability partn…" at bounding box center [439, 204] width 279 height 38
select select "partner"
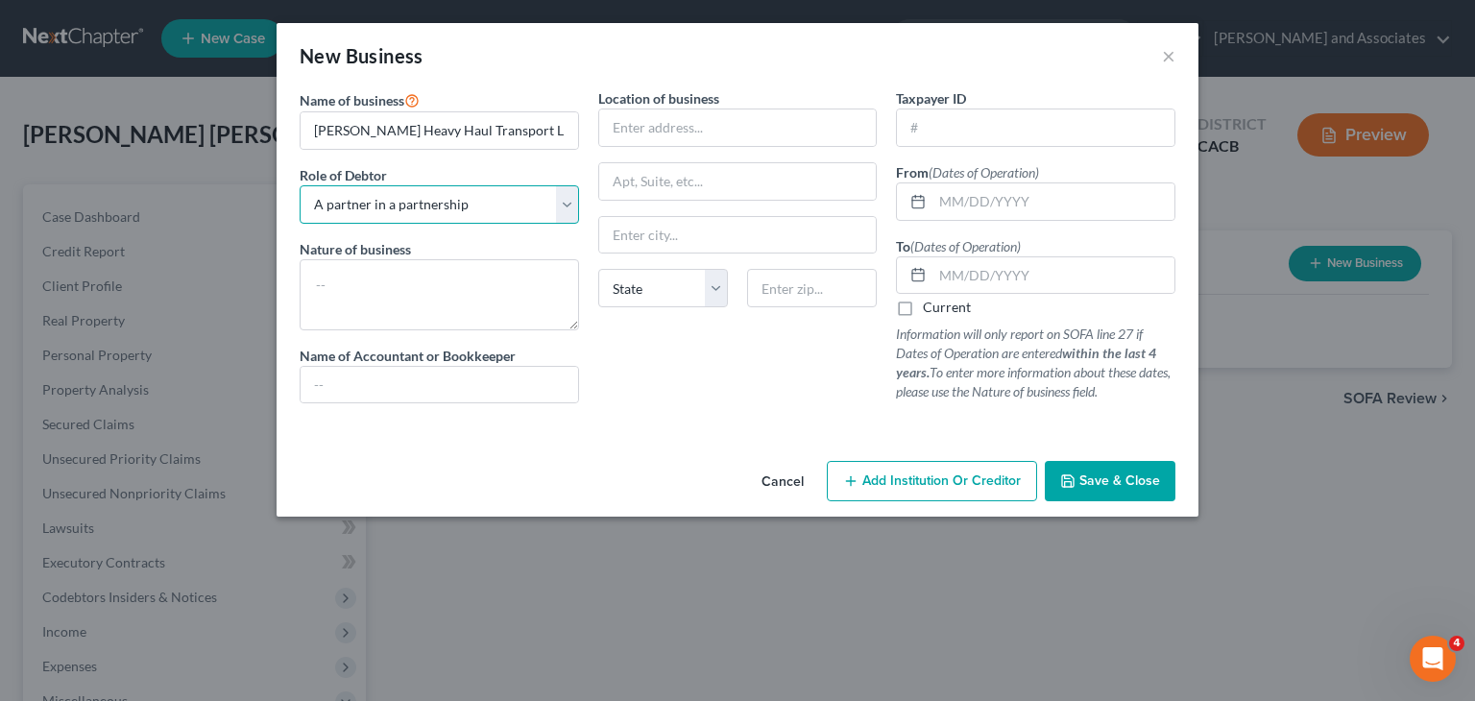
click at [300, 185] on select "Select A member of a limited liability company (LLC) or limited liability partn…" at bounding box center [439, 204] width 279 height 38
click at [1139, 473] on span "Save & Close" at bounding box center [1119, 480] width 81 height 16
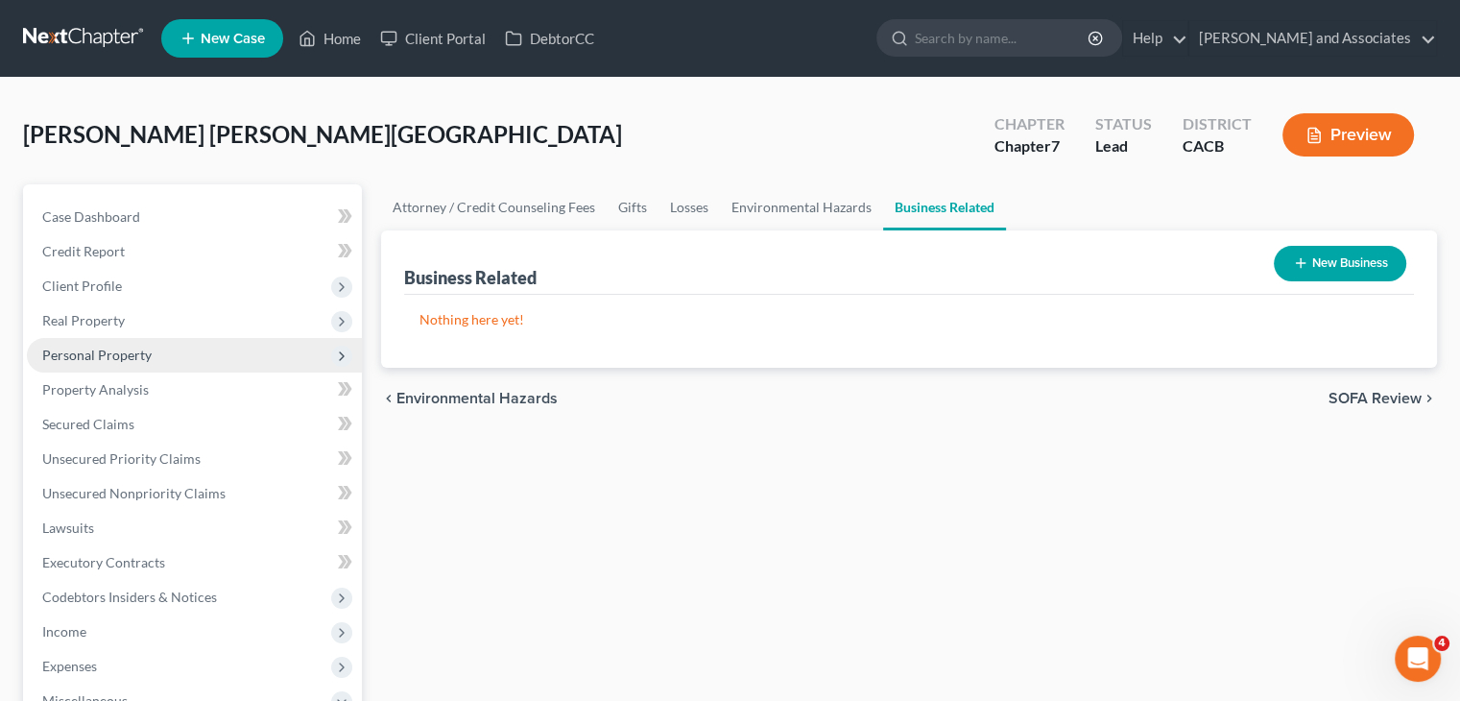
click at [192, 355] on span "Personal Property" at bounding box center [194, 355] width 335 height 35
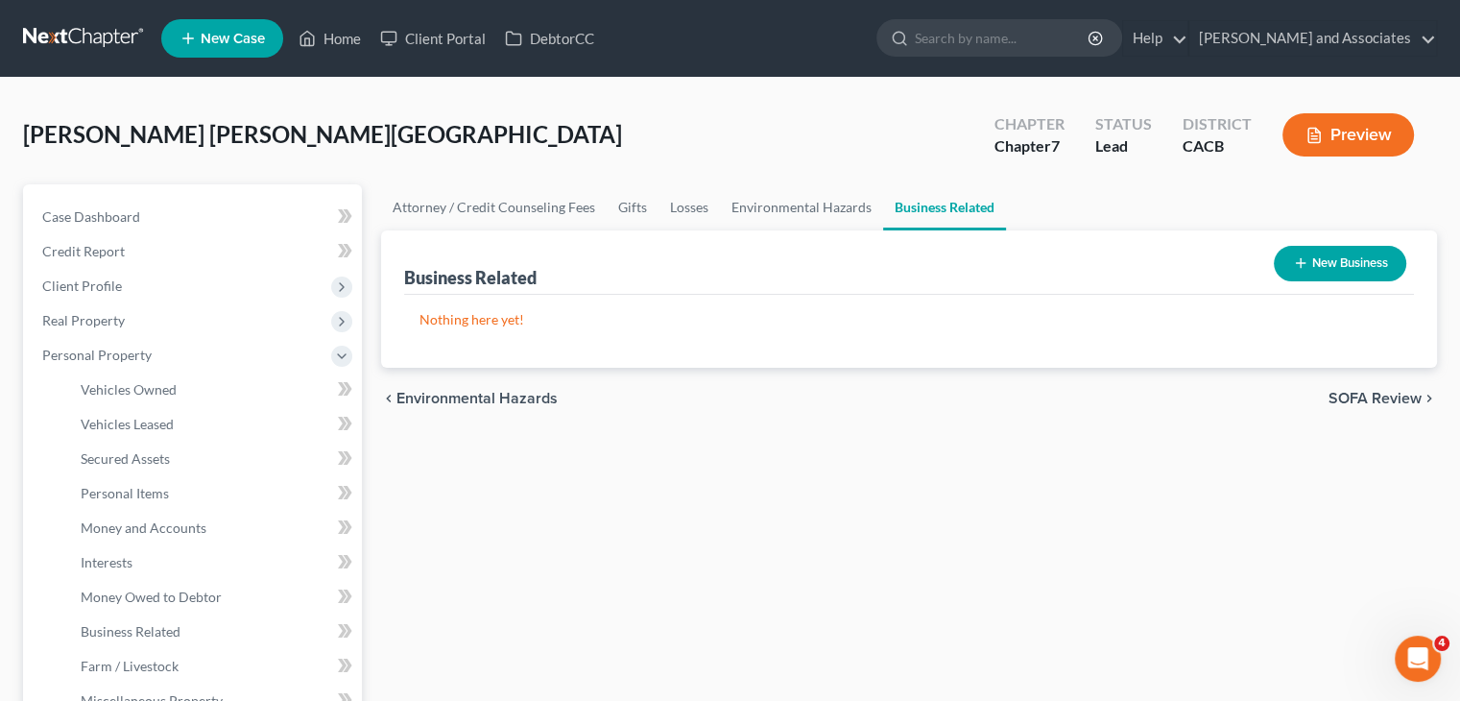
click at [82, 17] on nav "Home New Case Client Portal DebtorCC Michael B. Clayton and Associates daisy@we…" at bounding box center [730, 38] width 1460 height 77
click at [84, 34] on link at bounding box center [84, 38] width 123 height 35
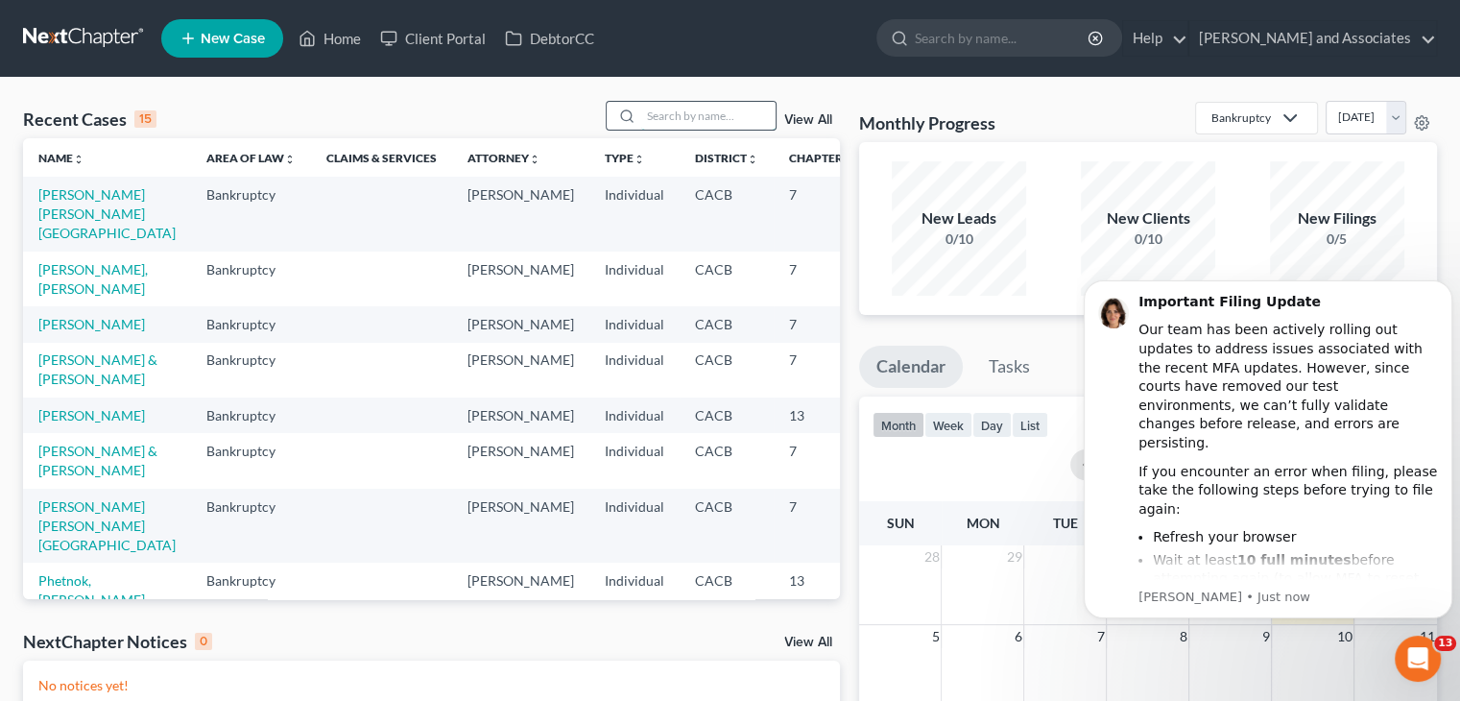
click at [717, 108] on input "search" at bounding box center [708, 116] width 134 height 28
type input "[PERSON_NAME]"
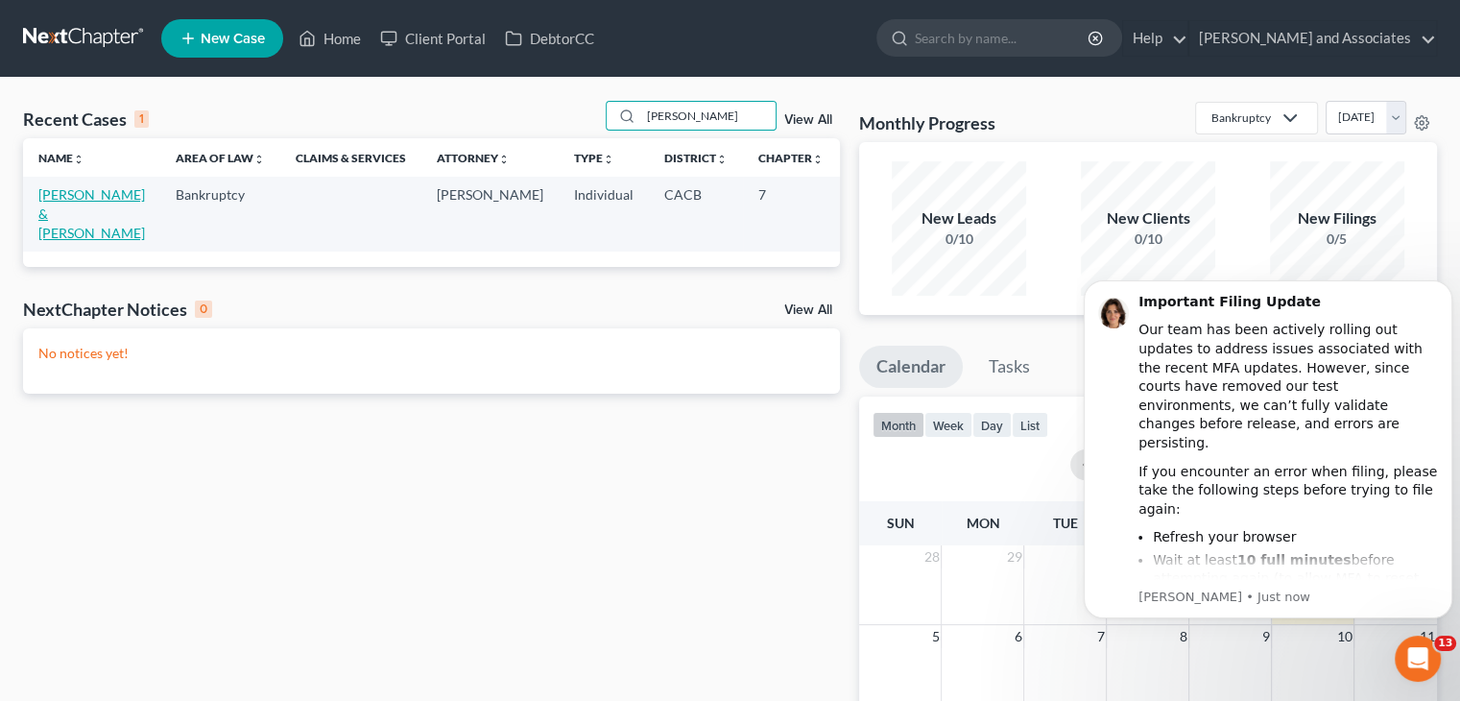
click at [46, 197] on link "[PERSON_NAME] & [PERSON_NAME]" at bounding box center [91, 213] width 107 height 55
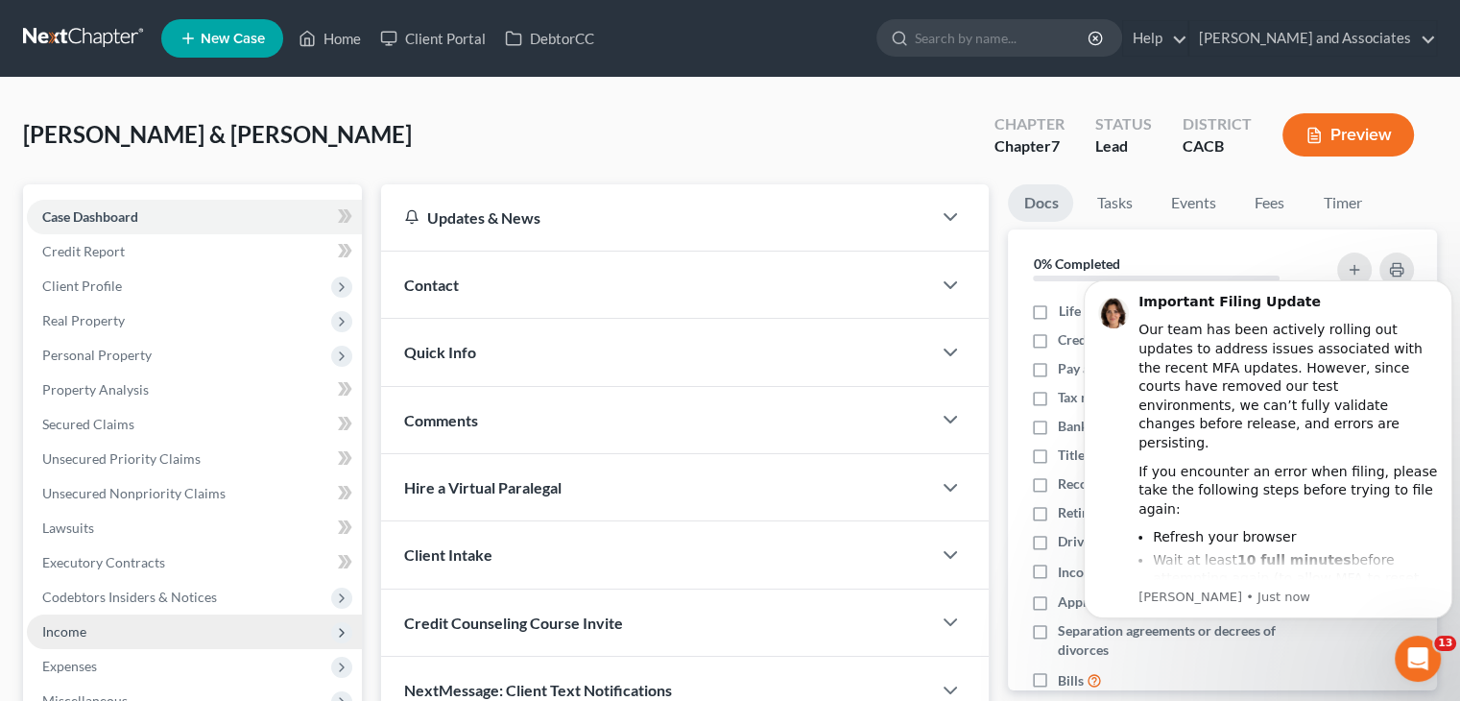
click at [122, 635] on span "Income" at bounding box center [194, 631] width 335 height 35
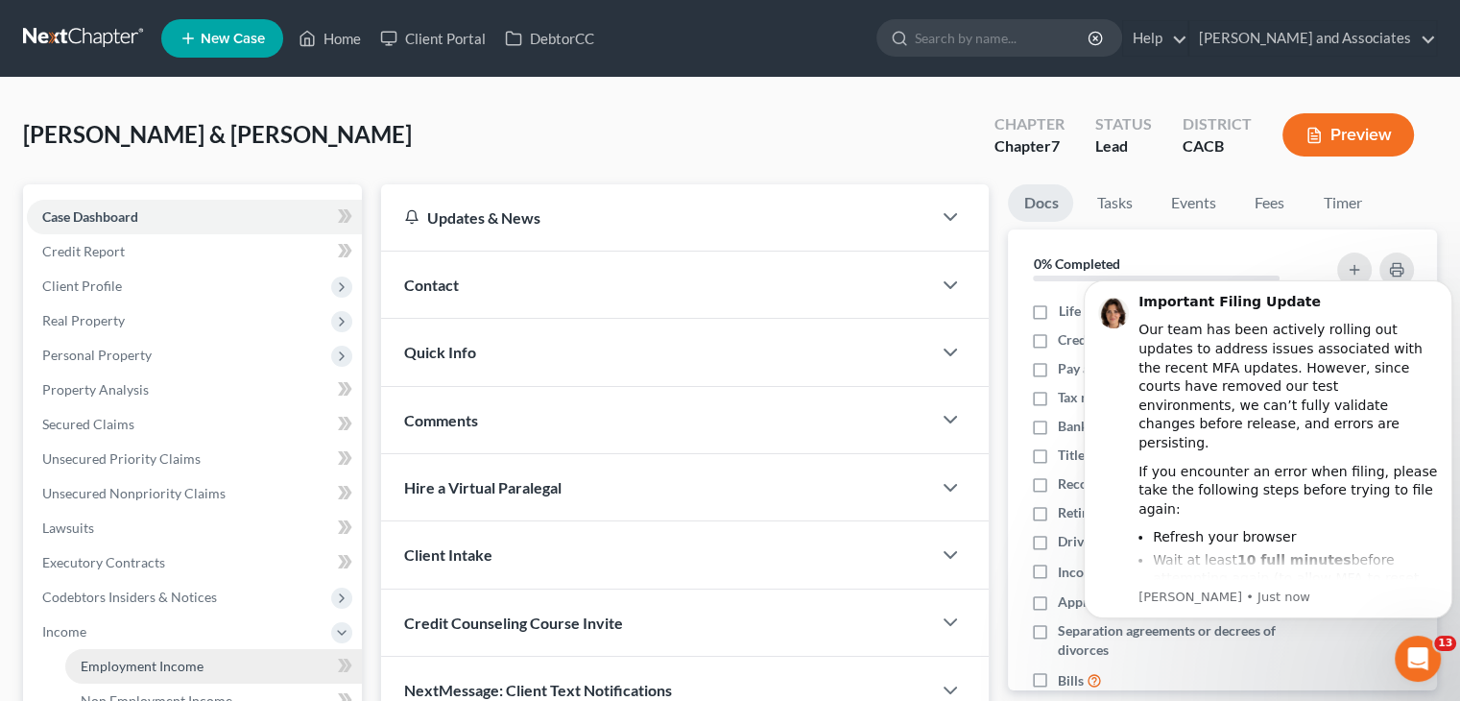
click at [185, 659] on span "Employment Income" at bounding box center [142, 666] width 123 height 16
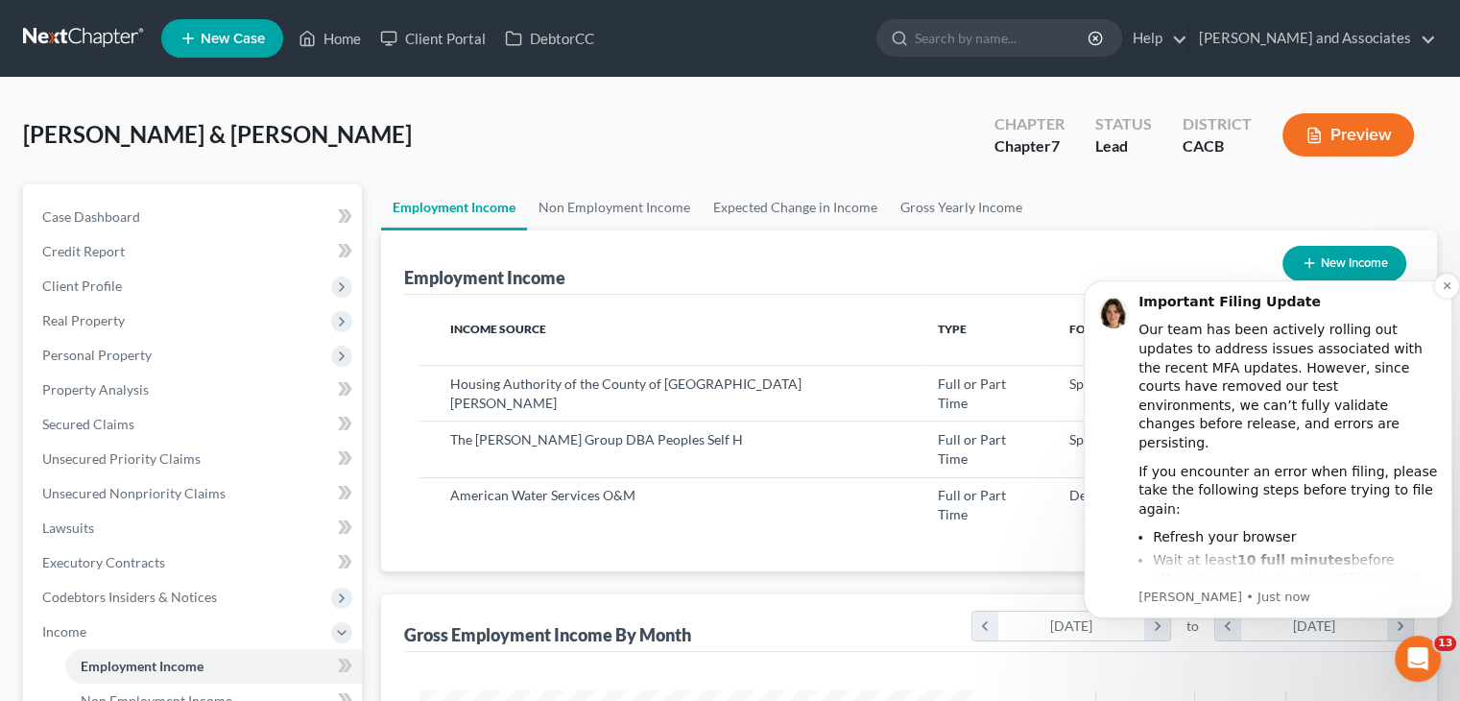
scroll to position [342, 592]
click at [1449, 279] on button "Dismiss notification" at bounding box center [1446, 286] width 25 height 25
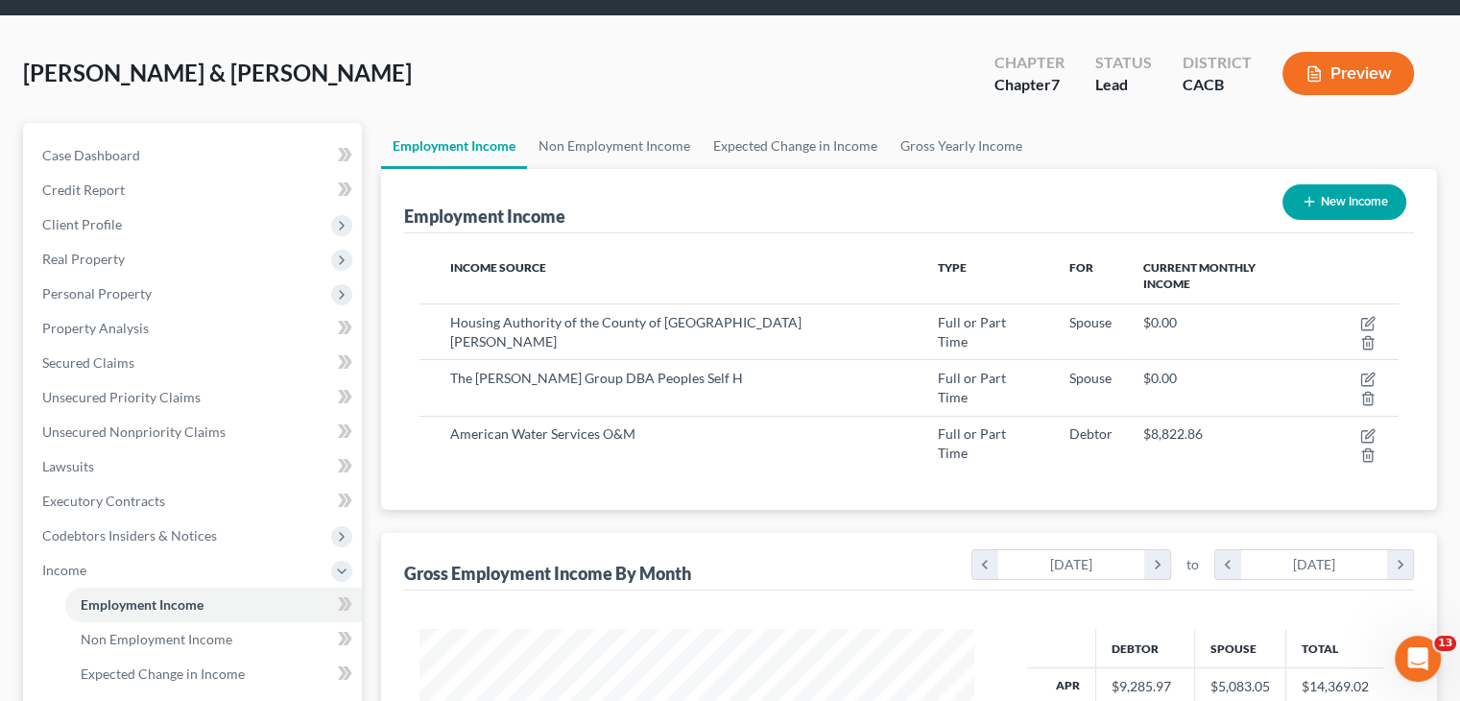
scroll to position [0, 0]
